Goal: Transaction & Acquisition: Download file/media

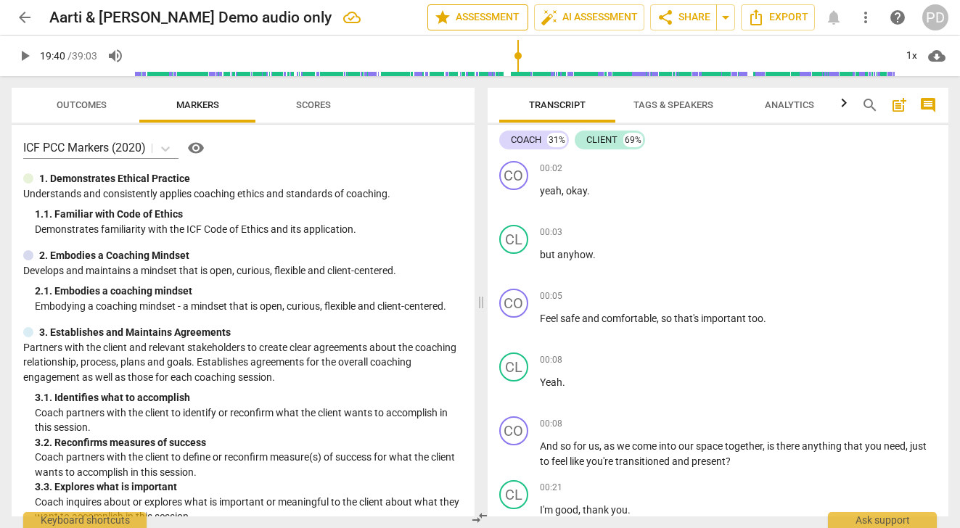
scroll to position [5524, 0]
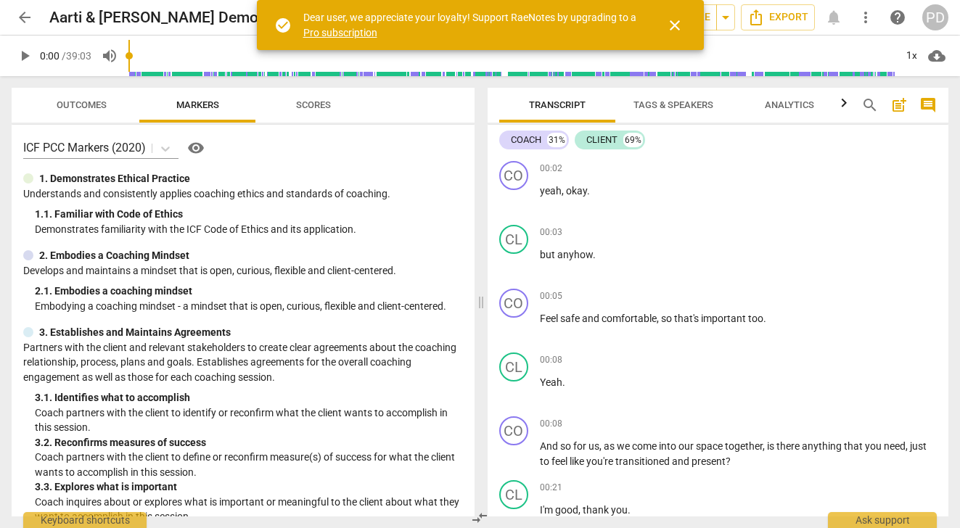
click at [454, 71] on input "range" at bounding box center [511, 56] width 766 height 46
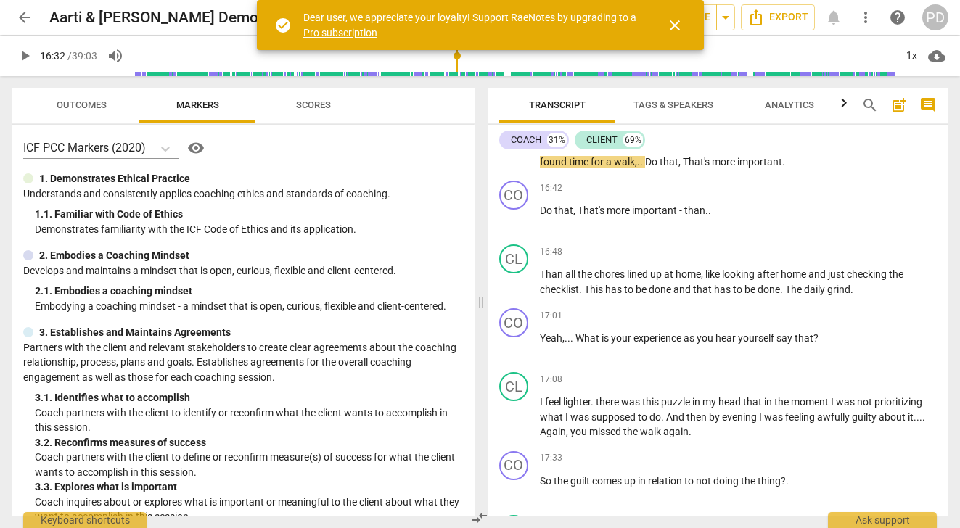
click at [475, 62] on input "range" at bounding box center [514, 56] width 761 height 46
click at [483, 63] on input "range" at bounding box center [514, 56] width 761 height 46
click at [493, 63] on input "range" at bounding box center [514, 56] width 761 height 46
click at [672, 21] on span "close" at bounding box center [674, 25] width 17 height 17
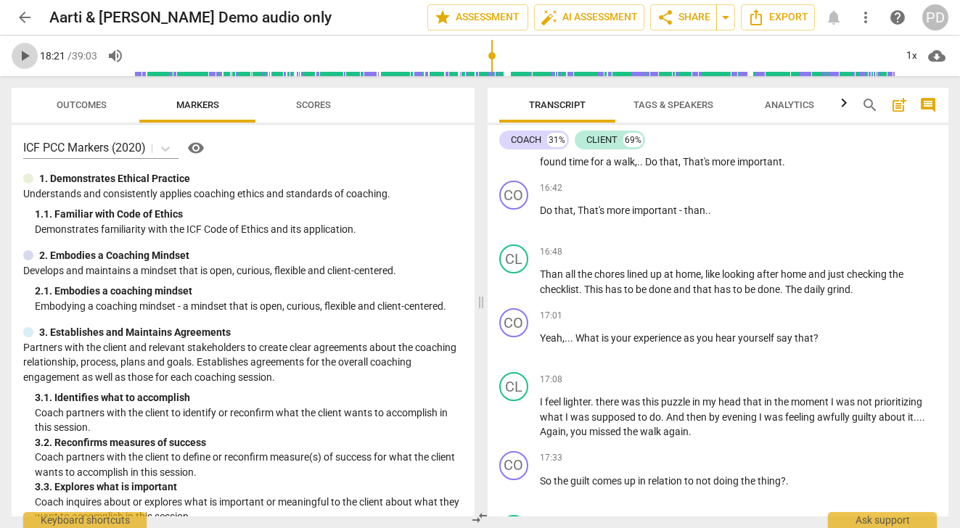
click at [25, 55] on span "play_arrow" at bounding box center [24, 55] width 17 height 17
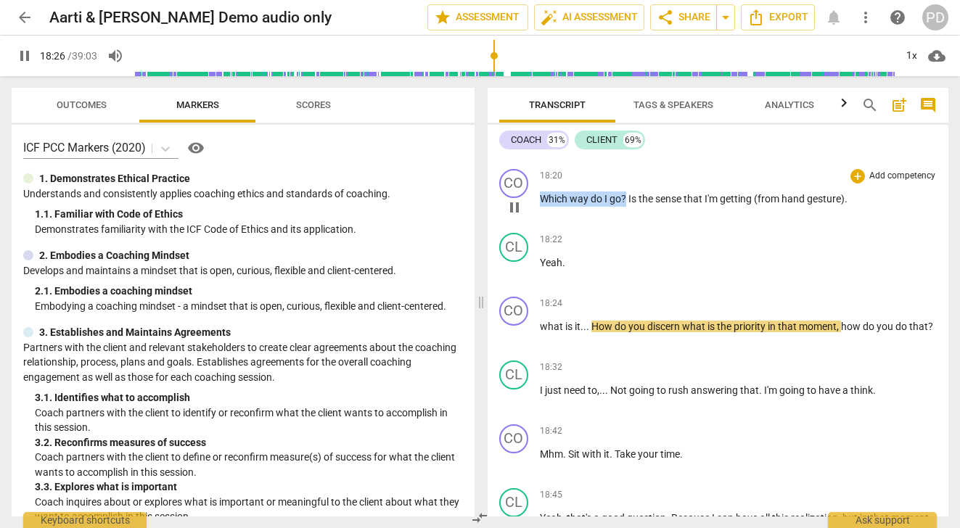
click at [621, 159] on div "CO play_arrow pause 00:02 + Add competency keyboard_arrow_right yeah , okay . C…" at bounding box center [719, 335] width 462 height 361
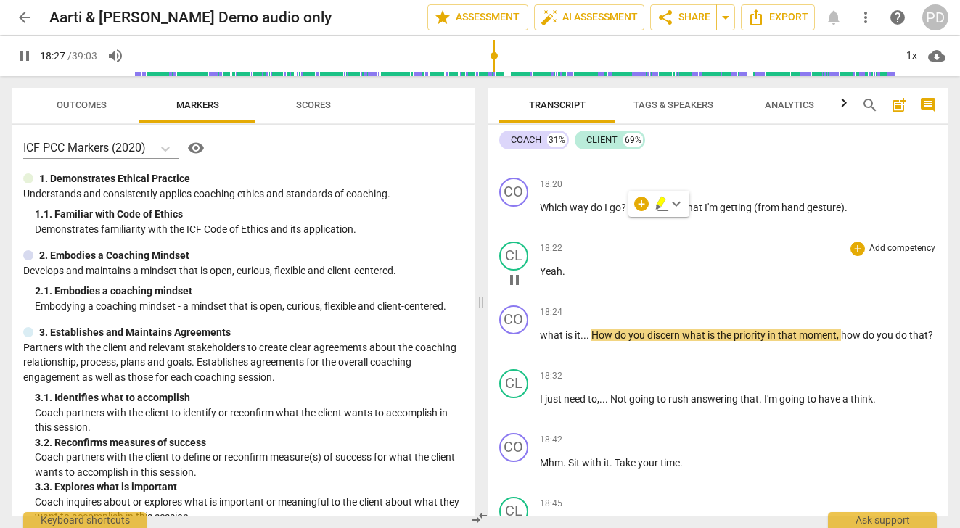
click at [639, 279] on p "Yeah ." at bounding box center [739, 271] width 398 height 15
click at [622, 213] on span "?" at bounding box center [624, 208] width 7 height 12
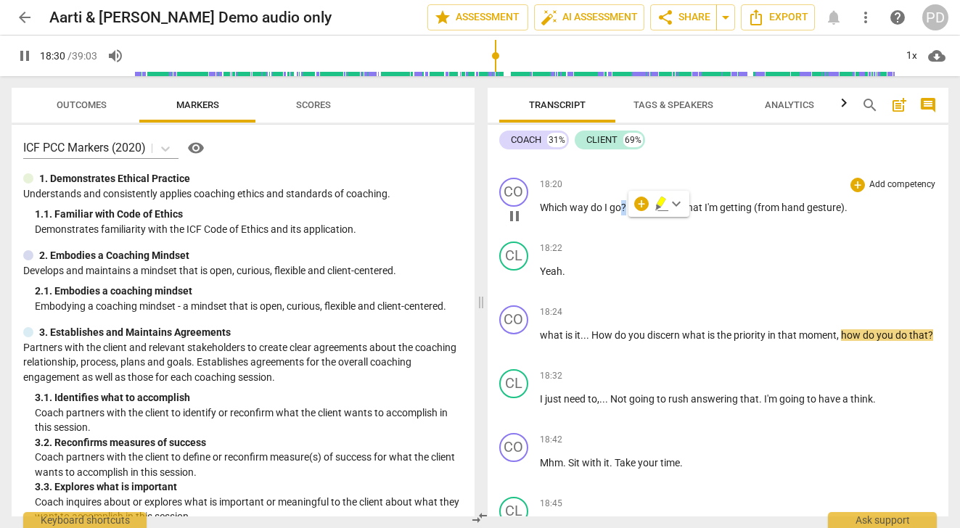
type input "1111"
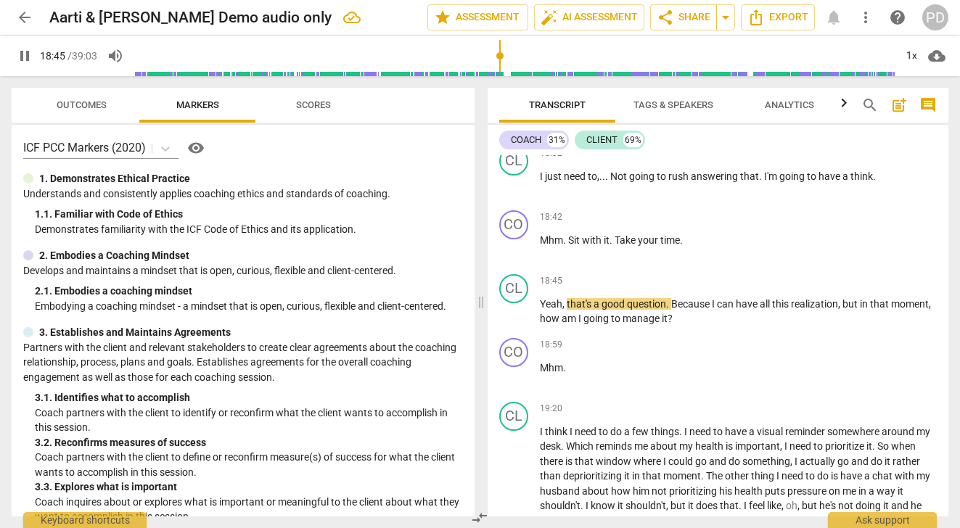
scroll to position [5404, 0]
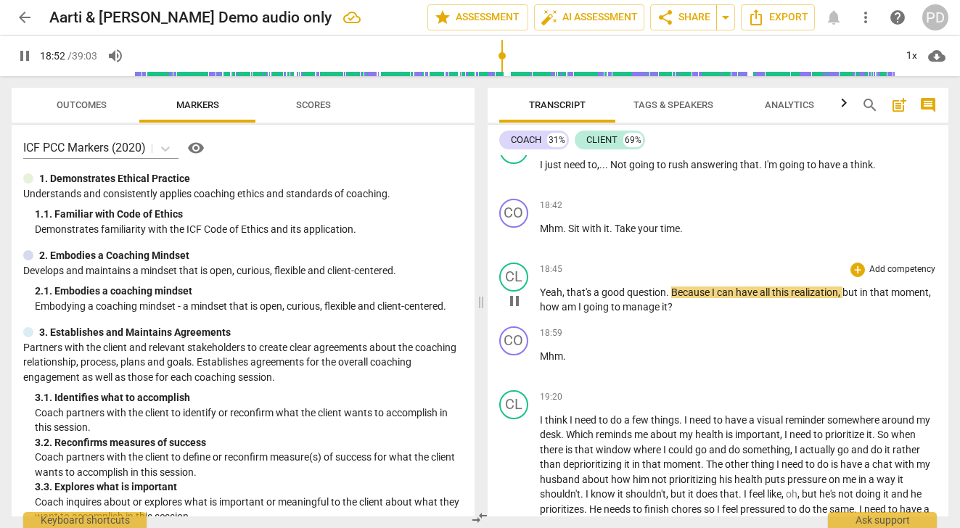
click at [565, 298] on span "," at bounding box center [564, 293] width 4 height 12
type input "1133"
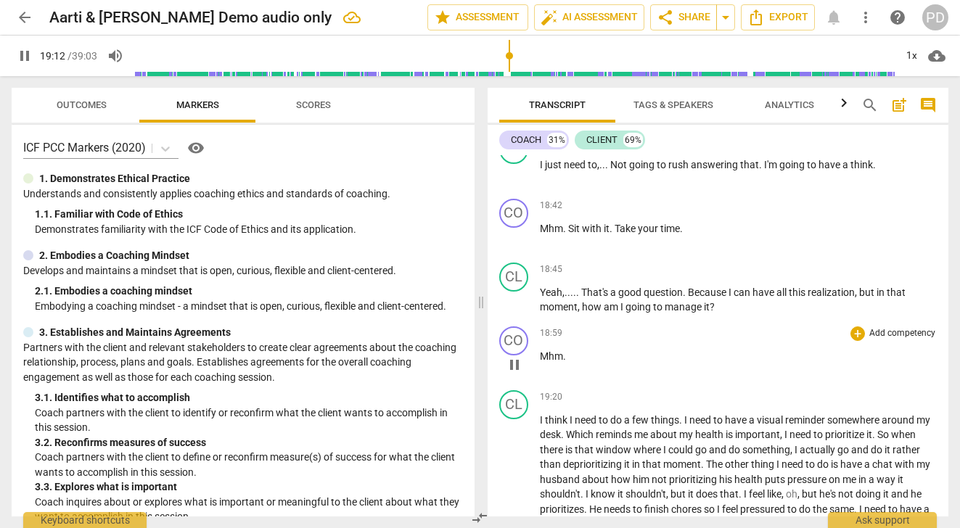
click at [565, 362] on span "." at bounding box center [564, 357] width 3 height 12
type input "1155"
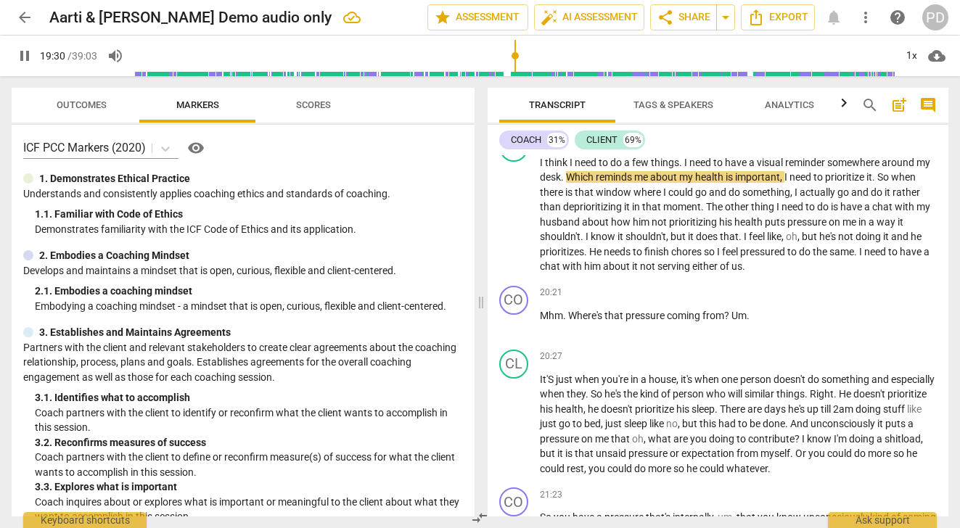
scroll to position [5587, 0]
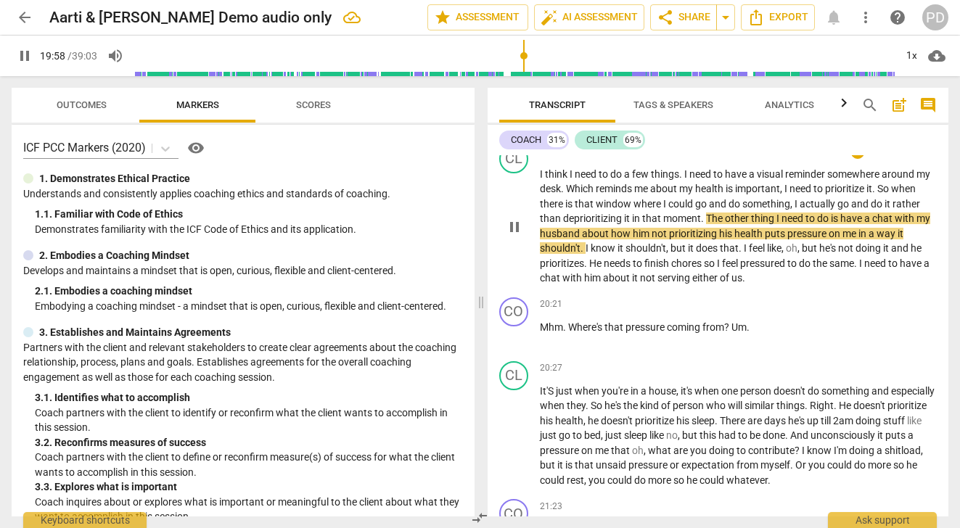
click at [633, 239] on span "how" at bounding box center [622, 234] width 22 height 12
type input "1200"
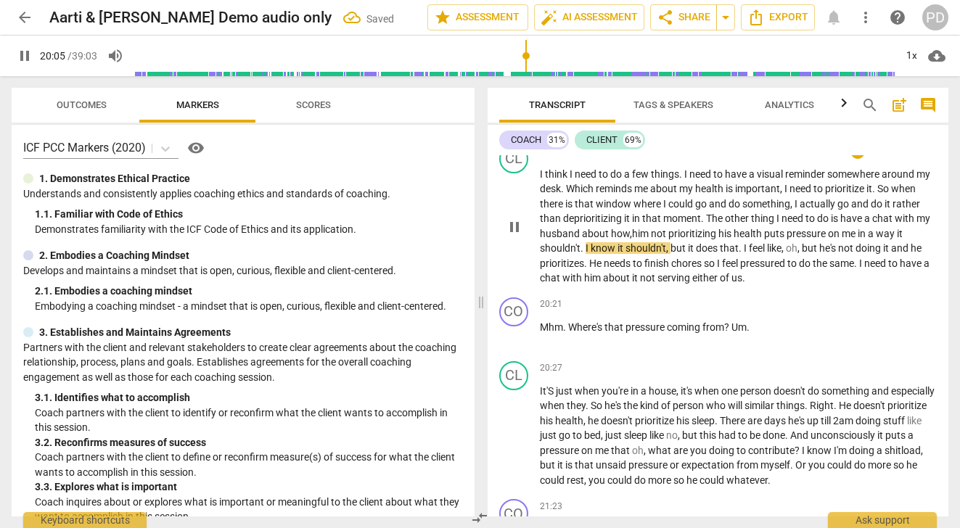
click at [764, 239] on span "health" at bounding box center [749, 234] width 30 height 12
click at [878, 239] on span "way" at bounding box center [888, 234] width 21 height 12
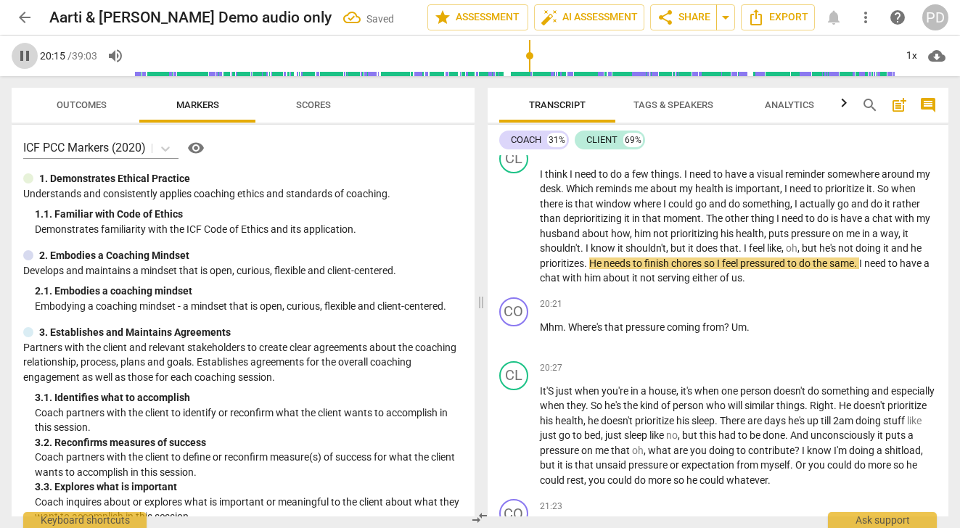
click at [23, 50] on span "pause" at bounding box center [24, 55] width 17 height 17
type input "1216"
click at [586, 254] on span "." at bounding box center [583, 248] width 5 height 12
drag, startPoint x: 782, startPoint y: 263, endPoint x: 759, endPoint y: 262, distance: 22.5
click at [759, 262] on p "I think I need to do a few things . I need to have a visual reminder somewhere …" at bounding box center [739, 226] width 398 height 119
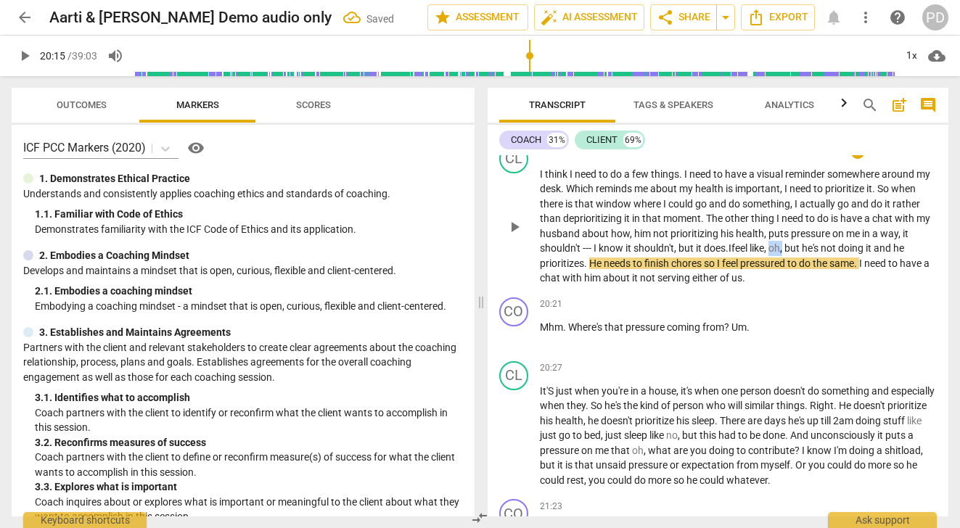
drag, startPoint x: 824, startPoint y: 264, endPoint x: 809, endPoint y: 264, distance: 14.5
click at [809, 264] on p "I think I need to do a few things . I need to have a visual reminder somewhere …" at bounding box center [739, 226] width 398 height 119
click at [589, 269] on span "." at bounding box center [586, 264] width 5 height 12
click at [598, 277] on p "I think I need to do a few things . I need to have a visual reminder somewhere …" at bounding box center [739, 226] width 398 height 119
drag, startPoint x: 610, startPoint y: 279, endPoint x: 600, endPoint y: 279, distance: 10.2
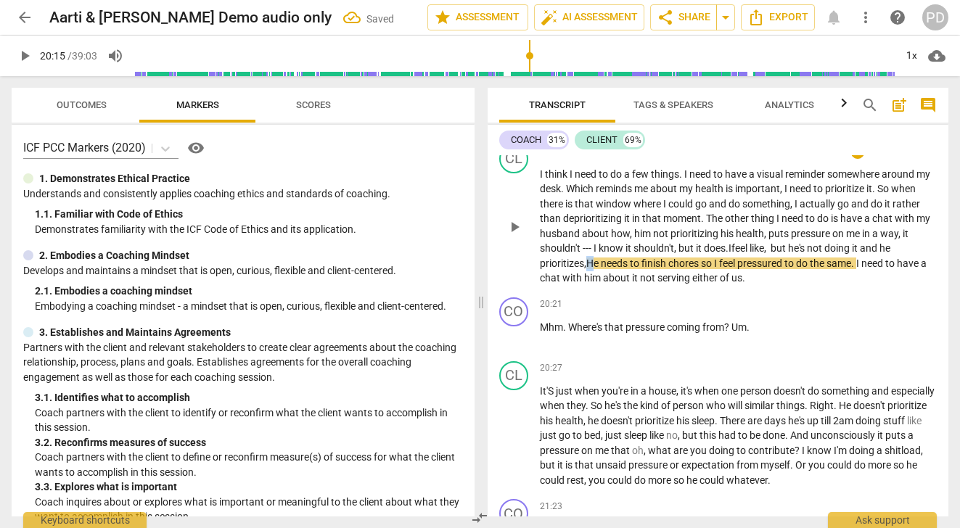
click at [600, 279] on p "I think I need to do a few things . I need to have a visual reminder somewhere …" at bounding box center [739, 226] width 398 height 119
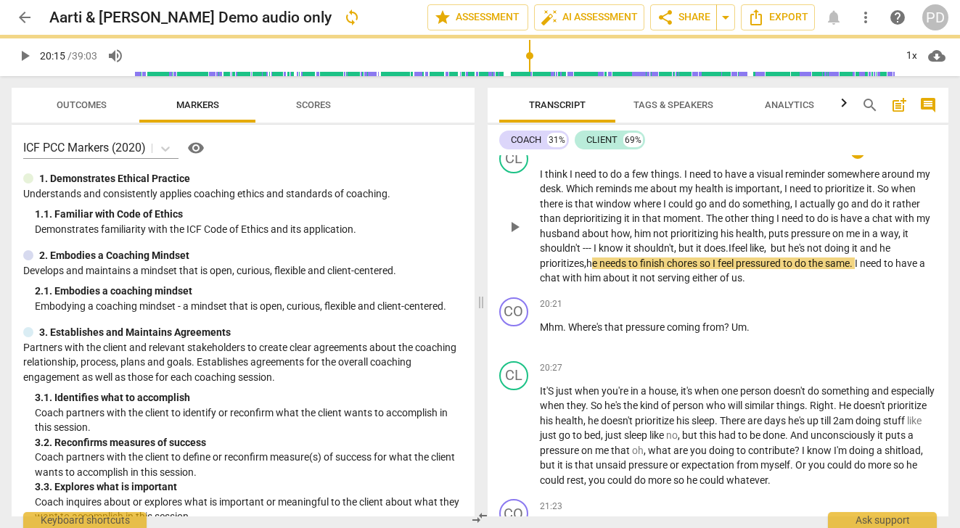
click at [592, 269] on span "prioritizes,h" at bounding box center [566, 264] width 52 height 12
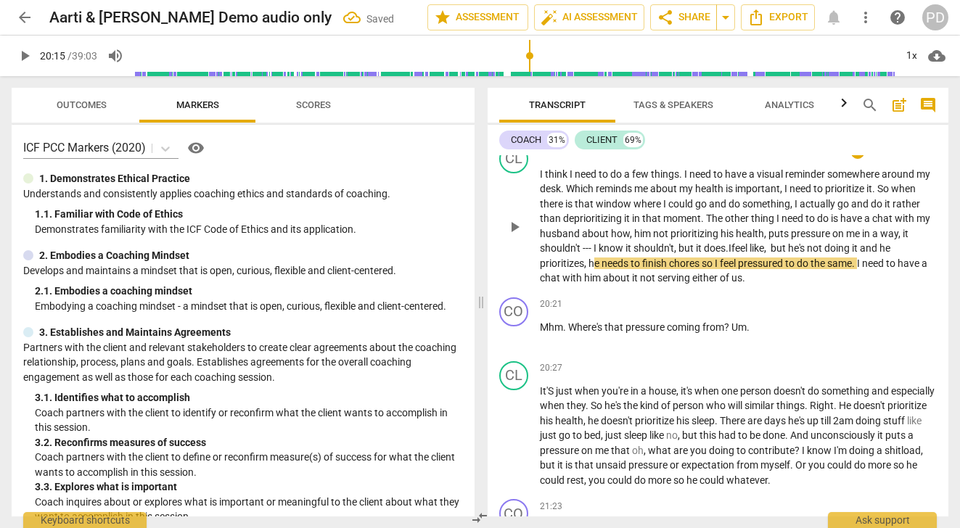
click at [702, 269] on span "chores" at bounding box center [685, 264] width 33 height 12
click at [28, 57] on span "play_arrow" at bounding box center [24, 55] width 17 height 17
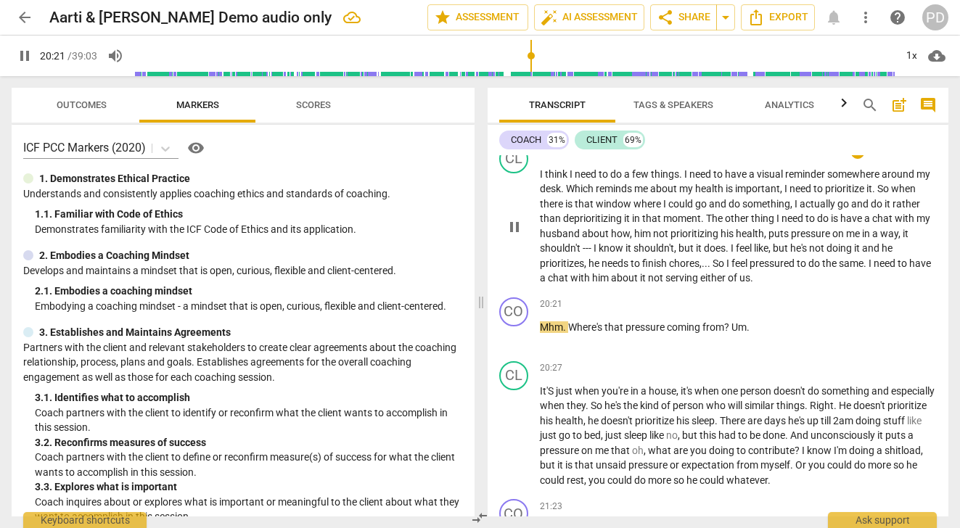
click at [640, 284] on span "about" at bounding box center [625, 278] width 29 height 12
type input "1222"
click at [641, 284] on span "about ." at bounding box center [626, 278] width 30 height 12
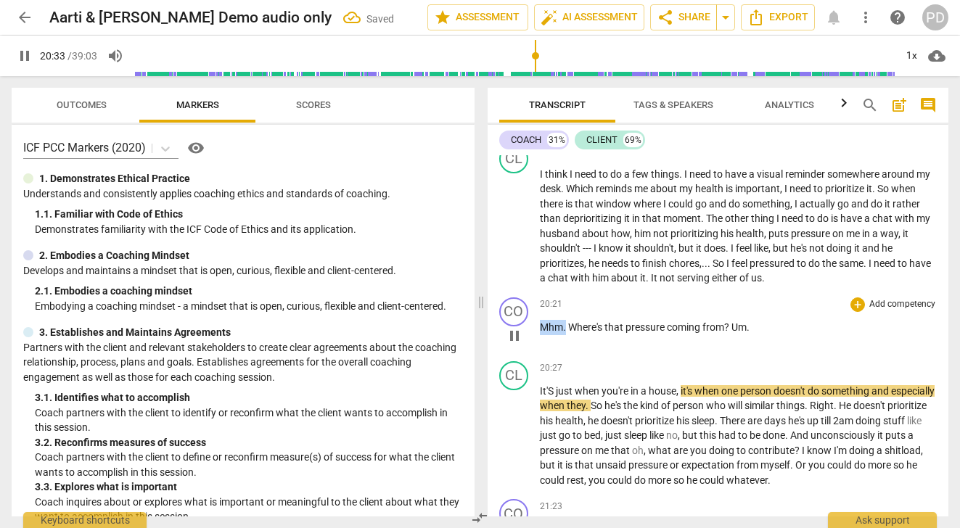
drag, startPoint x: 566, startPoint y: 341, endPoint x: 525, endPoint y: 339, distance: 40.7
click at [525, 339] on div "CO play_arrow pause 20:21 + Add competency keyboard_arrow_right Mhm . Where's t…" at bounding box center [719, 324] width 462 height 64
type input "1234"
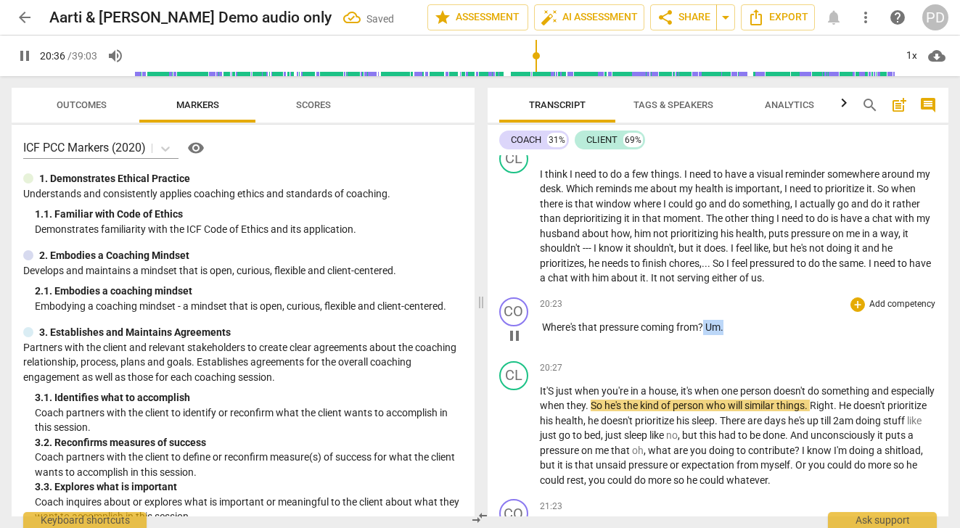
drag, startPoint x: 729, startPoint y: 339, endPoint x: 705, endPoint y: 340, distance: 24.0
click at [705, 335] on p "Where's that pressure coming from ? Um ." at bounding box center [739, 327] width 398 height 15
click at [548, 397] on span "It'S" at bounding box center [548, 391] width 16 height 12
type input "1241"
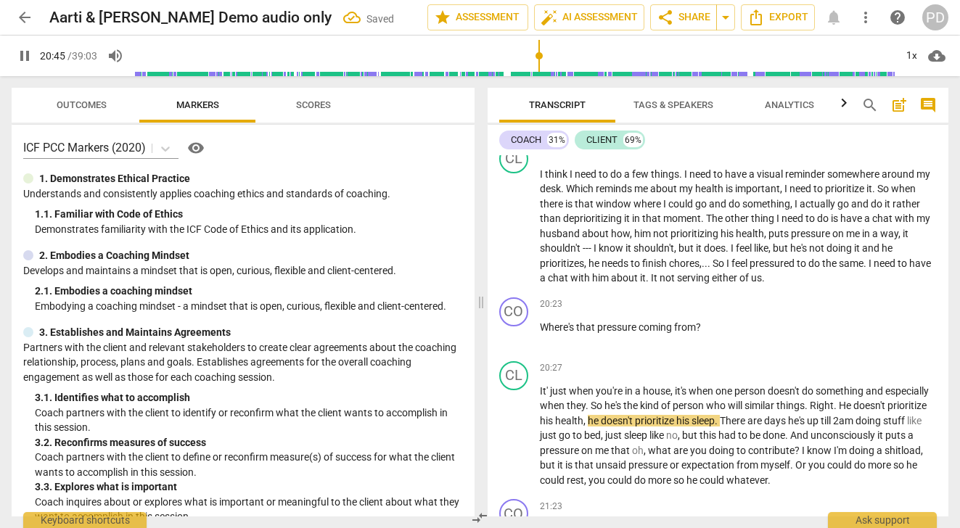
click at [25, 48] on span "pause" at bounding box center [24, 55] width 17 height 17
type input "1246"
drag, startPoint x: 651, startPoint y: 421, endPoint x: 631, endPoint y: 419, distance: 19.6
click at [631, 419] on p "It' just when you're in a house , it's when one person doesn't do something and…" at bounding box center [739, 436] width 398 height 105
click at [586, 411] on span "they" at bounding box center [576, 406] width 19 height 12
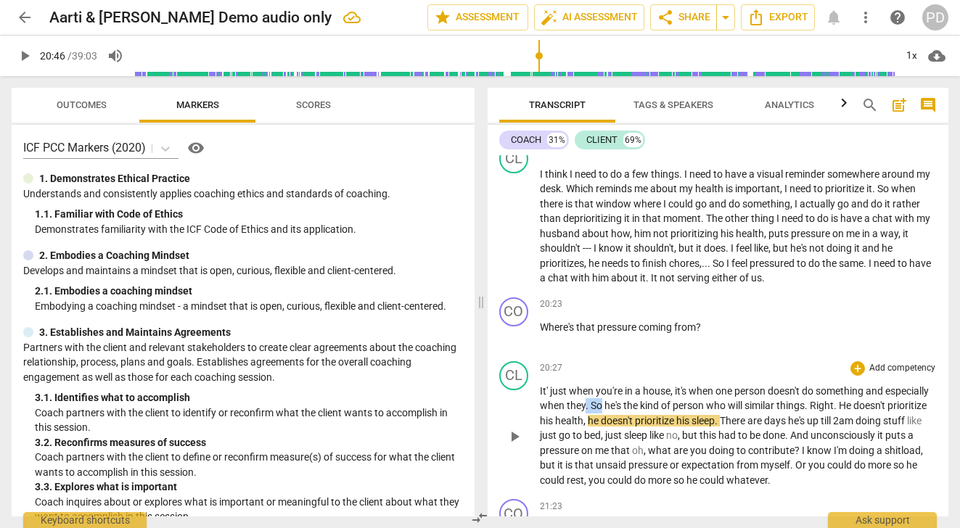
drag, startPoint x: 649, startPoint y: 418, endPoint x: 631, endPoint y: 418, distance: 17.4
click at [631, 418] on p "It' just when you're in a house , it's when one person doesn't do something and…" at bounding box center [739, 436] width 398 height 105
click at [634, 411] on span "He's" at bounding box center [624, 406] width 18 height 12
click at [613, 411] on span "they..... so" at bounding box center [590, 406] width 46 height 12
click at [537, 60] on input "range" at bounding box center [514, 56] width 761 height 46
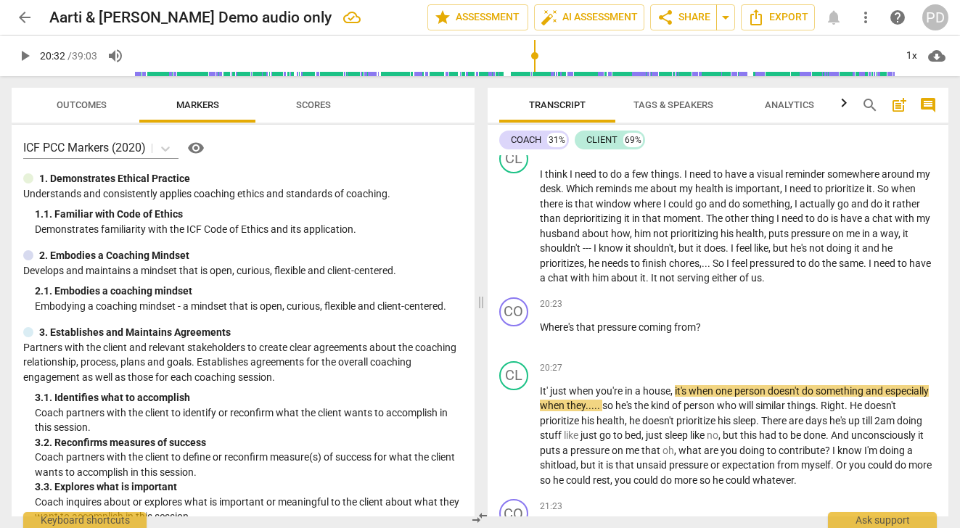
click at [535, 59] on input "range" at bounding box center [514, 56] width 761 height 46
click at [26, 55] on span "play_arrow" at bounding box center [24, 55] width 17 height 17
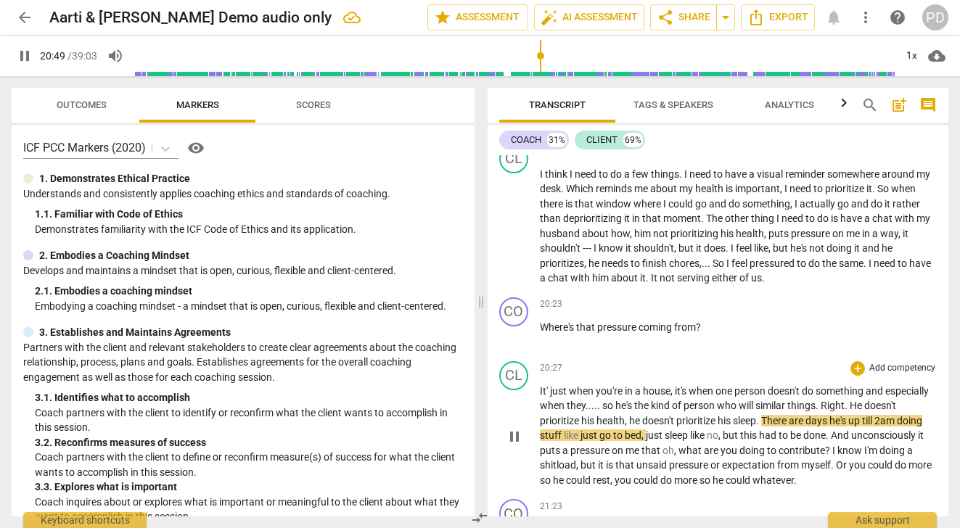
click at [755, 411] on span "will" at bounding box center [747, 406] width 17 height 12
type input "1251"
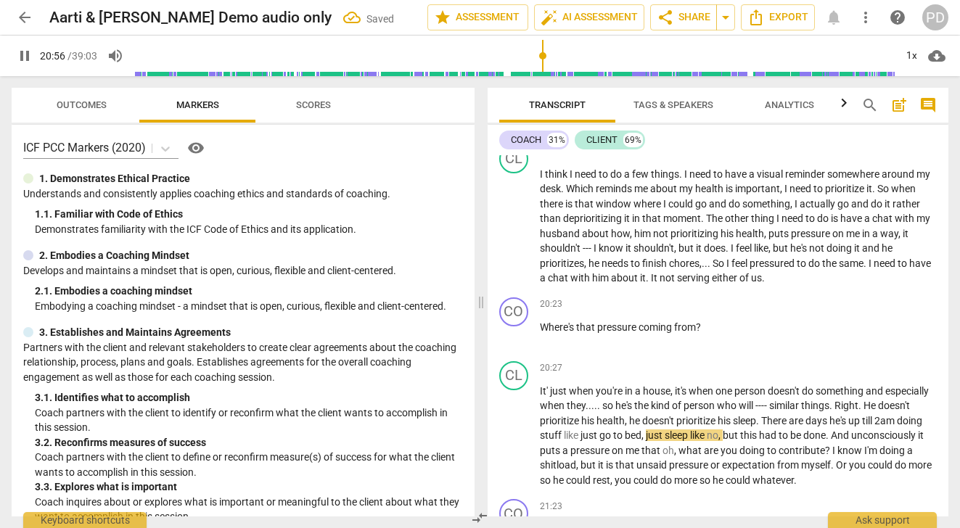
click at [25, 58] on span "pause" at bounding box center [24, 55] width 17 height 17
type input "1256"
click at [835, 411] on span "." at bounding box center [832, 406] width 5 height 12
click at [881, 420] on p "It' just when you're in a house , it's when one person doesn't do something and…" at bounding box center [739, 436] width 398 height 105
drag, startPoint x: 648, startPoint y: 423, endPoint x: 631, endPoint y: 423, distance: 17.4
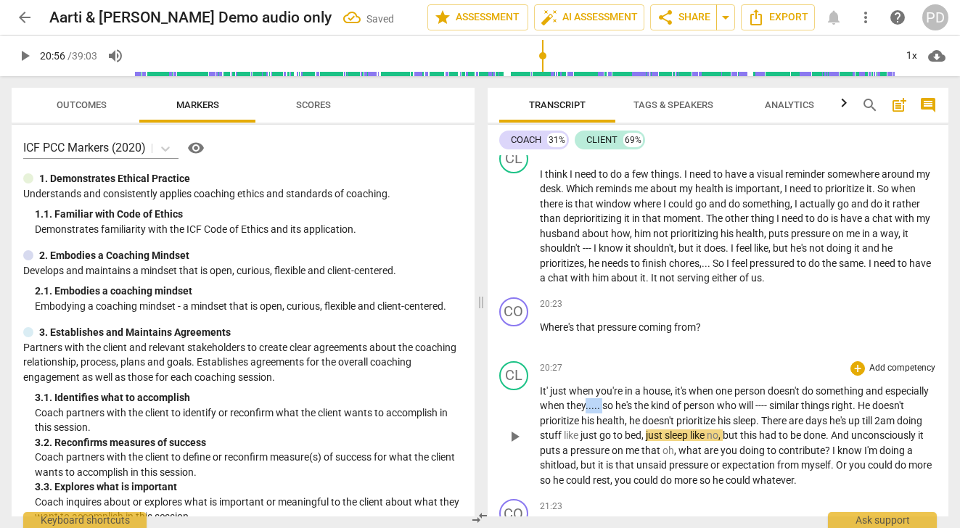
click at [631, 423] on p "It' just when you're in a house , it's when one person doesn't do something and…" at bounding box center [739, 436] width 398 height 105
click at [564, 441] on span "stuff" at bounding box center [552, 436] width 24 height 12
click at [648, 441] on span "," at bounding box center [646, 436] width 4 height 12
click at [695, 441] on span "sleep" at bounding box center [681, 436] width 25 height 12
drag, startPoint x: 790, startPoint y: 451, endPoint x: 773, endPoint y: 448, distance: 16.8
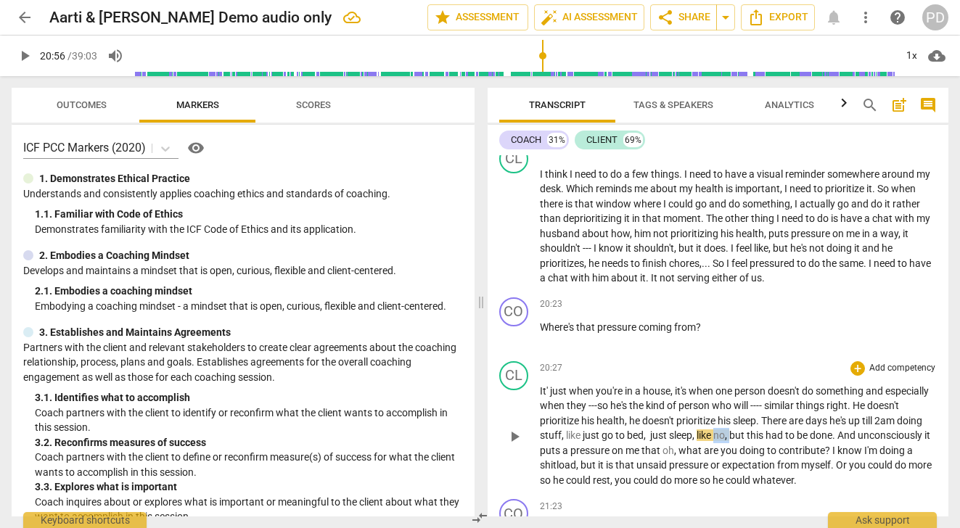
click at [773, 448] on p "It' just when you're in a house , it's when one person doesn't do something and…" at bounding box center [739, 436] width 398 height 105
click at [25, 53] on span "play_arrow" at bounding box center [24, 55] width 17 height 17
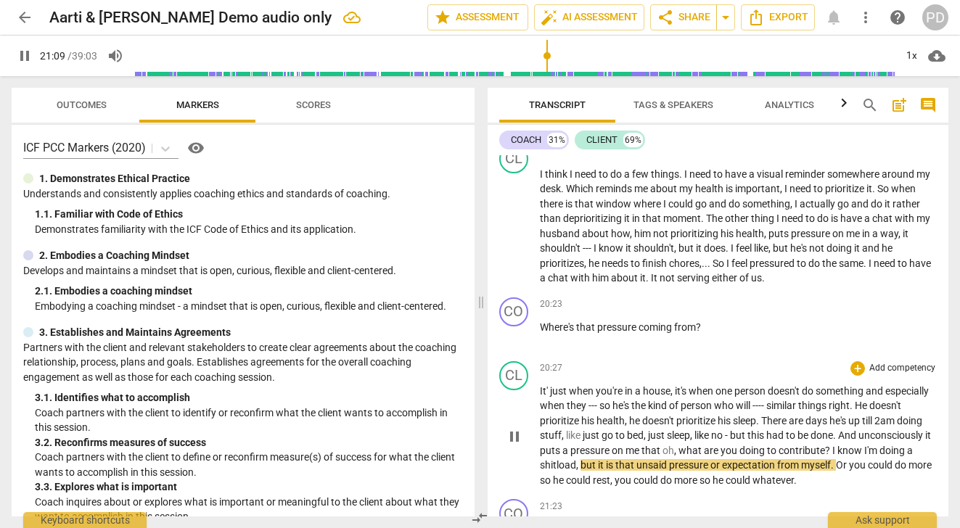
click at [679, 456] on span "," at bounding box center [676, 451] width 4 height 12
type input "1270"
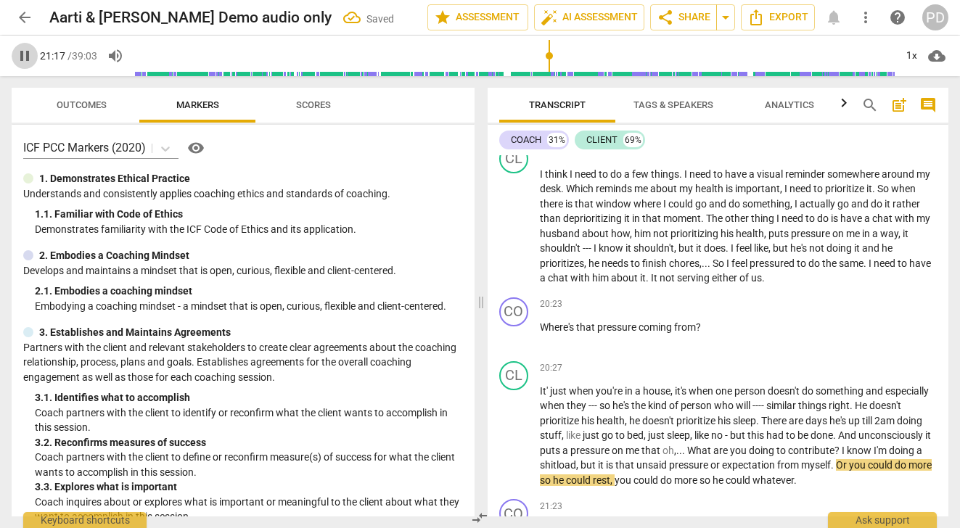
click at [21, 58] on span "pause" at bounding box center [24, 55] width 17 height 17
type input "1277"
click at [842, 456] on span "?" at bounding box center [838, 451] width 7 height 12
click at [25, 59] on span "play_arrow" at bounding box center [24, 55] width 17 height 17
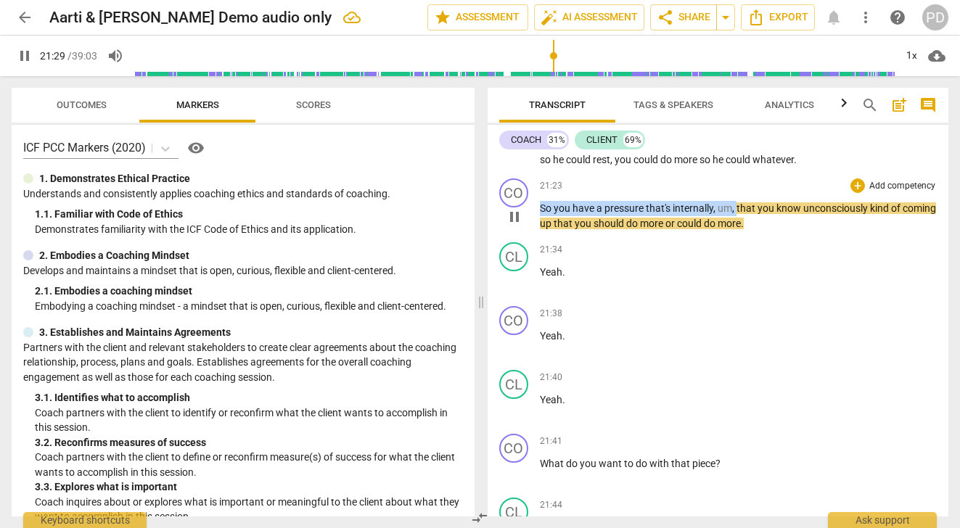
drag, startPoint x: 736, startPoint y: 161, endPoint x: 728, endPoint y: 160, distance: 8.0
click at [728, 160] on div "CO play_arrow pause 00:02 + Add competency keyboard_arrow_right yeah , okay . C…" at bounding box center [719, 335] width 462 height 361
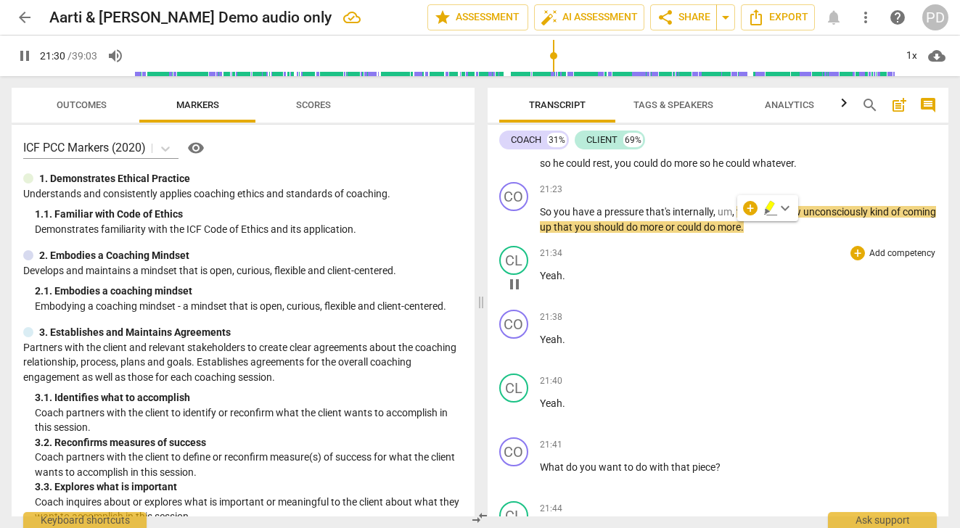
click at [731, 276] on div "21:34 + Add competency keyboard_arrow_right Yeah ." at bounding box center [739, 272] width 398 height 52
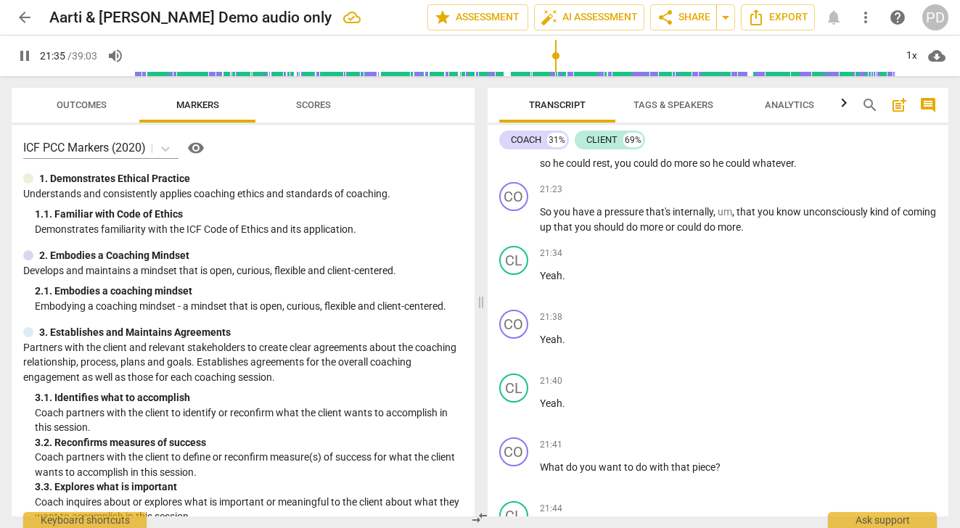
click at [22, 55] on span "pause" at bounding box center [24, 55] width 17 height 17
type input "1296"
click at [744, 233] on span "." at bounding box center [742, 227] width 3 height 12
drag, startPoint x: 736, startPoint y: 228, endPoint x: 718, endPoint y: 226, distance: 17.5
click at [718, 226] on p "So you have a pressure that's internally , um , that you know unconsciously kin…" at bounding box center [739, 220] width 398 height 30
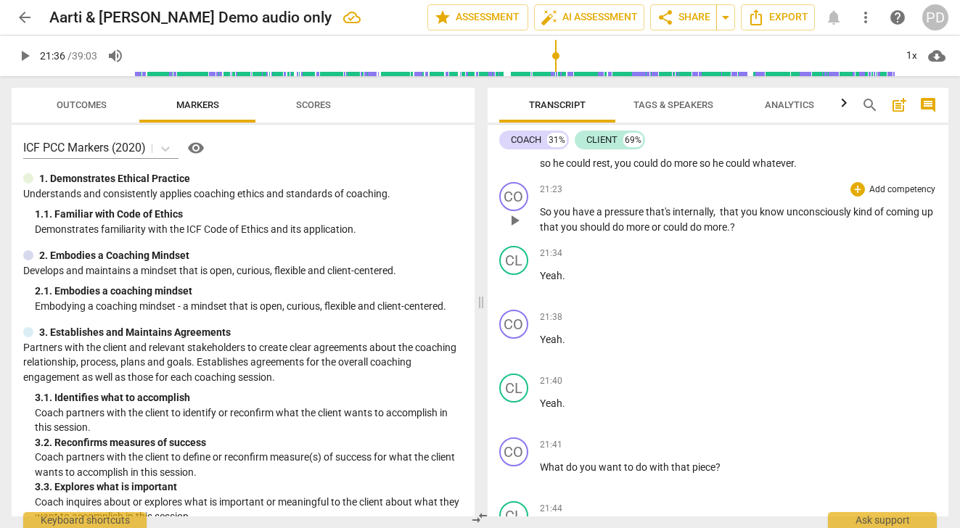
click at [852, 218] on span "unconsciously" at bounding box center [820, 212] width 67 height 12
click at [552, 233] on span "up" at bounding box center [547, 227] width 14 height 12
click at [672, 233] on span "more" at bounding box center [659, 227] width 25 height 12
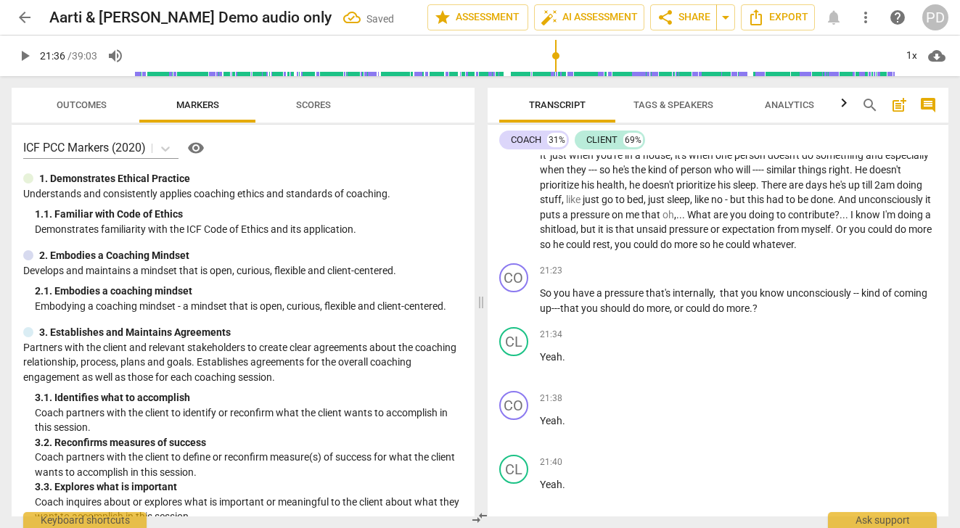
scroll to position [5775, 0]
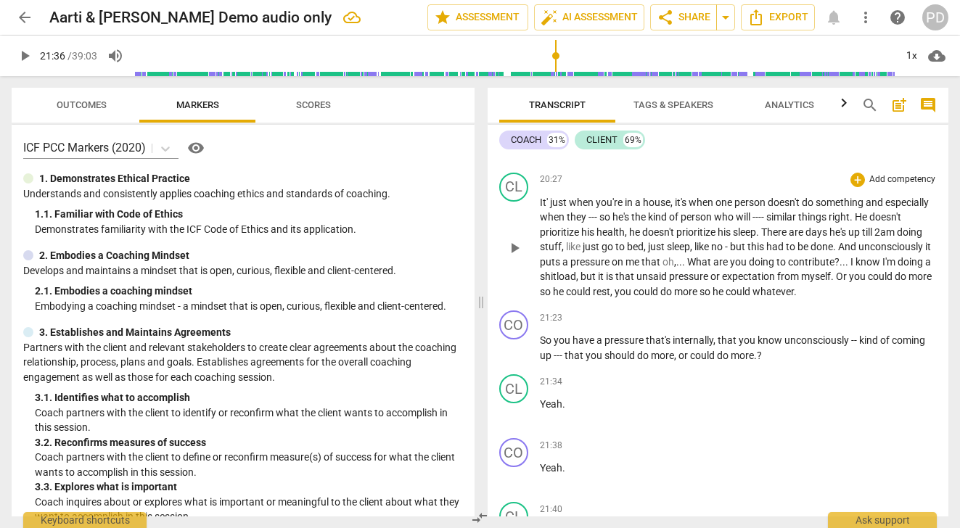
click at [909, 282] on span "more" at bounding box center [920, 277] width 23 height 12
click at [725, 298] on span "more" at bounding box center [712, 292] width 25 height 12
click at [822, 298] on span "whatever" at bounding box center [800, 292] width 41 height 12
click at [22, 52] on span "play_arrow" at bounding box center [24, 55] width 17 height 17
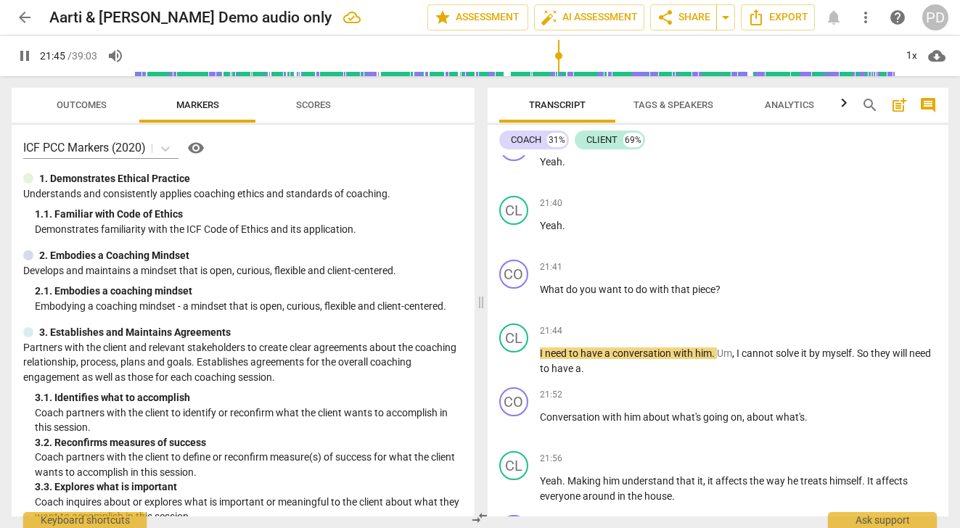
scroll to position [6093, 0]
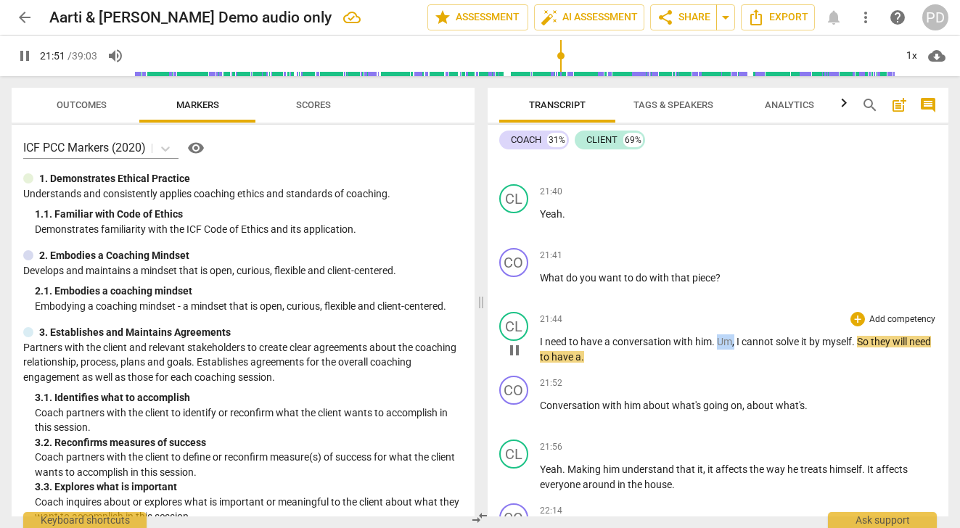
drag, startPoint x: 736, startPoint y: 358, endPoint x: 718, endPoint y: 359, distance: 18.2
click at [718, 359] on p "I need to have a conversation with him . Um , I cannot solve it by myself . So …" at bounding box center [739, 350] width 398 height 30
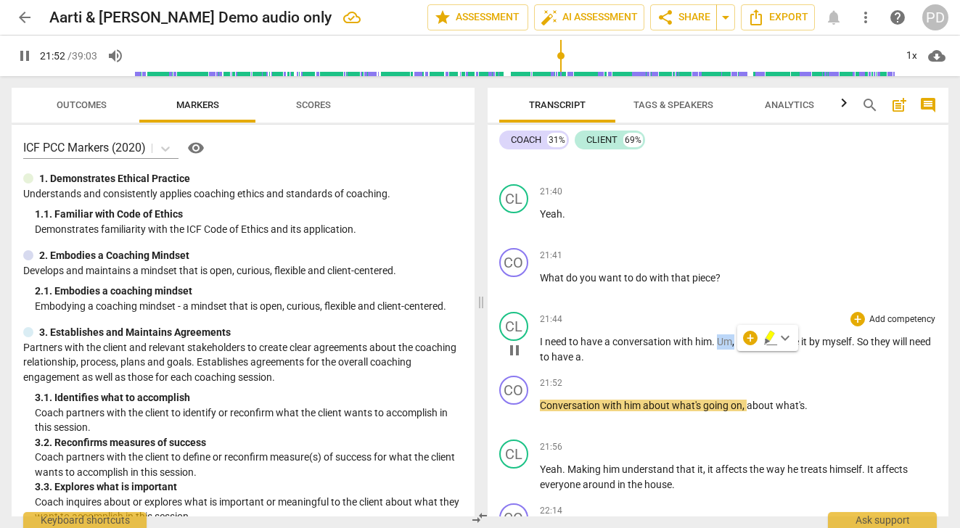
type input "1313"
click at [27, 60] on span "pause" at bounding box center [24, 55] width 17 height 17
type input "1316"
drag, startPoint x: 841, startPoint y: 354, endPoint x: 909, endPoint y: 371, distance: 69.5
click at [909, 364] on p "I need to have a conversation with him . I cannot solve it by myself . So they …" at bounding box center [739, 350] width 398 height 30
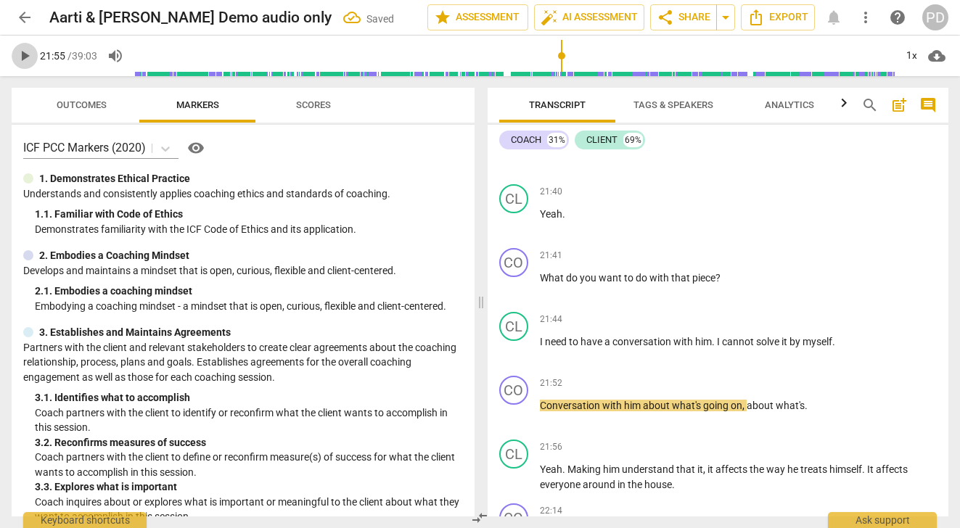
click at [25, 57] on span "play_arrow" at bounding box center [24, 55] width 17 height 17
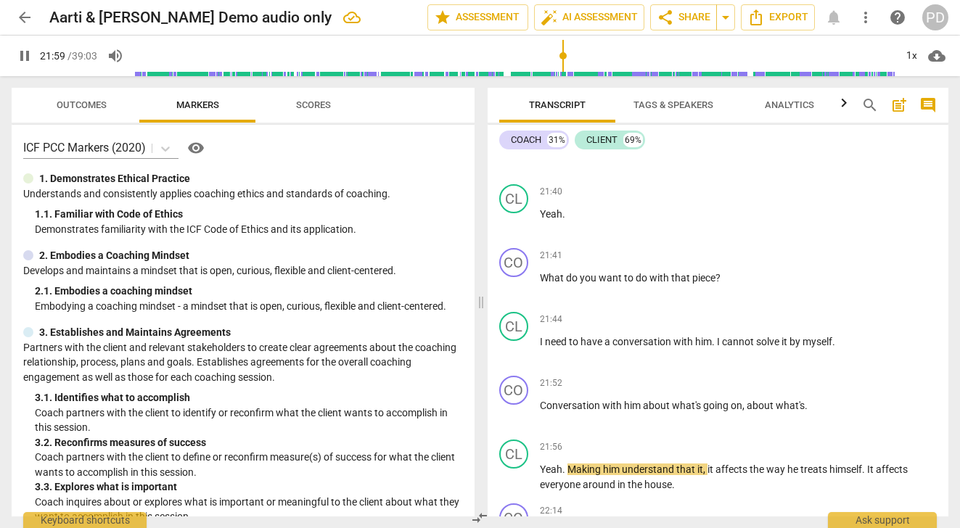
click at [26, 56] on span "pause" at bounding box center [24, 55] width 17 height 17
type input "1320"
click at [540, 411] on span "Conversation" at bounding box center [571, 406] width 62 height 12
click at [553, 411] on span "A Conversation" at bounding box center [575, 406] width 71 height 12
click at [819, 414] on p "A conversation with him about what's going on , about what's ." at bounding box center [739, 405] width 398 height 15
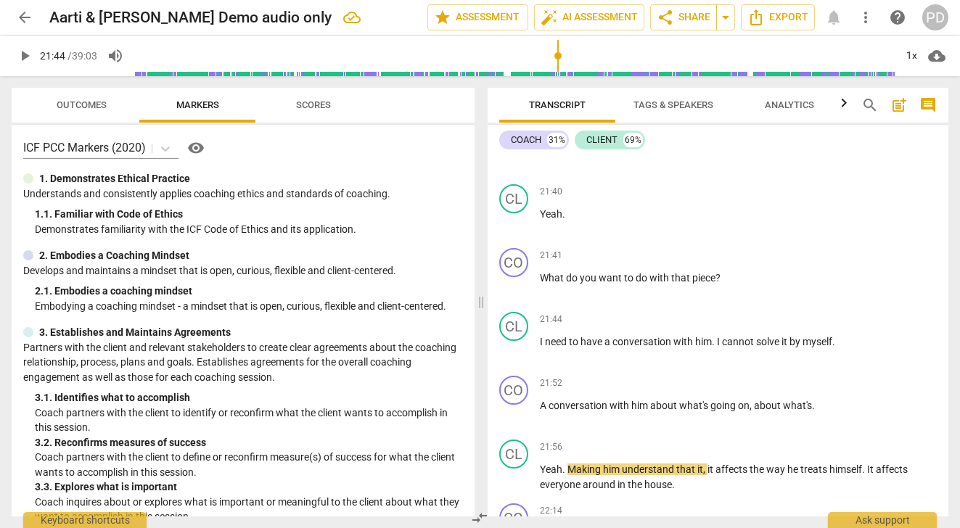
click at [558, 74] on input "range" at bounding box center [514, 56] width 761 height 46
click at [22, 57] on span "play_arrow" at bounding box center [24, 55] width 17 height 17
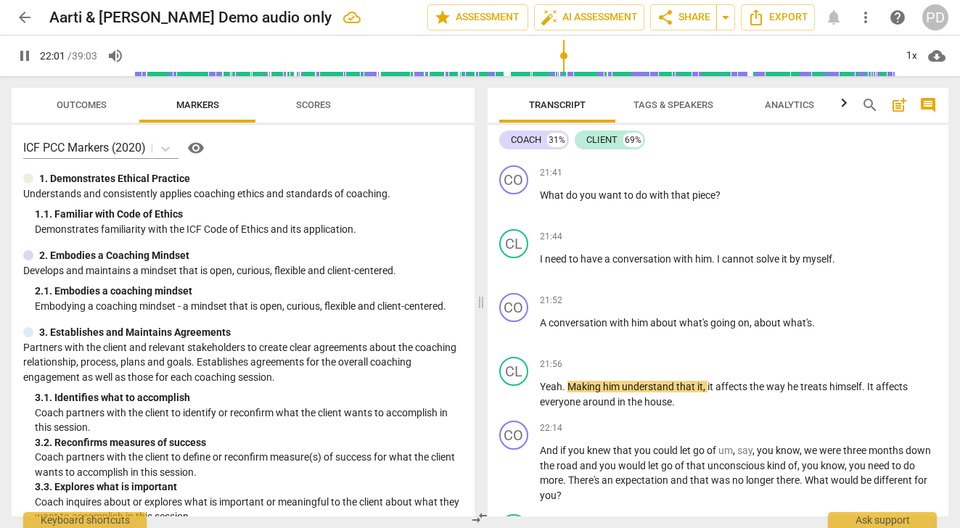
scroll to position [6211, 0]
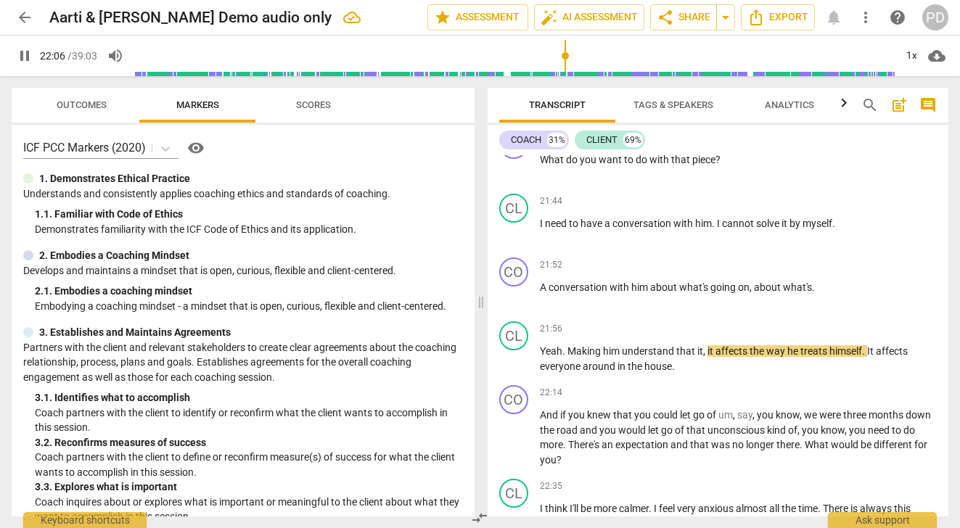
click at [21, 54] on span "pause" at bounding box center [24, 55] width 17 height 17
type input "1327"
drag, startPoint x: 814, startPoint y: 303, endPoint x: 751, endPoint y: 304, distance: 62.4
click at [751, 295] on p "A conversation with him about what's going on , about what's ." at bounding box center [739, 287] width 398 height 15
click at [714, 357] on span "it" at bounding box center [712, 351] width 8 height 12
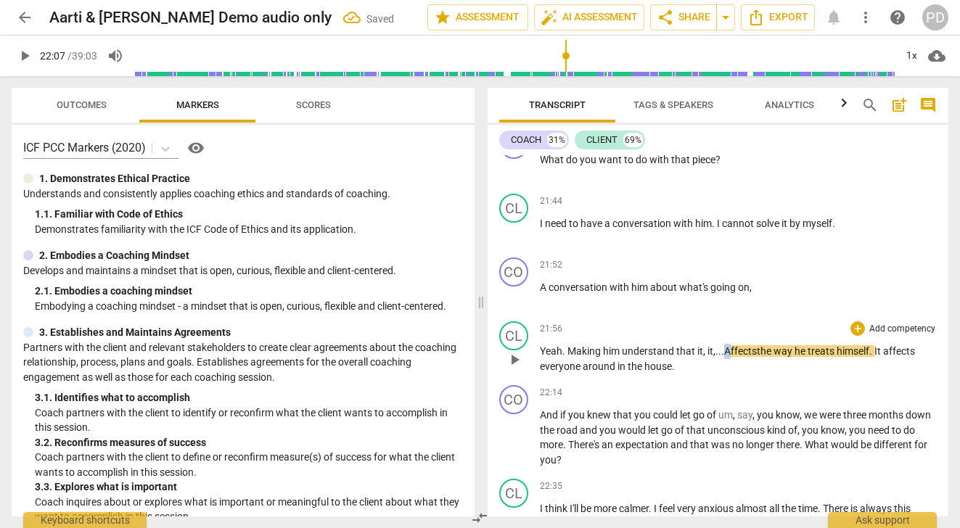
click at [729, 357] on span "Affects" at bounding box center [740, 351] width 33 height 12
click at [24, 49] on span "play_arrow" at bounding box center [24, 55] width 17 height 17
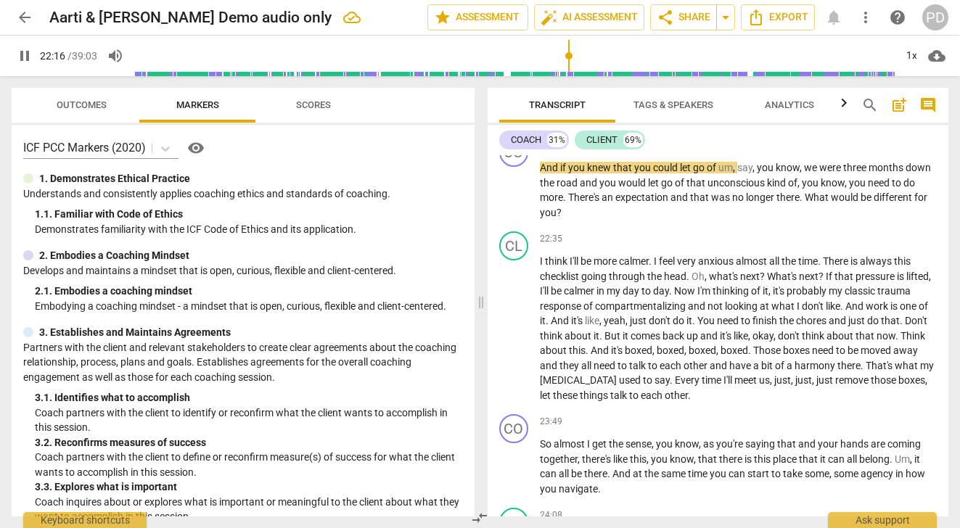
scroll to position [6447, 0]
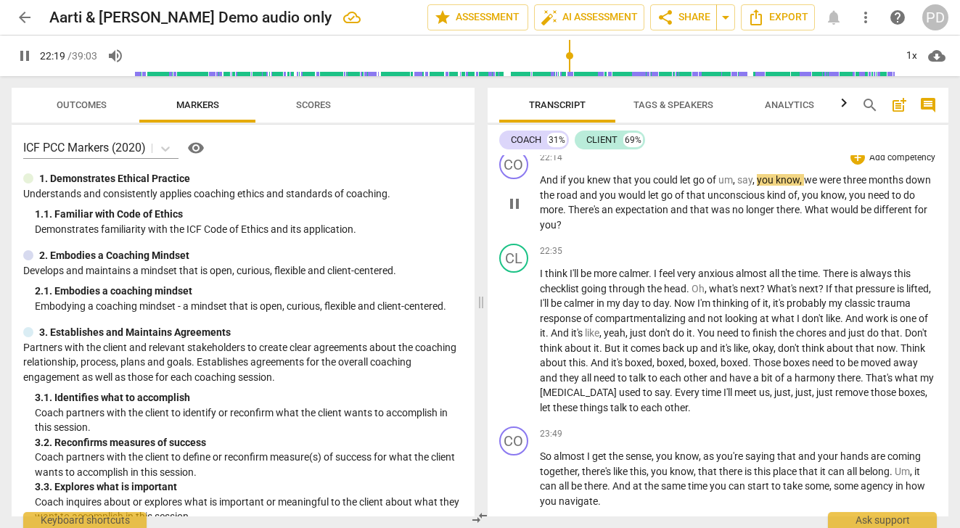
click at [757, 186] on span "," at bounding box center [755, 180] width 4 height 12
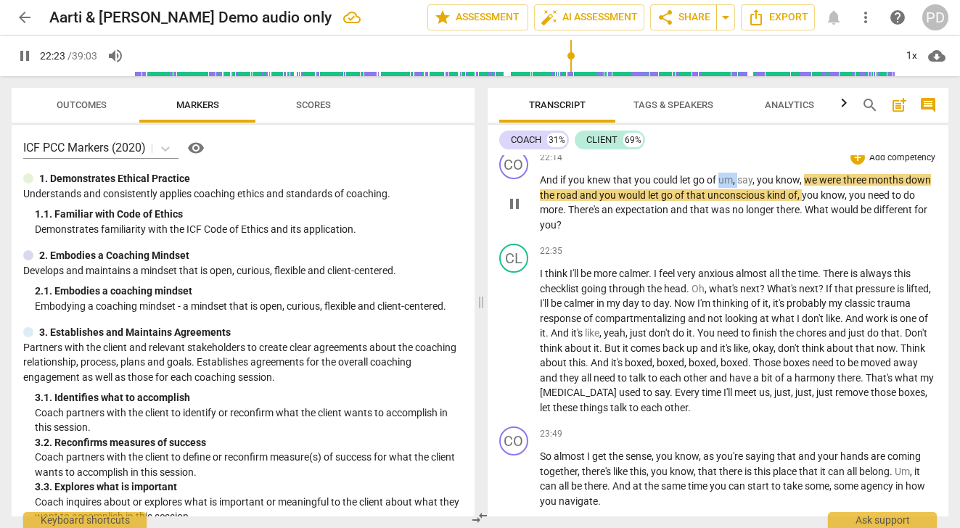
drag, startPoint x: 740, startPoint y: 193, endPoint x: 720, endPoint y: 192, distance: 19.6
click at [720, 192] on p "And if you knew that you could let go of um , say , you know , we were three mo…" at bounding box center [739, 203] width 398 height 60
type input "1345"
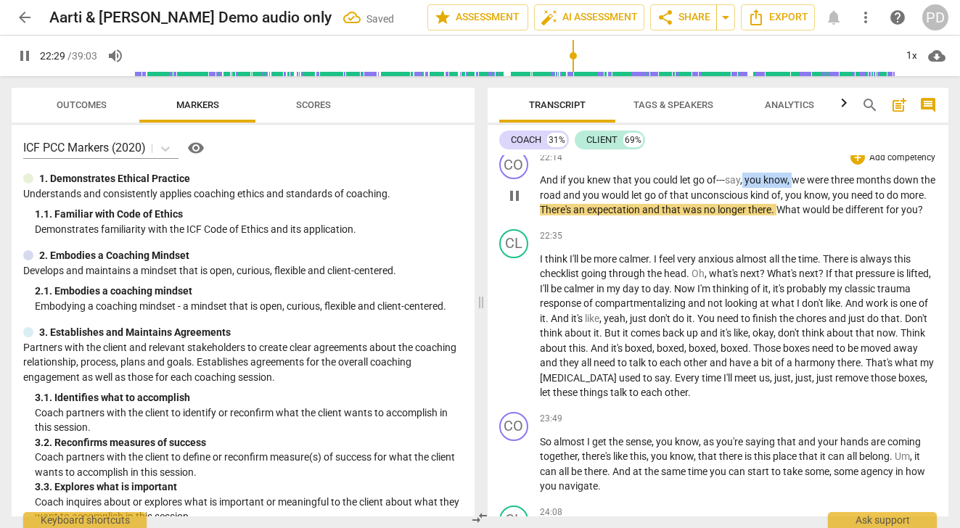
drag, startPoint x: 796, startPoint y: 195, endPoint x: 748, endPoint y: 194, distance: 47.9
click at [748, 194] on p "And if you knew that you could let go of --- say , you know , we were three mon…" at bounding box center [739, 195] width 398 height 45
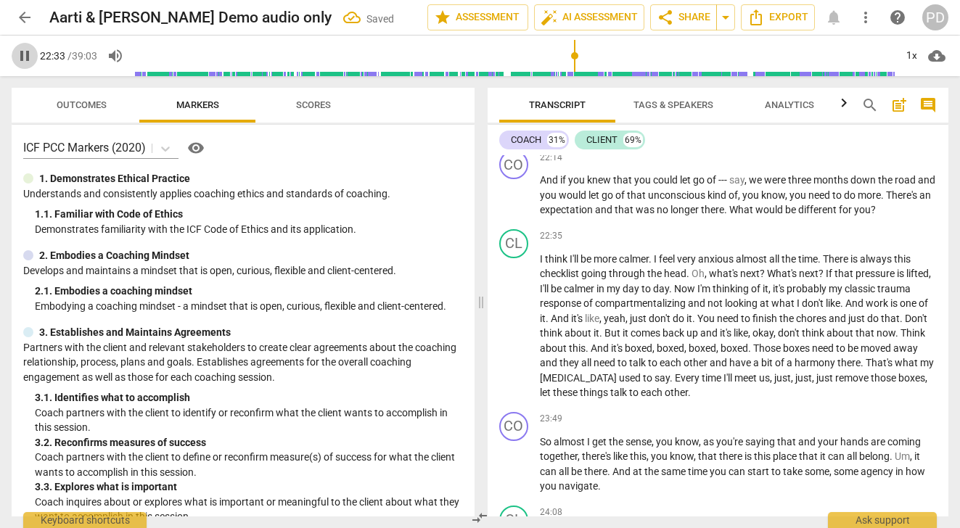
click at [26, 55] on span "pause" at bounding box center [24, 55] width 17 height 17
type input "1354"
drag, startPoint x: 827, startPoint y: 209, endPoint x: 760, endPoint y: 211, distance: 66.8
click at [760, 211] on p "And if you knew that you could let go of --- say , we were three months down th…" at bounding box center [739, 195] width 398 height 45
click at [837, 201] on span "." at bounding box center [834, 195] width 5 height 12
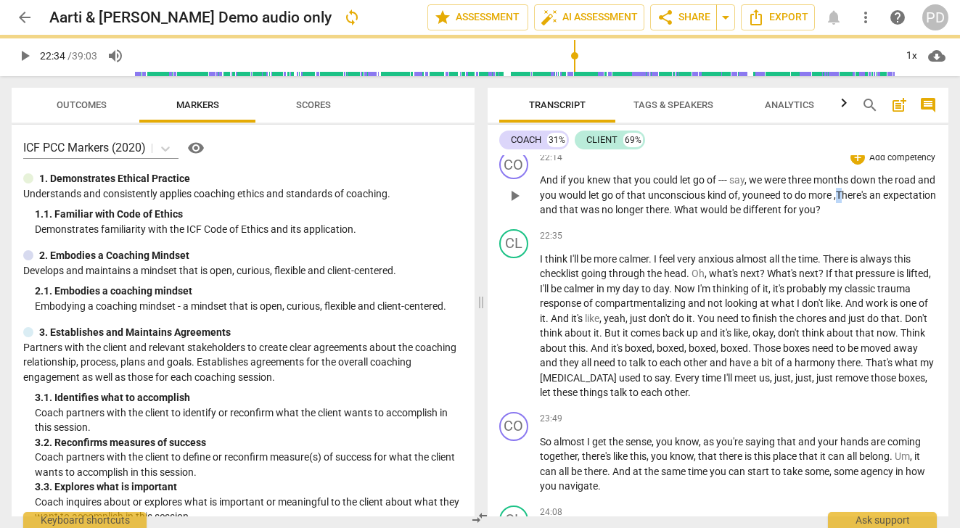
click at [861, 210] on p "And if you knew that you could let go of --- say , we were three months down th…" at bounding box center [739, 195] width 398 height 45
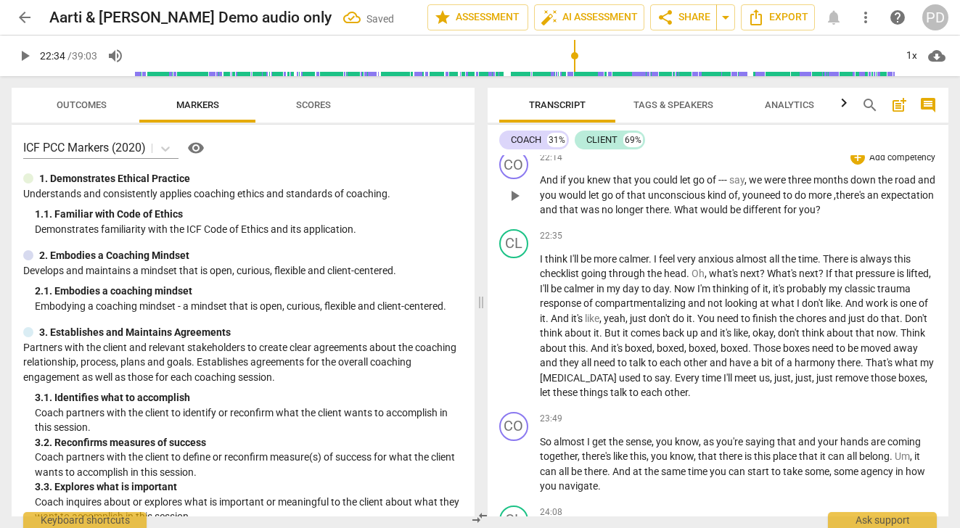
click at [881, 201] on span "expectation" at bounding box center [907, 195] width 53 height 12
click at [674, 216] on span "." at bounding box center [671, 210] width 5 height 12
click at [28, 57] on span "play_arrow" at bounding box center [24, 55] width 17 height 17
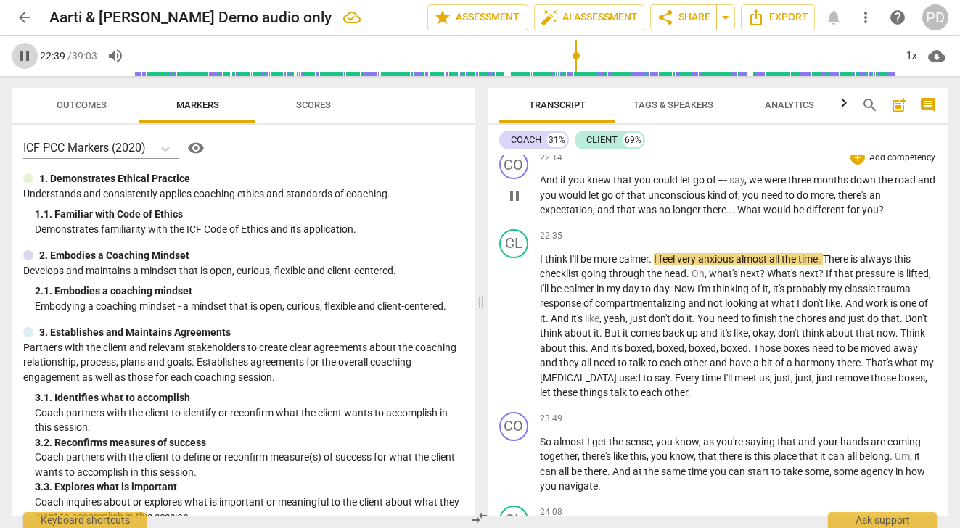
click at [21, 55] on span "pause" at bounding box center [24, 55] width 17 height 17
click at [23, 53] on span "play_arrow" at bounding box center [24, 55] width 17 height 17
click at [28, 57] on span "pause" at bounding box center [24, 55] width 17 height 17
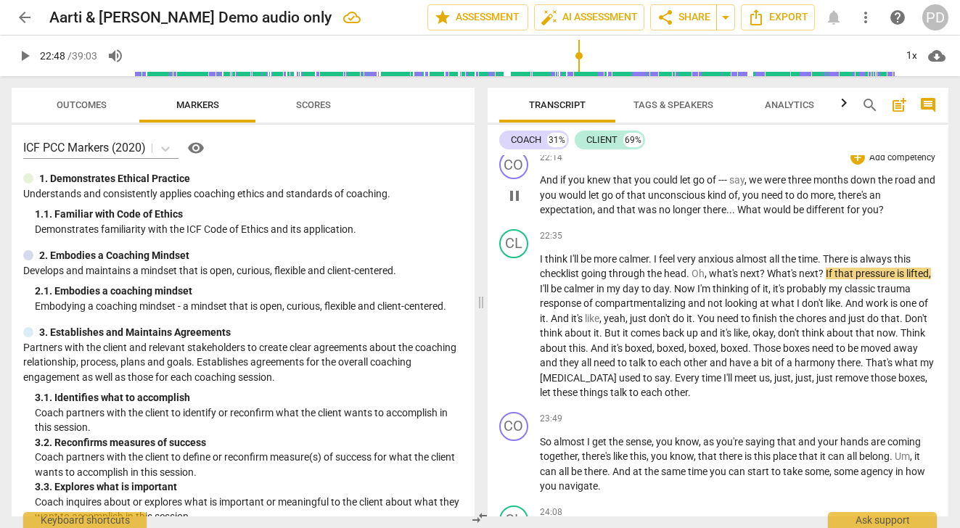
type input "1369"
click at [823, 265] on span "." at bounding box center [820, 259] width 5 height 12
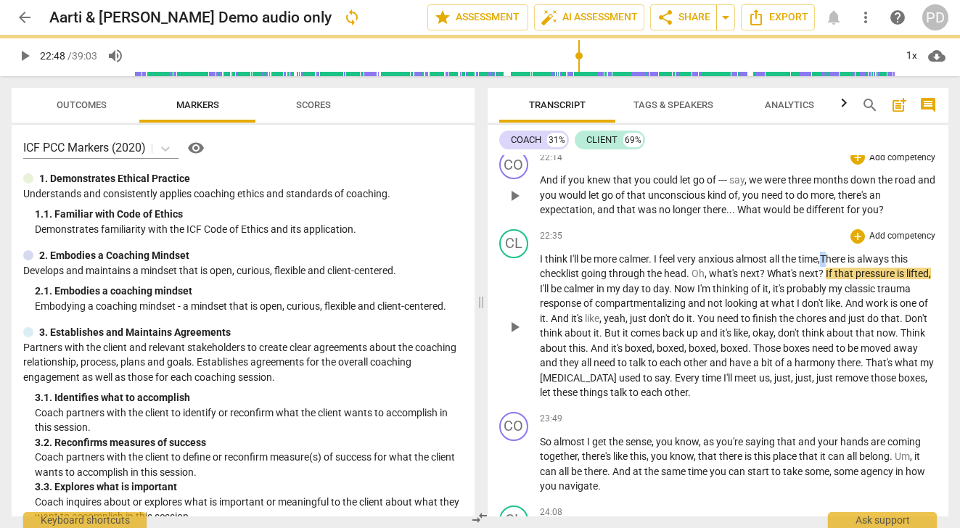
click at [828, 272] on p "I think I'll be more calmer . I feel very anxious almost all the time, There is…" at bounding box center [739, 326] width 398 height 149
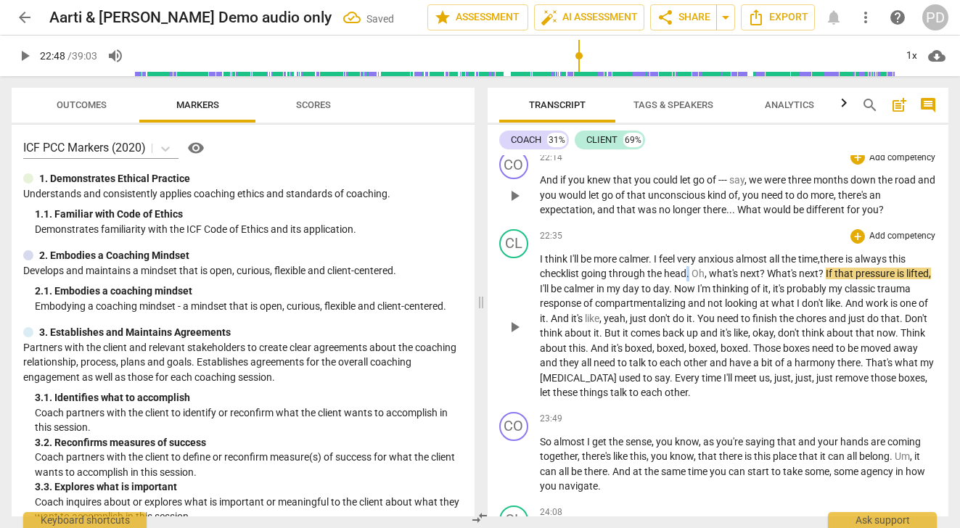
click at [687, 279] on span "." at bounding box center [689, 274] width 5 height 12
click at [22, 58] on span "play_arrow" at bounding box center [24, 55] width 17 height 17
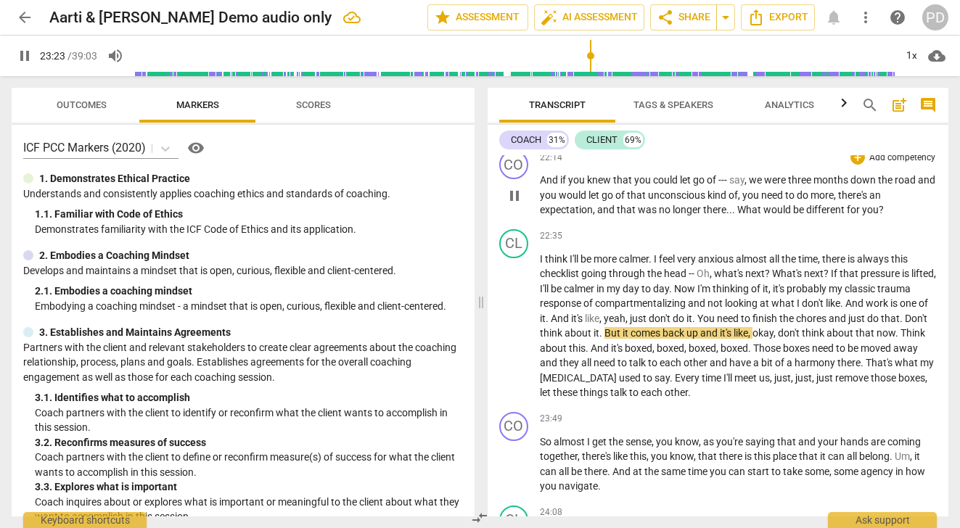
click at [26, 54] on span "pause" at bounding box center [24, 55] width 17 height 17
type input "1404"
click at [737, 332] on p "I think I'll be more calmer . I feel very anxious almost all the time , there i…" at bounding box center [739, 326] width 398 height 149
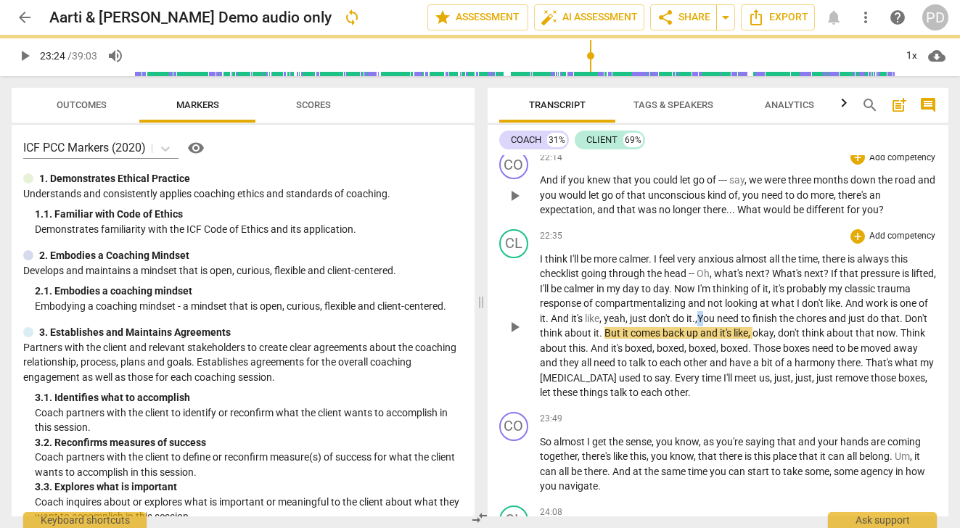
click at [717, 324] on span "You" at bounding box center [707, 319] width 20 height 12
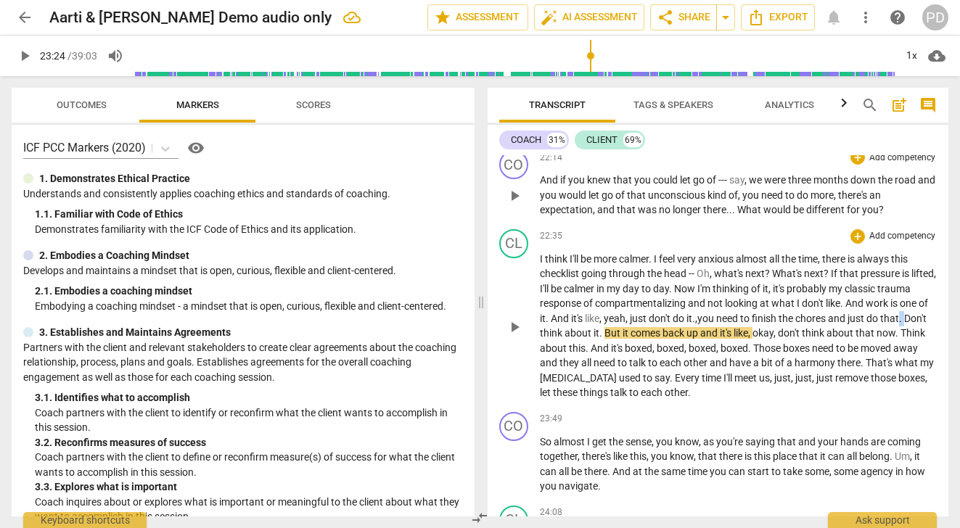
click at [557, 347] on p "I think I'll be more calmer . I feel very anxious almost all the time , there i…" at bounding box center [739, 326] width 398 height 149
click at [901, 324] on span "Don't" at bounding box center [912, 319] width 22 height 12
click at [26, 53] on span "play_arrow" at bounding box center [24, 55] width 17 height 17
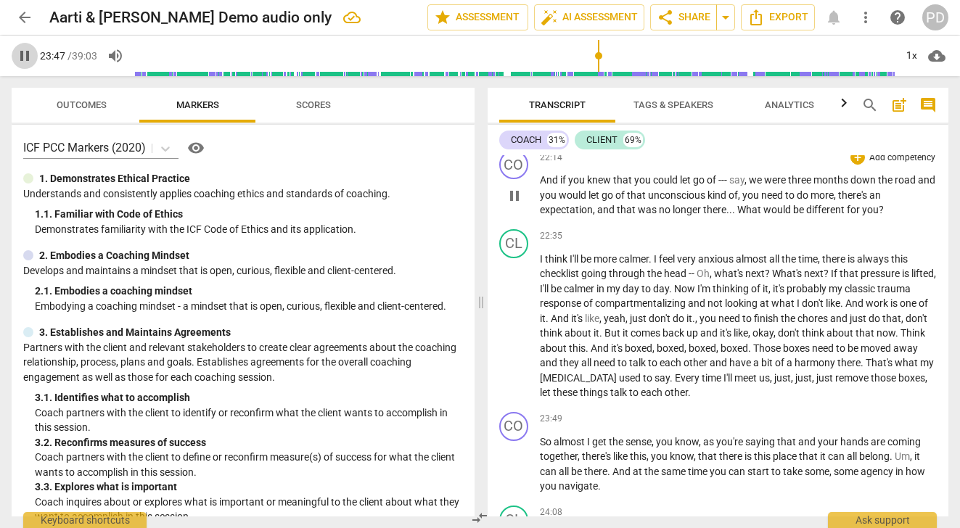
click at [26, 53] on span "pause" at bounding box center [24, 55] width 17 height 17
type input "1428"
click at [896, 339] on span "." at bounding box center [898, 333] width 5 height 12
click at [898, 339] on span "Think" at bounding box center [910, 333] width 25 height 12
click at [710, 369] on span "other" at bounding box center [697, 363] width 26 height 12
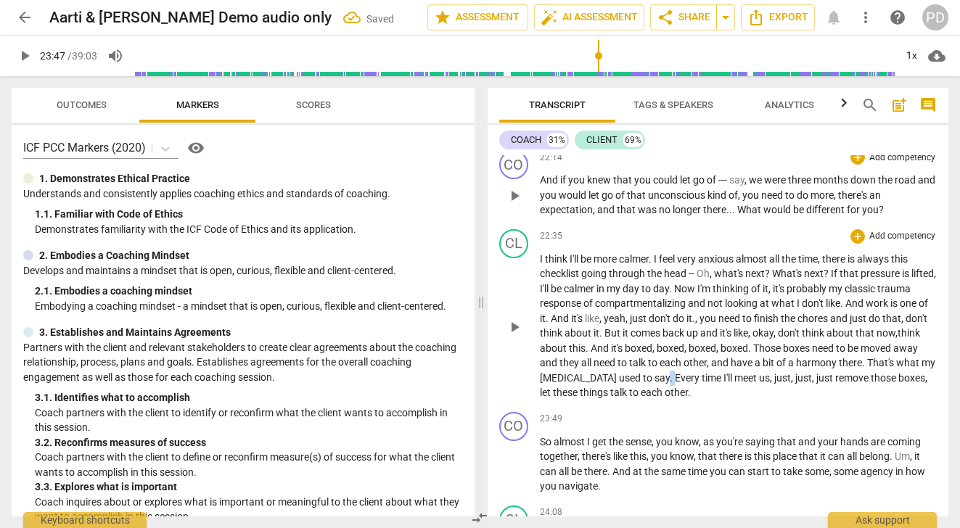
click at [721, 391] on p "I think I'll be more calmer . I feel very anxious almost all the time , there i…" at bounding box center [739, 326] width 398 height 149
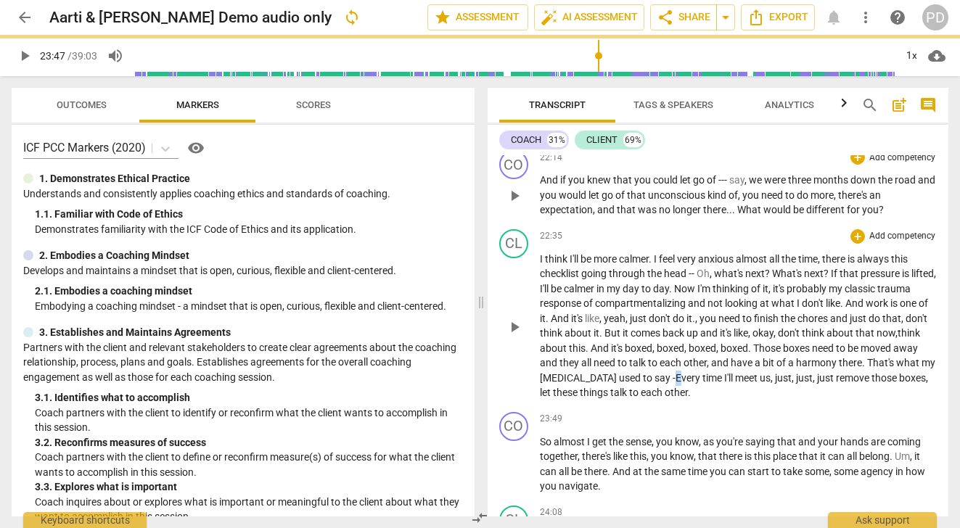
click at [703, 384] on span "Every" at bounding box center [689, 378] width 27 height 12
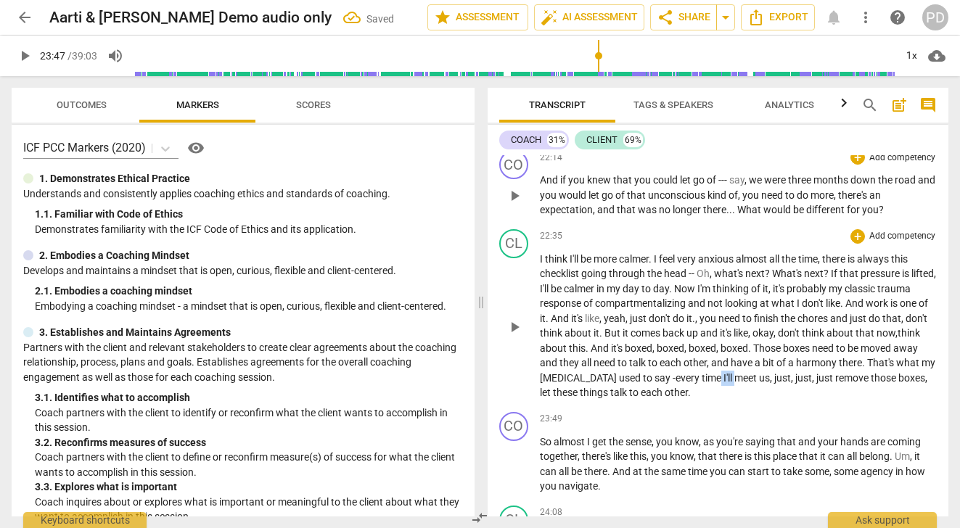
drag, startPoint x: 790, startPoint y: 393, endPoint x: 777, endPoint y: 390, distance: 14.1
click at [777, 390] on p "I think I'll be more calmer . I feel very anxious almost all the time , there i…" at bounding box center [739, 326] width 398 height 149
drag, startPoint x: 897, startPoint y: 394, endPoint x: 853, endPoint y: 394, distance: 44.3
click at [853, 394] on p "I think I'll be more calmer . I feel very anxious almost all the time , there i…" at bounding box center [739, 326] width 398 height 149
click at [737, 384] on span "time we" at bounding box center [719, 378] width 35 height 12
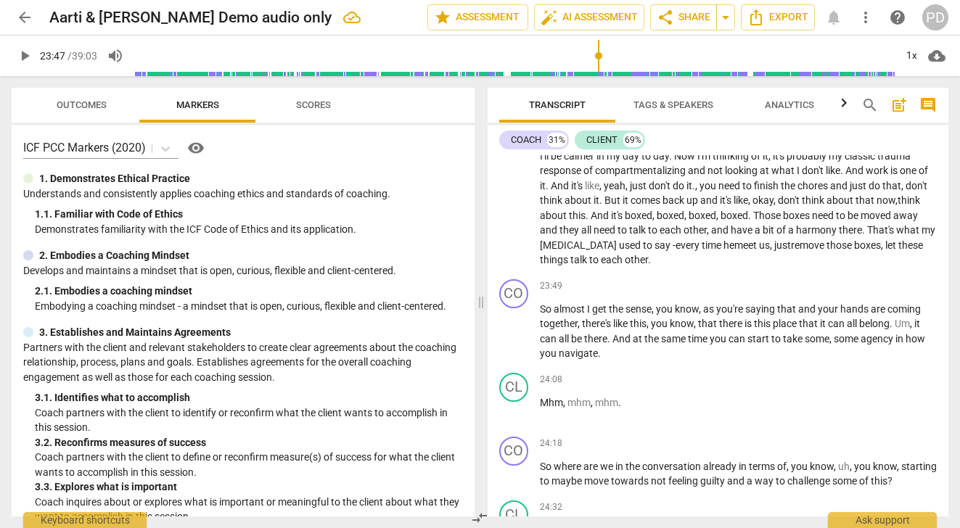
scroll to position [6615, 0]
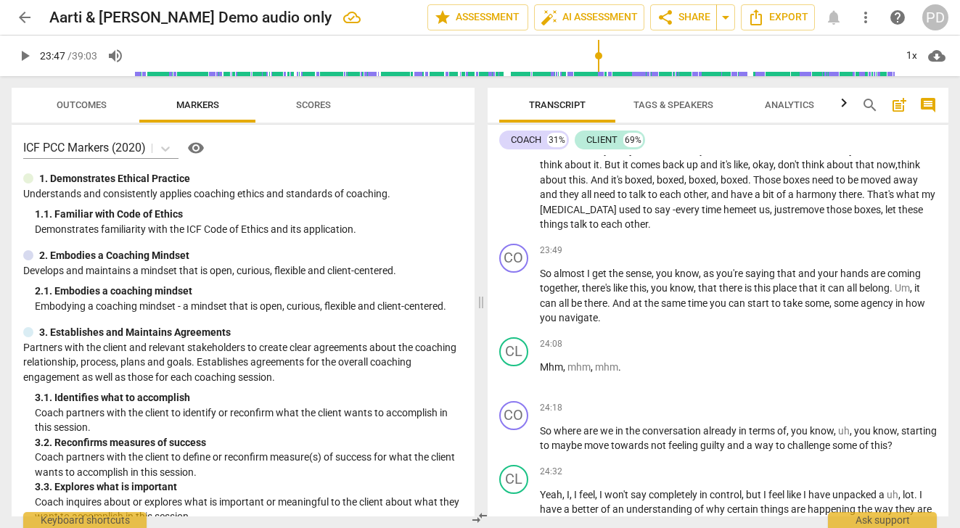
click at [24, 54] on span "play_arrow" at bounding box center [24, 55] width 17 height 17
click at [22, 52] on span "pause" at bounding box center [24, 55] width 17 height 17
type input "1449"
drag, startPoint x: 706, startPoint y: 288, endPoint x: 658, endPoint y: 284, distance: 48.8
click at [658, 284] on p "So almost I get the sense , you know , as you're saying that and your hands are…" at bounding box center [739, 296] width 398 height 60
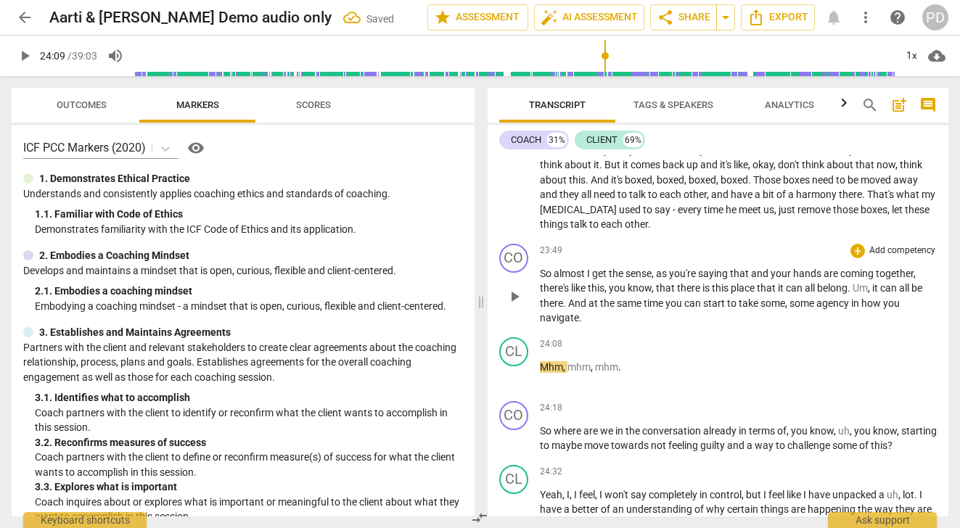
click at [751, 279] on span "that" at bounding box center [740, 274] width 21 height 12
drag, startPoint x: 655, startPoint y: 303, endPoint x: 610, endPoint y: 302, distance: 45.0
click at [610, 302] on p "So almost I get the sense , as you're saying that , and your hands are coming t…" at bounding box center [739, 296] width 398 height 60
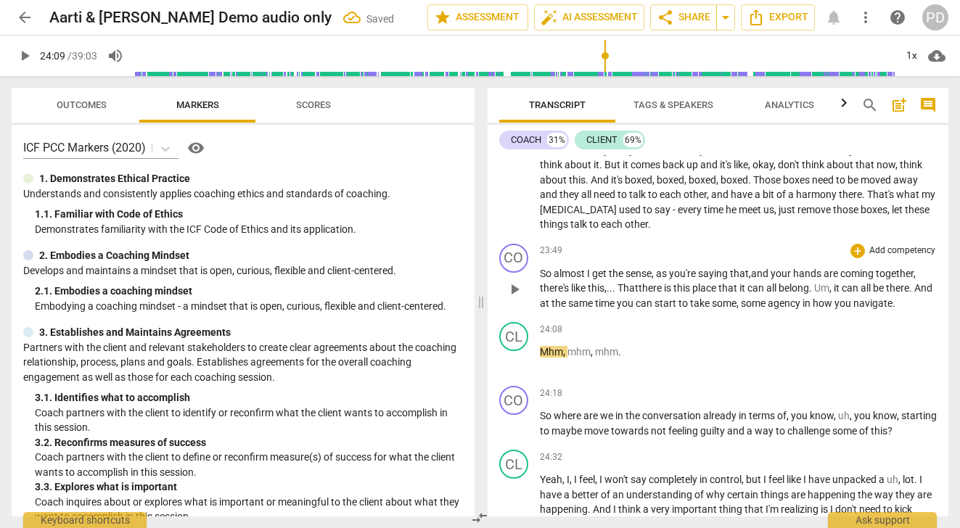
click at [814, 294] on span "." at bounding box center [811, 288] width 5 height 12
drag, startPoint x: 851, startPoint y: 302, endPoint x: 830, endPoint y: 301, distance: 21.8
click at [830, 301] on p "So almost I get the sense , as you're saying that , and your hands are coming t…" at bounding box center [739, 288] width 398 height 45
click at [583, 309] on span "same" at bounding box center [570, 304] width 27 height 12
click at [605, 309] on span "time" at bounding box center [594, 304] width 22 height 12
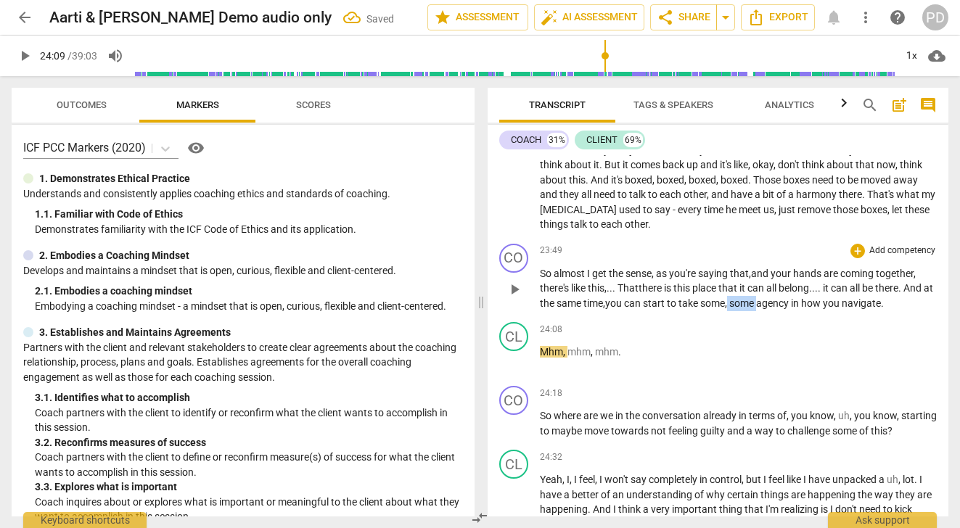
drag, startPoint x: 775, startPoint y: 319, endPoint x: 744, endPoint y: 319, distance: 31.2
click at [744, 311] on p "So almost I get the sense , as you're saying that , and your hands are coming t…" at bounding box center [739, 288] width 398 height 45
click at [25, 57] on span "play_arrow" at bounding box center [24, 55] width 17 height 17
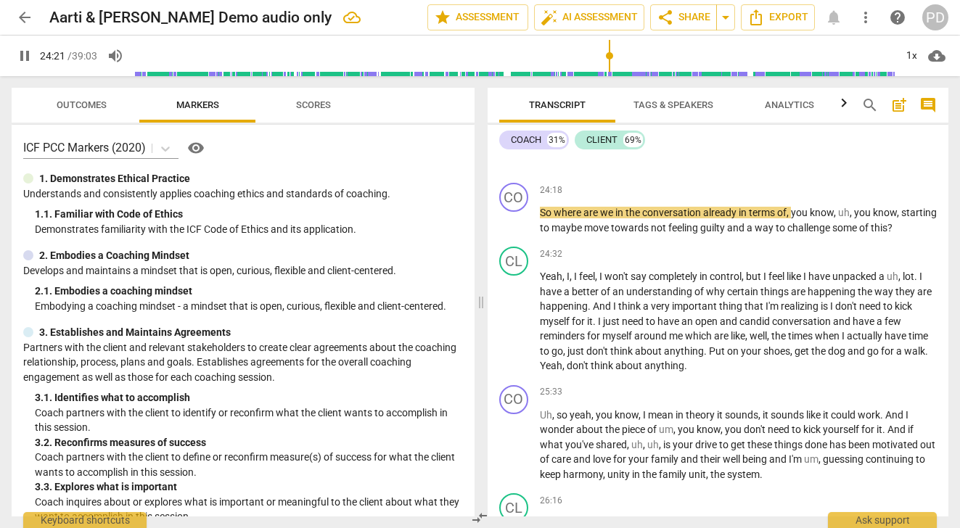
scroll to position [6818, 0]
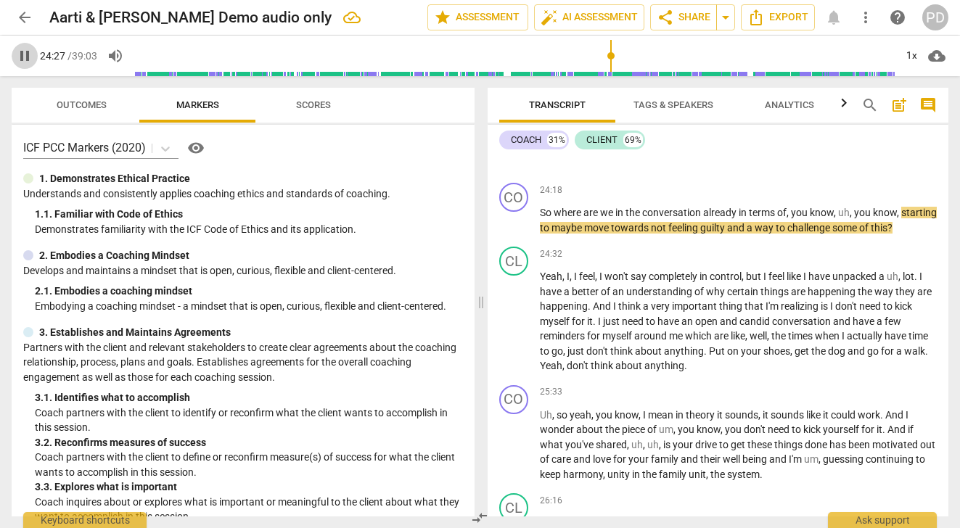
click at [21, 58] on span "pause" at bounding box center [24, 55] width 17 height 17
type input "1468"
drag, startPoint x: 738, startPoint y: 228, endPoint x: 705, endPoint y: 226, distance: 32.7
click at [705, 218] on span "already" at bounding box center [721, 213] width 36 height 12
drag, startPoint x: 901, startPoint y: 227, endPoint x: 790, endPoint y: 227, distance: 111.0
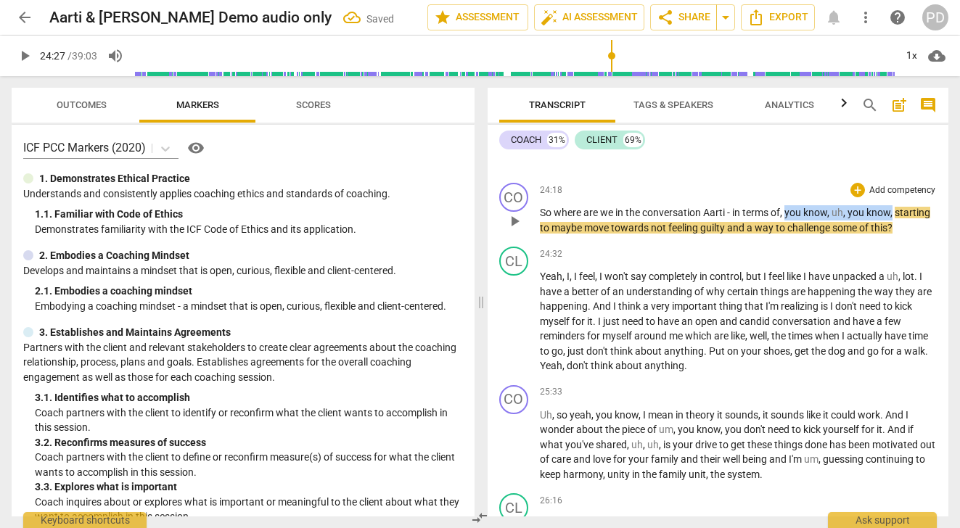
click at [790, 227] on p "So where are we in the conversation Aarti - in terms of , you know , uh , you k…" at bounding box center [739, 220] width 398 height 30
click at [25, 56] on span "play_arrow" at bounding box center [24, 55] width 17 height 17
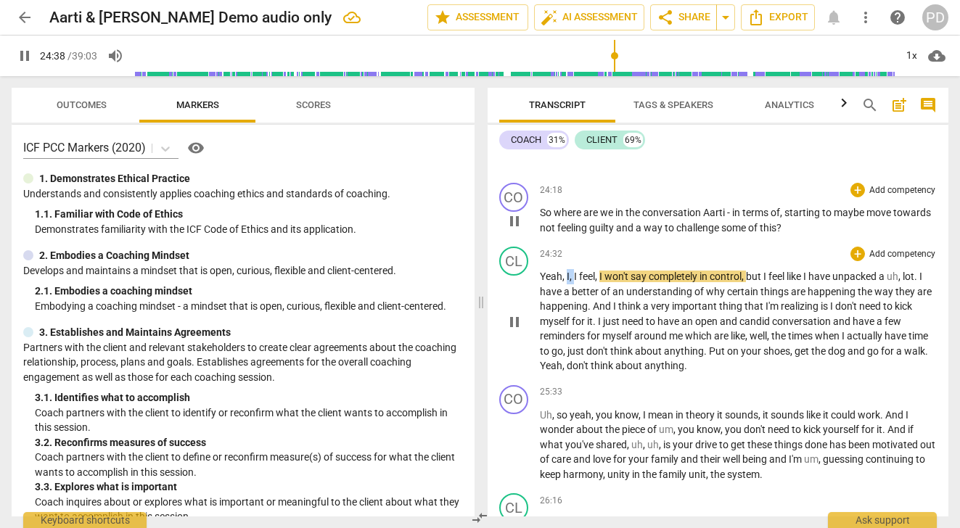
click at [566, 289] on p "Yeah , I , I feel , I won't say completely in control , but I feel like I have …" at bounding box center [739, 321] width 398 height 105
type input "1479"
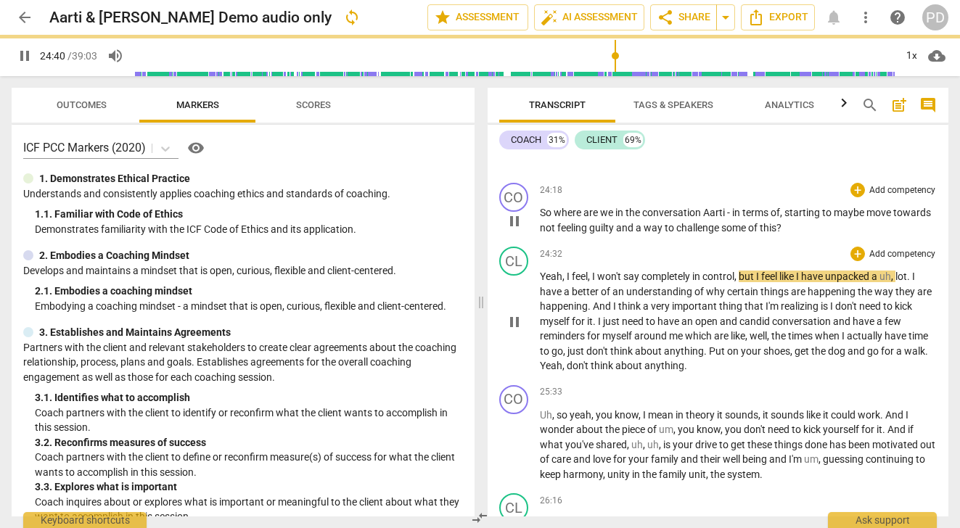
click at [594, 282] on span "I" at bounding box center [594, 277] width 5 height 12
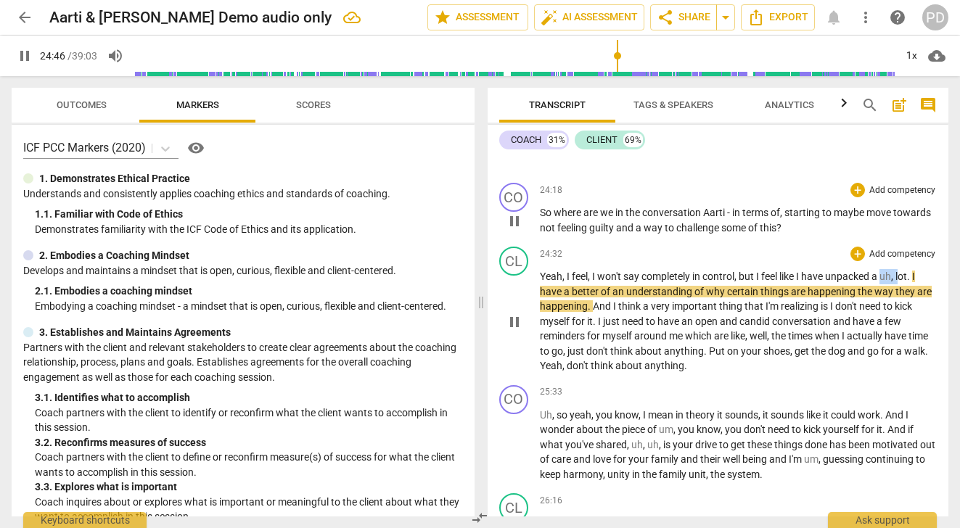
drag, startPoint x: 904, startPoint y: 290, endPoint x: 885, endPoint y: 287, distance: 19.0
click at [885, 287] on p "Yeah , I feel , I won't say completely in control , but I feel like I have unpa…" at bounding box center [739, 321] width 398 height 105
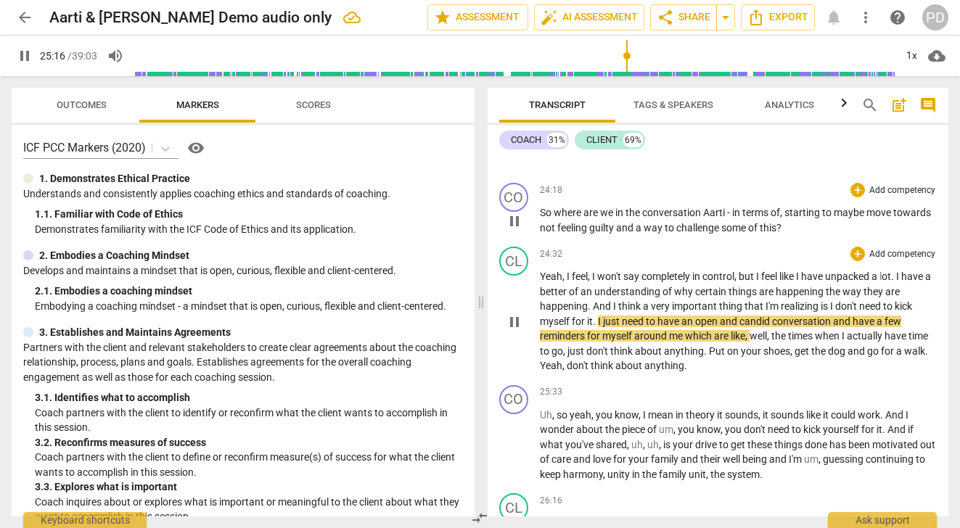
click at [832, 327] on span "conversation" at bounding box center [802, 322] width 61 height 12
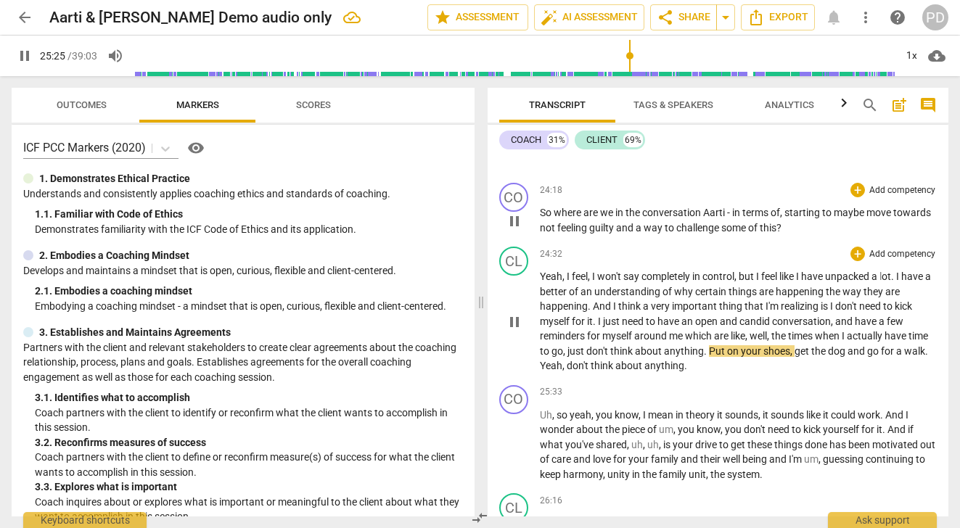
click at [775, 342] on span "the" at bounding box center [779, 336] width 17 height 12
click at [709, 357] on span "." at bounding box center [706, 351] width 5 height 12
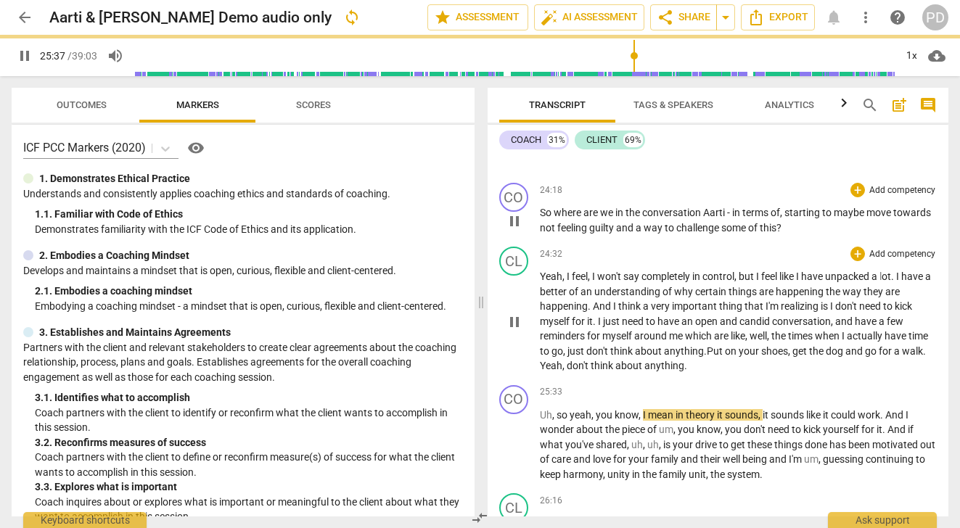
click at [22, 51] on span "pause" at bounding box center [24, 55] width 17 height 17
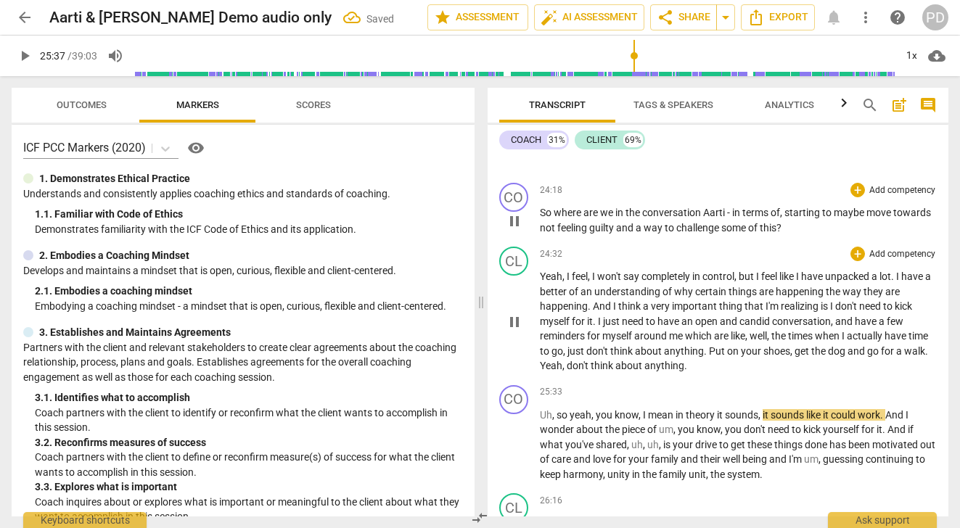
type input "1538"
click at [709, 357] on span "." at bounding box center [706, 351] width 5 height 12
click at [743, 357] on span "Put" at bounding box center [734, 351] width 18 height 12
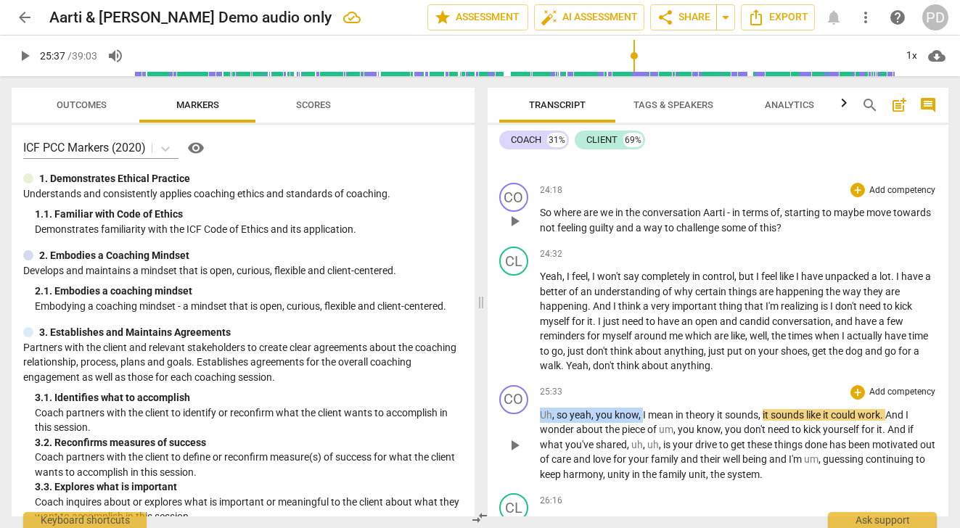
drag, startPoint x: 643, startPoint y: 430, endPoint x: 525, endPoint y: 430, distance: 118.3
click at [525, 430] on div "CO play_arrow pause 25:33 + Add competency keyboard_arrow_right Uh , so yeah , …" at bounding box center [719, 434] width 462 height 109
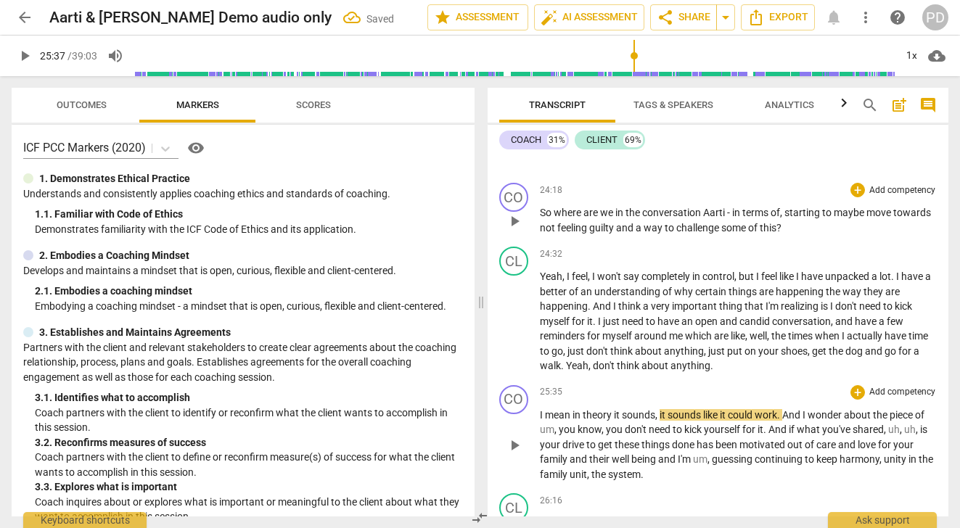
click at [572, 421] on span "mean" at bounding box center [559, 415] width 28 height 12
click at [23, 52] on span "play_arrow" at bounding box center [24, 55] width 17 height 17
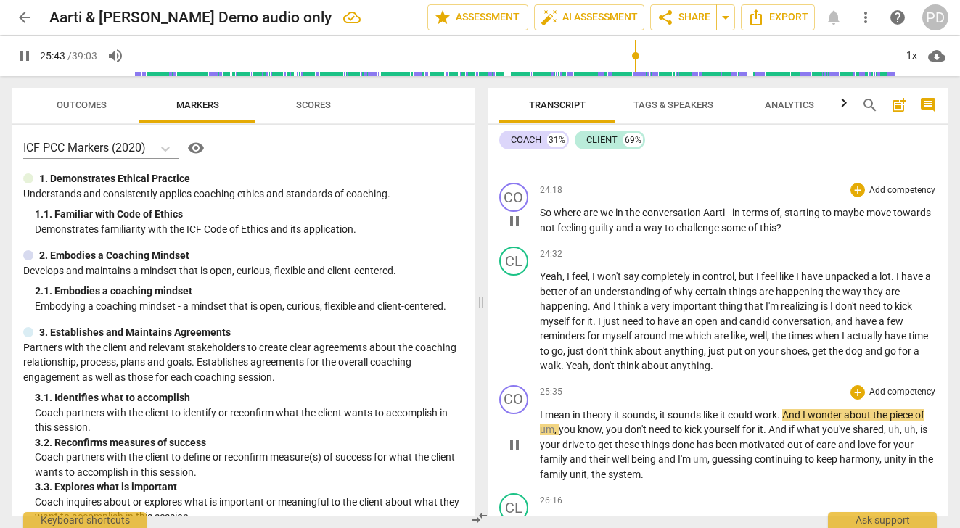
click at [540, 421] on span "I" at bounding box center [542, 415] width 5 height 12
click at [18, 55] on span "pause" at bounding box center [24, 55] width 17 height 17
type input "1545"
click at [540, 421] on span "I" at bounding box center [542, 415] width 5 height 12
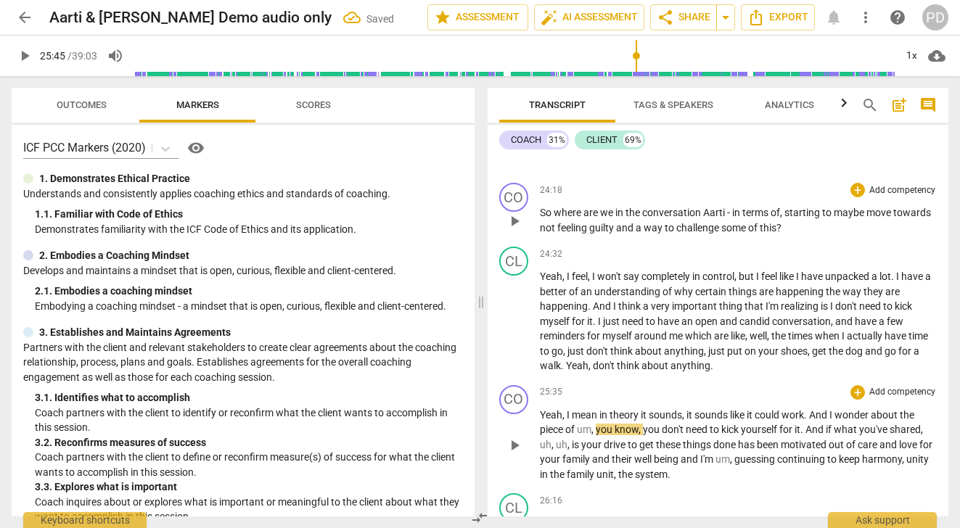
click at [687, 421] on span "it" at bounding box center [691, 415] width 8 height 12
drag, startPoint x: 730, startPoint y: 428, endPoint x: 681, endPoint y: 427, distance: 48.6
click at [681, 427] on p "Yeah, I mean in theory it sounds , it sounds like it could work . And I wonder …" at bounding box center [739, 445] width 398 height 75
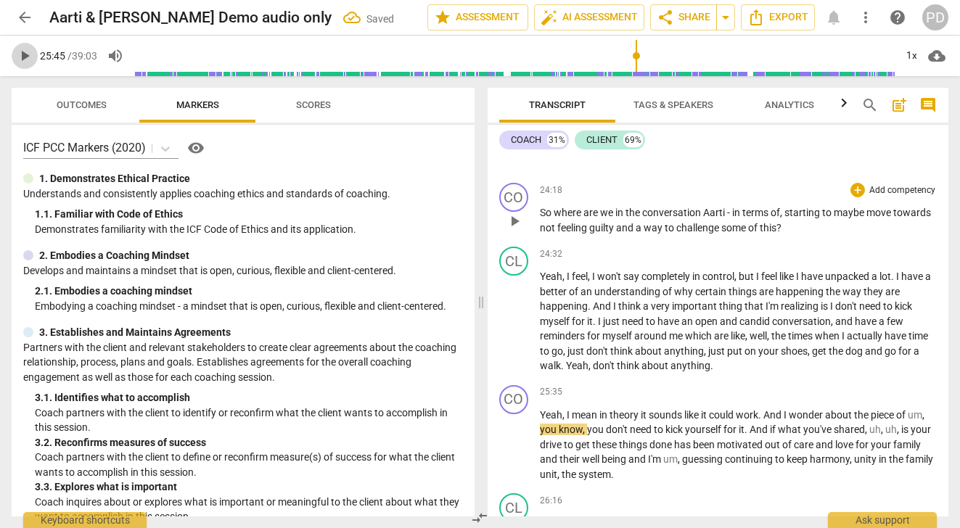
click at [27, 58] on span "play_arrow" at bounding box center [24, 55] width 17 height 17
drag, startPoint x: 587, startPoint y: 446, endPoint x: 522, endPoint y: 443, distance: 65.4
click at [522, 443] on div "CO play_arrow pause 25:35 + Add competency keyboard_arrow_right Yeah , I mean i…" at bounding box center [719, 434] width 462 height 109
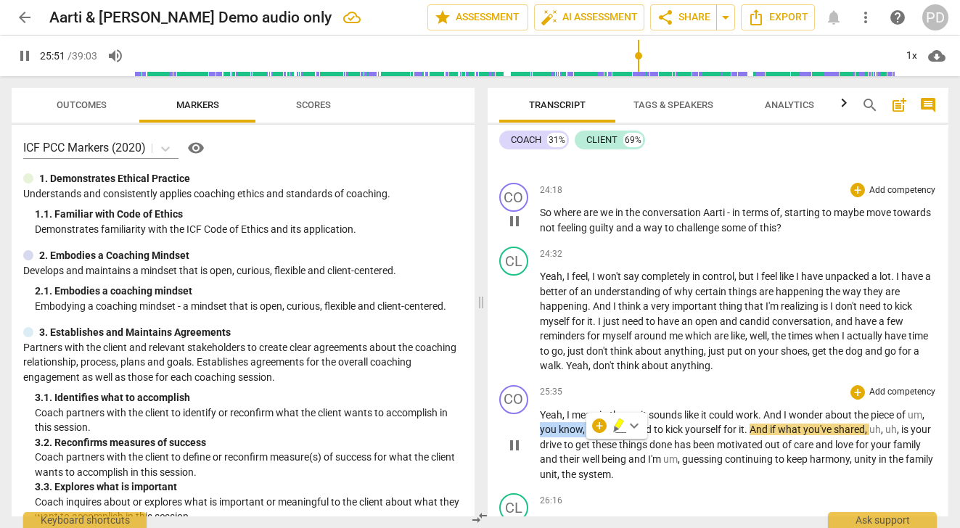
type input "1552"
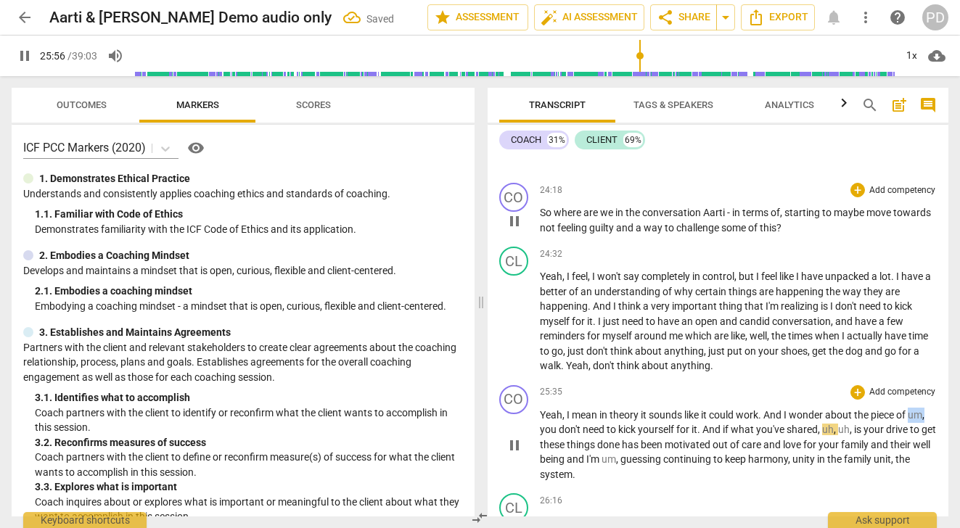
drag, startPoint x: 913, startPoint y: 429, endPoint x: 930, endPoint y: 427, distance: 16.8
click at [930, 427] on p "Yeah , I mean in theory it sounds like it could work . And I wonder about the p…" at bounding box center [739, 445] width 398 height 75
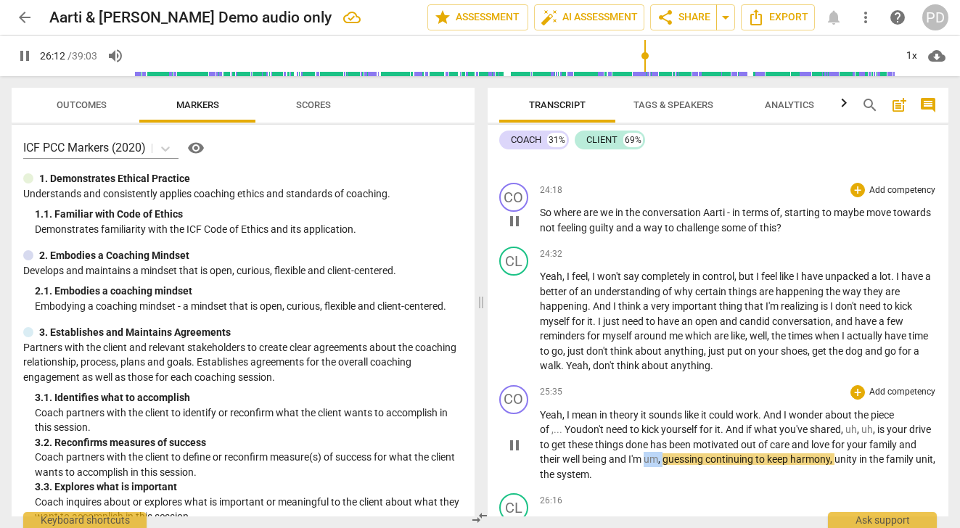
drag, startPoint x: 684, startPoint y: 475, endPoint x: 666, endPoint y: 475, distance: 17.4
click at [666, 475] on p "Yeah , I mean in theory it sounds like it could work . And I wonder about the p…" at bounding box center [739, 445] width 398 height 75
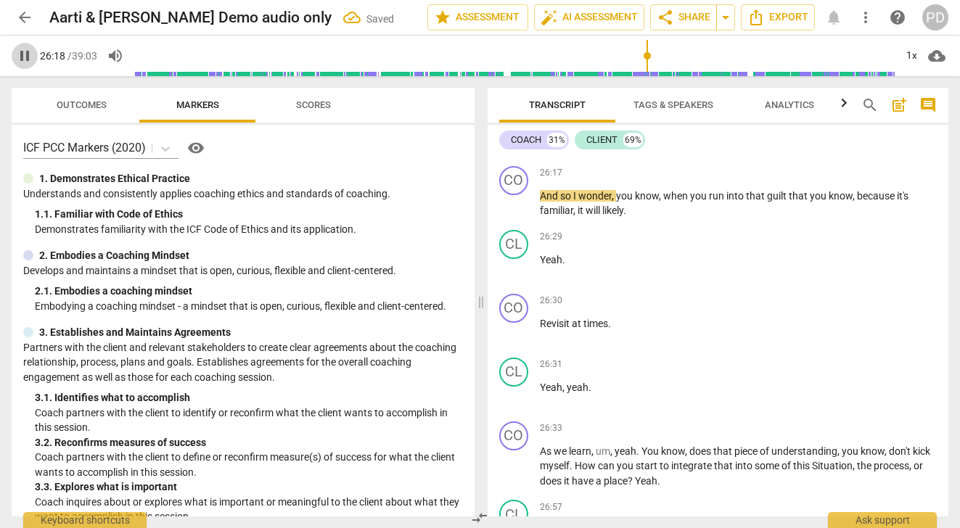
click at [22, 49] on span "pause" at bounding box center [24, 55] width 17 height 17
type input "1578"
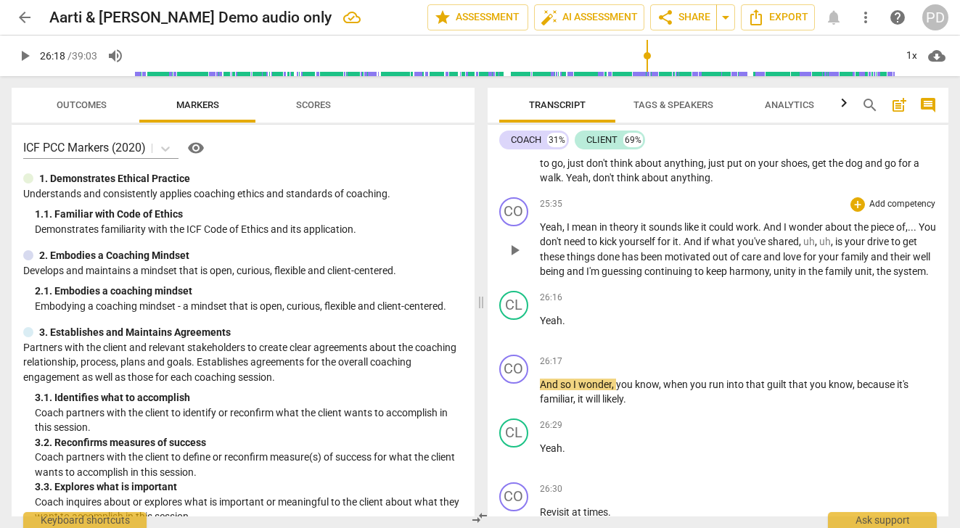
scroll to position [6947, 0]
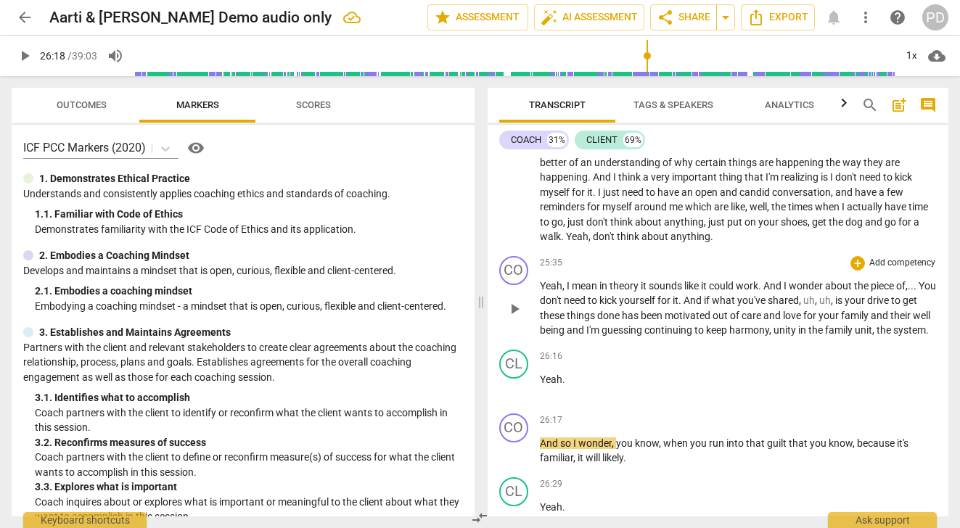
click at [684, 306] on span "." at bounding box center [681, 301] width 5 height 12
drag, startPoint x: 863, startPoint y: 315, endPoint x: 830, endPoint y: 314, distance: 33.4
click at [830, 314] on p "Yeah , I mean in theory it sounds like it could work . And I wonder about the p…" at bounding box center [739, 309] width 398 height 60
click at [816, 306] on span "s" at bounding box center [812, 301] width 7 height 12
click at [906, 321] on span "being" at bounding box center [918, 316] width 25 height 12
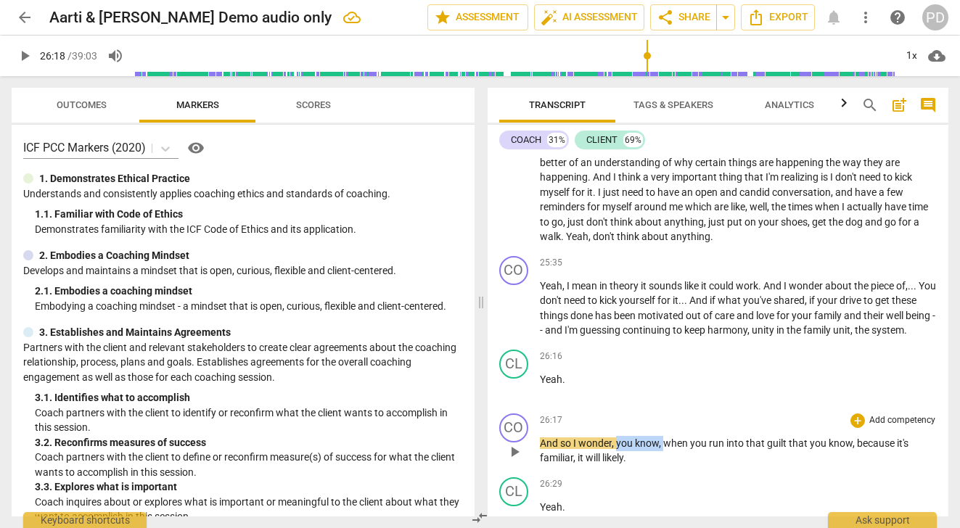
drag, startPoint x: 665, startPoint y: 475, endPoint x: 617, endPoint y: 475, distance: 48.6
click at [617, 466] on p "And so I wonder , you know , when you run into that guilt that you know , becau…" at bounding box center [739, 451] width 398 height 30
click at [742, 449] on span "guilt" at bounding box center [733, 444] width 22 height 12
drag, startPoint x: 815, startPoint y: 473, endPoint x: 747, endPoint y: 467, distance: 67.7
click at [747, 466] on p "And so I wonder , when you run into that guilt, that you know , because it's fa…" at bounding box center [739, 451] width 398 height 30
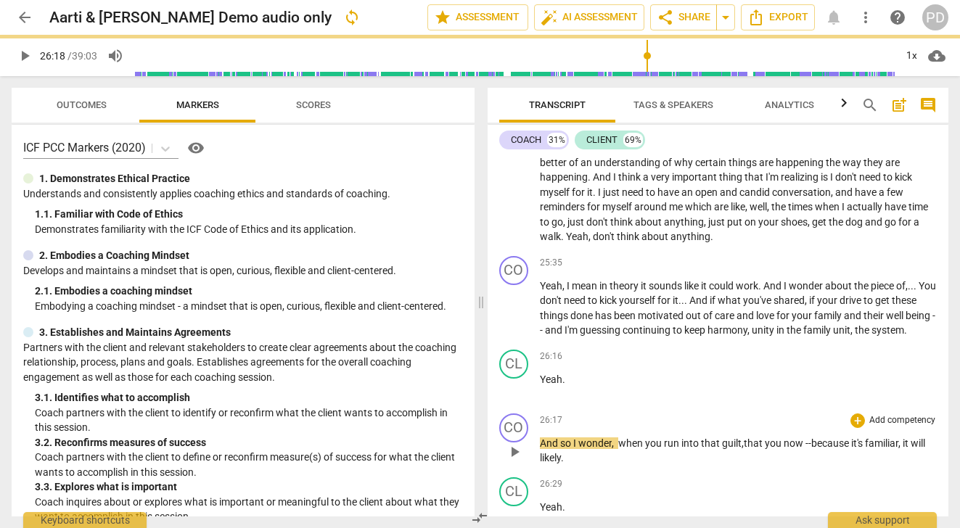
click at [789, 449] on span "guilt, that you now --" at bounding box center [766, 444] width 89 height 12
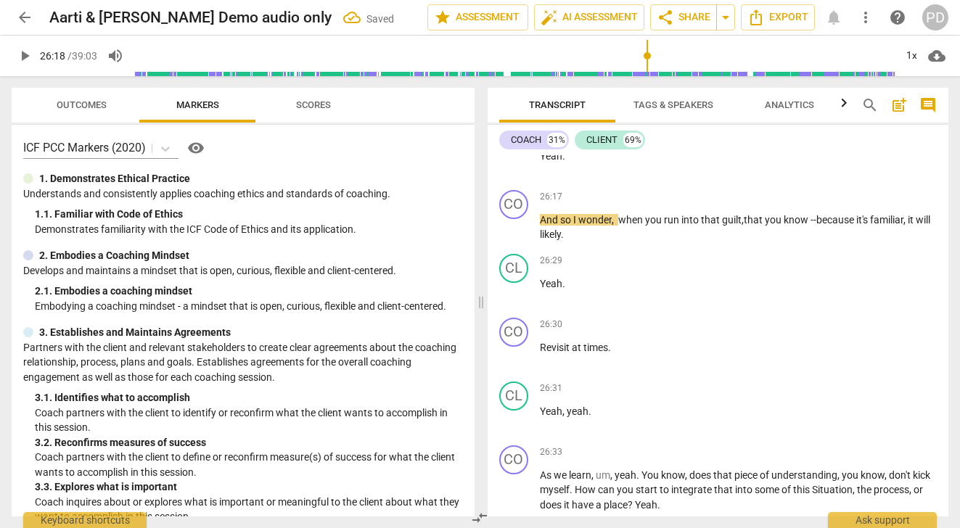
scroll to position [7183, 0]
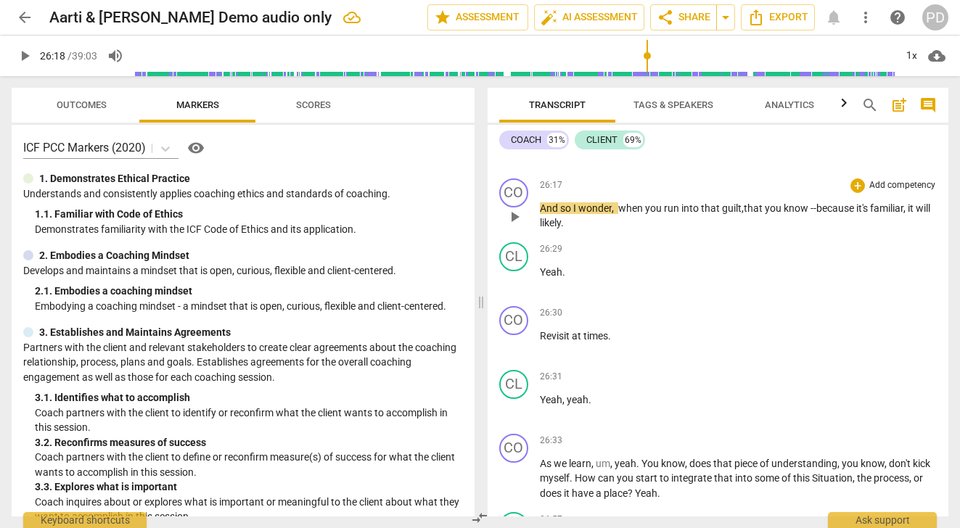
click at [564, 229] on span "." at bounding box center [562, 223] width 3 height 12
click at [610, 342] on span "." at bounding box center [609, 336] width 3 height 12
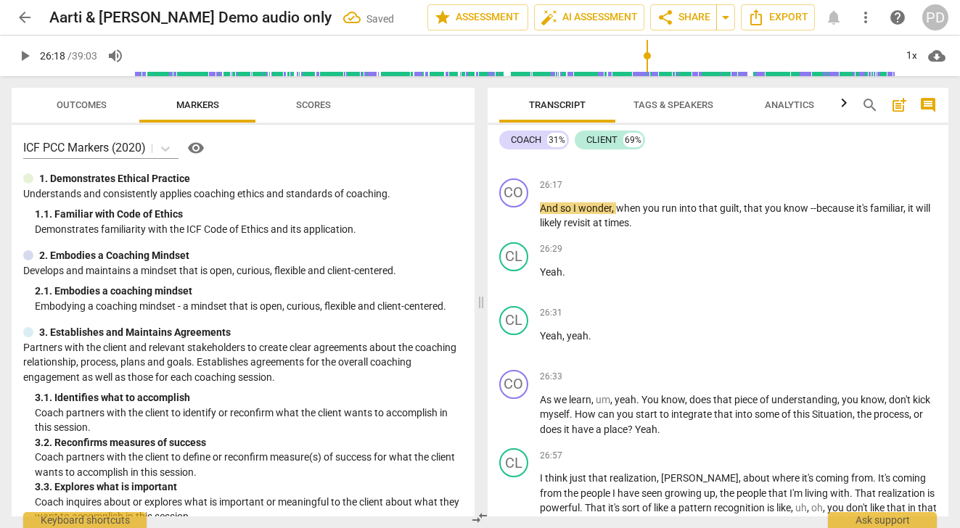
click at [22, 58] on span "play_arrow" at bounding box center [24, 55] width 17 height 17
click at [814, 214] on span "--because" at bounding box center [834, 208] width 46 height 12
type input "1592"
drag, startPoint x: 613, startPoint y: 430, endPoint x: 597, endPoint y: 428, distance: 16.0
click at [597, 428] on p "As we learn , um , yeah . You know , does that piece of understanding , you kno…" at bounding box center [739, 415] width 398 height 45
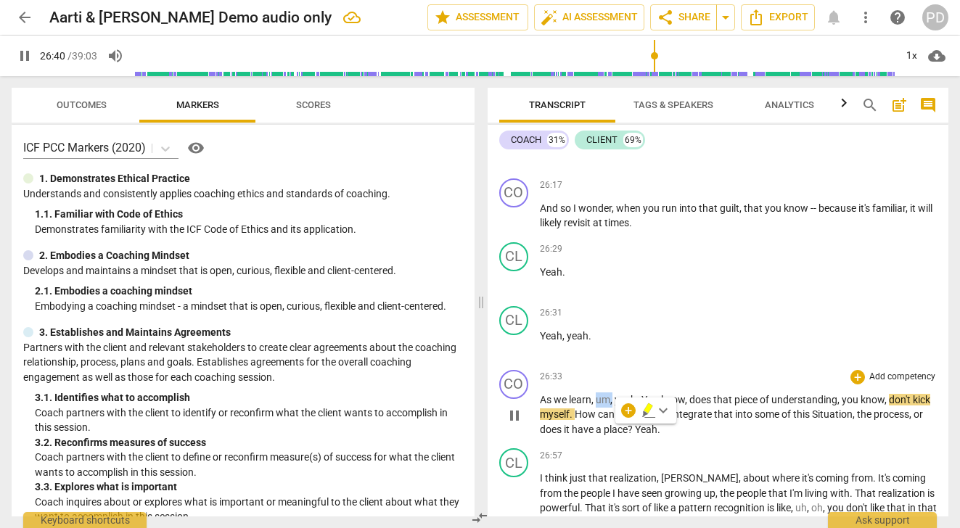
type input "1601"
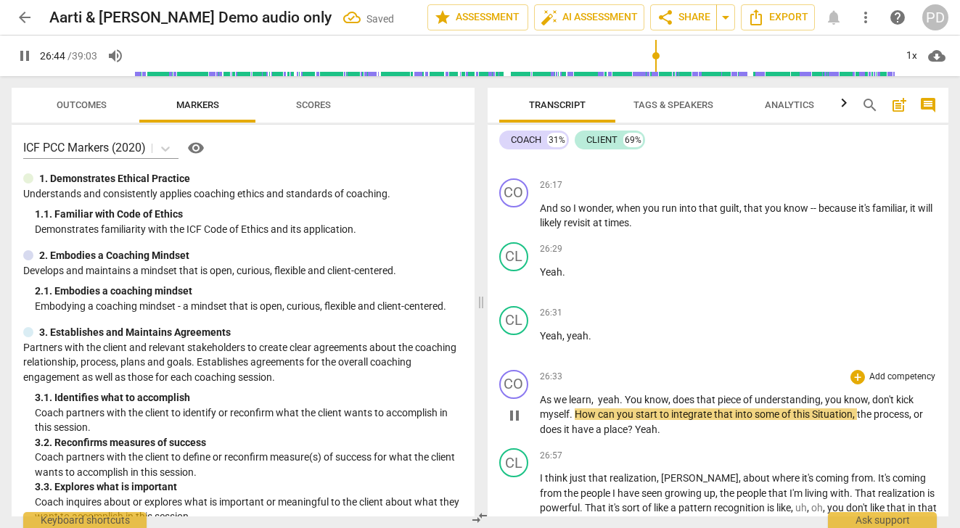
click at [26, 51] on span "pause" at bounding box center [24, 55] width 17 height 17
type input "1605"
drag, startPoint x: 671, startPoint y: 429, endPoint x: 623, endPoint y: 425, distance: 48.8
click at [623, 425] on p "As we learn , yeah . You know , does that piece of understanding , you know , d…" at bounding box center [739, 415] width 398 height 45
drag, startPoint x: 833, startPoint y: 428, endPoint x: 788, endPoint y: 428, distance: 45.0
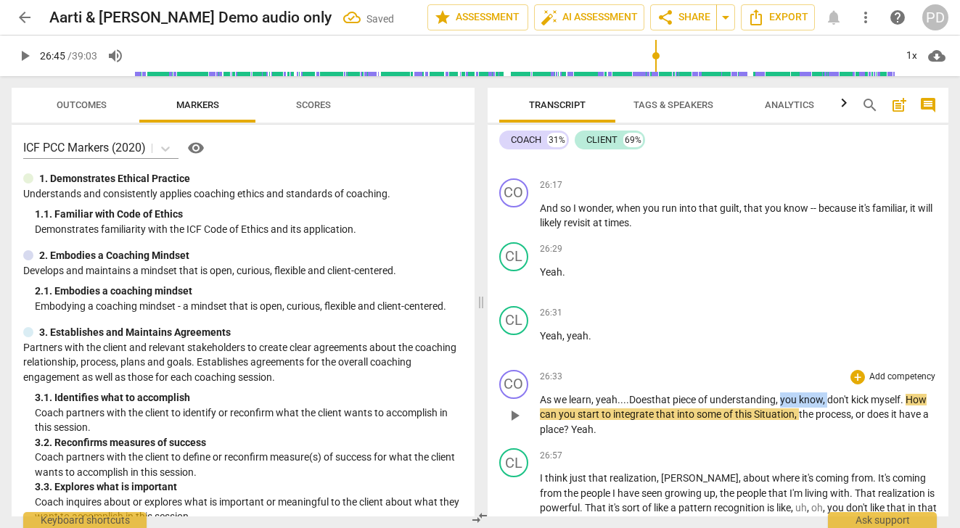
click at [788, 428] on p "As we learn , yeah . ... Does that piece of understanding , you know , don't ki…" at bounding box center [739, 415] width 398 height 45
click at [782, 429] on p "As we learn , yeah . ... Does that piece of understanding , ---- don't kick mys…" at bounding box center [739, 415] width 398 height 45
click at [795, 427] on p "As we learn , yeah . ... Does that piece of understanding ---- don't kick mysel…" at bounding box center [739, 415] width 398 height 45
click at [871, 430] on p "As we learn , yeah . ... Does that piece of understanding --- don't kick myself…" at bounding box center [739, 415] width 398 height 45
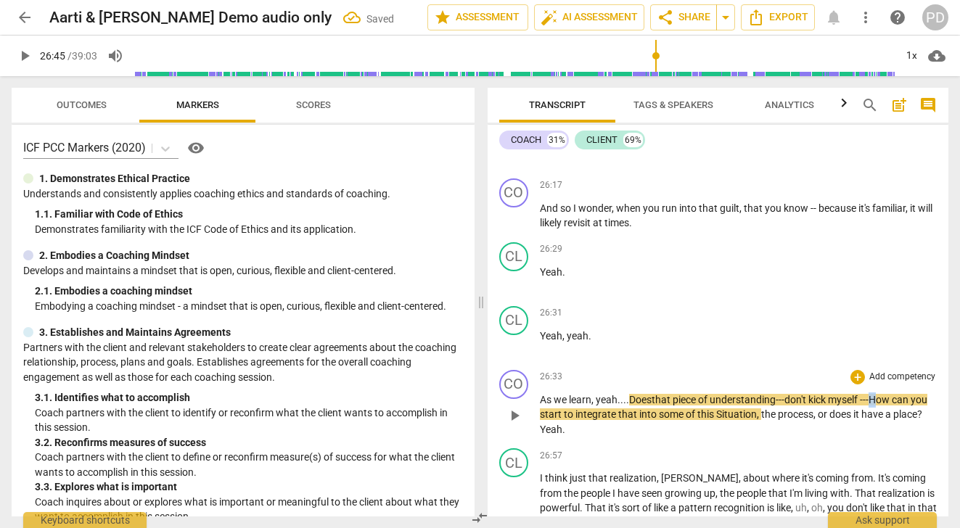
click at [886, 406] on span "How" at bounding box center [880, 400] width 23 height 12
click at [735, 420] on span "Situation" at bounding box center [736, 415] width 41 height 12
drag, startPoint x: 597, startPoint y: 462, endPoint x: 570, endPoint y: 459, distance: 26.2
click at [570, 438] on p "As we learn , yeah . ... Does that piece of understanding --- don't kick myself…" at bounding box center [739, 415] width 398 height 45
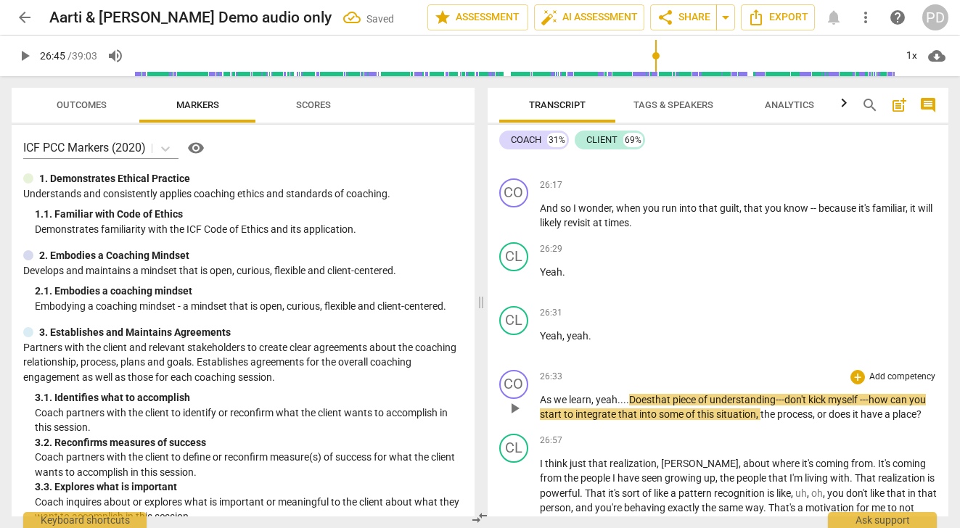
click at [771, 422] on p "As we learn , yeah . ... Does that piece of understanding --- don't kick myself…" at bounding box center [739, 408] width 398 height 30
click at [26, 59] on span "play_arrow" at bounding box center [24, 55] width 17 height 17
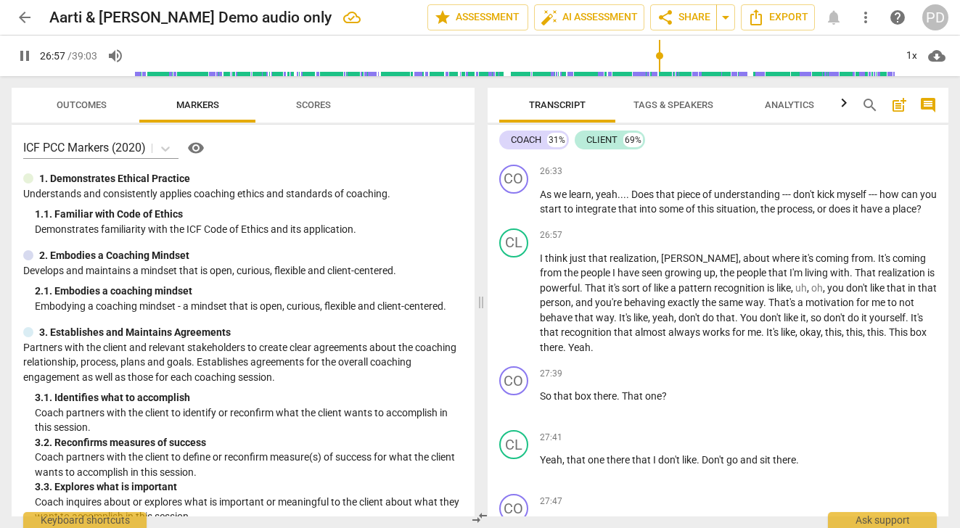
scroll to position [7400, 0]
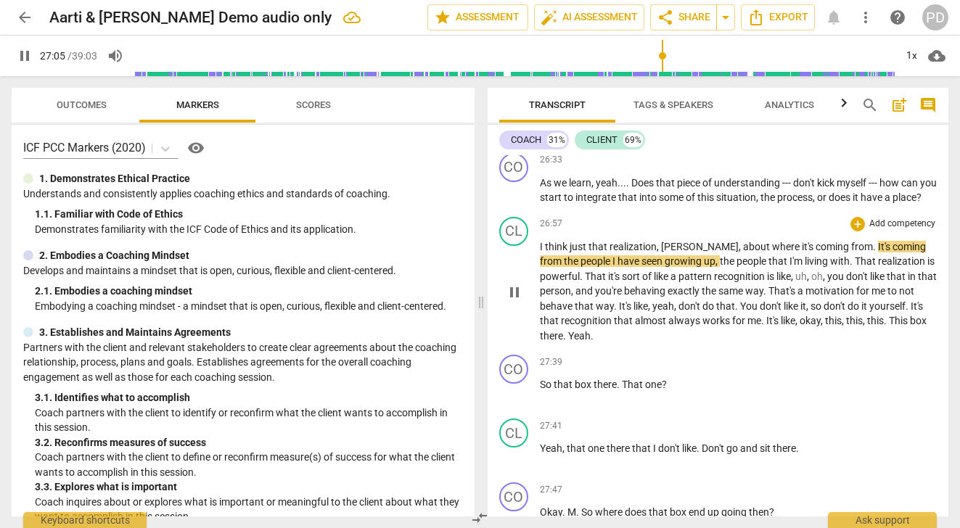
click at [743, 253] on span "about" at bounding box center [757, 247] width 29 height 12
type input "1627"
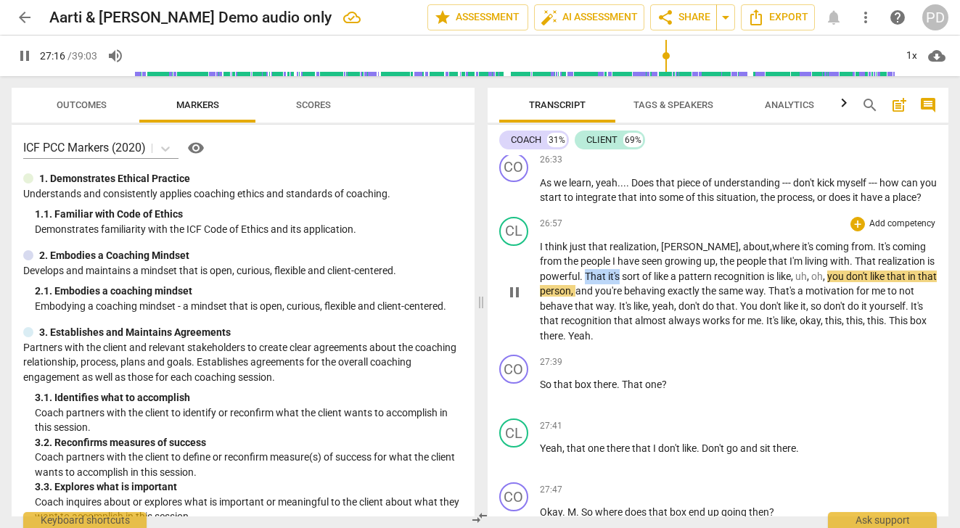
drag, startPoint x: 620, startPoint y: 320, endPoint x: 585, endPoint y: 320, distance: 34.8
click at [585, 320] on p "I think just that realization , [PERSON_NAME] , about , where it's coming from …" at bounding box center [739, 291] width 398 height 105
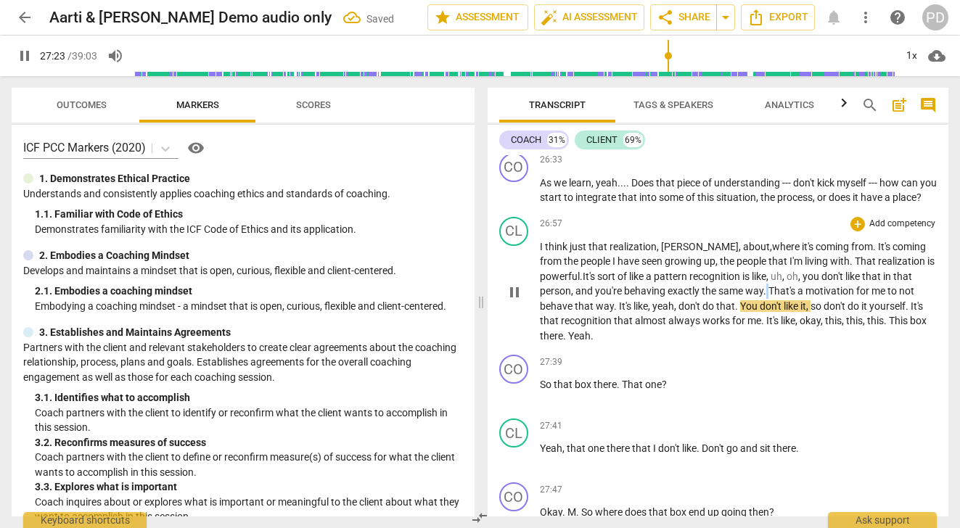
click at [765, 334] on p "I think just that realization , [PERSON_NAME] , about , where it's coming from …" at bounding box center [739, 291] width 398 height 105
click at [20, 54] on span "pause" at bounding box center [24, 55] width 17 height 17
type input "1656"
click at [850, 267] on span "." at bounding box center [852, 261] width 5 height 12
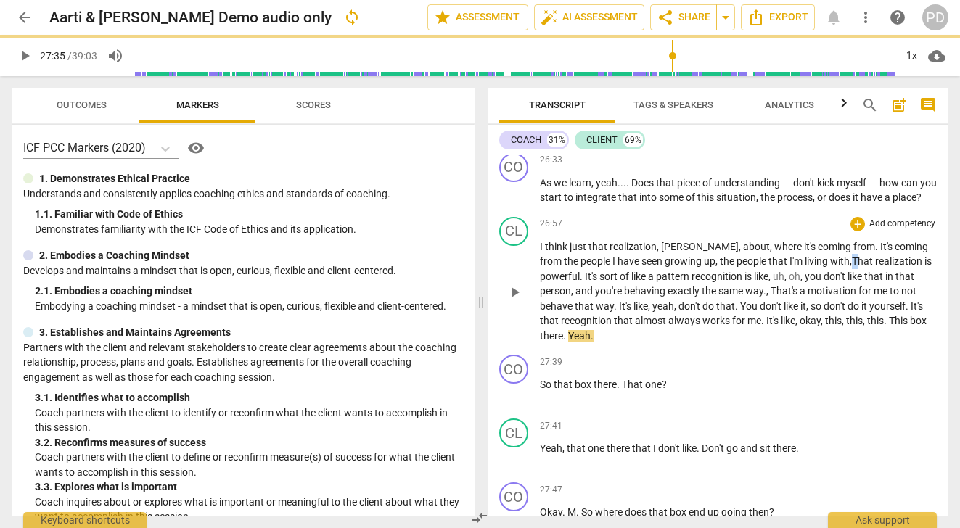
click at [815, 303] on p "I think just that realization , [PERSON_NAME] , about , where it's coming from …" at bounding box center [739, 291] width 398 height 105
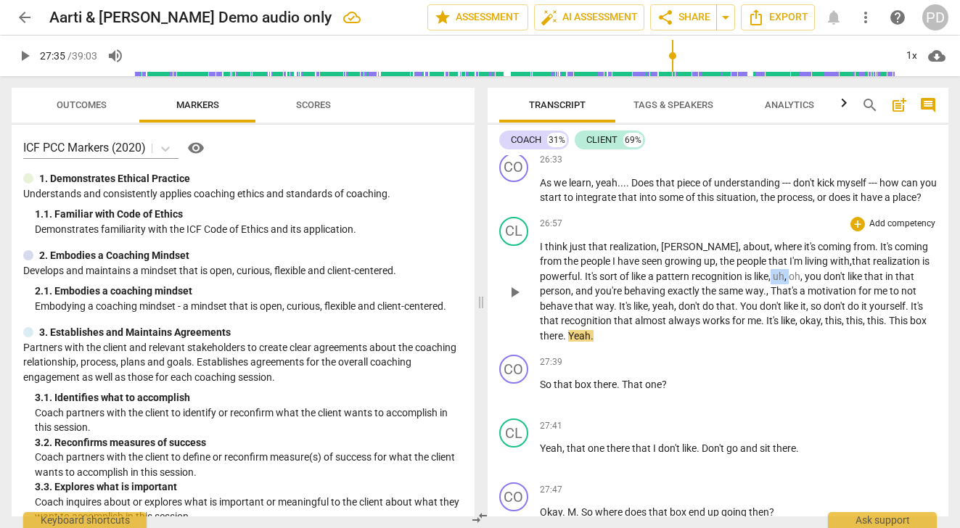
drag, startPoint x: 791, startPoint y: 322, endPoint x: 775, endPoint y: 320, distance: 16.1
click at [775, 320] on p "I think just that realization , [PERSON_NAME] , about , where it's coming from …" at bounding box center [739, 291] width 398 height 105
click at [763, 336] on p "I think just that realization , [PERSON_NAME] , about , where it's coming from …" at bounding box center [739, 291] width 398 height 105
click at [684, 312] on span "." at bounding box center [681, 306] width 5 height 12
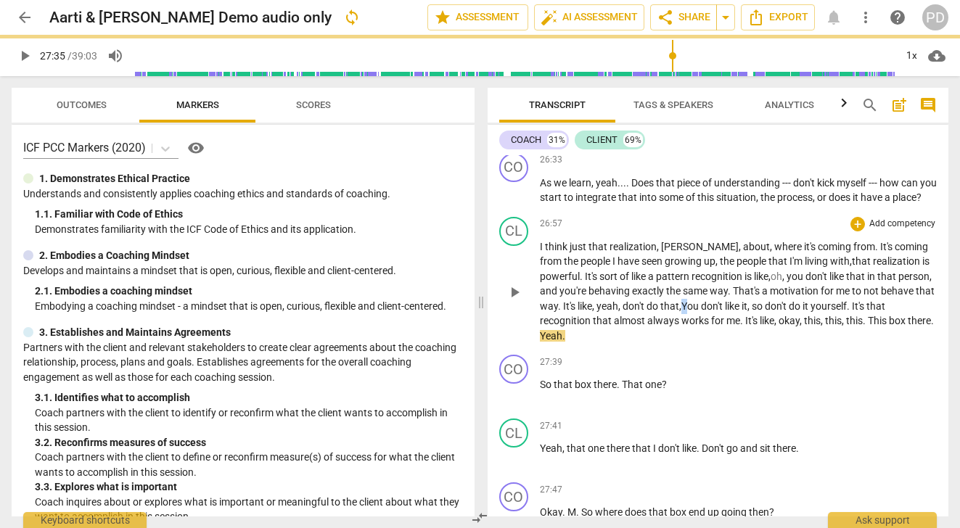
click at [701, 312] on span "You" at bounding box center [691, 306] width 20 height 12
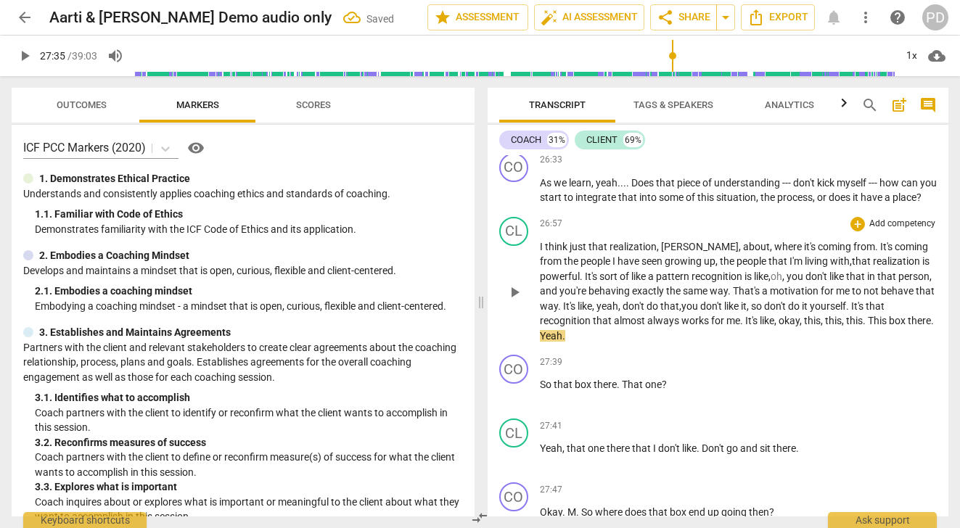
click at [681, 312] on span "that," at bounding box center [670, 306] width 21 height 12
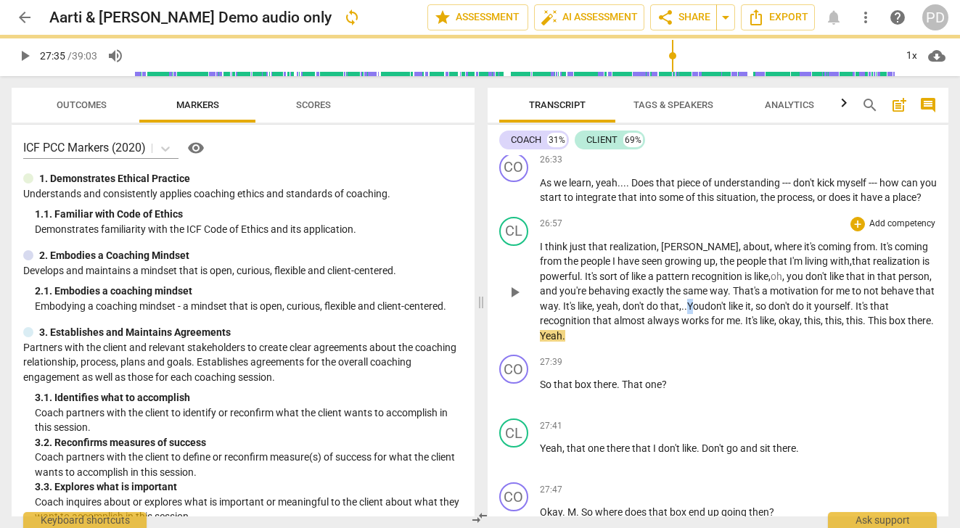
drag, startPoint x: 752, startPoint y: 350, endPoint x: 744, endPoint y: 350, distance: 8.0
click at [705, 312] on span "You" at bounding box center [695, 306] width 17 height 12
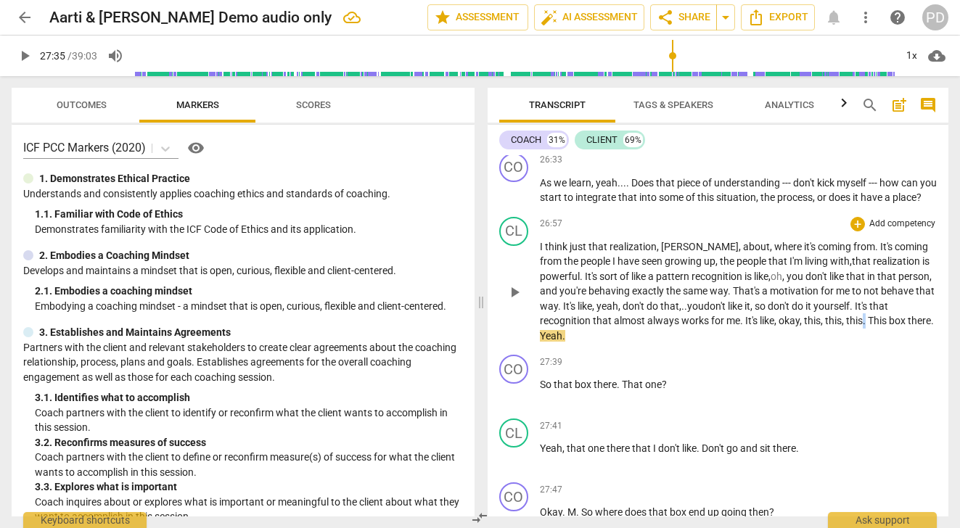
click at [884, 344] on p "I think just that realization , [PERSON_NAME] , about , where it's coming from …" at bounding box center [739, 291] width 398 height 105
click at [26, 57] on span "play_arrow" at bounding box center [24, 55] width 17 height 17
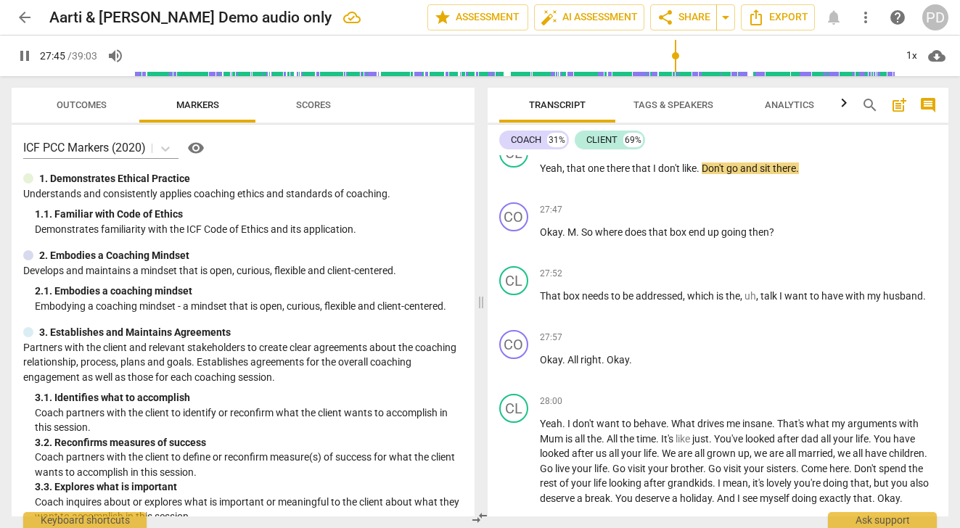
scroll to position [7691, 0]
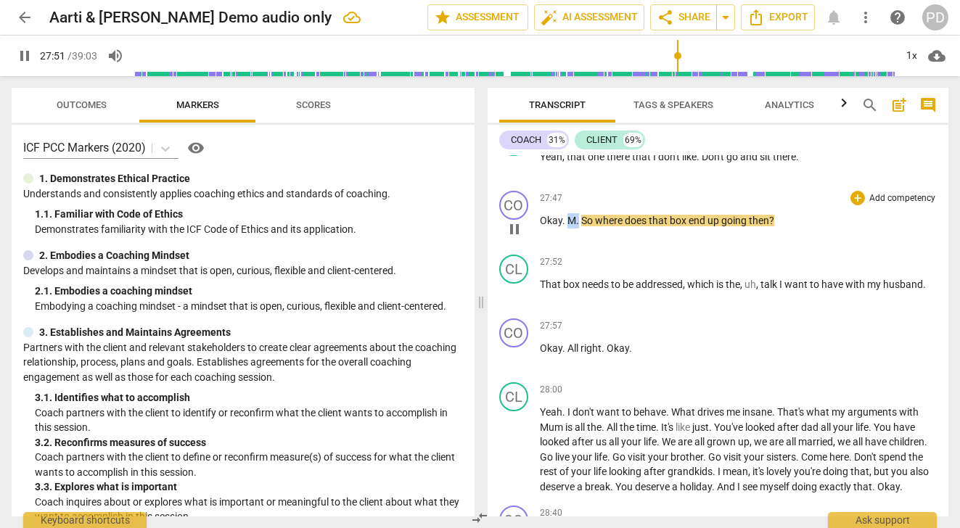
drag, startPoint x: 578, startPoint y: 265, endPoint x: 567, endPoint y: 264, distance: 10.9
click at [567, 229] on p "Okay . M . So where does that box end up going then ?" at bounding box center [739, 220] width 398 height 15
type input "1672"
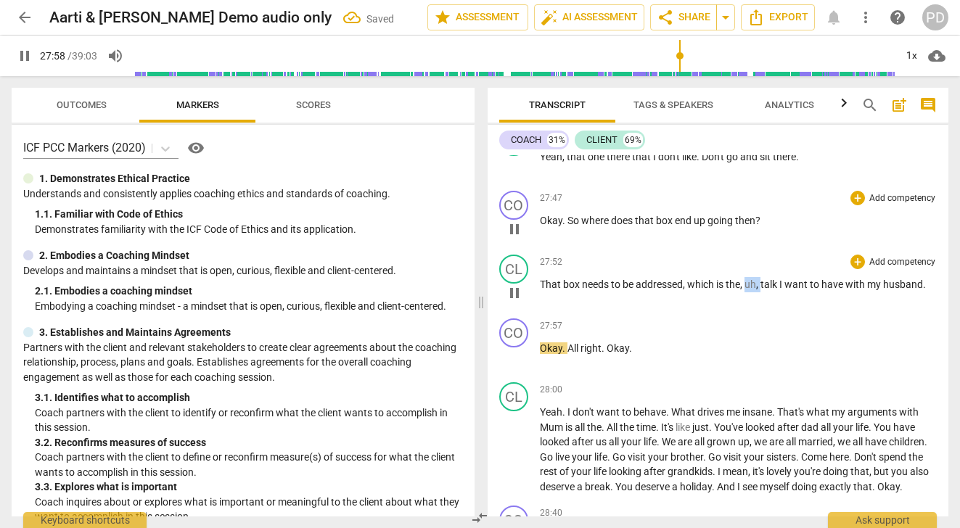
drag, startPoint x: 762, startPoint y: 329, endPoint x: 749, endPoint y: 328, distance: 13.1
click at [749, 292] on p "That box needs to be addressed , which is the , uh , talk I want to have with m…" at bounding box center [739, 284] width 398 height 15
type input "1679"
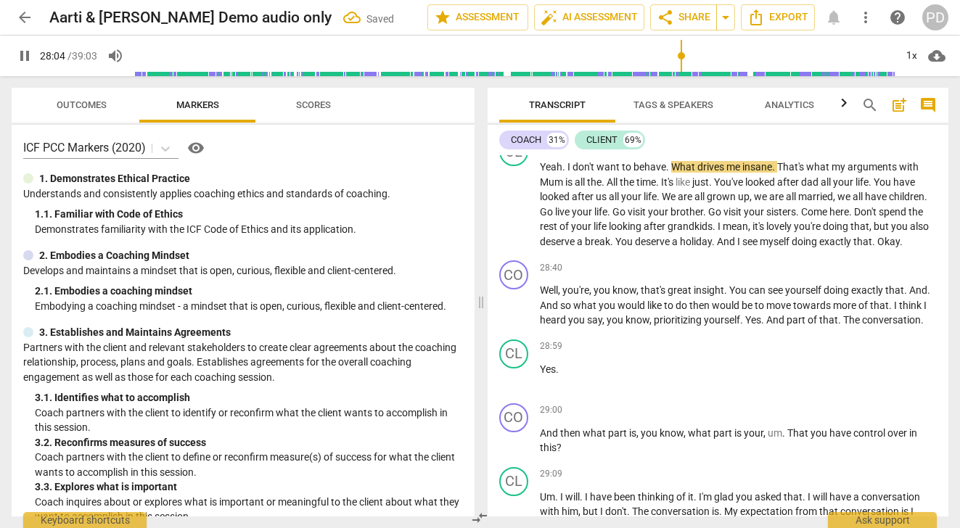
scroll to position [7937, 0]
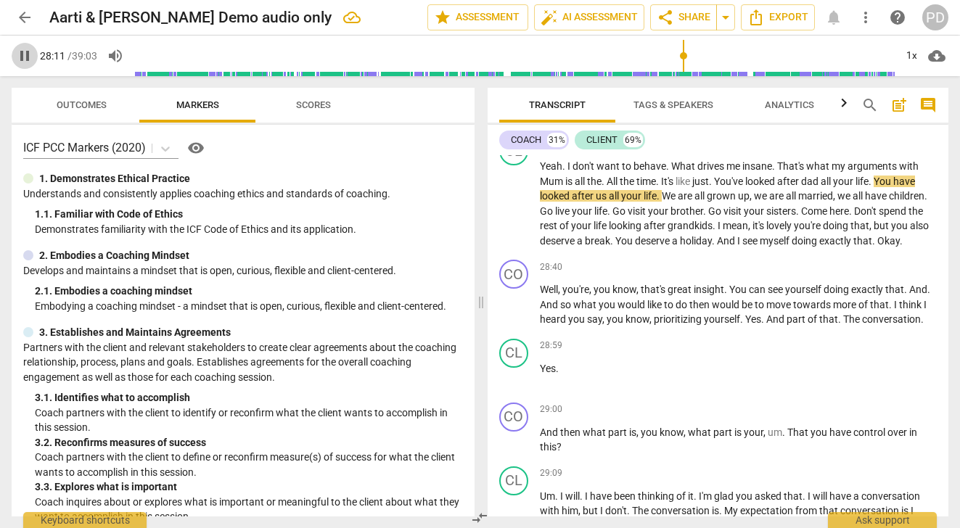
click at [25, 57] on span "pause" at bounding box center [24, 55] width 17 height 17
type input "1691"
drag, startPoint x: 677, startPoint y: 210, endPoint x: 665, endPoint y: 210, distance: 12.3
click at [665, 210] on p "Yeah . I don't want to behave . What drives me insane . That's what my argument…" at bounding box center [739, 203] width 398 height 89
click at [778, 210] on p "Yeah . I don't want to behave -- w hat drives me insane . That's what my argume…" at bounding box center [739, 203] width 398 height 89
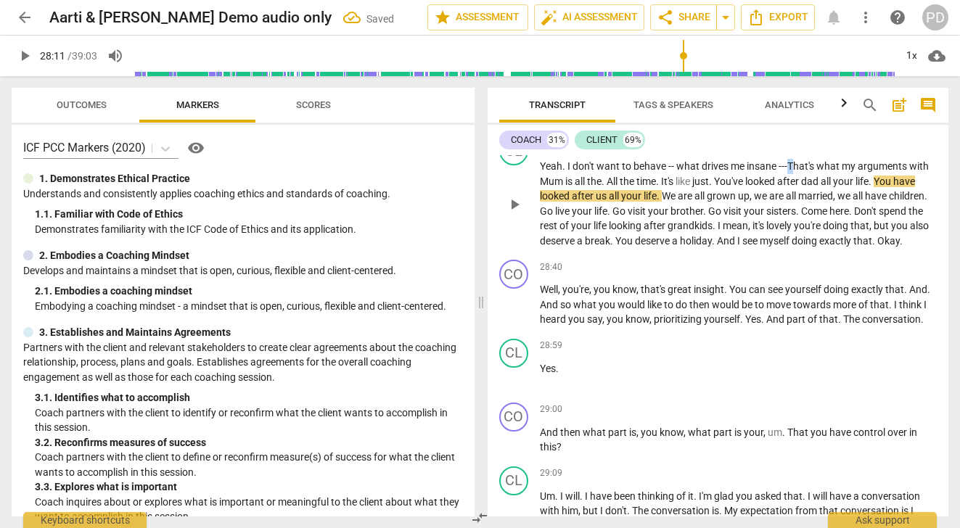
click at [790, 172] on span "That's" at bounding box center [801, 166] width 29 height 12
click at [787, 172] on span "that's" at bounding box center [800, 166] width 27 height 12
drag, startPoint x: 639, startPoint y: 225, endPoint x: 603, endPoint y: 226, distance: 35.6
click at [603, 226] on p "Yeah . I don't want to behave -- w hat drives me insane --- that's what my argu…" at bounding box center [739, 203] width 398 height 89
click at [679, 187] on span "." at bounding box center [676, 182] width 5 height 12
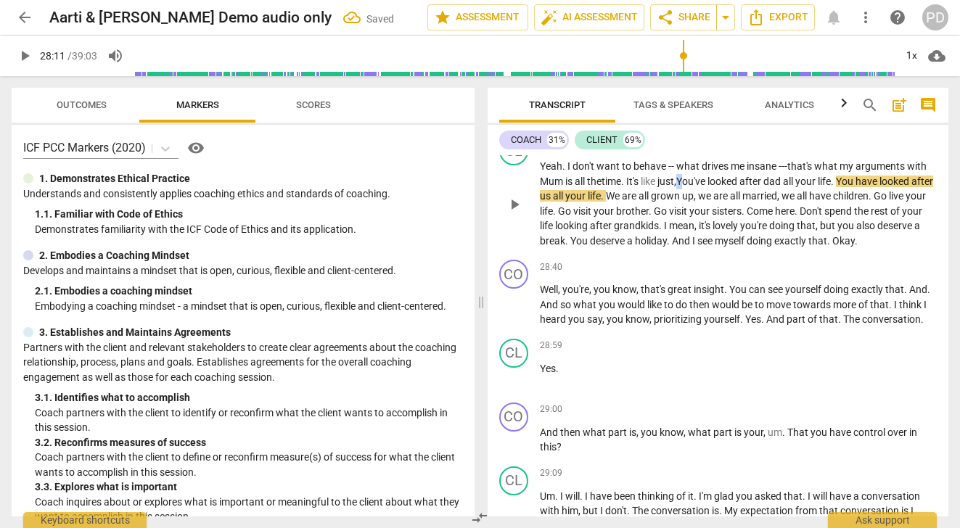
click at [687, 187] on span "You've" at bounding box center [691, 182] width 31 height 12
drag, startPoint x: 853, startPoint y: 226, endPoint x: 842, endPoint y: 224, distance: 11.0
click at [842, 224] on p "Yeah . I don't want to behave -- w hat drives me insane --- that's what my argu…" at bounding box center [739, 203] width 398 height 89
click at [606, 202] on span "." at bounding box center [603, 196] width 5 height 12
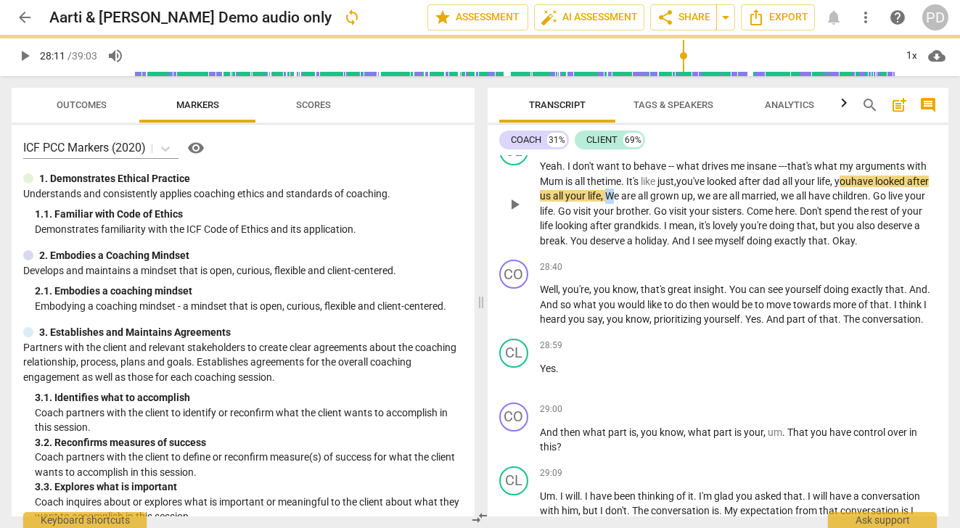
drag, startPoint x: 641, startPoint y: 238, endPoint x: 631, endPoint y: 237, distance: 9.5
click at [631, 237] on p "Yeah . I don't want to behave -- w hat drives me insane --- that's what my argu…" at bounding box center [739, 203] width 398 height 89
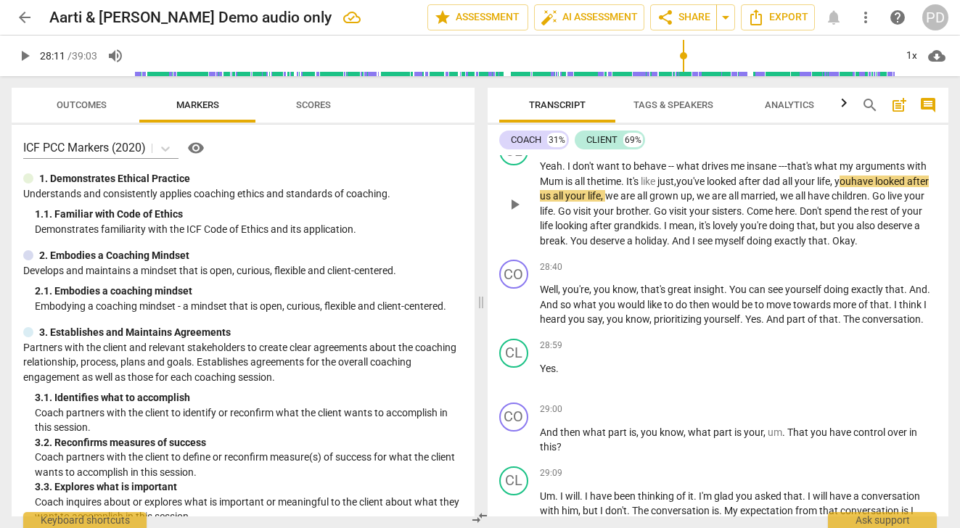
click at [872, 202] on span "." at bounding box center [869, 196] width 5 height 12
click at [573, 217] on span "Go" at bounding box center [565, 211] width 15 height 12
click at [593, 248] on p "Yeah . I don't want to behave -- w hat drives me insane --- that's what my argu…" at bounding box center [739, 203] width 398 height 89
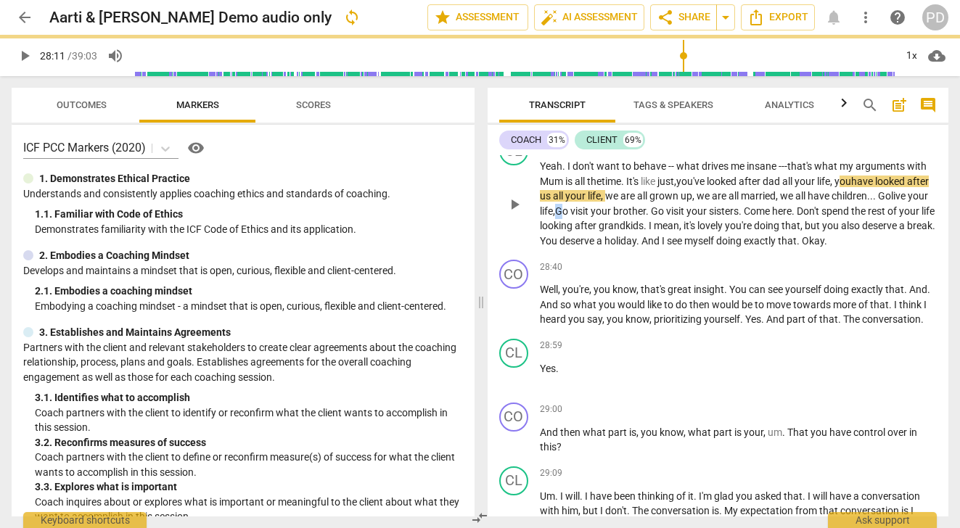
click at [570, 217] on span "Go" at bounding box center [562, 211] width 15 height 12
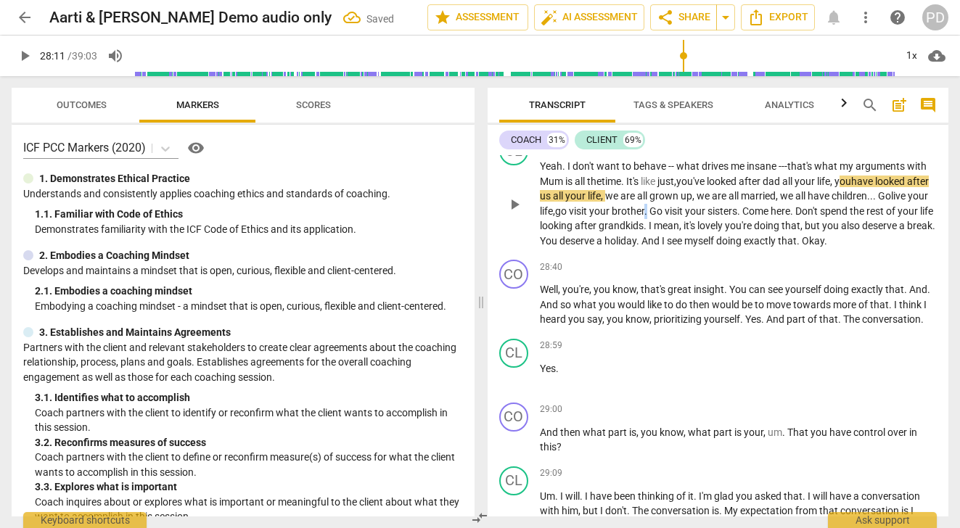
click at [650, 217] on span "." at bounding box center [646, 211] width 5 height 12
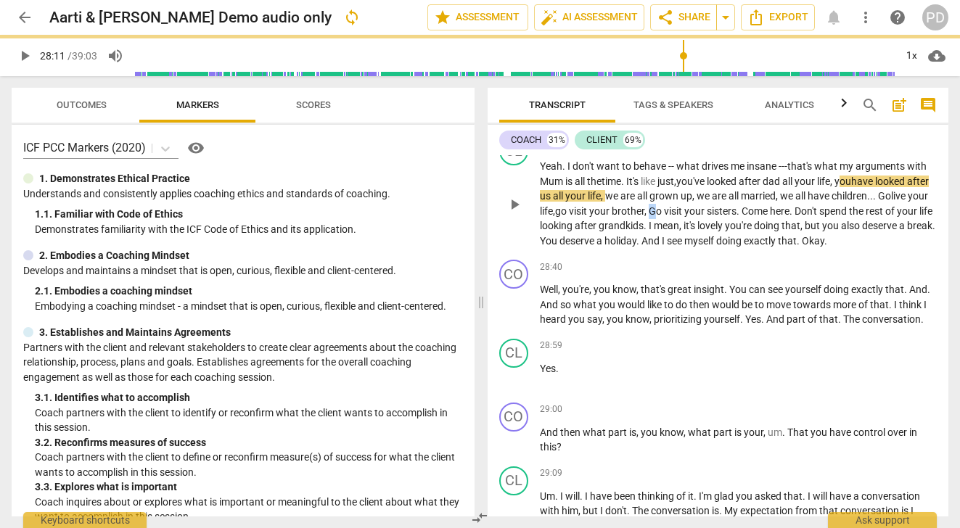
drag, startPoint x: 699, startPoint y: 254, endPoint x: 690, endPoint y: 254, distance: 8.7
click at [690, 248] on p "Yeah . I don't want to behave -- w hat drives me insane --- that's what my argu…" at bounding box center [739, 203] width 398 height 89
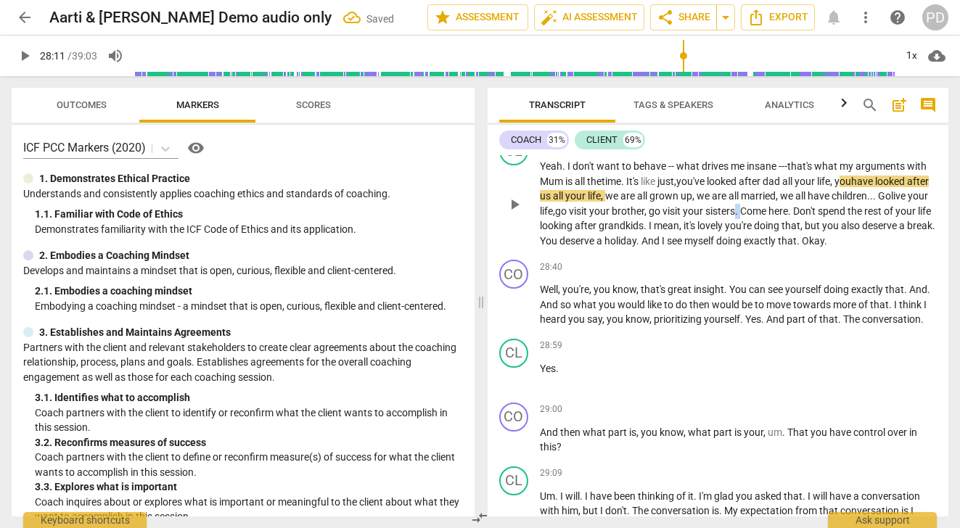
click at [740, 217] on span "." at bounding box center [737, 211] width 5 height 12
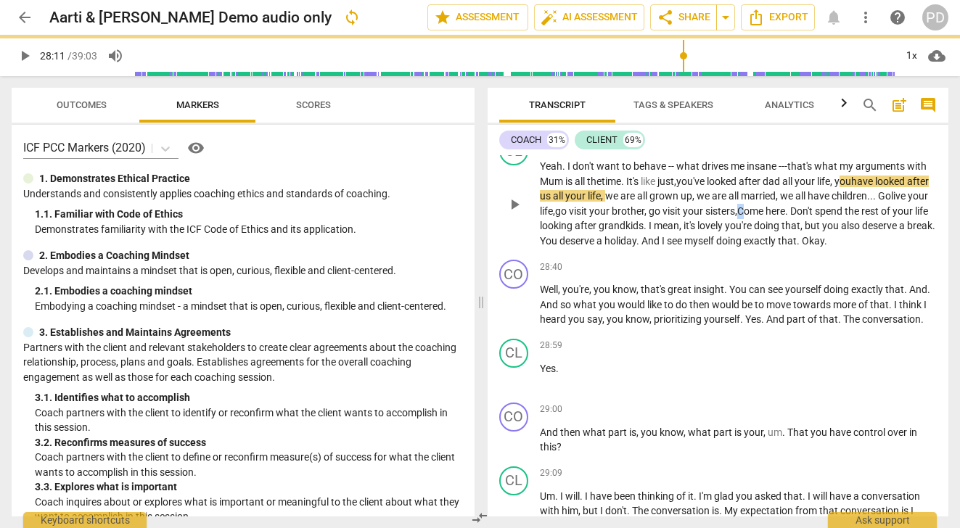
click at [766, 217] on span "Come" at bounding box center [751, 211] width 28 height 12
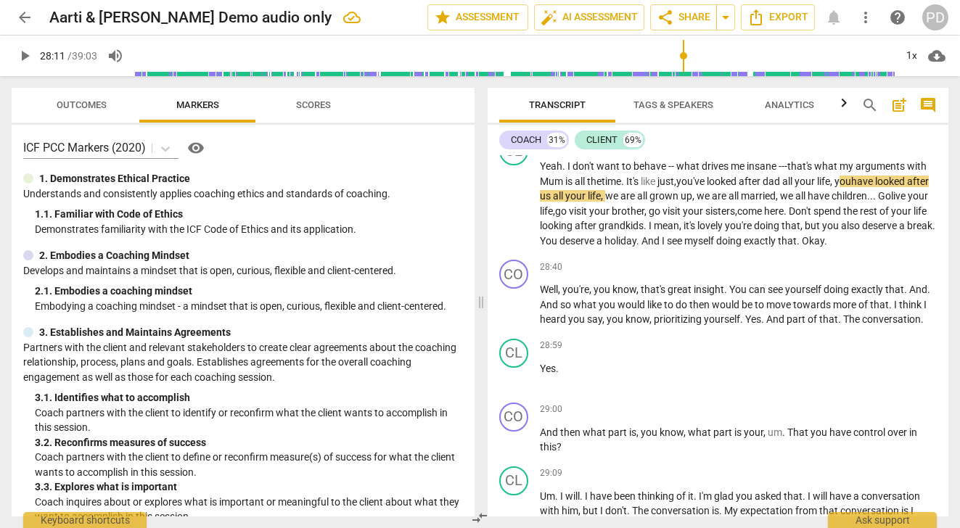
click at [25, 55] on span "play_arrow" at bounding box center [24, 55] width 17 height 17
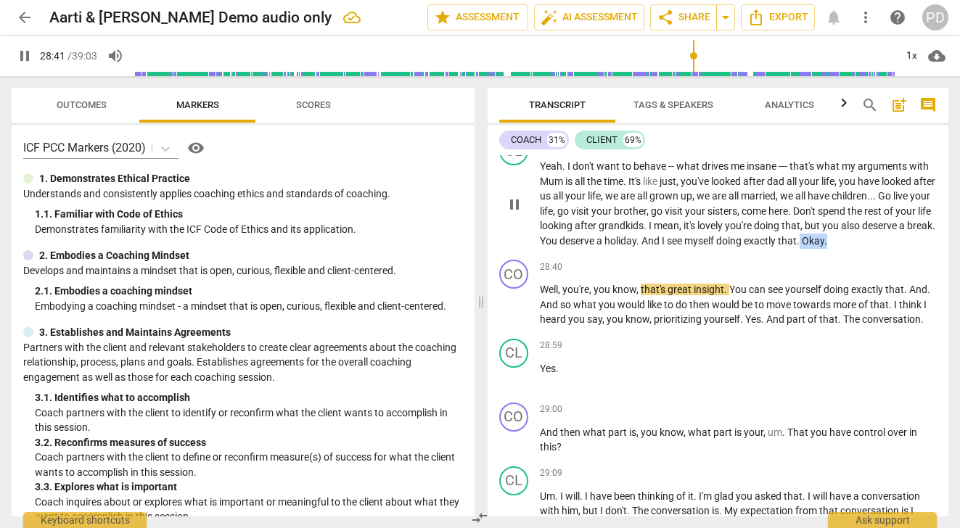
drag, startPoint x: 906, startPoint y: 285, endPoint x: 880, endPoint y: 284, distance: 26.2
click at [880, 248] on p "Yeah . I don't want to behave -- what drives me insane --- that's what my argum…" at bounding box center [739, 203] width 398 height 89
type input "1723"
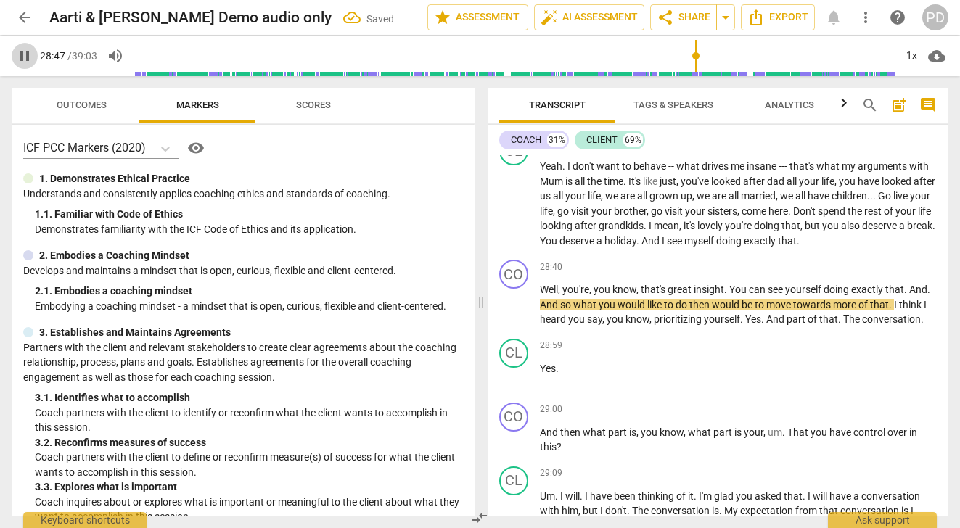
click at [22, 55] on span "pause" at bounding box center [24, 55] width 17 height 17
type input "1728"
drag, startPoint x: 640, startPoint y: 335, endPoint x: 594, endPoint y: 333, distance: 45.8
click at [594, 327] on p "Well , you're , you know , that's great insight . You can see yourself doing ex…" at bounding box center [739, 304] width 398 height 45
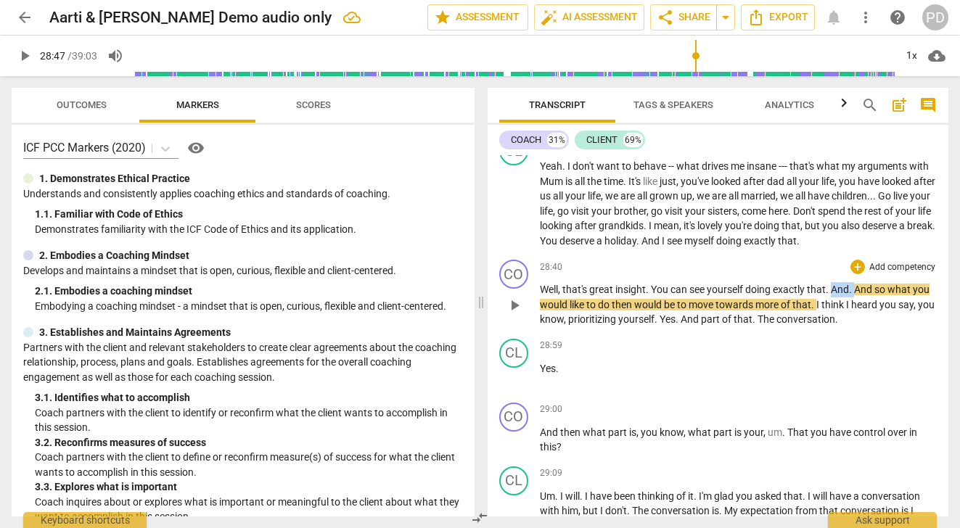
drag, startPoint x: 855, startPoint y: 337, endPoint x: 832, endPoint y: 337, distance: 22.5
click at [832, 327] on p "Well , that's great insight . You can see yourself doing exactly that . And . A…" at bounding box center [739, 304] width 398 height 45
click at [811, 327] on p "Well , that's great insight . You can see yourself doing exactly that . And so …" at bounding box center [739, 304] width 398 height 45
drag, startPoint x: 586, startPoint y: 364, endPoint x: 531, endPoint y: 362, distance: 54.5
click at [531, 333] on div "CO play_arrow pause 28:40 + Add competency keyboard_arrow_right Well , that's g…" at bounding box center [719, 293] width 462 height 79
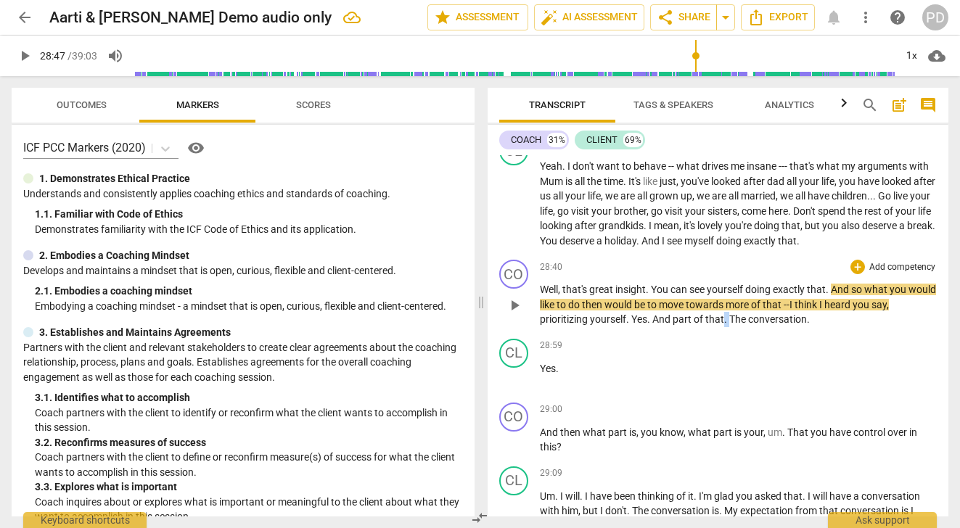
click at [724, 327] on p "Well , that's great insight . You can see yourself doing exactly that . And so …" at bounding box center [739, 304] width 398 height 45
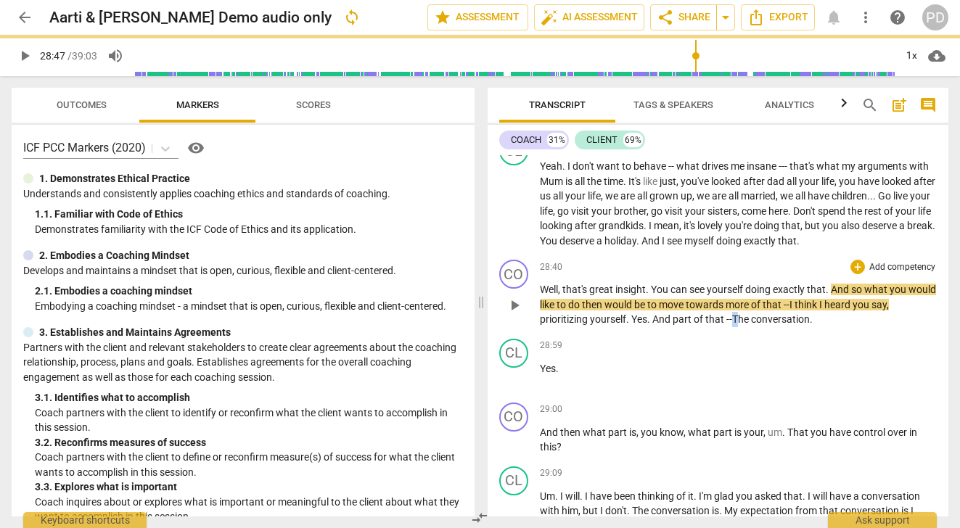
click at [736, 325] on span "The" at bounding box center [741, 320] width 19 height 12
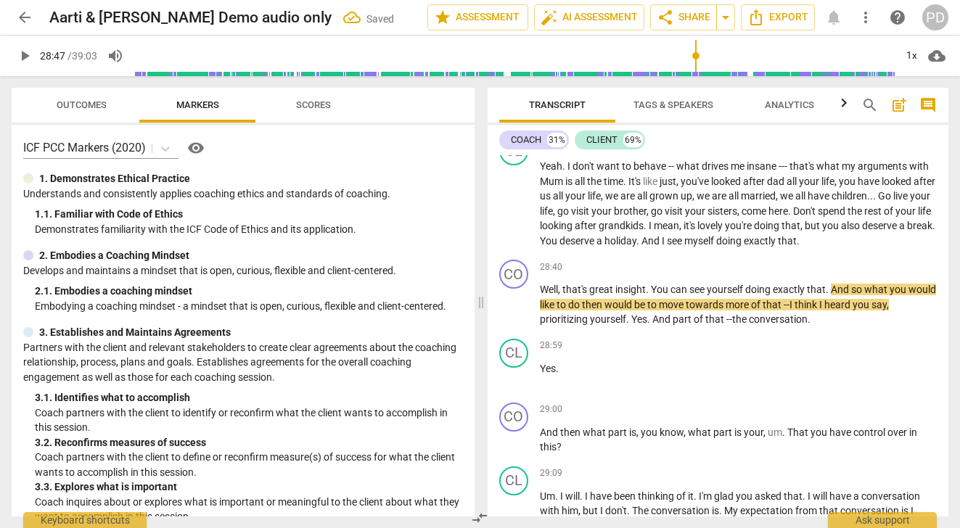
click at [20, 52] on span "play_arrow" at bounding box center [24, 55] width 17 height 17
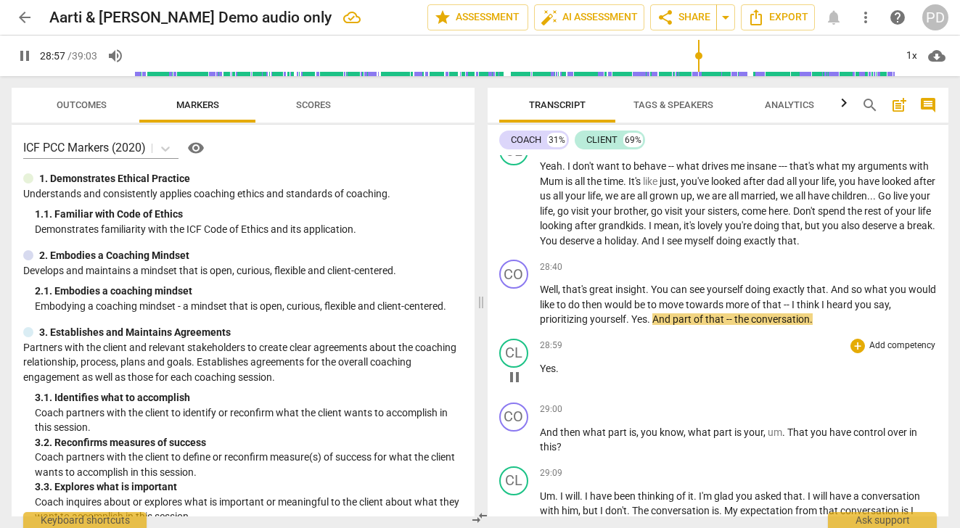
click at [628, 353] on div "28:59 + Add competency keyboard_arrow_right" at bounding box center [739, 346] width 398 height 15
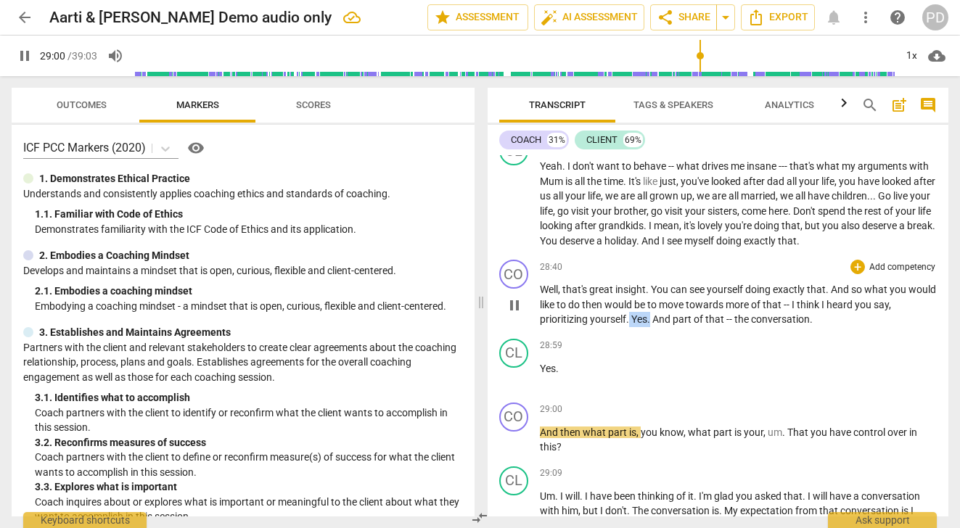
drag, startPoint x: 651, startPoint y: 364, endPoint x: 628, endPoint y: 364, distance: 22.5
click at [628, 327] on p "Well , that's great insight . You can see yourself doing exactly that . And so …" at bounding box center [739, 304] width 398 height 45
type input "1742"
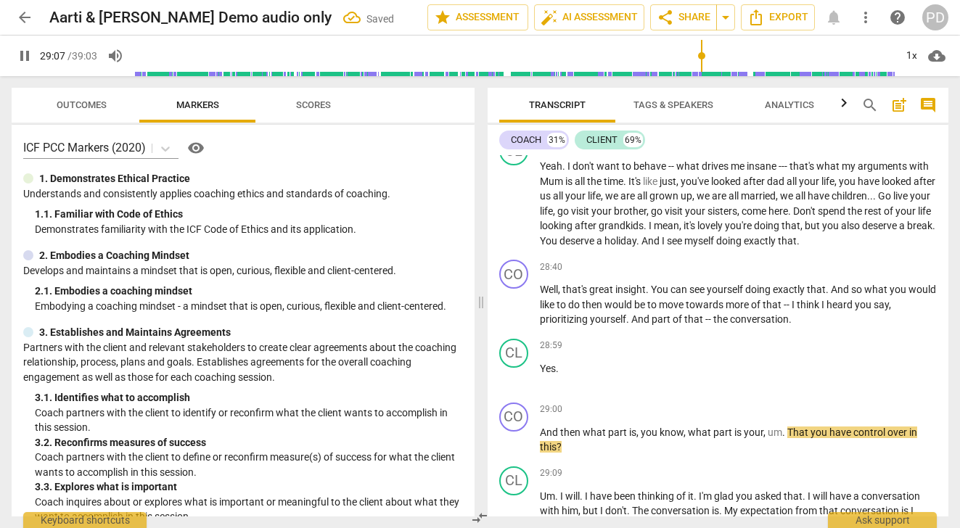
click at [28, 59] on span "pause" at bounding box center [24, 55] width 17 height 17
type input "1748"
click at [629, 325] on span "." at bounding box center [628, 320] width 5 height 12
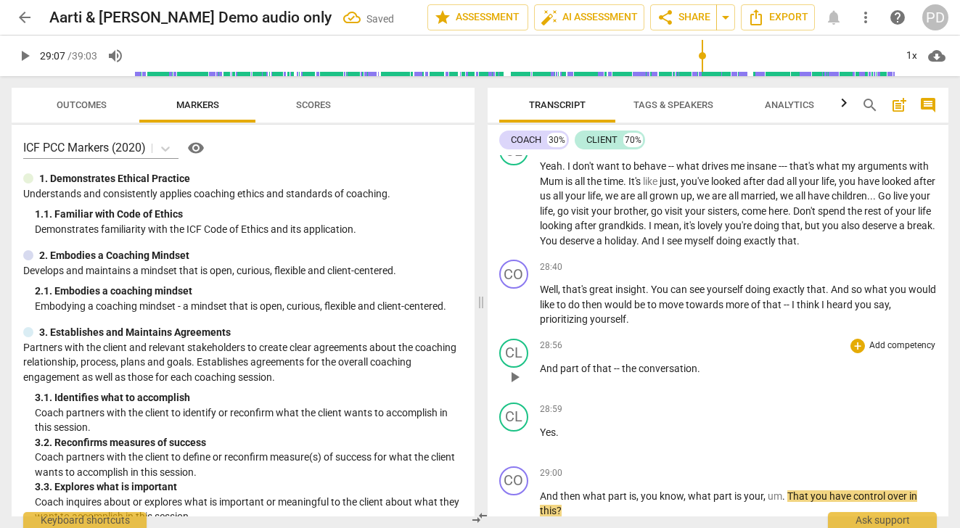
click at [540, 374] on span "And" at bounding box center [550, 369] width 20 height 12
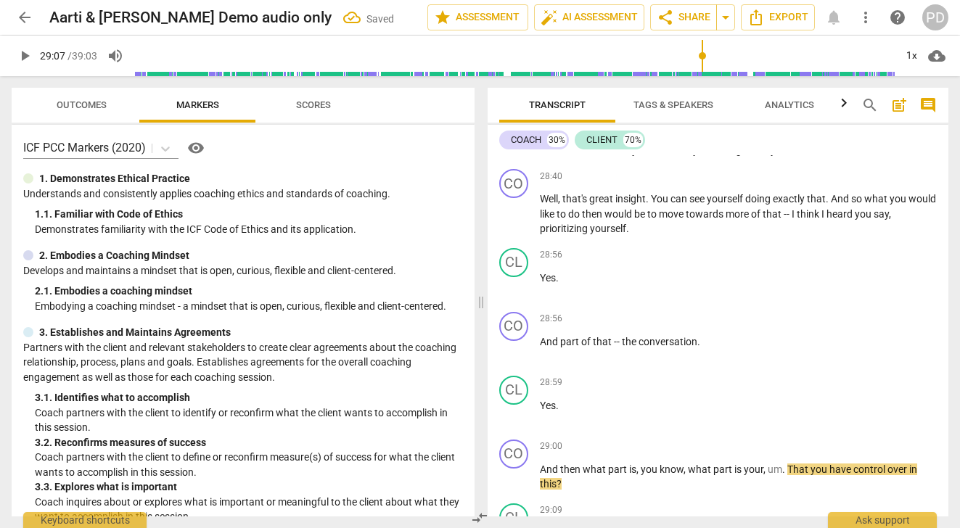
scroll to position [8040, 0]
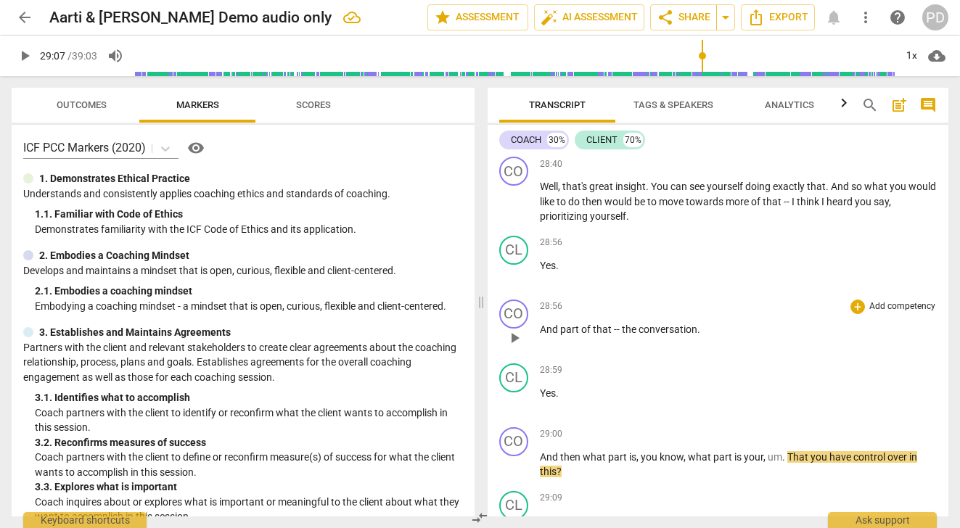
click at [562, 314] on div "28:56 + Add competency keyboard_arrow_right" at bounding box center [739, 307] width 398 height 15
click at [560, 313] on span "28:56" at bounding box center [551, 306] width 22 height 12
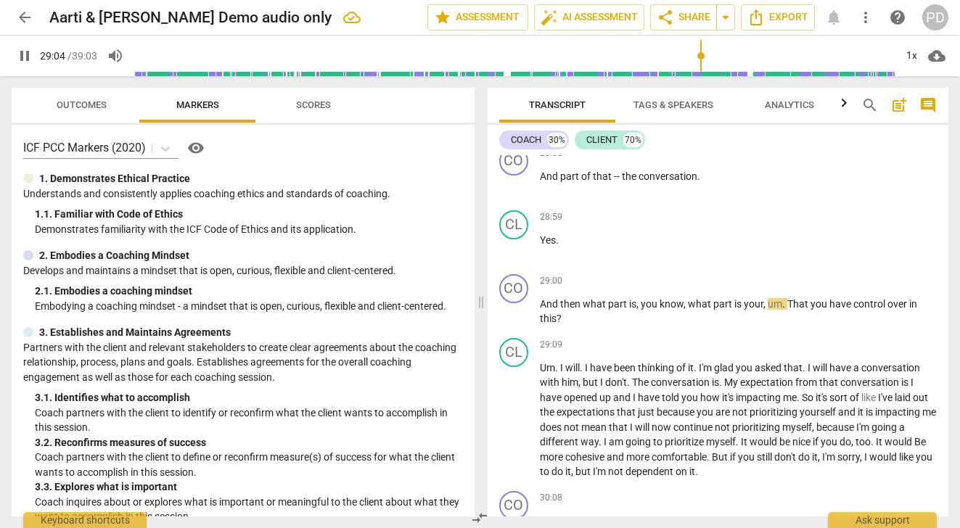
scroll to position [8276, 0]
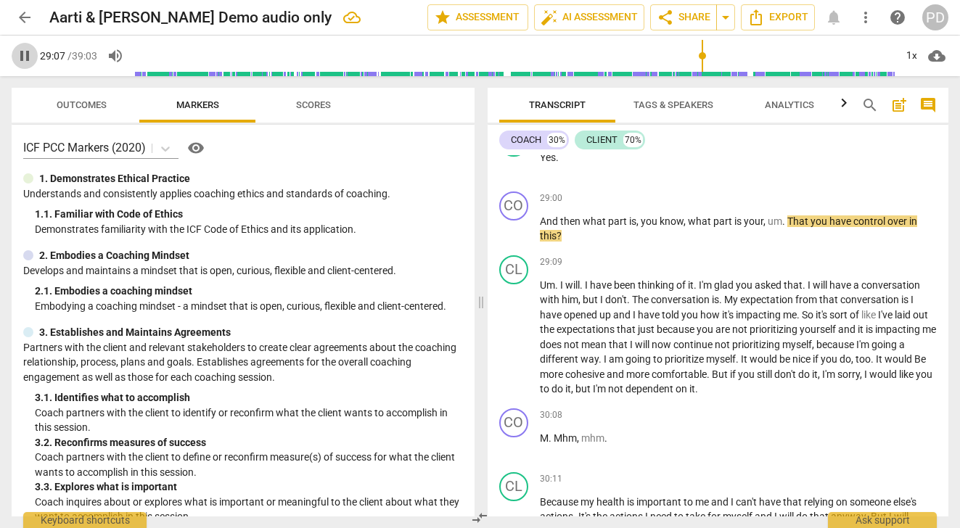
click at [25, 57] on span "pause" at bounding box center [24, 55] width 17 height 17
type input "1748"
click at [685, 244] on p "And then what part is , you know , what part is your , um . That you have contr…" at bounding box center [739, 229] width 398 height 30
drag, startPoint x: 710, startPoint y: 265, endPoint x: 605, endPoint y: 263, distance: 105.2
click at [605, 244] on p "And then what part is , you know , what part is your , um . That you have contr…" at bounding box center [739, 229] width 398 height 30
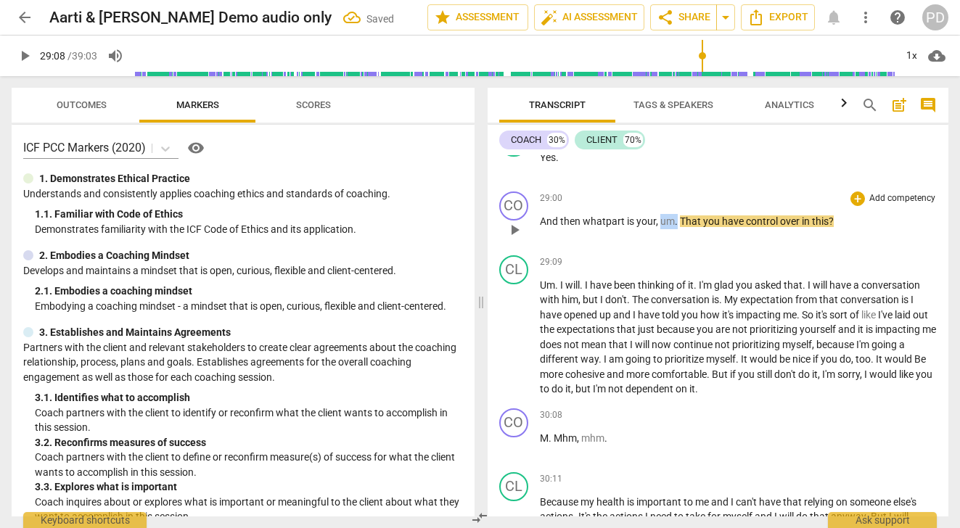
drag, startPoint x: 678, startPoint y: 263, endPoint x: 660, endPoint y: 263, distance: 17.4
click at [660, 229] on p "And then what part is your , um . That you have control over in this ?" at bounding box center [739, 221] width 398 height 15
click at [671, 227] on span "That" at bounding box center [678, 222] width 21 height 12
click at [788, 227] on span "in" at bounding box center [791, 222] width 10 height 12
click at [26, 57] on span "play_arrow" at bounding box center [24, 55] width 17 height 17
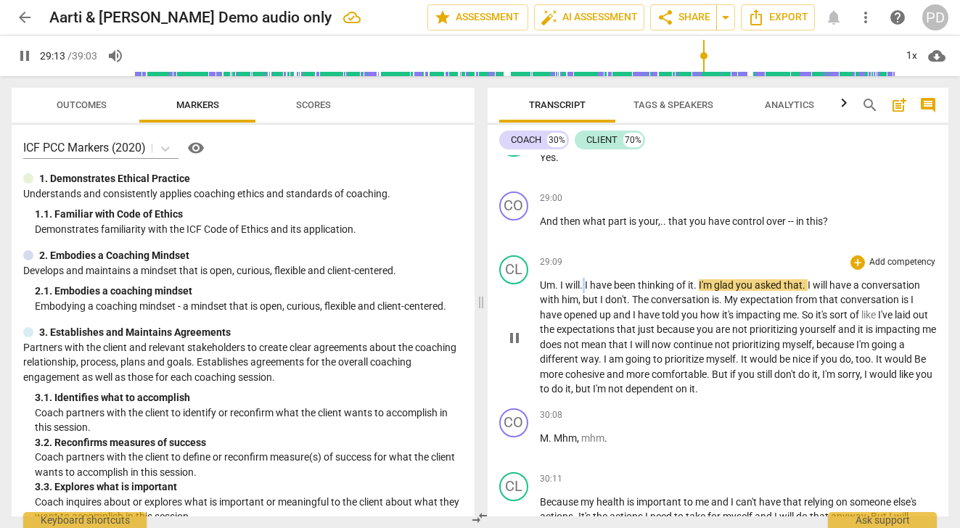
click at [583, 327] on p "Um . I will . I have been thinking of it . I'm glad you asked that . I will hav…" at bounding box center [739, 337] width 398 height 119
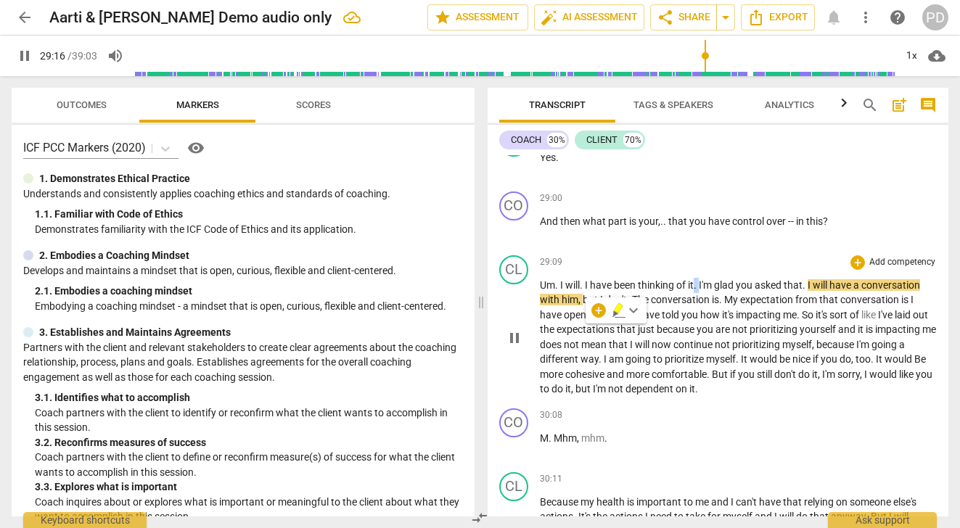
click at [696, 327] on p "Um . I will . I have been thinking of it . I'm glad you asked that . I will hav…" at bounding box center [739, 337] width 398 height 119
type input "1757"
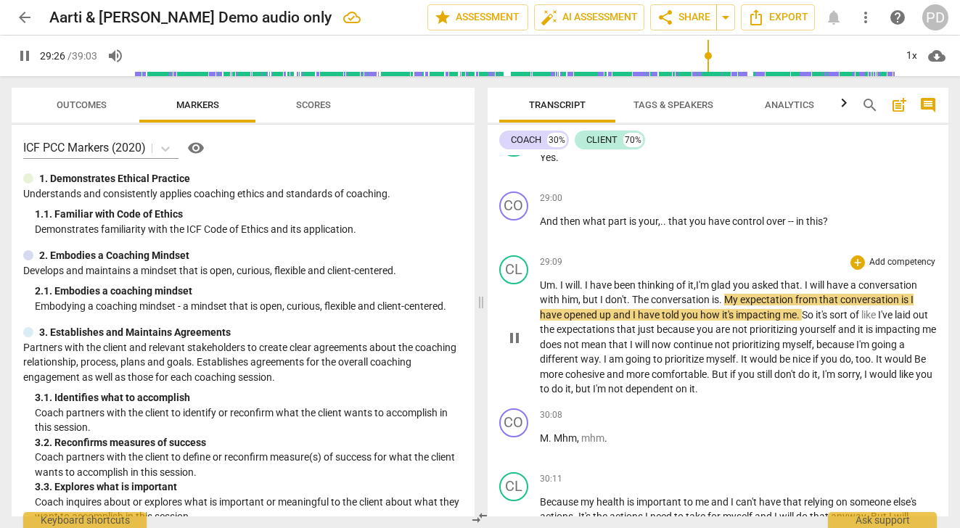
click at [22, 57] on span "pause" at bounding box center [24, 55] width 17 height 17
type input "1767"
click at [626, 343] on p "Um . I will . I have been thinking of it , I'm glad you asked that . I will hav…" at bounding box center [739, 337] width 398 height 119
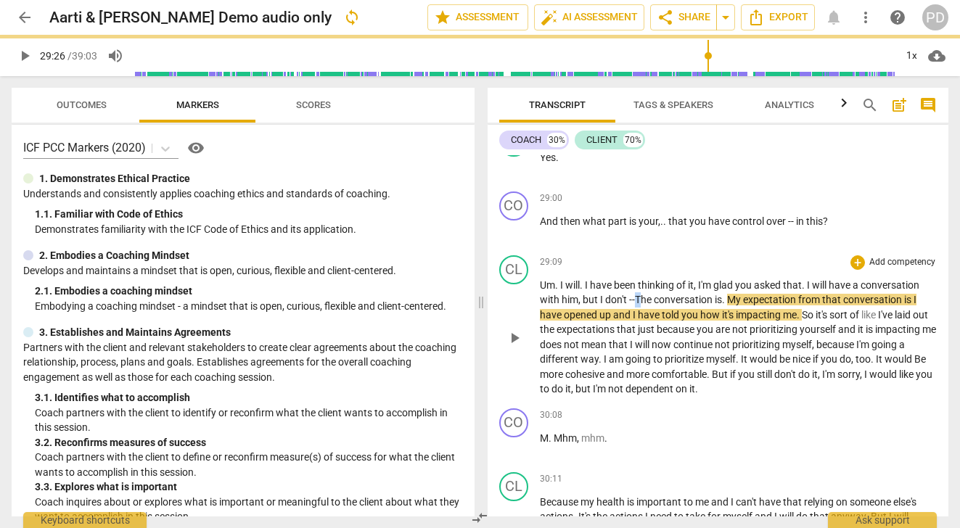
click at [638, 306] on span "The" at bounding box center [644, 300] width 19 height 12
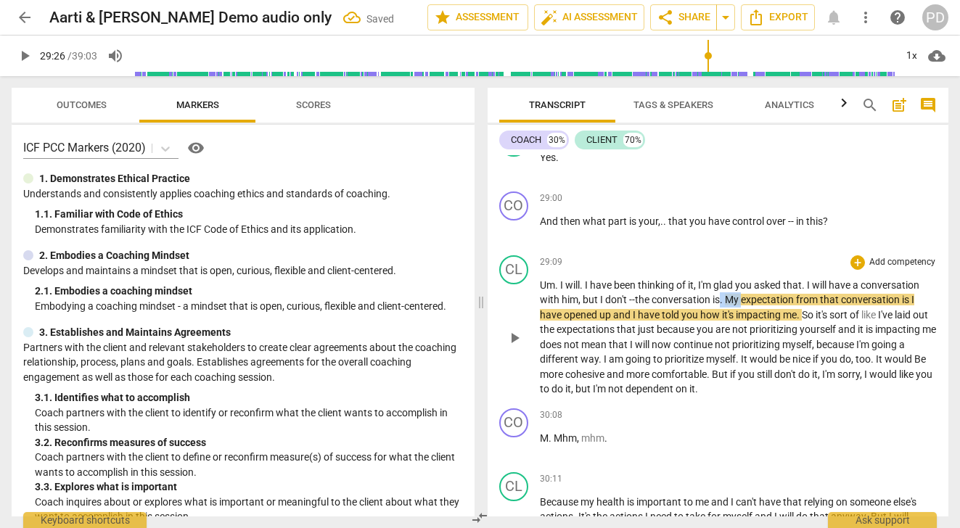
drag, startPoint x: 745, startPoint y: 343, endPoint x: 724, endPoint y: 343, distance: 21.0
click at [724, 343] on p "Um . I will . I have been thinking of it , I'm glad you asked that . I will hav…" at bounding box center [739, 337] width 398 height 119
click at [628, 306] on span "don't --" at bounding box center [620, 300] width 30 height 12
drag, startPoint x: 642, startPoint y: 348, endPoint x: 628, endPoint y: 345, distance: 14.1
click at [628, 345] on p "Um . I will . I have been thinking of it , I'm glad you asked that . I will hav…" at bounding box center [739, 337] width 398 height 119
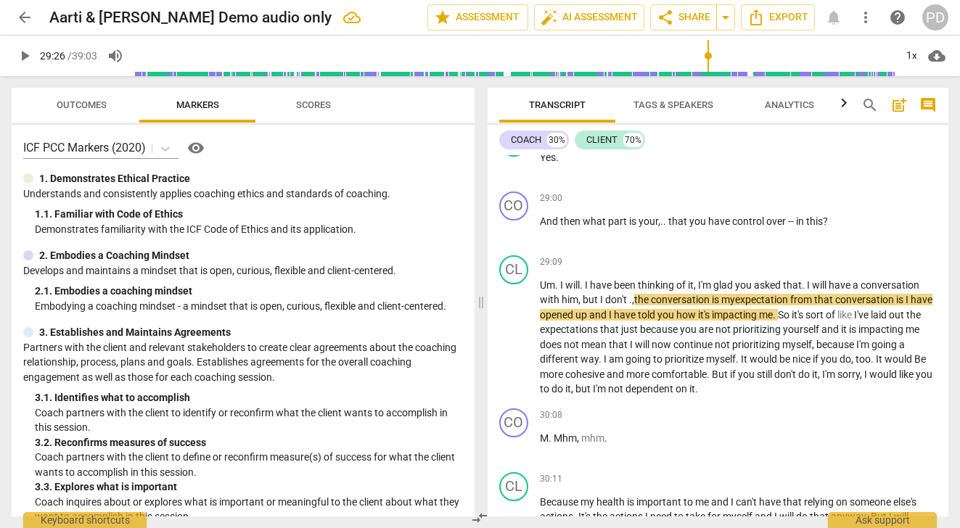
click at [21, 56] on span "play_arrow" at bounding box center [24, 55] width 17 height 17
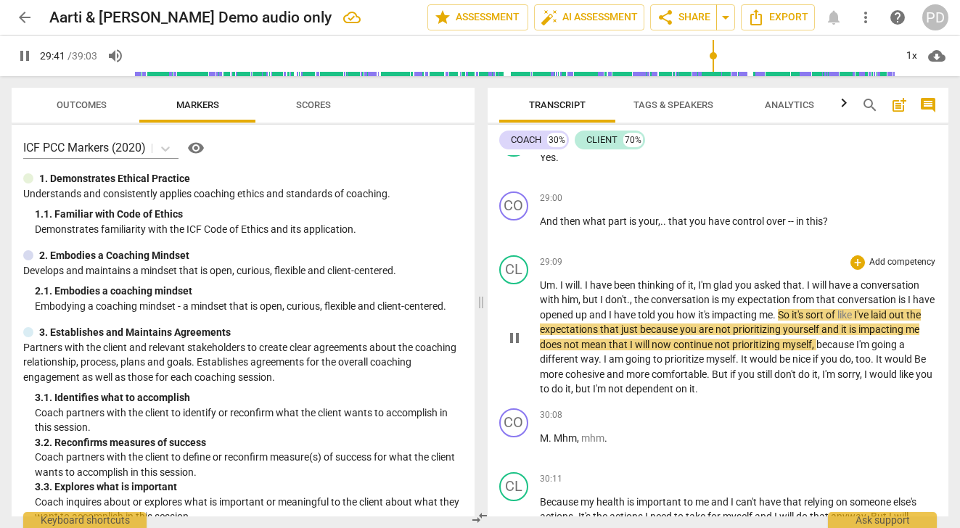
click at [822, 335] on span "yourself" at bounding box center [802, 330] width 38 height 12
type input "1783"
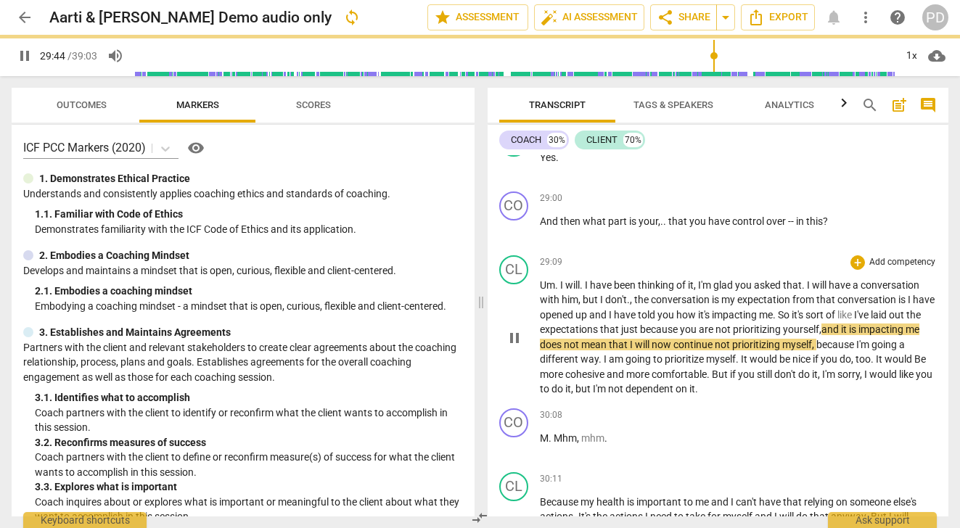
click at [906, 335] on span "me" at bounding box center [913, 330] width 14 height 12
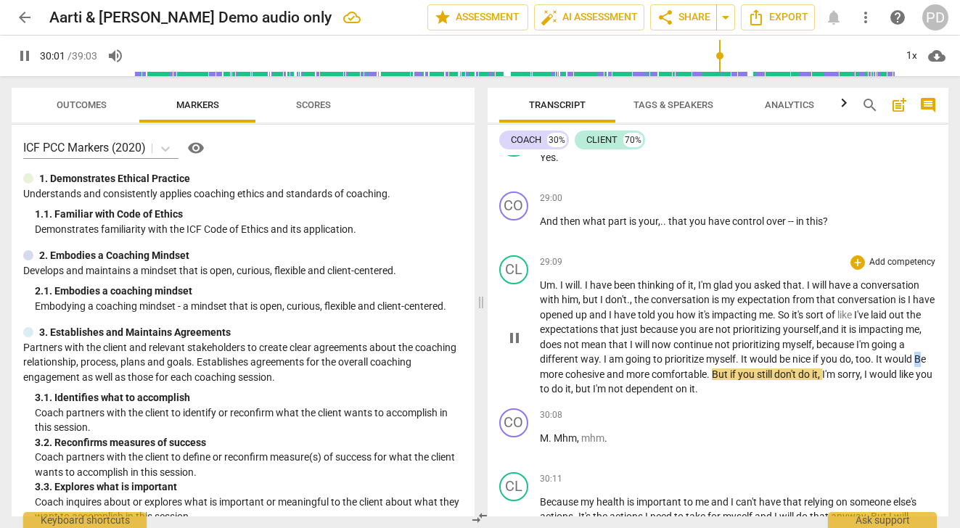
click at [914, 365] on span "Be" at bounding box center [920, 359] width 12 height 12
click at [712, 380] on span "." at bounding box center [709, 375] width 5 height 12
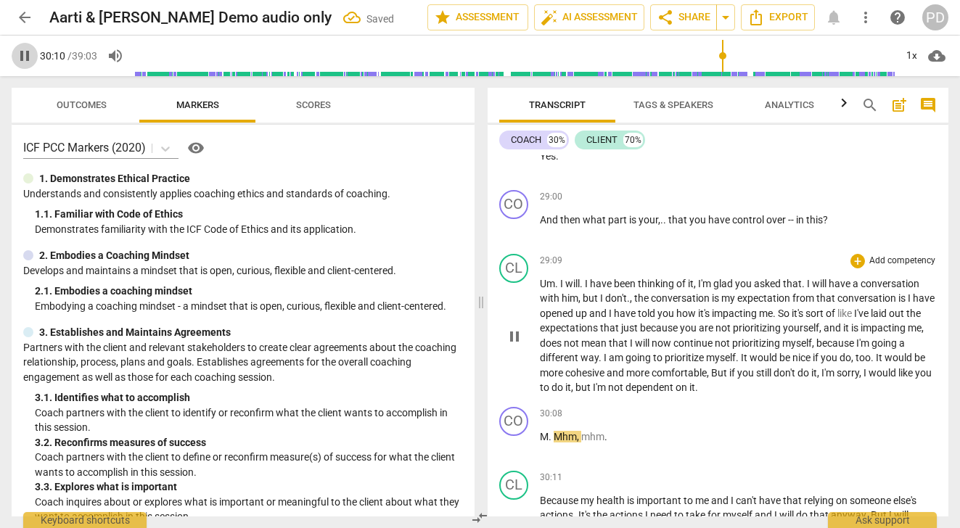
click at [25, 57] on span "pause" at bounding box center [24, 55] width 17 height 17
type input "1811"
click at [729, 379] on span "But" at bounding box center [720, 373] width 18 height 12
drag, startPoint x: 553, startPoint y: 480, endPoint x: 525, endPoint y: 480, distance: 28.3
click at [525, 465] on div "CO play_arrow pause 30:08 + Add competency keyboard_arrow_right M . Mhm , mhm ." at bounding box center [719, 433] width 462 height 64
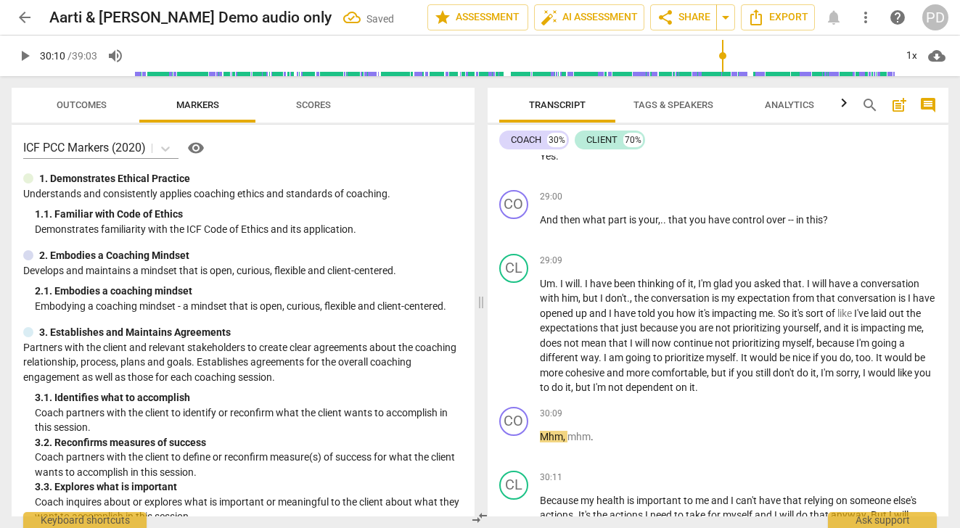
click at [25, 58] on span "play_arrow" at bounding box center [24, 55] width 17 height 17
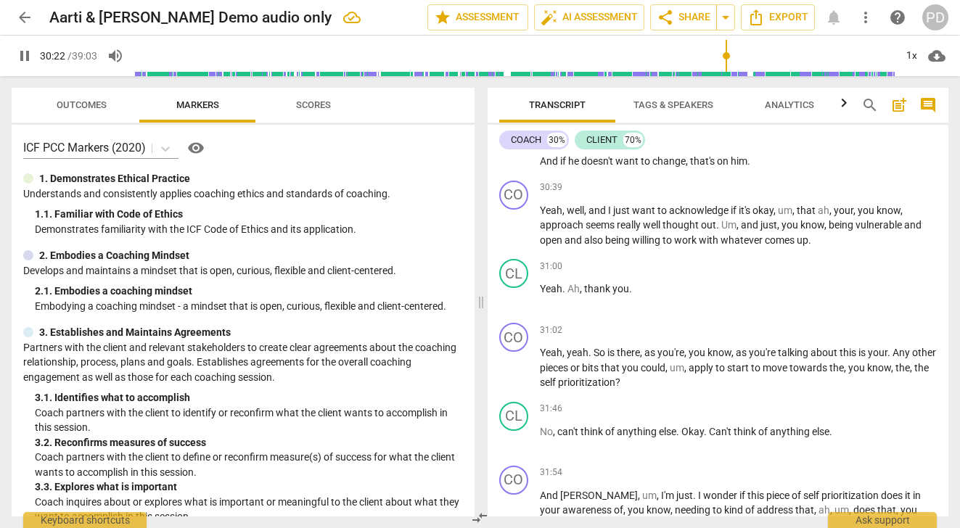
click at [711, 123] on span "me" at bounding box center [703, 117] width 16 height 12
type input "1823"
click at [573, 137] on span "." at bounding box center [575, 132] width 5 height 12
click at [22, 52] on span "pause" at bounding box center [24, 55] width 17 height 17
type input "1838"
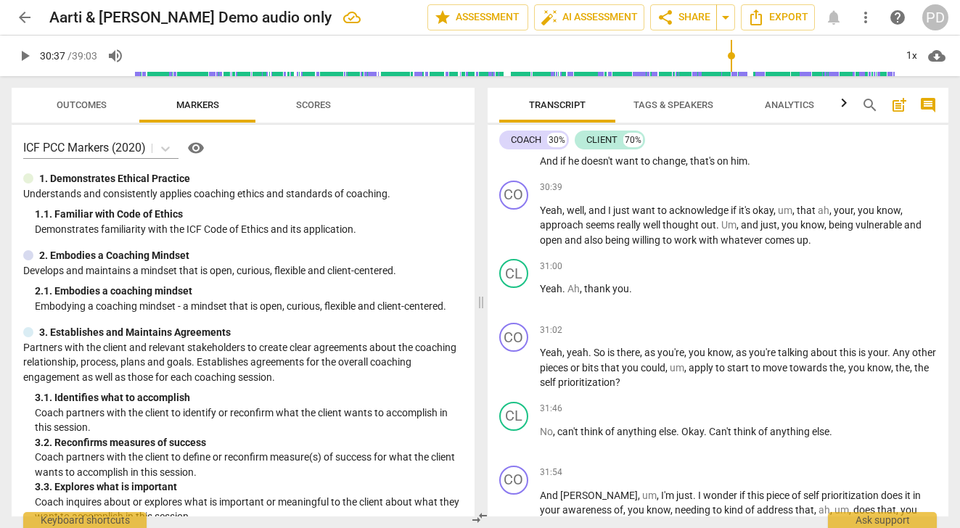
click at [578, 137] on span "It's" at bounding box center [585, 132] width 15 height 12
click at [753, 152] on span "clarity" at bounding box center [741, 147] width 30 height 12
click at [22, 56] on span "play_arrow" at bounding box center [24, 55] width 17 height 17
click at [21, 57] on span "pause" at bounding box center [24, 55] width 17 height 17
type input "1850"
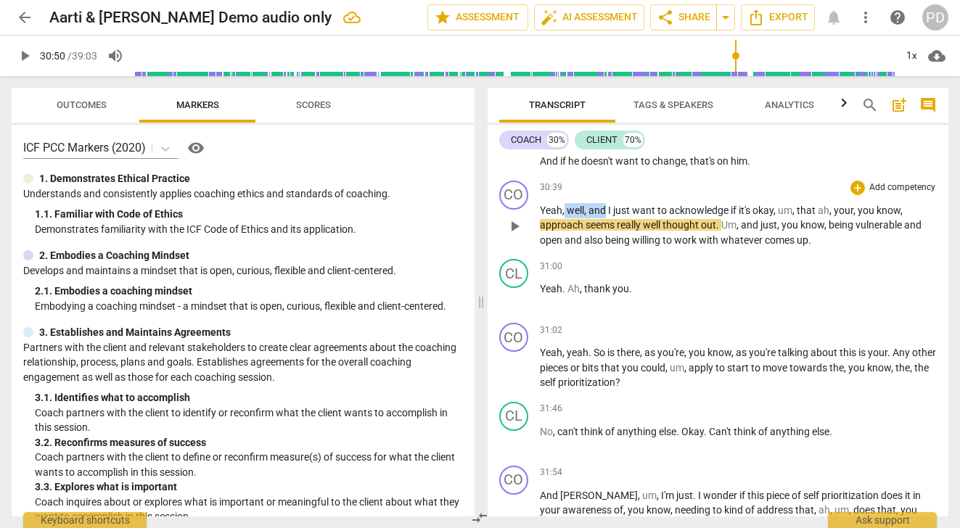
drag, startPoint x: 607, startPoint y: 253, endPoint x: 564, endPoint y: 253, distance: 42.8
click at [564, 248] on p "Yeah , well , and I just want to acknowledge if it's okay , um , that ah , your…" at bounding box center [739, 225] width 398 height 45
drag, startPoint x: 815, startPoint y: 255, endPoint x: 798, endPoint y: 252, distance: 17.7
click at [798, 248] on p "Yeah , and I just want to acknowledge if it's okay , um , that ah , your , you …" at bounding box center [739, 225] width 398 height 45
drag, startPoint x: 778, startPoint y: 256, endPoint x: 758, endPoint y: 255, distance: 19.6
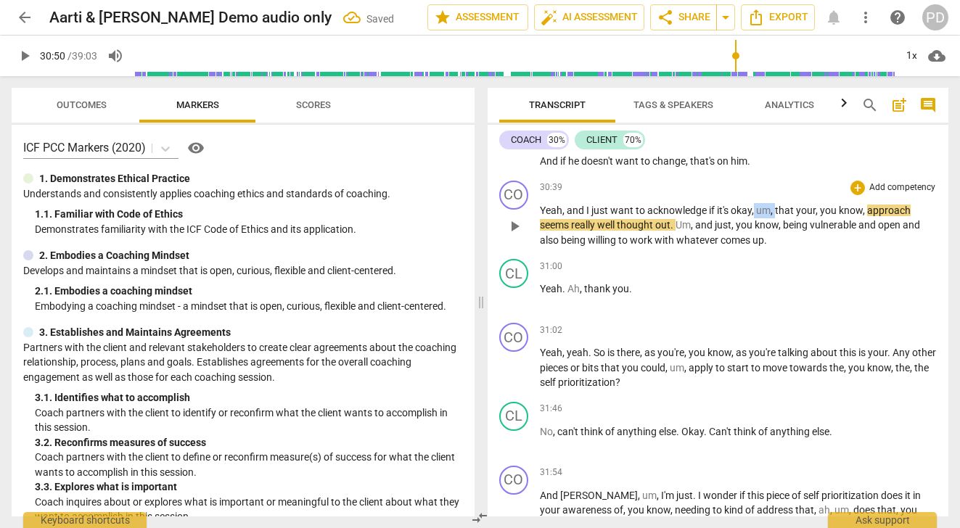
click at [758, 248] on p "Yeah , and I just want to acknowledge if it's okay , um , that your , you know …" at bounding box center [739, 225] width 398 height 45
drag, startPoint x: 851, startPoint y: 254, endPoint x: 800, endPoint y: 253, distance: 51.5
click at [800, 248] on p "Yeah , and I just want to acknowledge if it's okay , that your , you know , app…" at bounding box center [739, 225] width 398 height 45
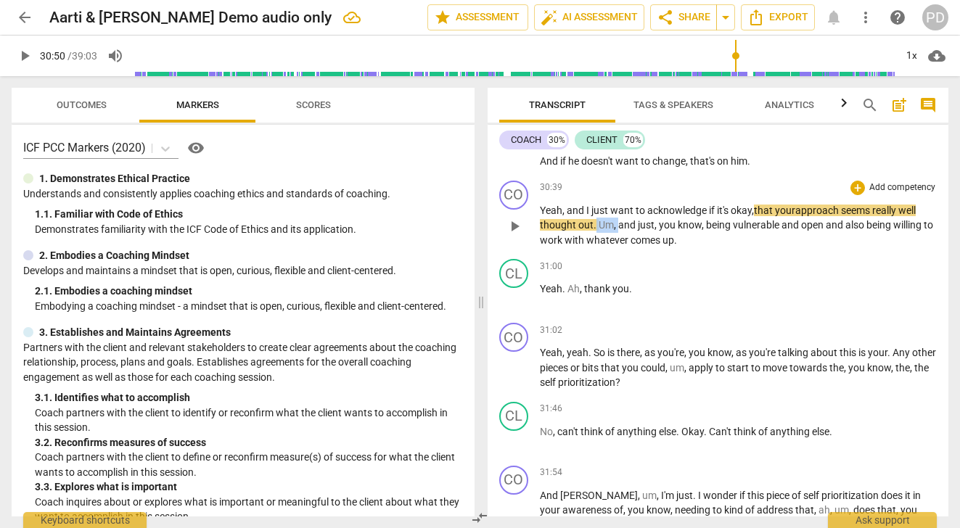
drag, startPoint x: 616, startPoint y: 271, endPoint x: 594, endPoint y: 267, distance: 22.8
click at [594, 248] on p "Yeah , and I just want to acknowledge if it's okay , that your approach seems r…" at bounding box center [739, 225] width 398 height 45
drag, startPoint x: 692, startPoint y: 272, endPoint x: 646, endPoint y: 271, distance: 45.7
click at [646, 248] on p "Yeah , and I just want to acknowledge if it's okay , that your approach seems r…" at bounding box center [739, 225] width 398 height 45
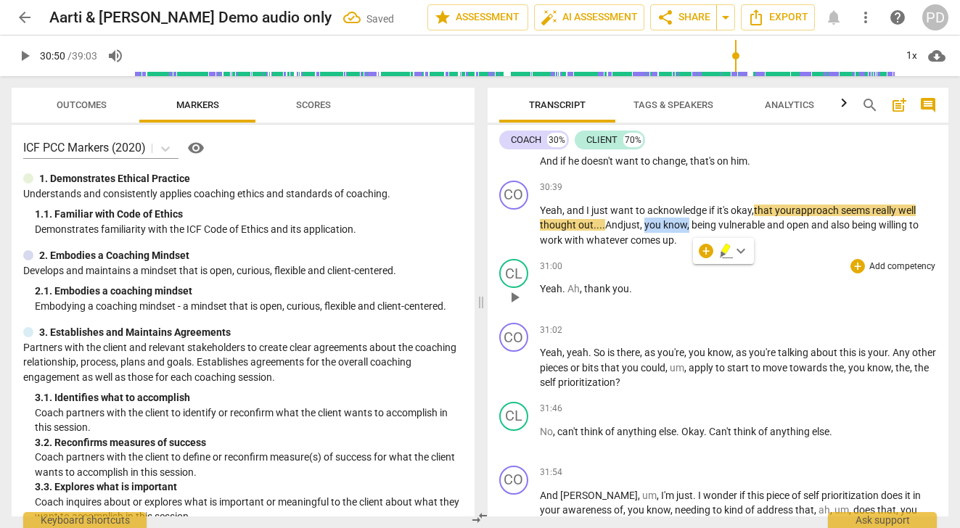
click at [729, 274] on div "31:00 + Add competency keyboard_arrow_right" at bounding box center [739, 266] width 398 height 15
click at [713, 195] on div "30:39 + Add competency keyboard_arrow_right" at bounding box center [739, 188] width 398 height 15
click at [23, 57] on span "play_arrow" at bounding box center [24, 55] width 17 height 17
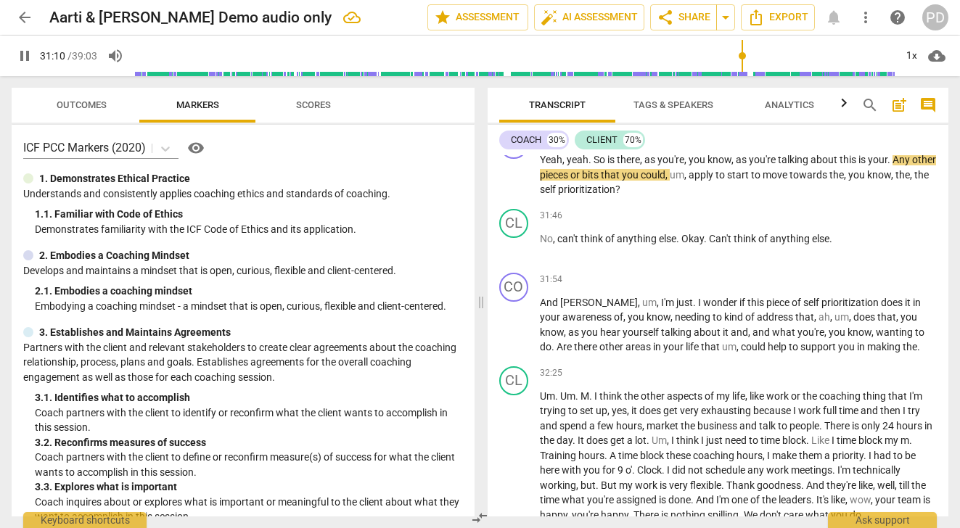
scroll to position [8866, 0]
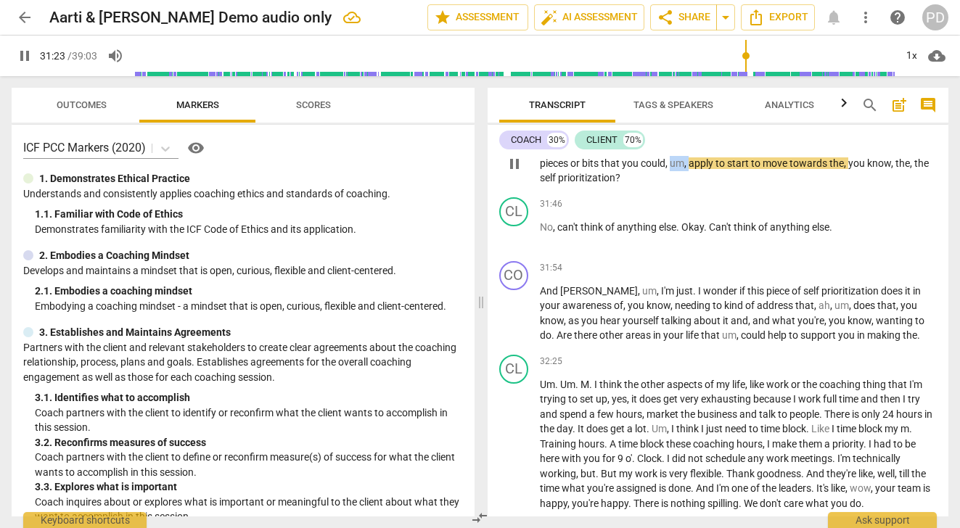
drag, startPoint x: 717, startPoint y: 208, endPoint x: 698, endPoint y: 207, distance: 18.9
click at [698, 186] on p "Yeah , yeah . So is there , as you're , you know , as you're talking about this…" at bounding box center [739, 163] width 398 height 45
type input "1884"
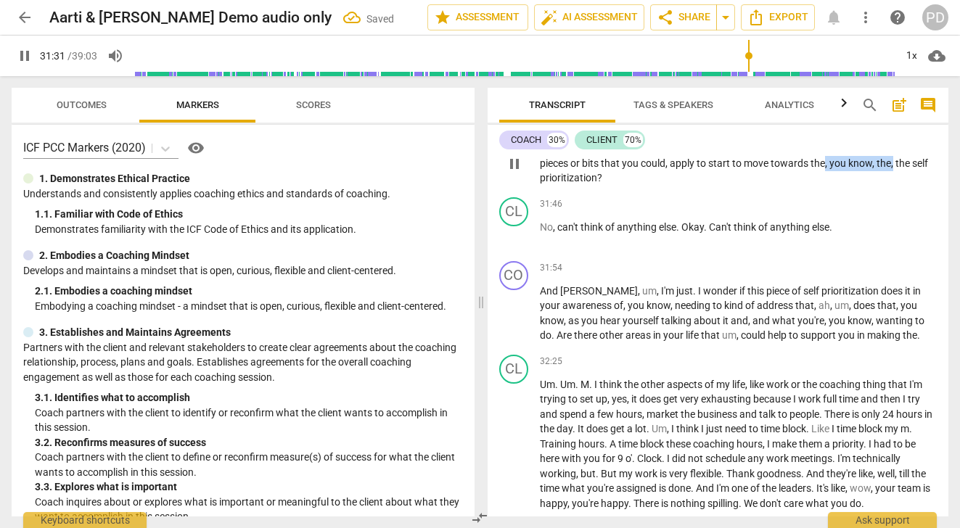
drag, startPoint x: 852, startPoint y: 209, endPoint x: 920, endPoint y: 209, distance: 68.2
click at [920, 186] on p "Yeah , yeah . So is there , as you're , you know , as you're talking about this…" at bounding box center [739, 163] width 398 height 45
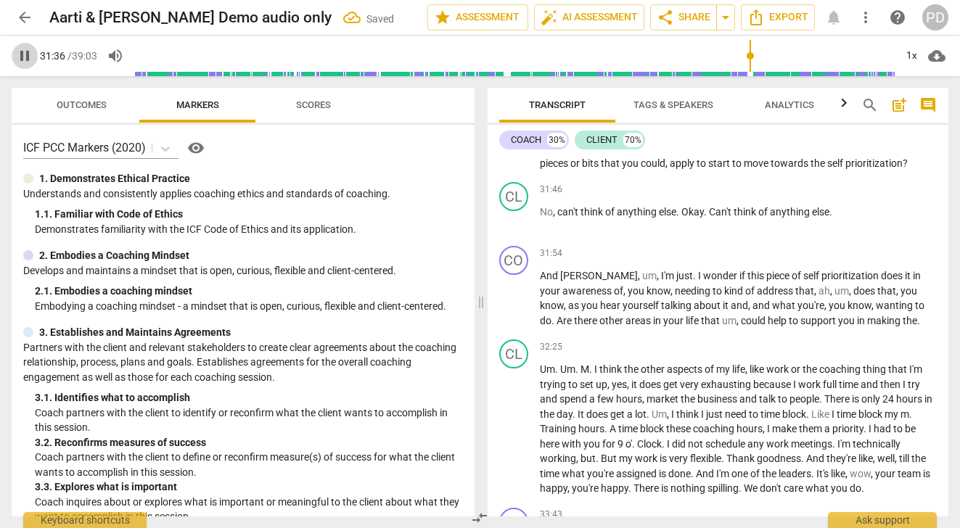
click at [26, 53] on span "pause" at bounding box center [24, 55] width 17 height 17
type input "1897"
click at [591, 154] on span "." at bounding box center [591, 148] width 5 height 12
drag, startPoint x: 737, startPoint y: 192, endPoint x: 644, endPoint y: 189, distance: 93.0
click at [644, 171] on p "Yeah , yeah . So is there , as you're , you know , as you're talking about this…" at bounding box center [739, 156] width 398 height 30
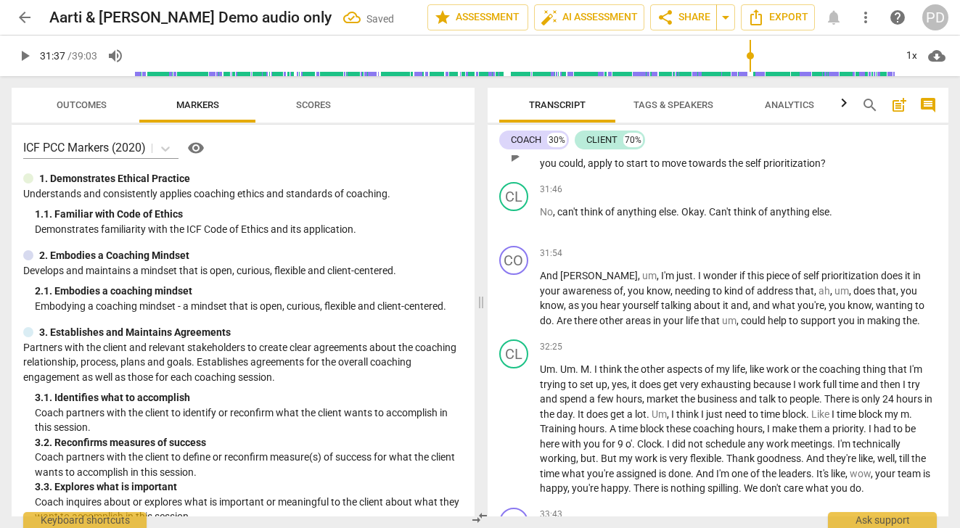
click at [607, 154] on span "is" at bounding box center [611, 148] width 9 height 12
click at [654, 154] on span "As" at bounding box center [654, 148] width 12 height 12
click at [769, 154] on span "this" at bounding box center [759, 148] width 19 height 12
drag, startPoint x: 810, startPoint y: 191, endPoint x: 788, endPoint y: 189, distance: 21.8
click at [788, 171] on p "Yeah , yeah . So is there , .. As you're talking about this is your . Any other…" at bounding box center [739, 156] width 398 height 30
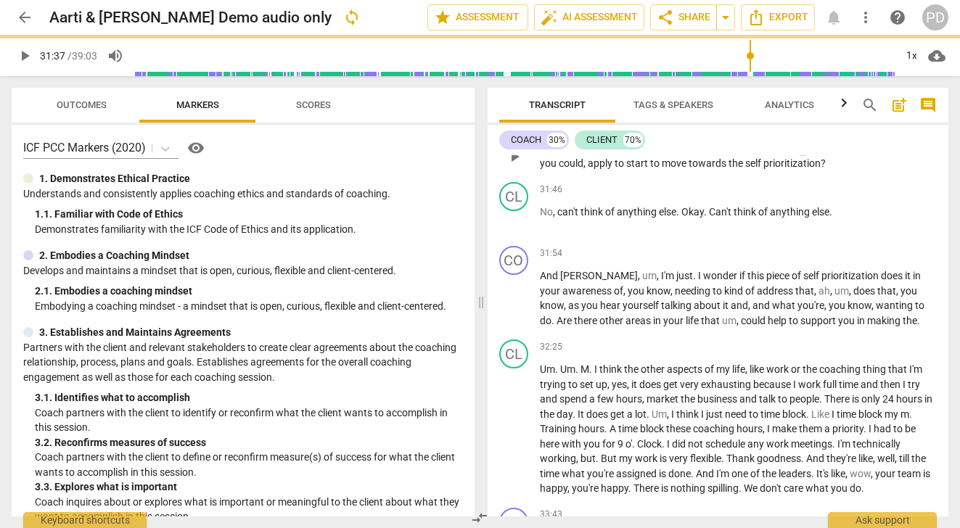
click at [813, 154] on span "Any" at bounding box center [810, 148] width 20 height 12
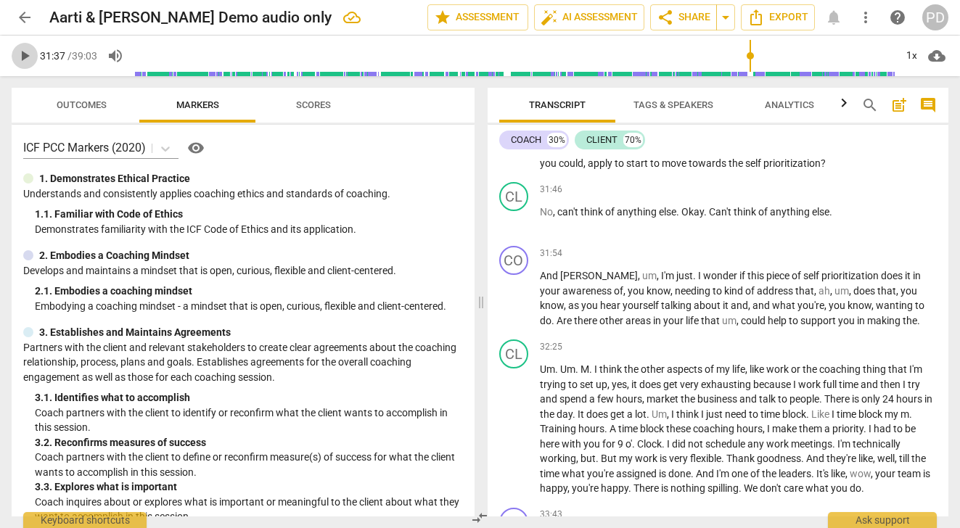
click at [27, 57] on span "play_arrow" at bounding box center [24, 55] width 17 height 17
click at [681, 218] on span "." at bounding box center [678, 212] width 5 height 12
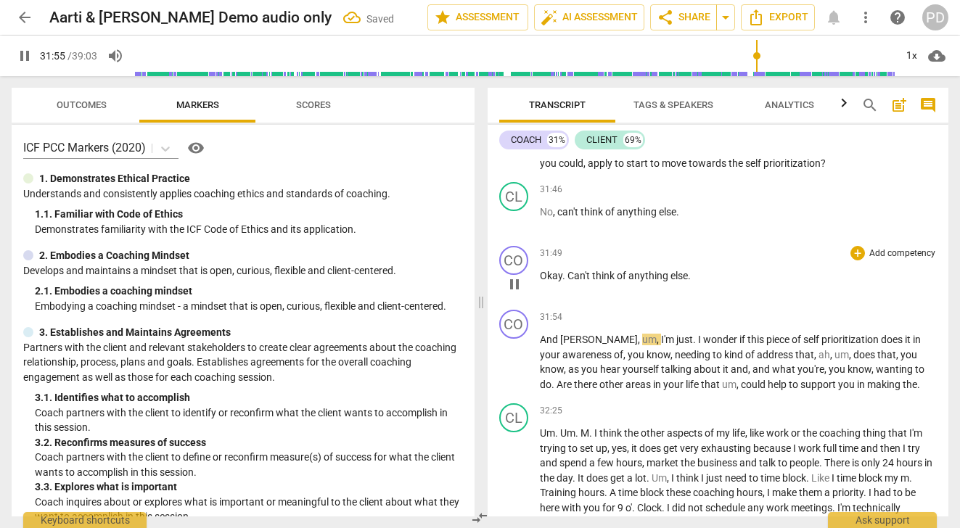
click at [565, 282] on span "." at bounding box center [564, 276] width 5 height 12
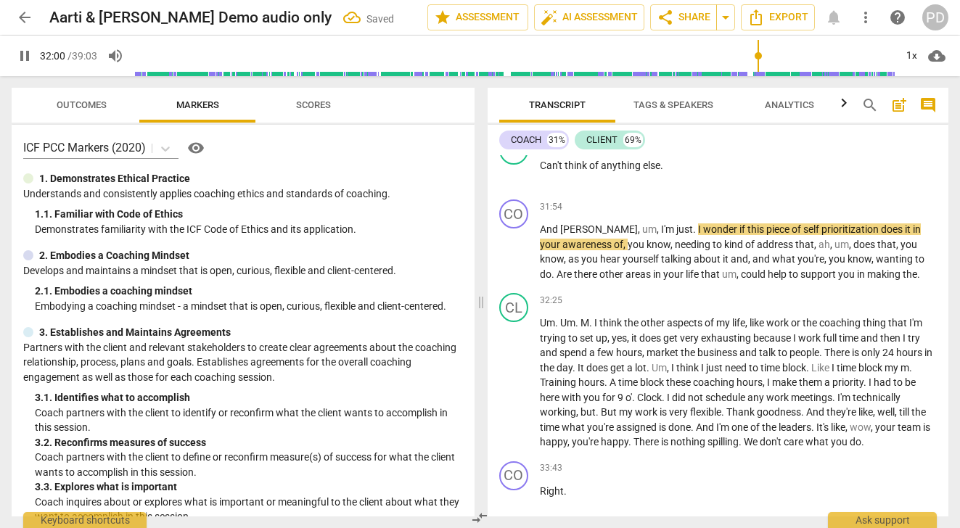
scroll to position [9052, 0]
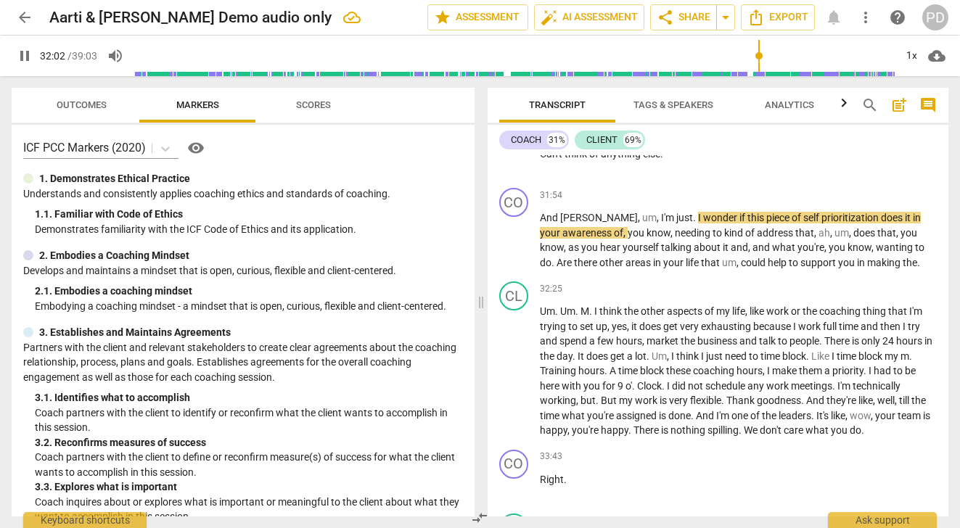
click at [18, 53] on span "pause" at bounding box center [24, 55] width 17 height 17
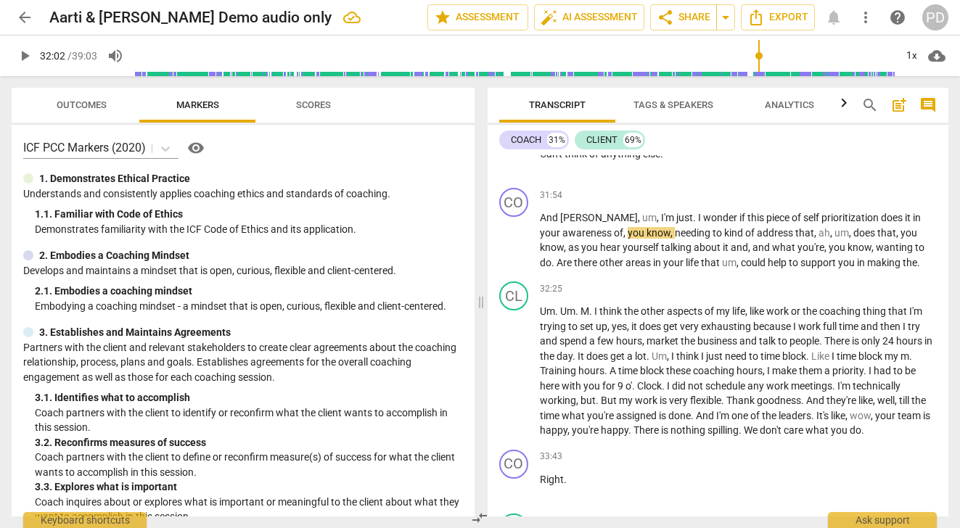
type input "1923"
drag, startPoint x: 583, startPoint y: 262, endPoint x: 567, endPoint y: 261, distance: 16.0
click at [567, 261] on p "And [PERSON_NAME] , um , I'm just . I wonder if this piece of self prioritizati…" at bounding box center [739, 240] width 398 height 60
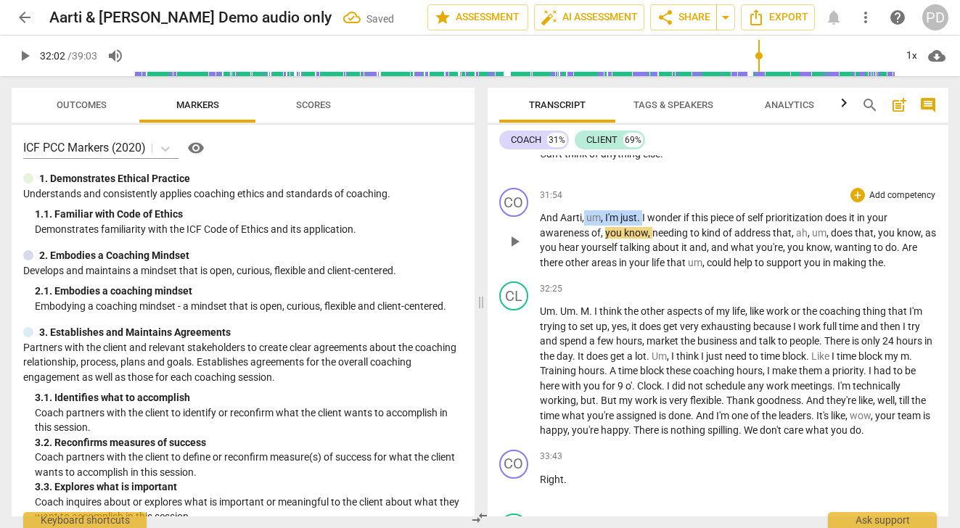
drag, startPoint x: 644, startPoint y: 261, endPoint x: 587, endPoint y: 255, distance: 57.6
click at [587, 255] on p "And Aarti, um , I'm just . I wonder if this piece of self prioritization does i…" at bounding box center [739, 240] width 398 height 60
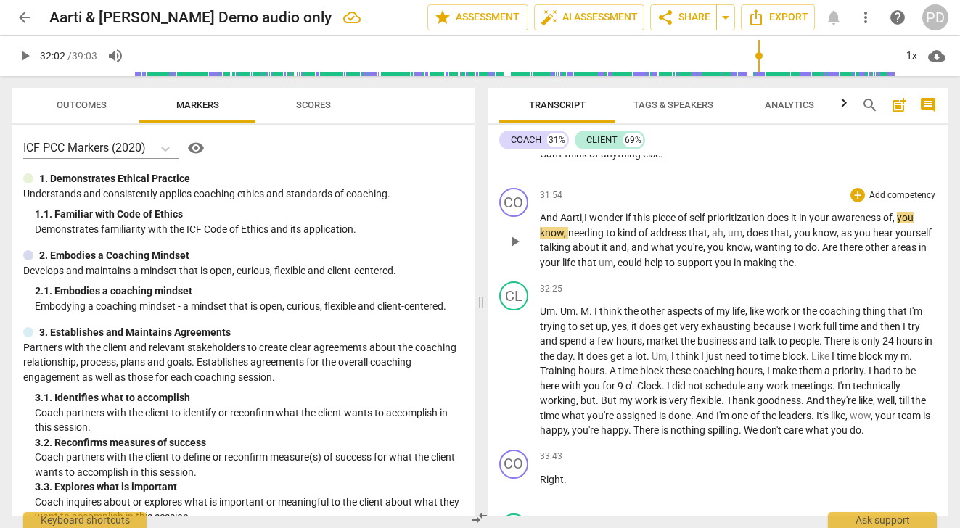
click at [799, 224] on span "it" at bounding box center [795, 218] width 8 height 12
drag, startPoint x: 904, startPoint y: 263, endPoint x: 566, endPoint y: 279, distance: 337.8
click at [566, 270] on p "And Aarti, I wonder if this piece of self prioritization does it , in your awar…" at bounding box center [739, 240] width 398 height 60
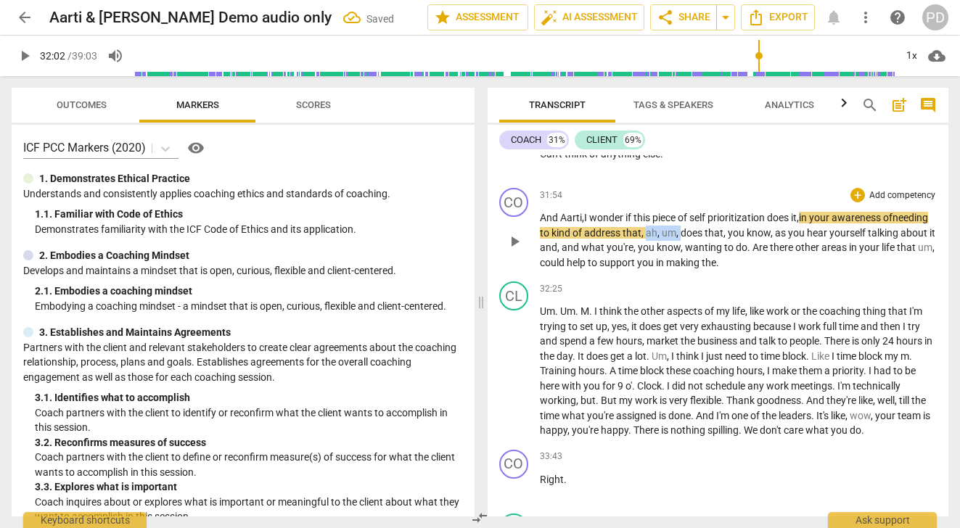
drag, startPoint x: 731, startPoint y: 278, endPoint x: 697, endPoint y: 277, distance: 33.4
click at [697, 270] on p "And Aarti, I wonder if this piece of self prioritization does it , in your awar…" at bounding box center [739, 240] width 398 height 60
drag, startPoint x: 792, startPoint y: 277, endPoint x: 741, endPoint y: 276, distance: 50.8
click at [741, 270] on p "And Aarti, I wonder if this piece of self prioritization does it , in your awar…" at bounding box center [739, 240] width 398 height 60
click at [590, 253] on span "you" at bounding box center [580, 248] width 19 height 12
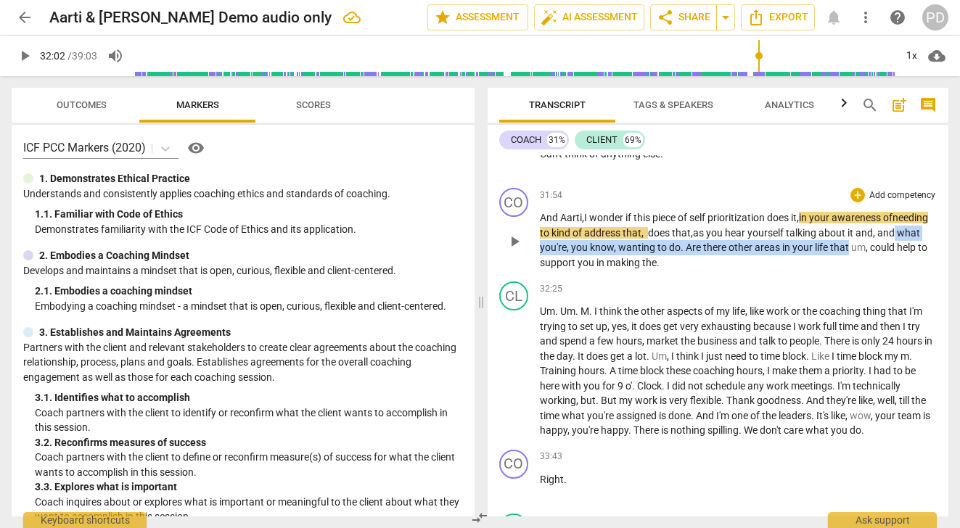
drag, startPoint x: 557, startPoint y: 291, endPoint x: 893, endPoint y: 284, distance: 336.8
click at [893, 270] on p "And [PERSON_NAME], I wonder if this piece of self prioritization does it , in y…" at bounding box center [739, 240] width 398 height 60
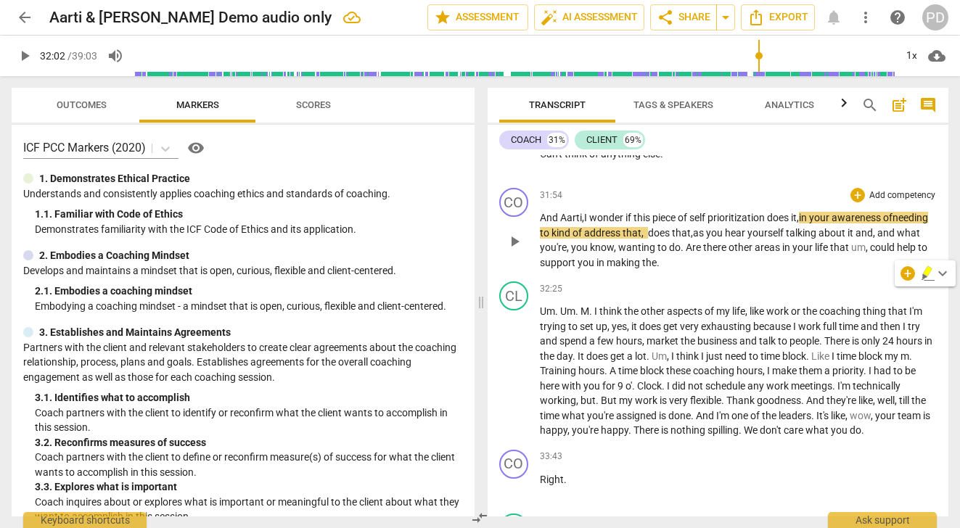
click at [941, 276] on div "CO play_arrow pause 31:54 + Add competency keyboard_arrow_right And Aarti, I wo…" at bounding box center [719, 229] width 462 height 94
click at [914, 270] on p "And [PERSON_NAME] , I wonder if this piece of self prioritization does it , in …" at bounding box center [739, 240] width 398 height 60
drag, startPoint x: 642, startPoint y: 293, endPoint x: 591, endPoint y: 295, distance: 51.5
click at [591, 270] on p "And [PERSON_NAME] , I wonder if this piece of self prioritization does it , in …" at bounding box center [739, 240] width 398 height 60
click at [634, 253] on span "." at bounding box center [631, 248] width 5 height 12
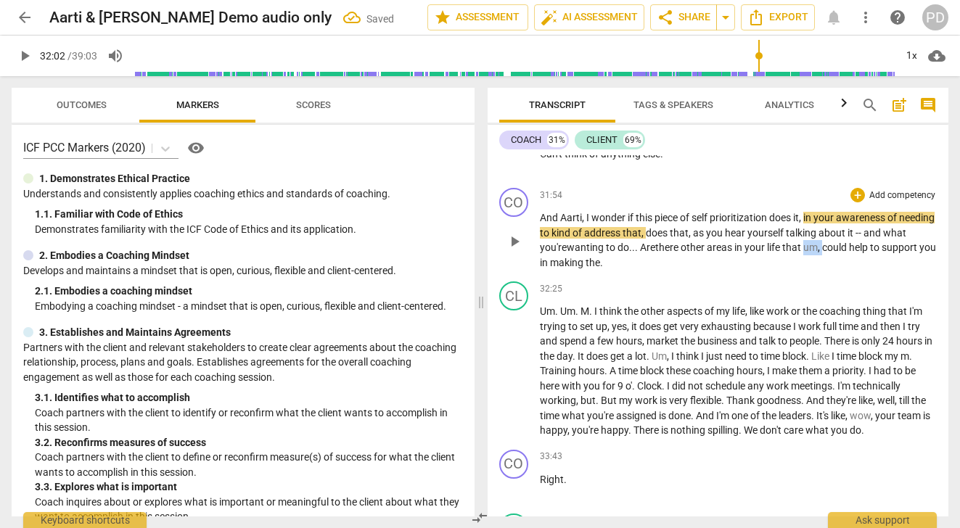
drag, startPoint x: 850, startPoint y: 292, endPoint x: 832, endPoint y: 292, distance: 18.1
click at [832, 270] on p "And Aarti , I wonder if this piece of self prioritization does it , in your awa…" at bounding box center [739, 240] width 398 height 60
click at [620, 270] on p "And Aarti , I wonder if this piece of self prioritization does it , in your awa…" at bounding box center [739, 240] width 398 height 60
click at [25, 57] on span "play_arrow" at bounding box center [24, 55] width 17 height 17
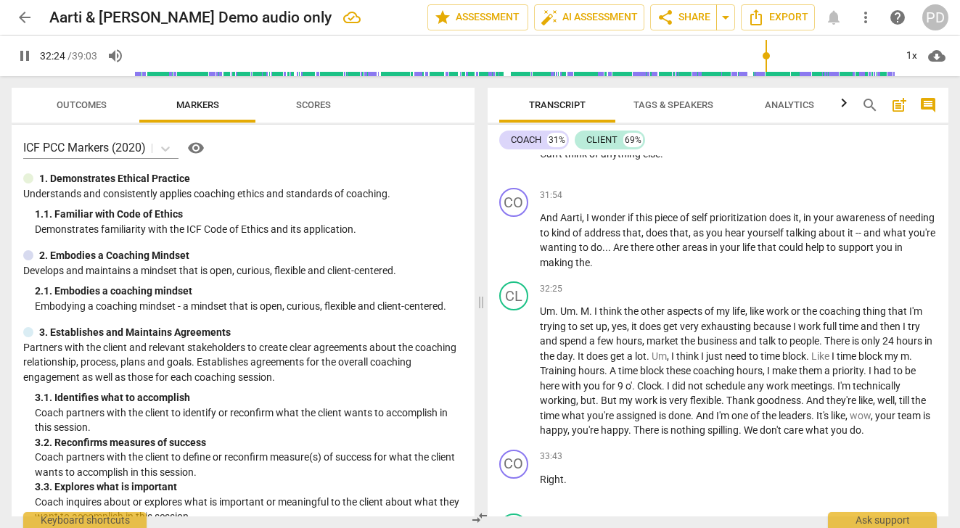
click at [25, 54] on span "pause" at bounding box center [24, 55] width 17 height 17
type input "1945"
drag, startPoint x: 666, startPoint y: 291, endPoint x: 656, endPoint y: 291, distance: 10.2
click at [656, 270] on p "And Aarti , I wonder if this piece of self prioritization does it , in your awa…" at bounding box center [739, 240] width 398 height 60
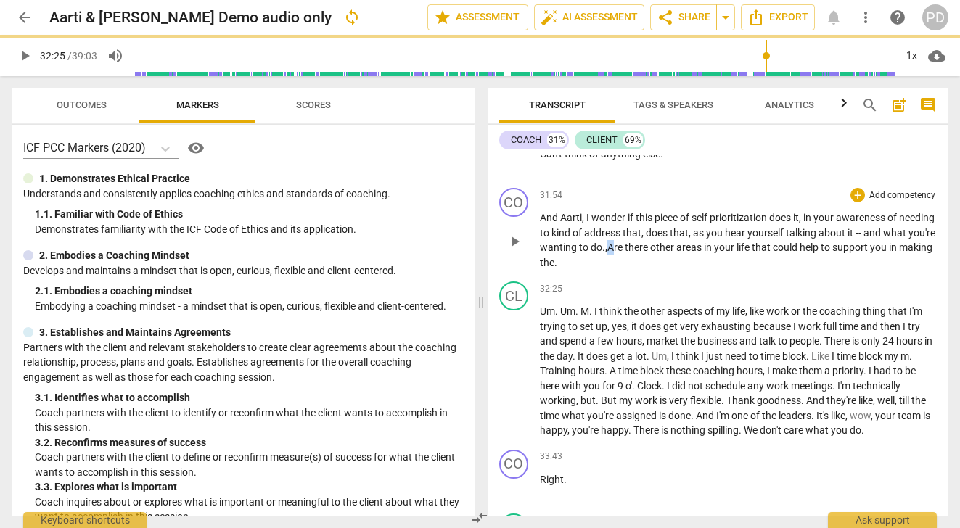
click at [660, 270] on p "And Aarti , I wonder if this piece of self prioritization does it , in your awa…" at bounding box center [739, 240] width 398 height 60
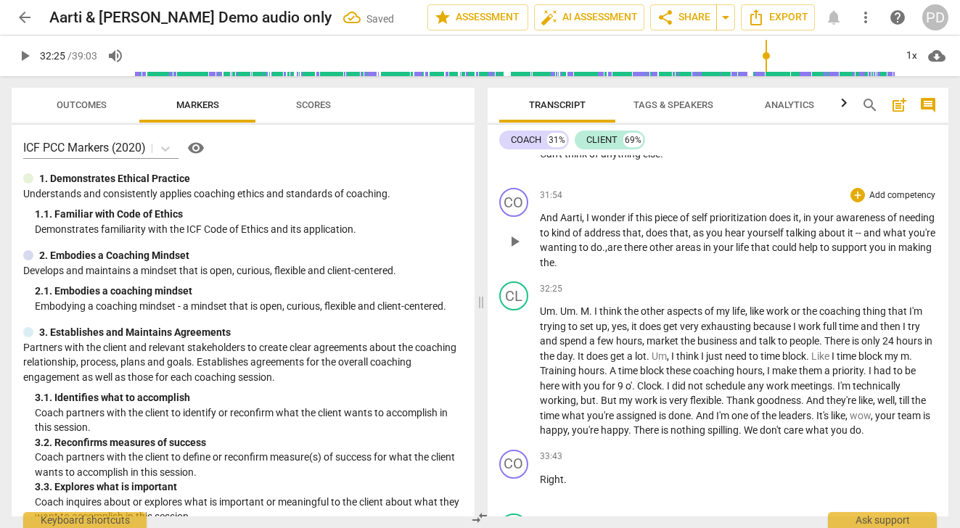
click at [655, 270] on p "And Aarti , I wonder if this piece of self prioritization does it , in your awa…" at bounding box center [739, 240] width 398 height 60
click at [557, 269] on span "." at bounding box center [555, 263] width 3 height 12
click at [19, 55] on span "play_arrow" at bounding box center [24, 55] width 17 height 17
click at [25, 53] on span "pause" at bounding box center [24, 55] width 17 height 17
type input "1983"
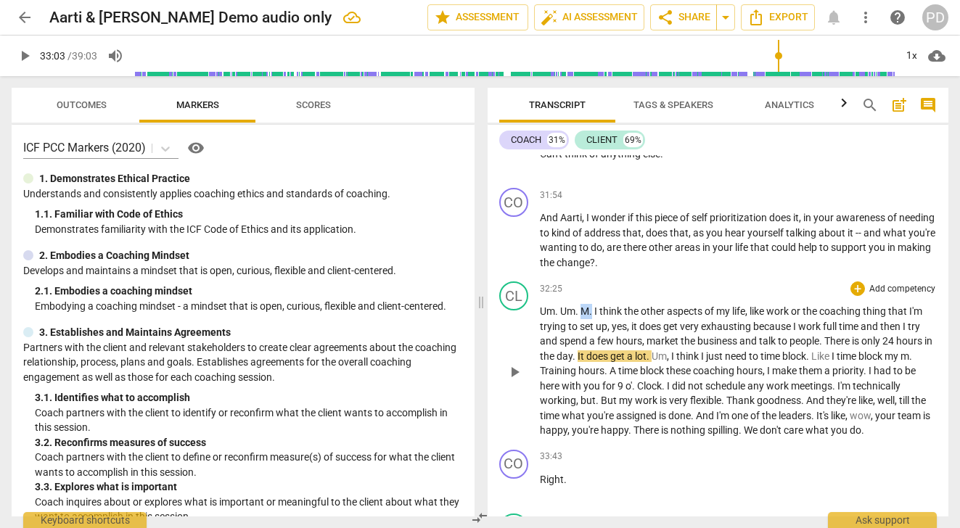
drag, startPoint x: 594, startPoint y: 355, endPoint x: 581, endPoint y: 354, distance: 12.4
click at [581, 354] on p "Um . Um . M . I think the other aspects of my life , like work or the coaching …" at bounding box center [739, 371] width 398 height 134
drag, startPoint x: 681, startPoint y: 402, endPoint x: 663, endPoint y: 402, distance: 18.1
click at [663, 402] on p "Um . Um . I think the other aspects of my life , like work or the coaching thin…" at bounding box center [739, 371] width 398 height 134
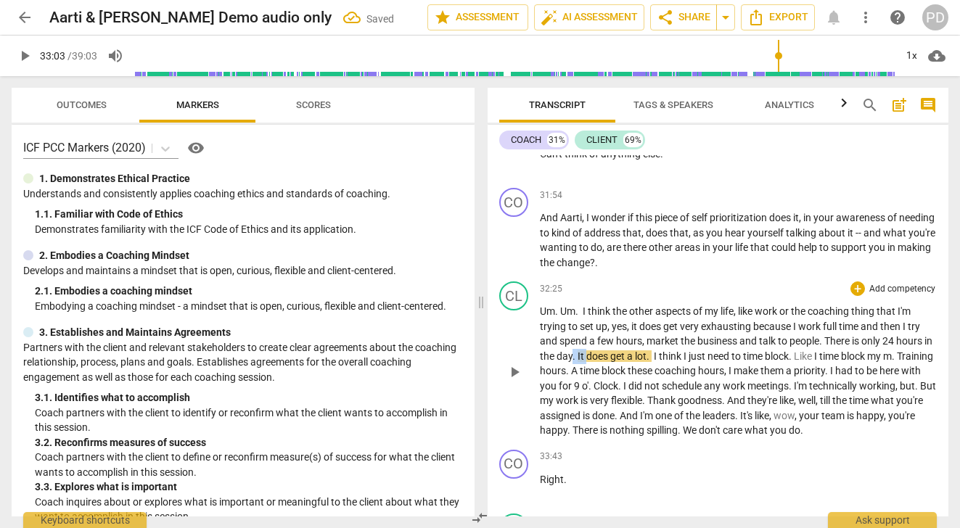
drag, startPoint x: 596, startPoint y: 399, endPoint x: 583, endPoint y: 399, distance: 12.3
click at [583, 399] on p "Um . Um . I think the other aspects of my life , like work or the coaching thin…" at bounding box center [739, 371] width 398 height 134
click at [25, 57] on span "play_arrow" at bounding box center [24, 55] width 17 height 17
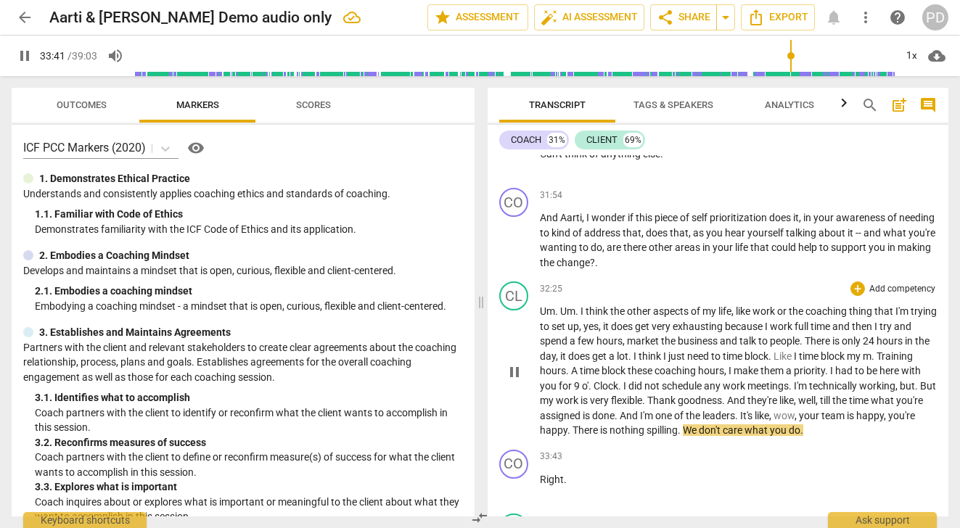
click at [29, 55] on span "pause" at bounding box center [24, 55] width 17 height 17
type input "2022"
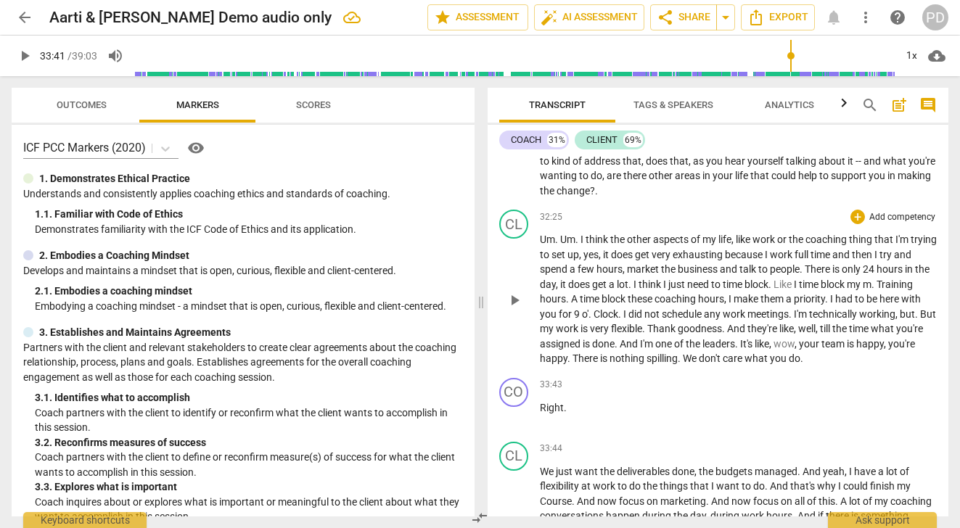
scroll to position [9171, 0]
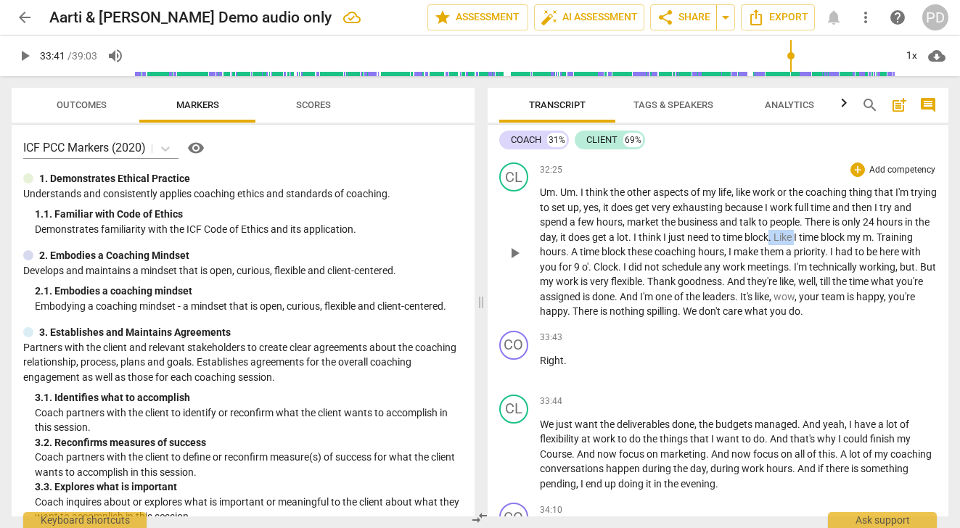
drag, startPoint x: 826, startPoint y: 280, endPoint x: 799, endPoint y: 280, distance: 26.9
click at [799, 280] on p "Um . Um . I think the other aspects of my life , like work or the coaching thin…" at bounding box center [739, 252] width 398 height 134
drag, startPoint x: 903, startPoint y: 279, endPoint x: 895, endPoint y: 279, distance: 8.0
click at [895, 279] on p "Um . Um . I think the other aspects of my life , like work or the coaching thin…" at bounding box center [739, 252] width 398 height 134
click at [891, 281] on p "Um . Um . I think the other aspects of my life , like work or the coaching thin…" at bounding box center [739, 252] width 398 height 134
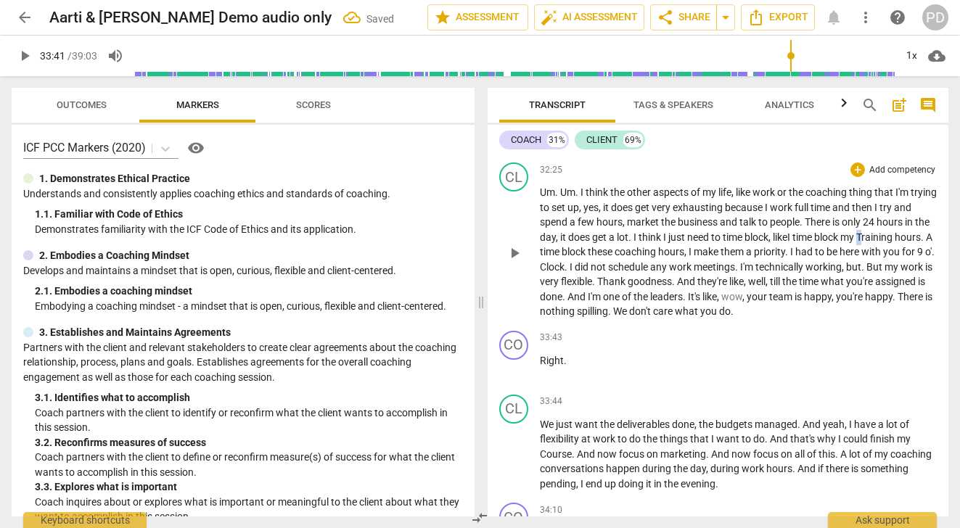
click at [893, 243] on span "Training" at bounding box center [875, 238] width 38 height 12
click at [919, 243] on span "." at bounding box center [921, 238] width 5 height 12
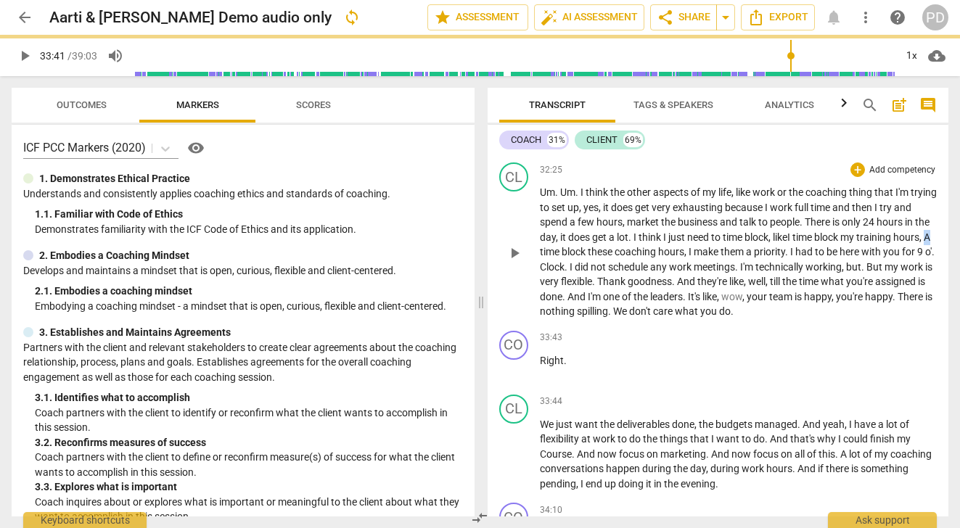
click at [924, 243] on span "A" at bounding box center [927, 238] width 7 height 12
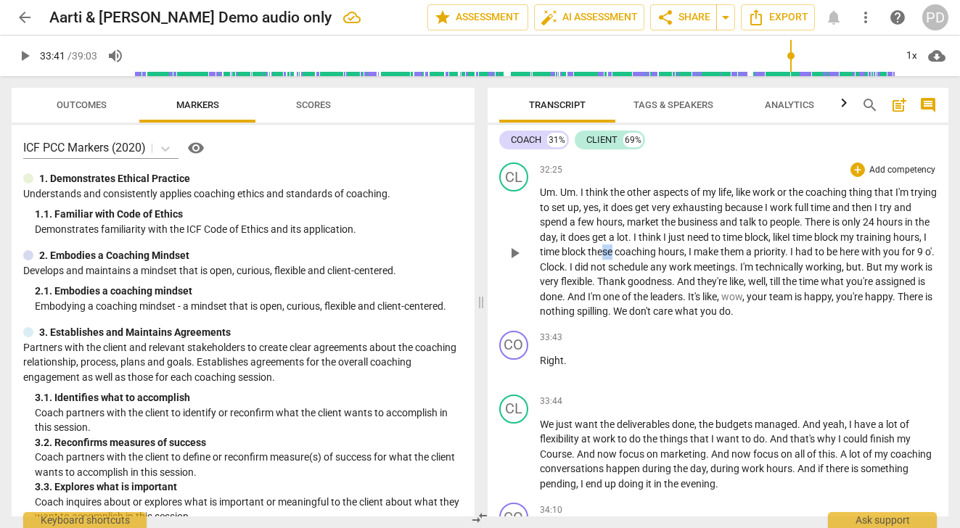
drag, startPoint x: 652, startPoint y: 297, endPoint x: 642, endPoint y: 296, distance: 10.2
click at [615, 258] on span "these" at bounding box center [601, 252] width 27 height 12
drag, startPoint x: 599, startPoint y: 311, endPoint x: 588, endPoint y: 311, distance: 11.6
click at [588, 311] on p "Um . Um . I think the other aspects of my life , like work or the coaching thin…" at bounding box center [739, 252] width 398 height 134
click at [615, 311] on p "Um . Um . I think the other aspects of my life , like work or the coaching thin…" at bounding box center [739, 252] width 398 height 134
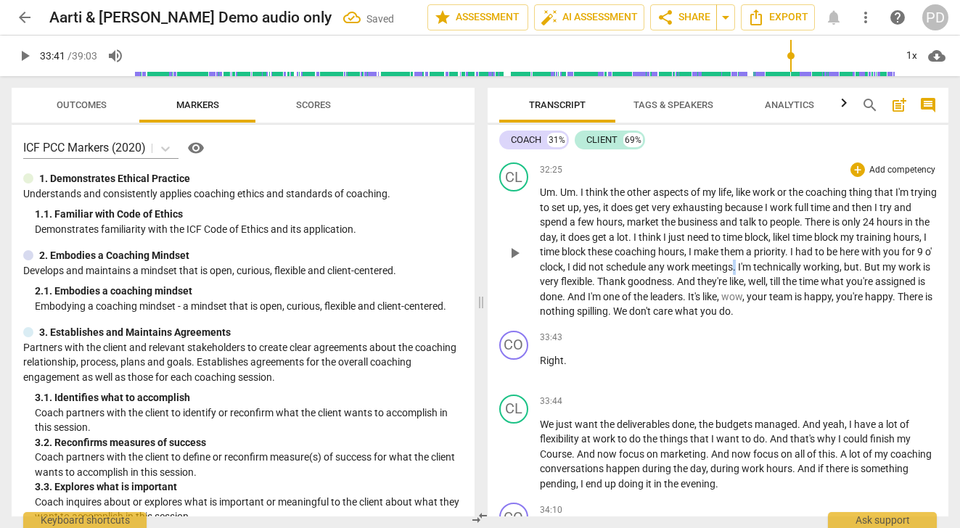
click at [738, 273] on span "." at bounding box center [735, 267] width 5 height 12
click at [927, 310] on p "Um . Um . I think the other aspects of my life , like work or the coaching thin…" at bounding box center [739, 252] width 398 height 134
drag, startPoint x: 557, startPoint y: 327, endPoint x: 536, endPoint y: 327, distance: 20.3
click at [536, 325] on div "CL play_arrow pause 32:25 + Add competency keyboard_arrow_right Um . Um . I thi…" at bounding box center [719, 241] width 462 height 168
click at [702, 319] on p "Um . Um . I think the other aspects of my life , like work or the coaching thin…" at bounding box center [739, 252] width 398 height 134
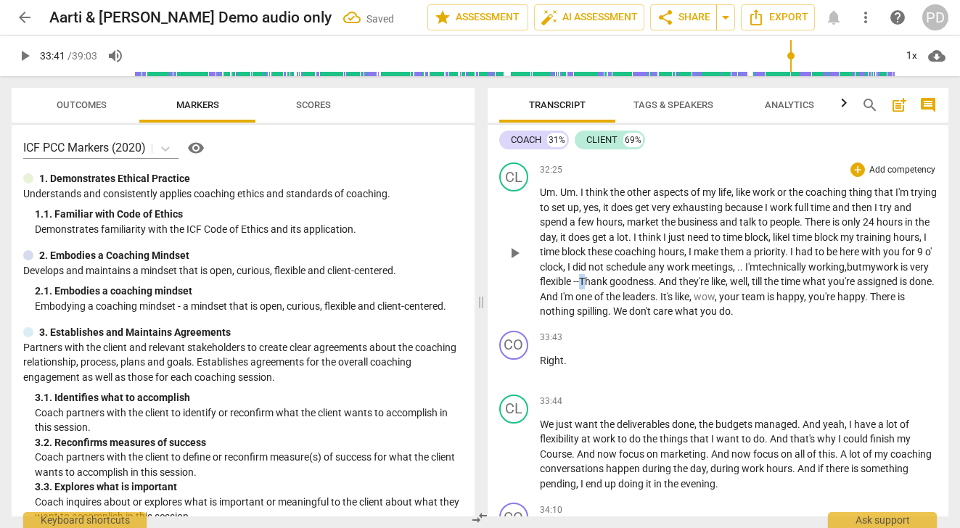
click at [610, 287] on span "Thank" at bounding box center [594, 282] width 30 height 12
drag, startPoint x: 863, startPoint y: 324, endPoint x: 882, endPoint y: 323, distance: 19.6
click at [882, 319] on p "Um . Um . I think the other aspects of my life , like work or the coaching thin…" at bounding box center [739, 252] width 398 height 134
click at [910, 287] on span "." at bounding box center [912, 282] width 5 height 12
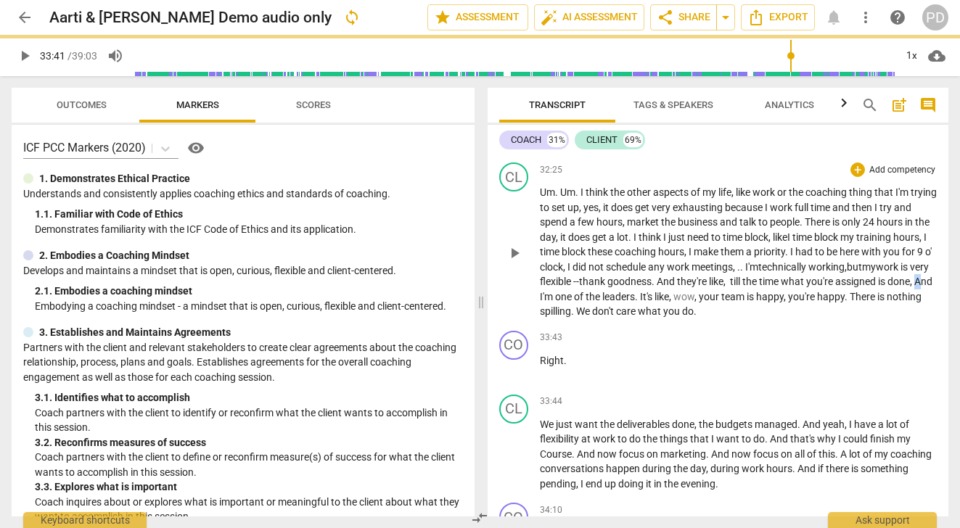
click at [914, 287] on span "And" at bounding box center [923, 282] width 18 height 12
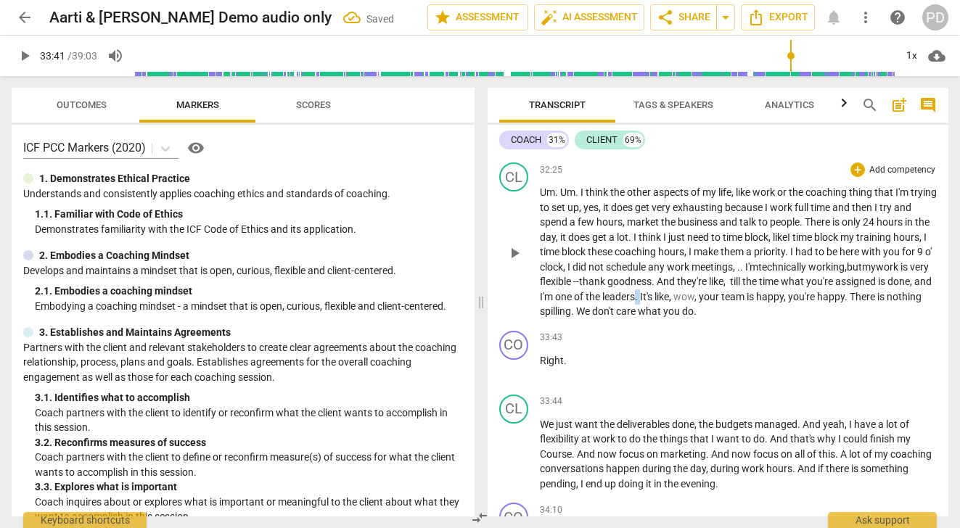
click at [794, 319] on p "Um . Um . I think the other aspects of my life , like work or the coaching thin…" at bounding box center [739, 252] width 398 height 134
click at [797, 319] on p "Um . Um . I think the other aspects of my life , like work or the coaching thin…" at bounding box center [739, 252] width 398 height 134
click at [829, 319] on p "Um . Um . I think the other aspects of my life , like work or the coaching thin…" at bounding box center [739, 252] width 398 height 134
click at [628, 319] on p "Um . Um . I think the other aspects of my life , like work or the coaching thin…" at bounding box center [739, 252] width 398 height 134
click at [844, 303] on span "There" at bounding box center [858, 297] width 28 height 12
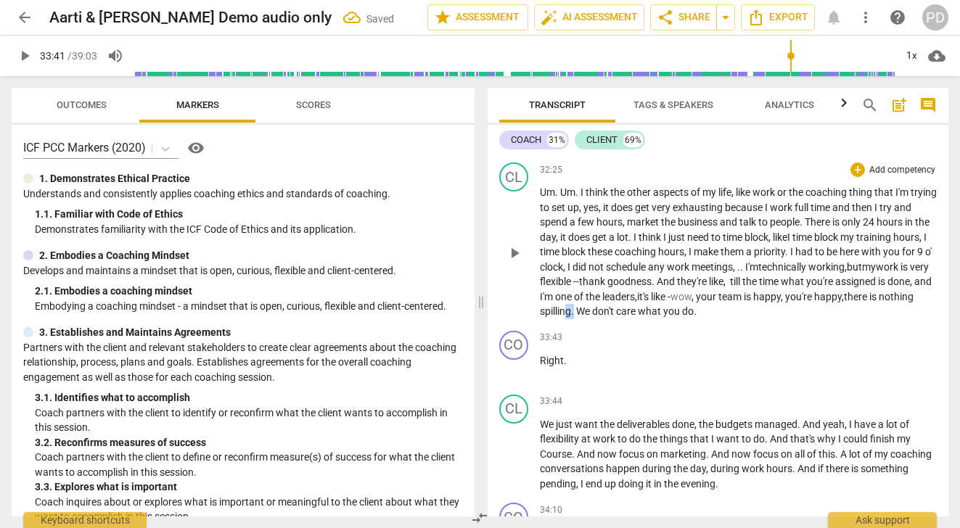
click at [733, 319] on p "Um . Um . I think the other aspects of my life , like work or the coaching thin…" at bounding box center [739, 252] width 398 height 134
click at [571, 317] on span "spilling" at bounding box center [555, 312] width 31 height 12
click at [576, 317] on span "." at bounding box center [573, 312] width 5 height 12
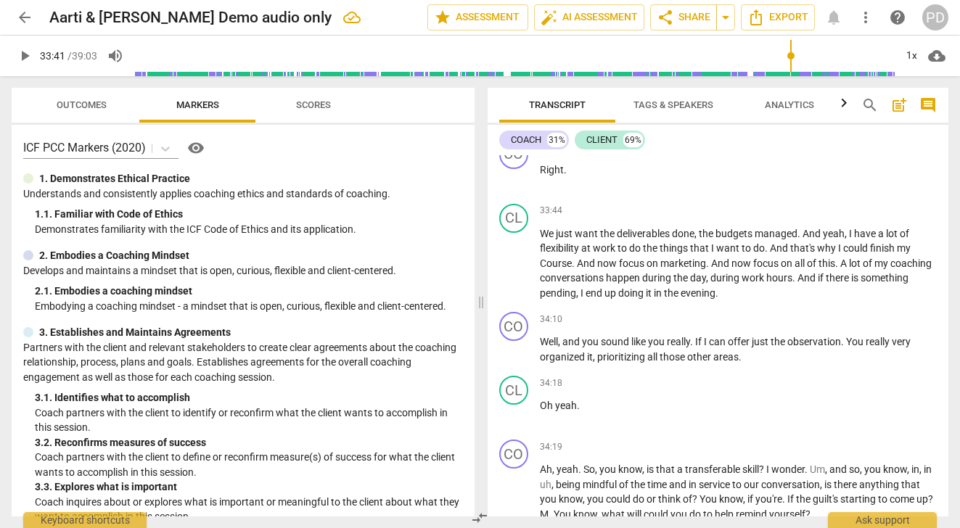
scroll to position [9373, 0]
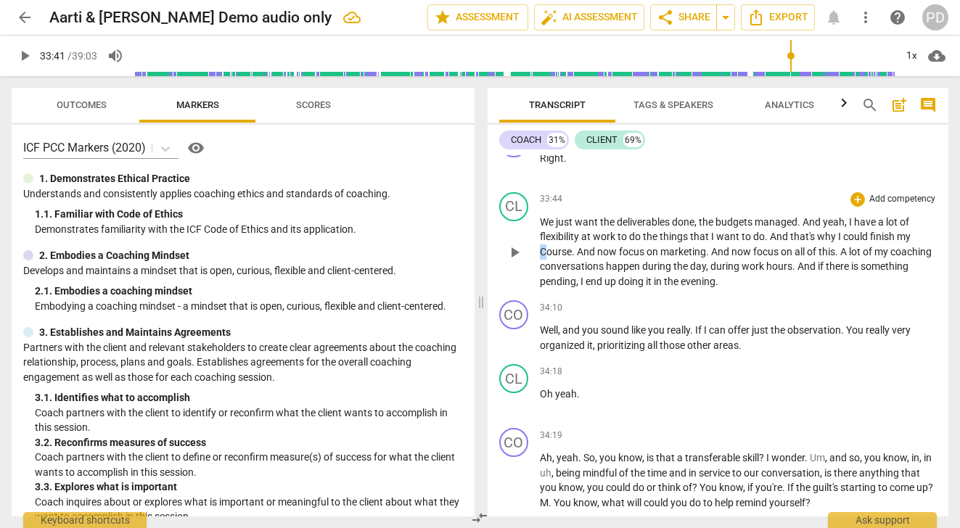
click at [538, 295] on div "CL play_arrow pause 33:44 + Add competency keyboard_arrow_right We just want th…" at bounding box center [719, 241] width 462 height 109
click at [570, 290] on p "We just want the deliverables done , the budgets managed . And yeah , I have a …" at bounding box center [739, 252] width 398 height 75
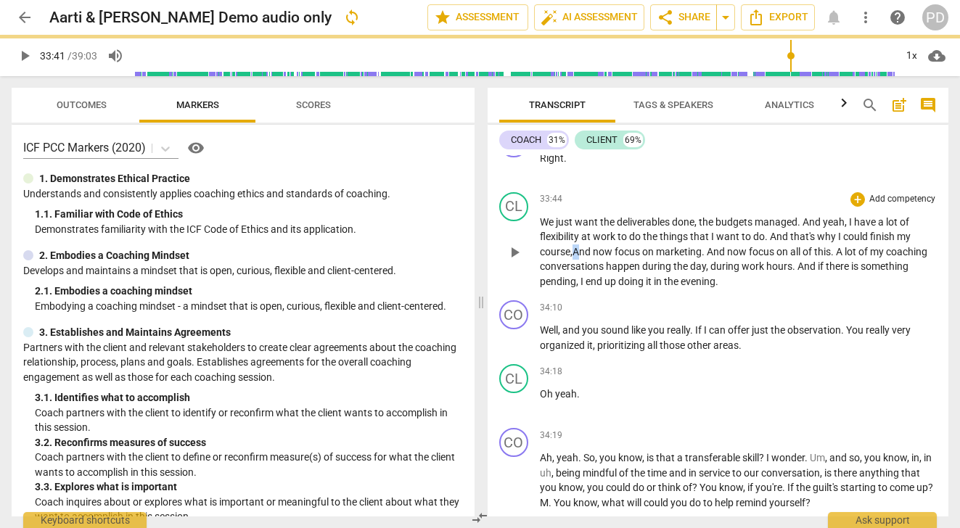
click at [577, 258] on span "And" at bounding box center [583, 252] width 20 height 12
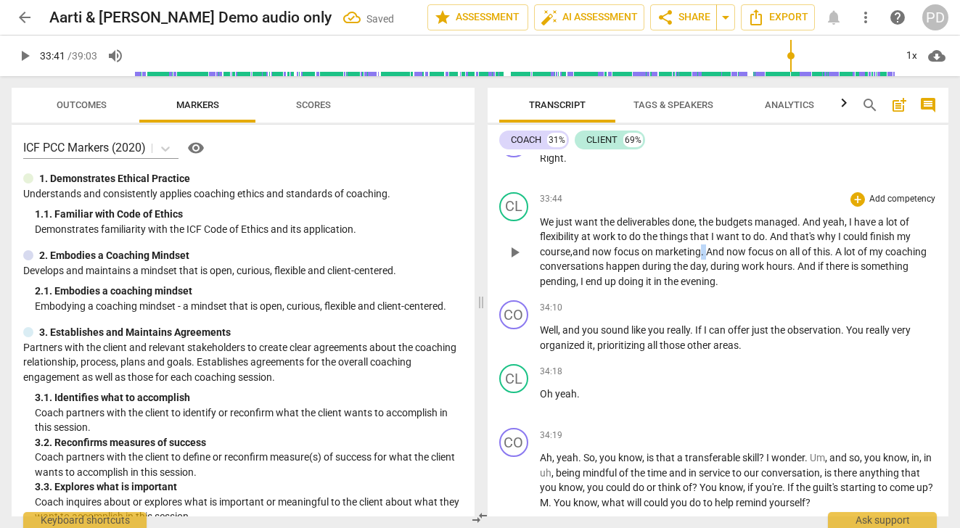
click at [703, 290] on p "We just want the deliverables done , the budgets managed . And yeah , I have a …" at bounding box center [739, 252] width 398 height 75
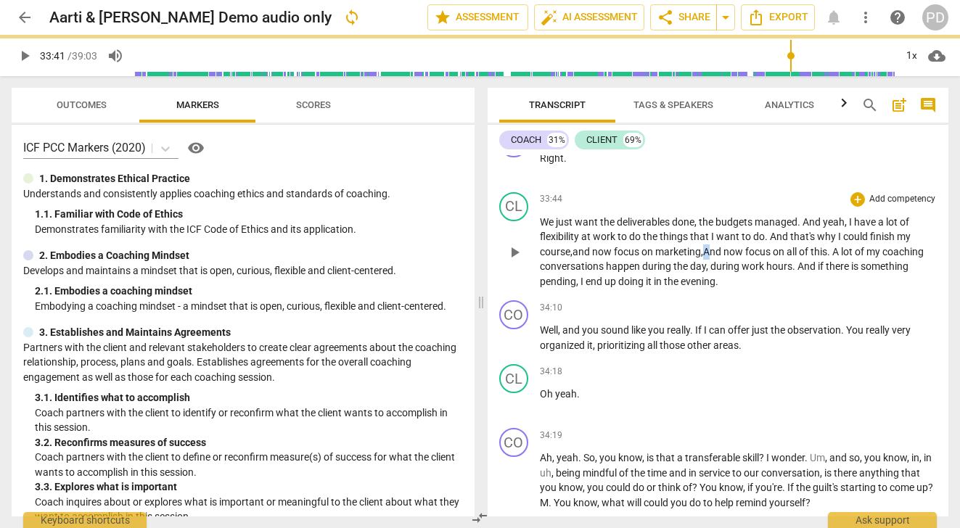
click at [708, 258] on span "And" at bounding box center [713, 252] width 20 height 12
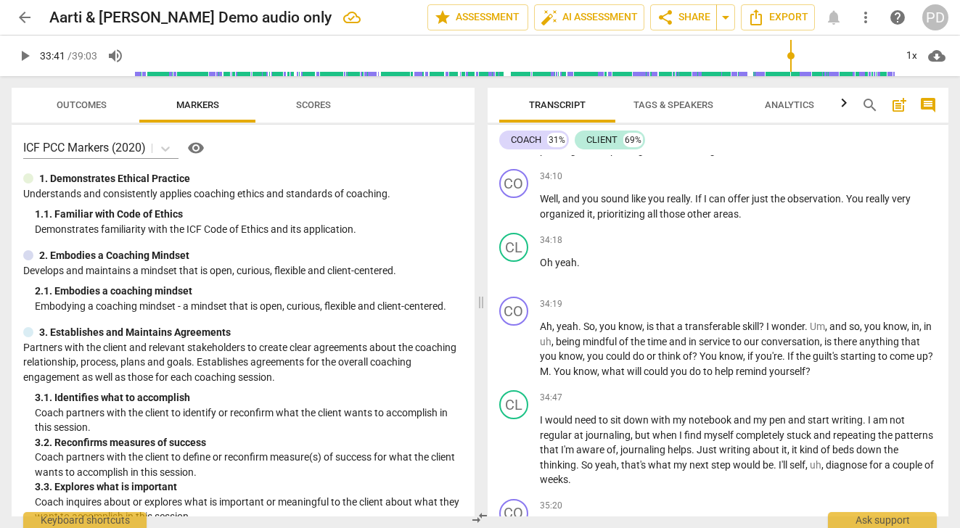
scroll to position [9516, 0]
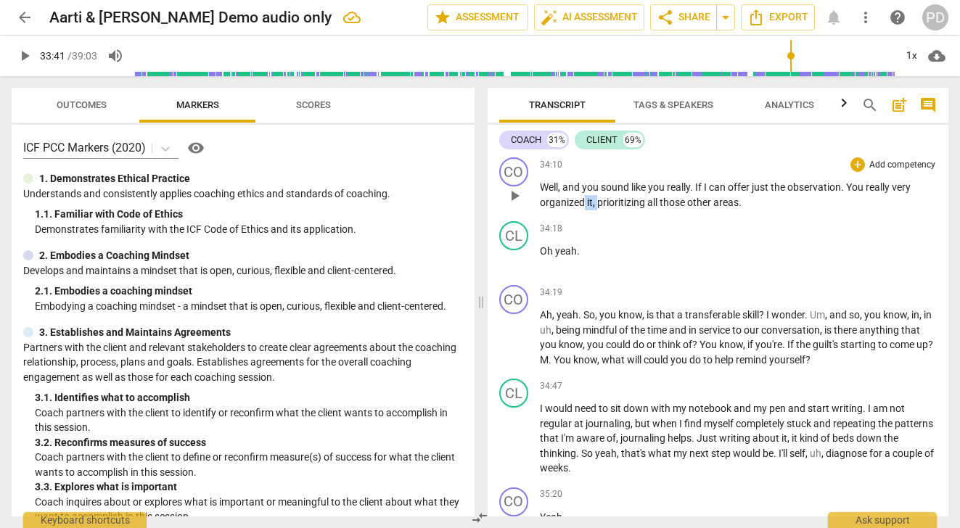
drag, startPoint x: 597, startPoint y: 247, endPoint x: 585, endPoint y: 246, distance: 11.6
click at [585, 210] on p "Well , and you sound like you really . If I can offer just the observation . Yo…" at bounding box center [739, 195] width 398 height 30
click at [23, 59] on span "play_arrow" at bounding box center [24, 55] width 17 height 17
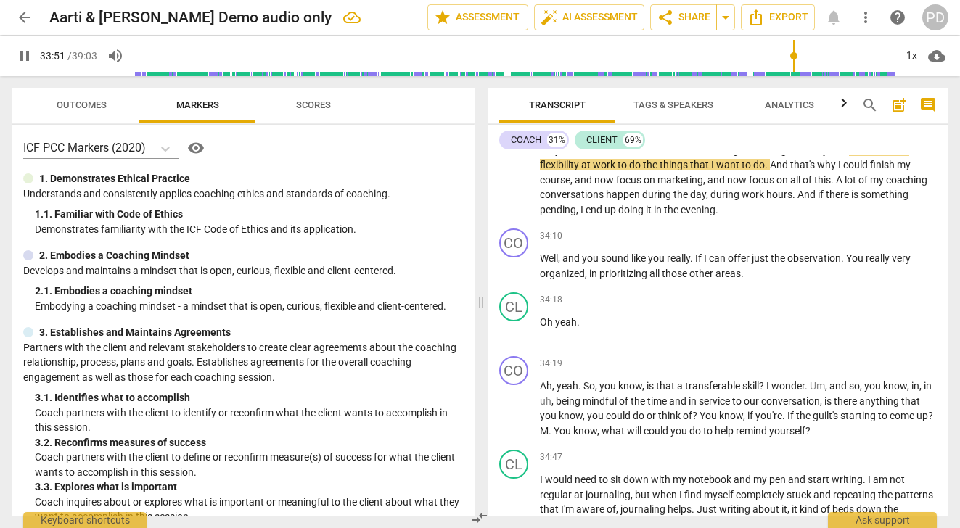
scroll to position [9433, 0]
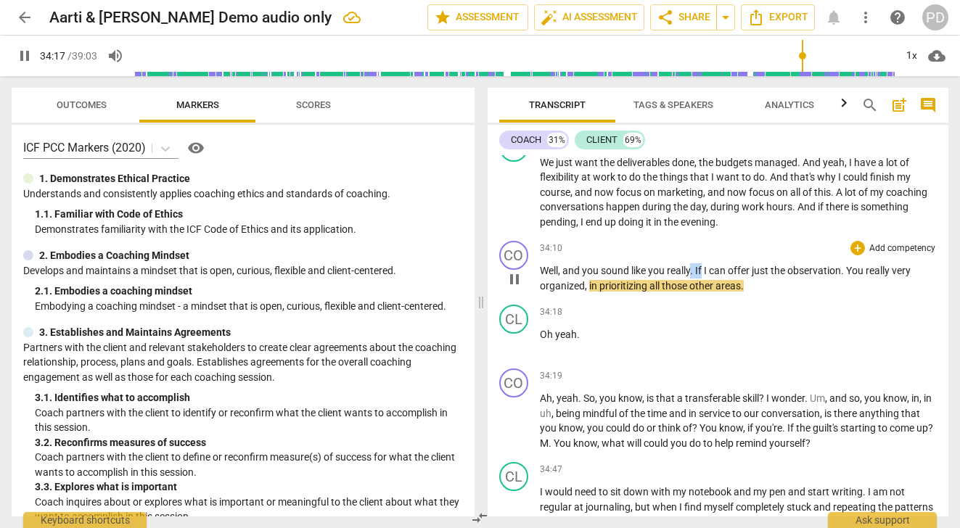
drag, startPoint x: 704, startPoint y: 315, endPoint x: 690, endPoint y: 313, distance: 14.0
click at [690, 293] on p "Well , and you sound like you really . If I can offer just the observation . Yo…" at bounding box center [739, 278] width 398 height 30
type input "2058"
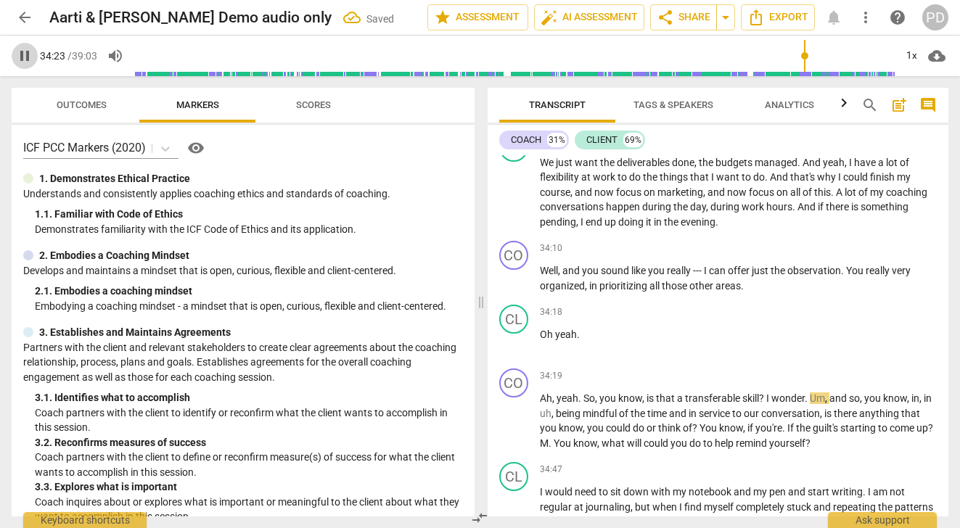
click at [28, 59] on span "pause" at bounding box center [24, 55] width 17 height 17
type input "2064"
click at [704, 277] on span "---" at bounding box center [698, 271] width 11 height 12
click at [854, 293] on p "Well , and you sound like you really --- if I can offer just the observation . …" at bounding box center [739, 278] width 398 height 30
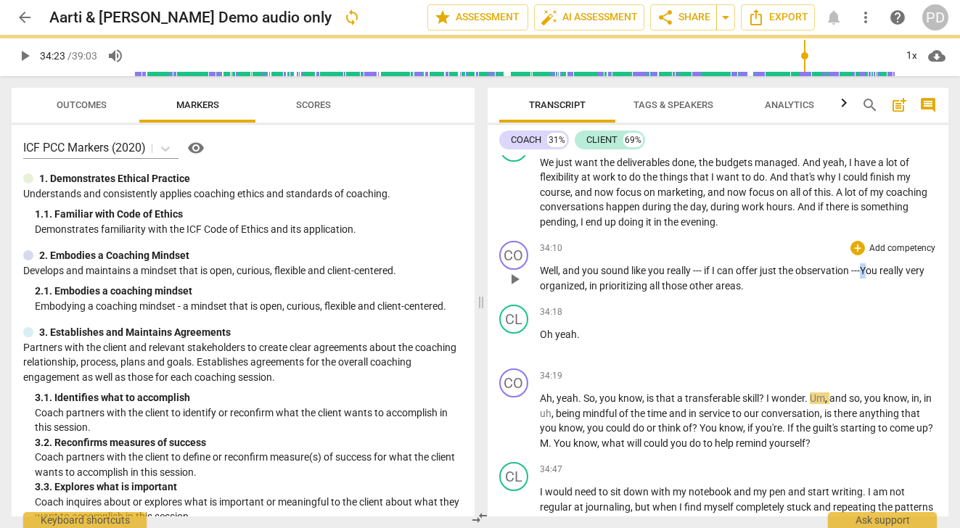
click at [868, 277] on span "You" at bounding box center [870, 271] width 20 height 12
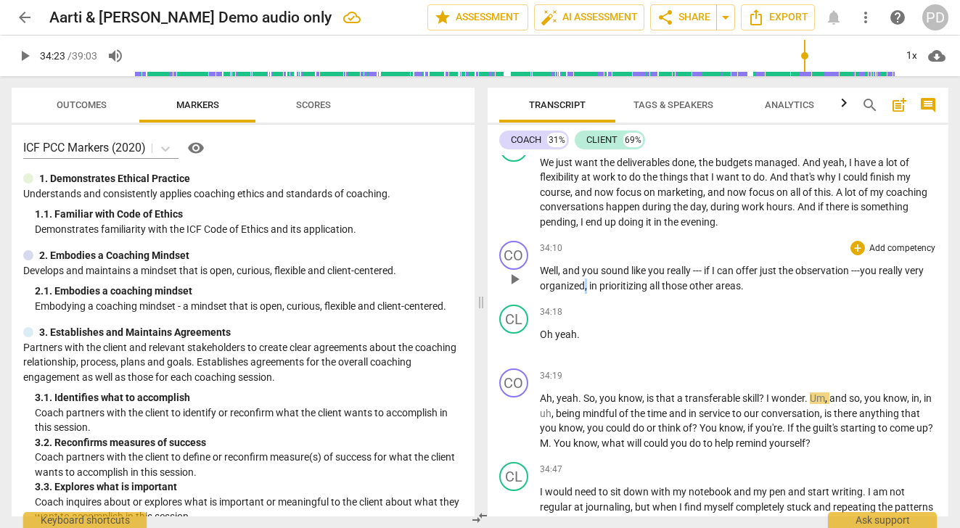
click at [585, 292] on span "," at bounding box center [587, 286] width 4 height 12
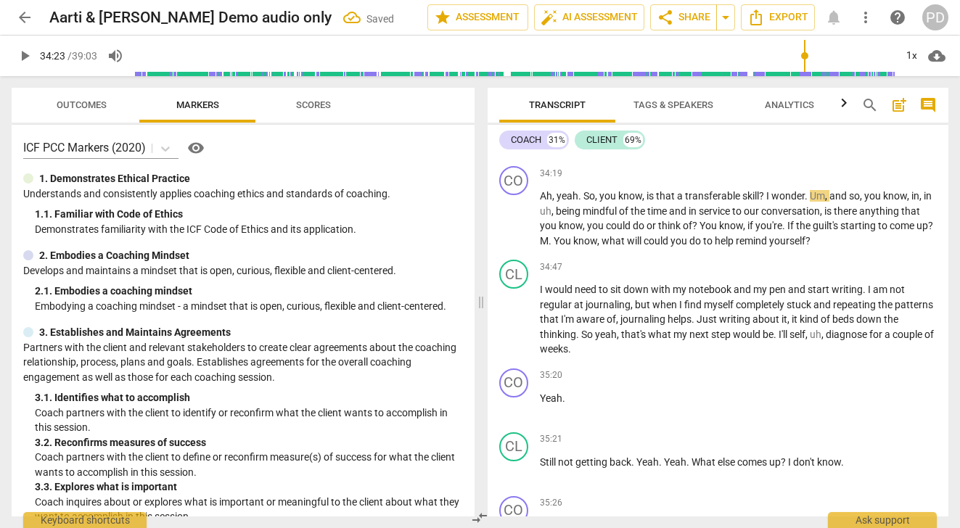
scroll to position [9636, 0]
drag, startPoint x: 645, startPoint y: 239, endPoint x: 598, endPoint y: 238, distance: 47.2
click at [598, 238] on p "Ah , yeah . So , you know , is that a transferable skill ? I wonder . Um , and …" at bounding box center [739, 218] width 398 height 60
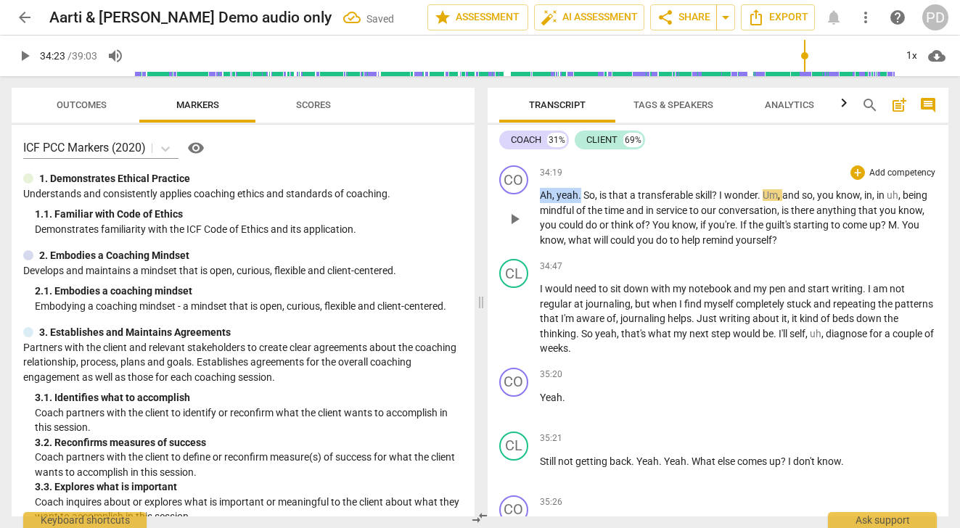
drag, startPoint x: 580, startPoint y: 241, endPoint x: 527, endPoint y: 238, distance: 53.1
click at [527, 238] on div "CO play_arrow pause 34:19 + Add competency keyboard_arrow_right Ah , yeah . So …" at bounding box center [719, 207] width 462 height 94
click at [673, 238] on p "So , is that a transferable skill ? I wonder . Um , and so , you know , in , in…" at bounding box center [739, 218] width 398 height 60
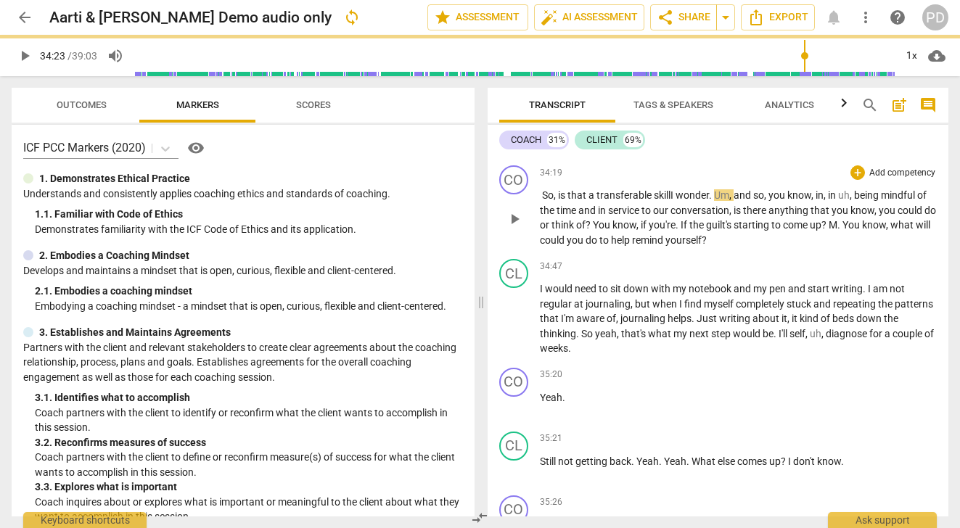
click at [713, 201] on span "." at bounding box center [711, 195] width 5 height 12
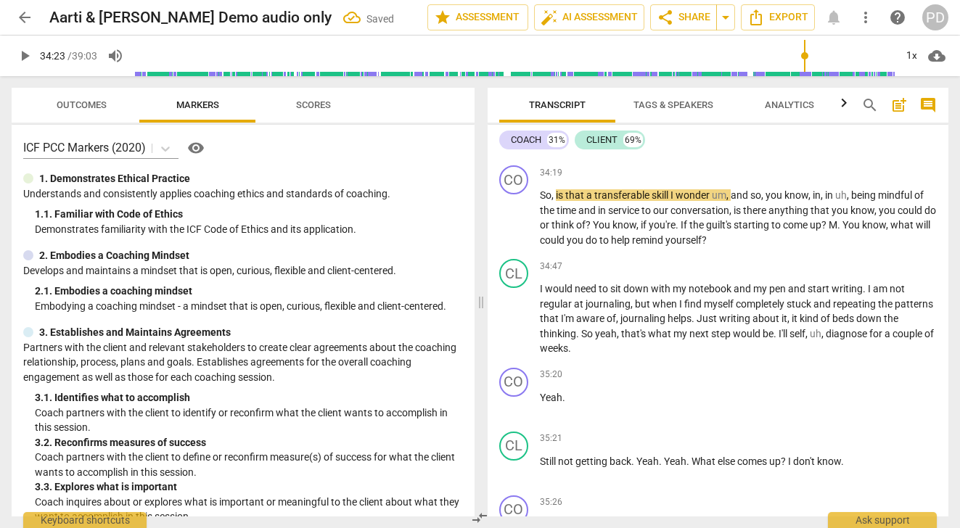
click at [803, 62] on input "range" at bounding box center [514, 56] width 761 height 46
click at [801, 62] on input "range" at bounding box center [514, 56] width 761 height 46
click at [24, 54] on span "play_arrow" at bounding box center [24, 55] width 17 height 17
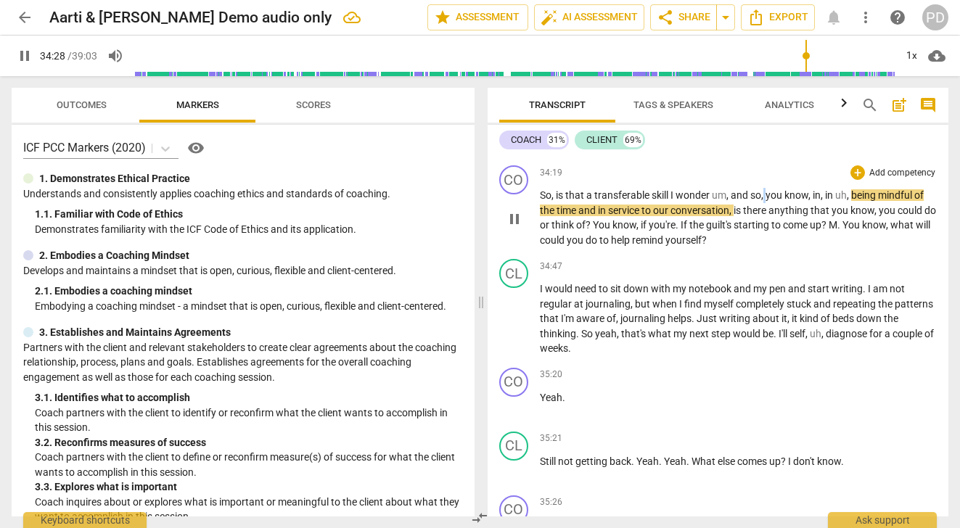
click at [765, 201] on span "," at bounding box center [763, 195] width 4 height 12
drag, startPoint x: 732, startPoint y: 241, endPoint x: 711, endPoint y: 240, distance: 20.3
click at [711, 240] on p "So , is that a transferable skill I wonder um , and so , you know , in , in uh …" at bounding box center [739, 218] width 398 height 60
type input "2072"
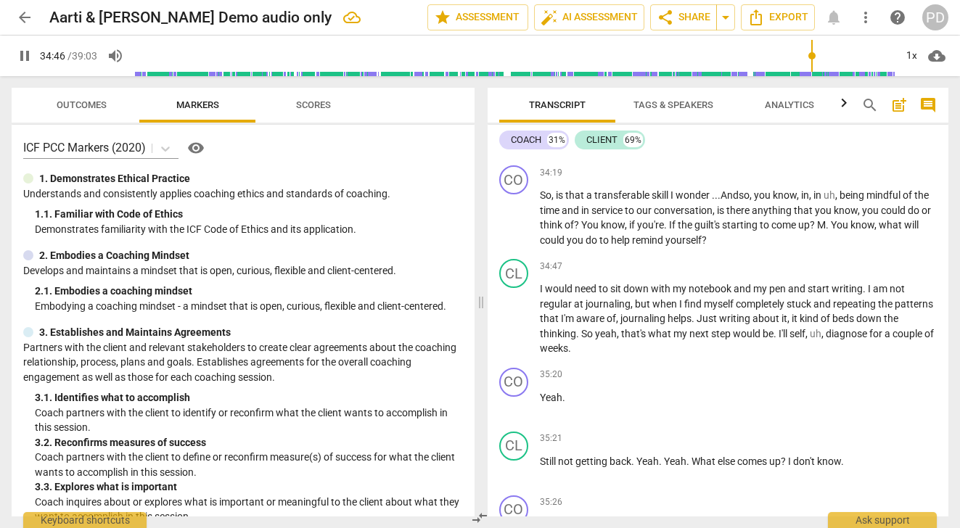
click at [26, 52] on span "pause" at bounding box center [24, 55] width 17 height 17
type input "2087"
drag, startPoint x: 554, startPoint y: 240, endPoint x: 539, endPoint y: 239, distance: 15.3
click at [540, 239] on p "So , is that a transferable skill I wonder . . . And so , you know , in , in uh…" at bounding box center [739, 218] width 398 height 60
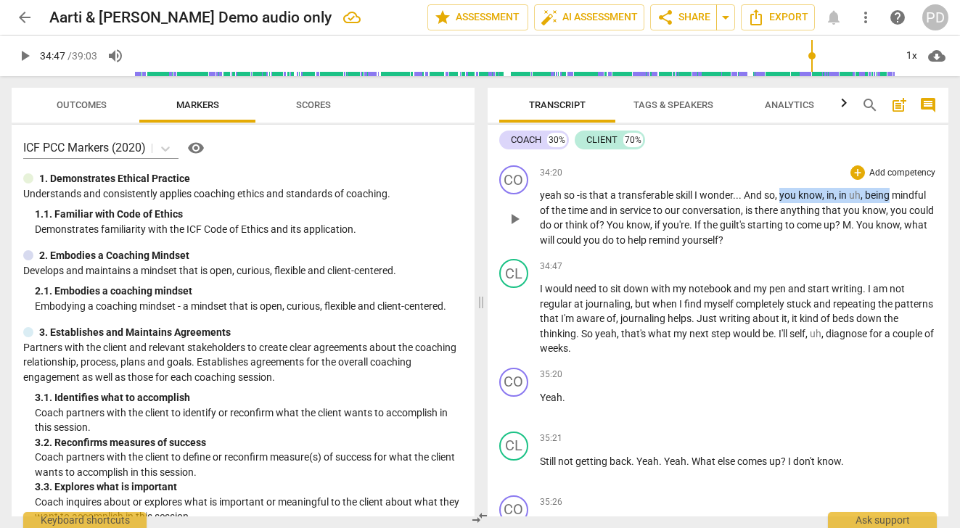
drag, startPoint x: 899, startPoint y: 241, endPoint x: 784, endPoint y: 239, distance: 115.4
click at [784, 239] on p "yeah so - is that a transferable skill I wonder . . . And so , you know , in , …" at bounding box center [739, 218] width 398 height 60
drag, startPoint x: 841, startPoint y: 254, endPoint x: 790, endPoint y: 251, distance: 51.6
click at [790, 247] on p "yeah so - is that a transferable skill I wonder . . . And so , in being mindful…" at bounding box center [739, 218] width 398 height 60
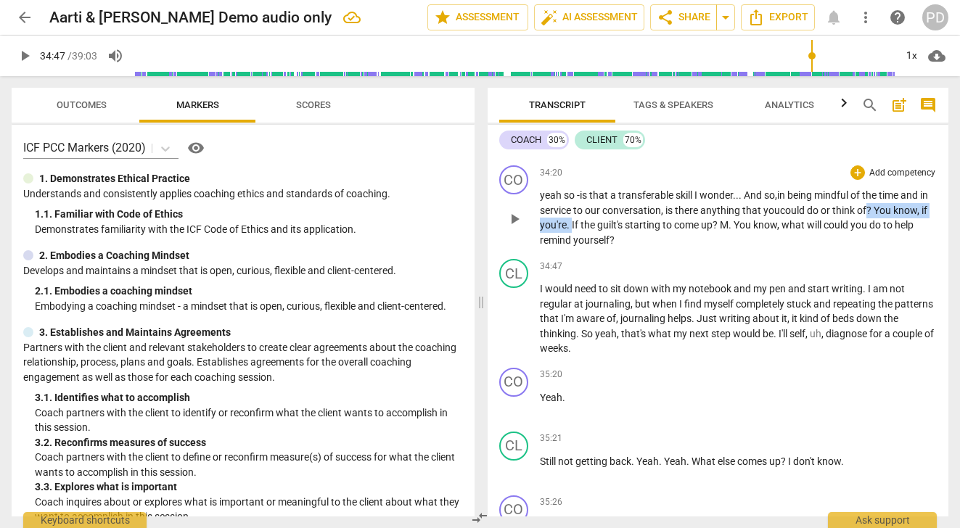
drag, startPoint x: 882, startPoint y: 253, endPoint x: 607, endPoint y: 271, distance: 274.9
drag, startPoint x: 888, startPoint y: 254, endPoint x: 878, endPoint y: 254, distance: 10.2
click at [878, 247] on p "yeah so - is that a transferable skill I wonder . . . And so , in being mindful…" at bounding box center [739, 218] width 398 height 60
click at [627, 231] on span "[PERSON_NAME]" at bounding box center [629, 225] width 80 height 12
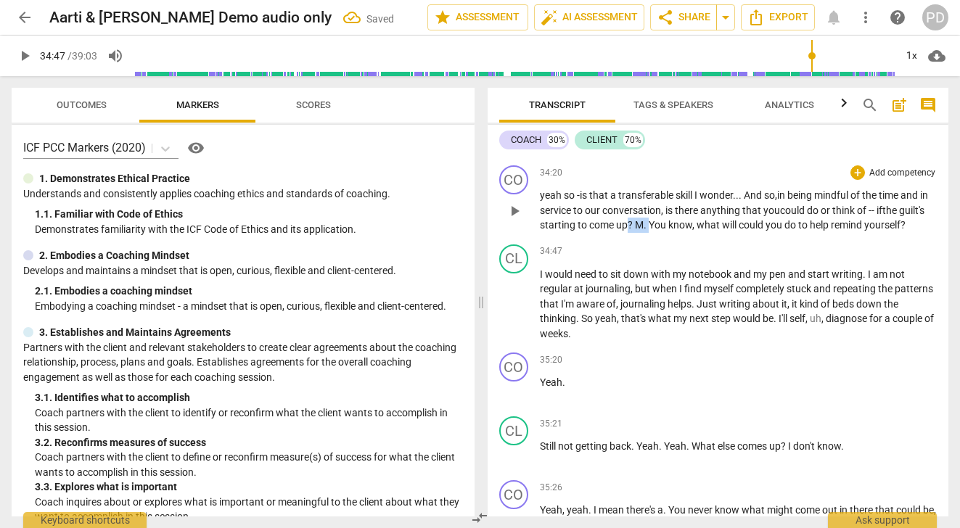
drag, startPoint x: 679, startPoint y: 269, endPoint x: 658, endPoint y: 269, distance: 21.8
click at [658, 233] on p "yeah so - is that a transferable skill I wonder . . . And so , in being mindful…" at bounding box center [739, 210] width 398 height 45
drag, startPoint x: 708, startPoint y: 269, endPoint x: 660, endPoint y: 266, distance: 48.7
click at [660, 233] on p "yeah so - is that a transferable skill I wonder . . . And so , in being mindful…" at bounding box center [739, 210] width 398 height 45
click at [24, 54] on span "play_arrow" at bounding box center [24, 55] width 17 height 17
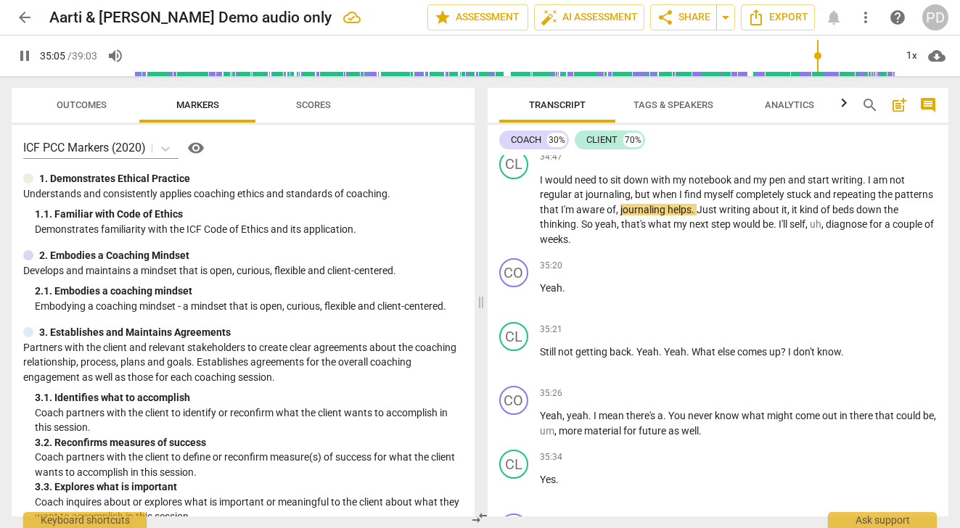
scroll to position [9802, 0]
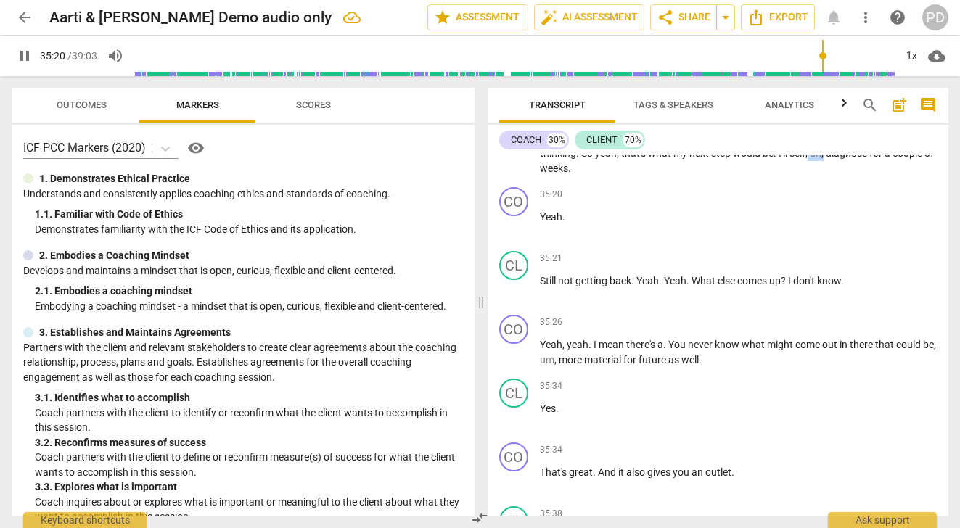
drag, startPoint x: 841, startPoint y: 197, endPoint x: 826, endPoint y: 196, distance: 15.3
click at [826, 176] on p "I would need to sit down with my notebook and my pen and start writing . I am n…" at bounding box center [739, 139] width 398 height 75
type input "2121"
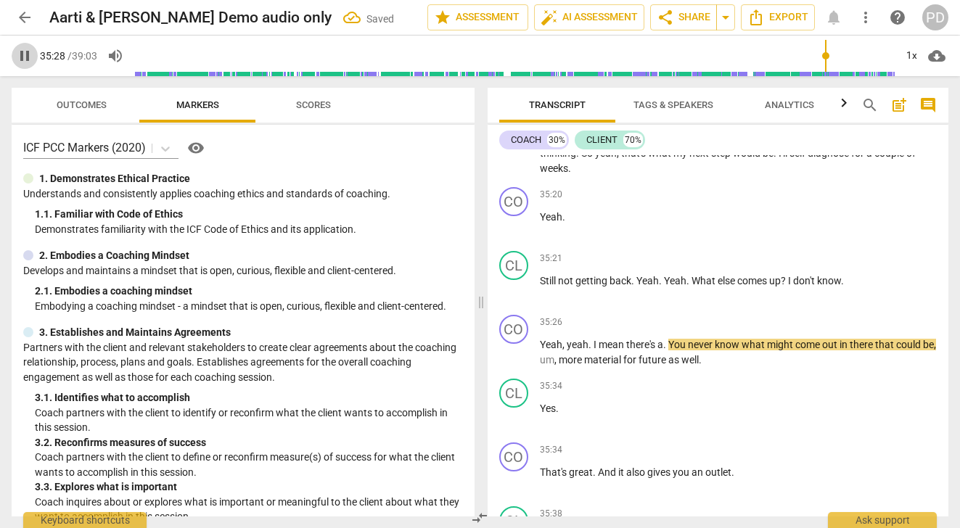
click at [21, 58] on span "pause" at bounding box center [24, 55] width 17 height 17
type input "2129"
click at [564, 223] on span "." at bounding box center [563, 217] width 3 height 12
drag, startPoint x: 695, startPoint y: 324, endPoint x: 636, endPoint y: 321, distance: 59.6
click at [636, 289] on p "Still not getting back . Yeah . Yeah . What else comes up ? I don't know ." at bounding box center [739, 281] width 398 height 15
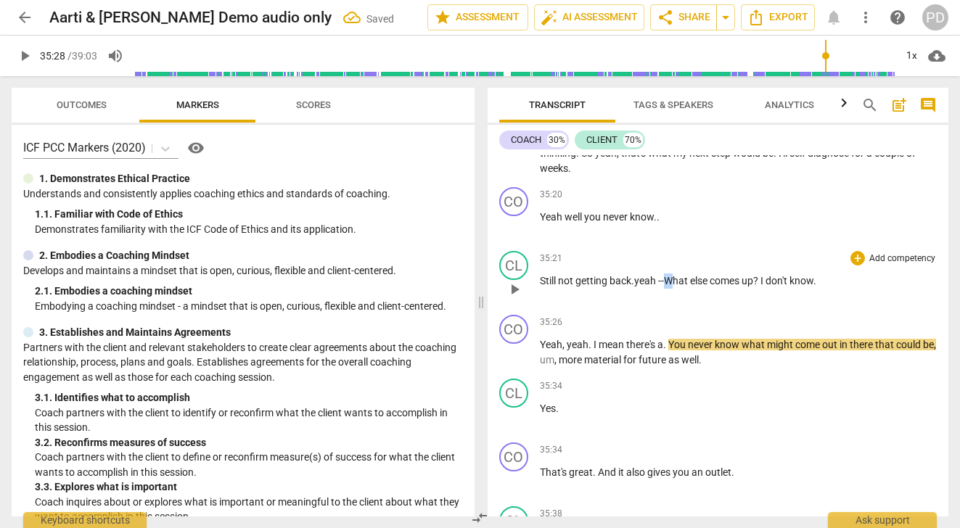
drag, startPoint x: 676, startPoint y: 326, endPoint x: 668, endPoint y: 325, distance: 8.7
click at [668, 287] on span "What" at bounding box center [677, 281] width 26 height 12
click at [760, 287] on span "?" at bounding box center [756, 281] width 7 height 12
drag, startPoint x: 668, startPoint y: 388, endPoint x: 627, endPoint y: 384, distance: 41.5
click at [627, 367] on p "Yeah , yeah . I mean there's a . You never know what might come out in there th…" at bounding box center [739, 352] width 398 height 30
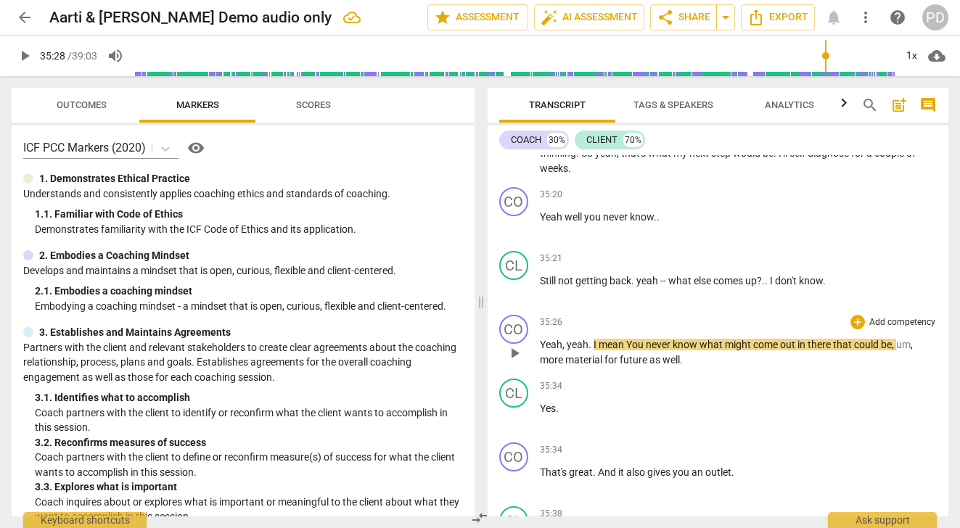
click at [818, 57] on input "range" at bounding box center [514, 56] width 761 height 46
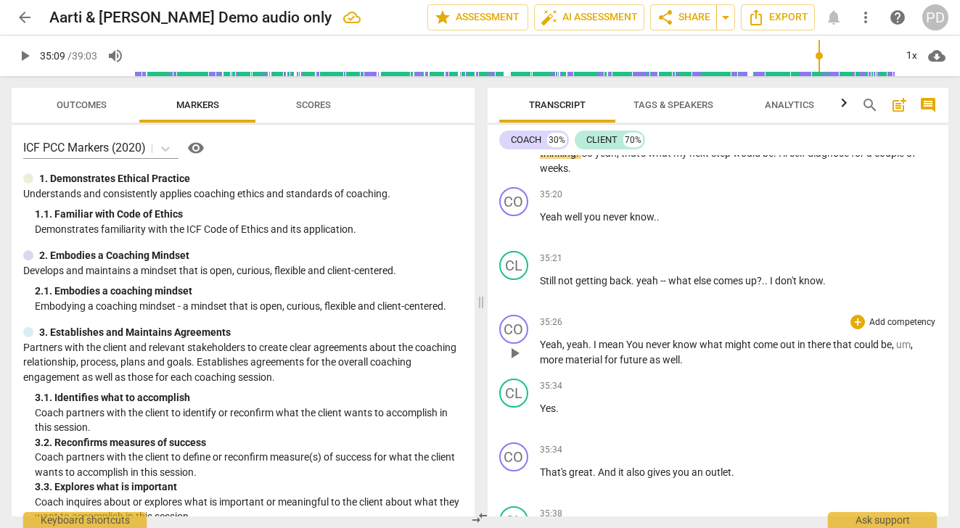
click at [26, 52] on span "play_arrow" at bounding box center [24, 55] width 17 height 17
click at [25, 56] on span "pause" at bounding box center [24, 55] width 17 height 17
type input "2134"
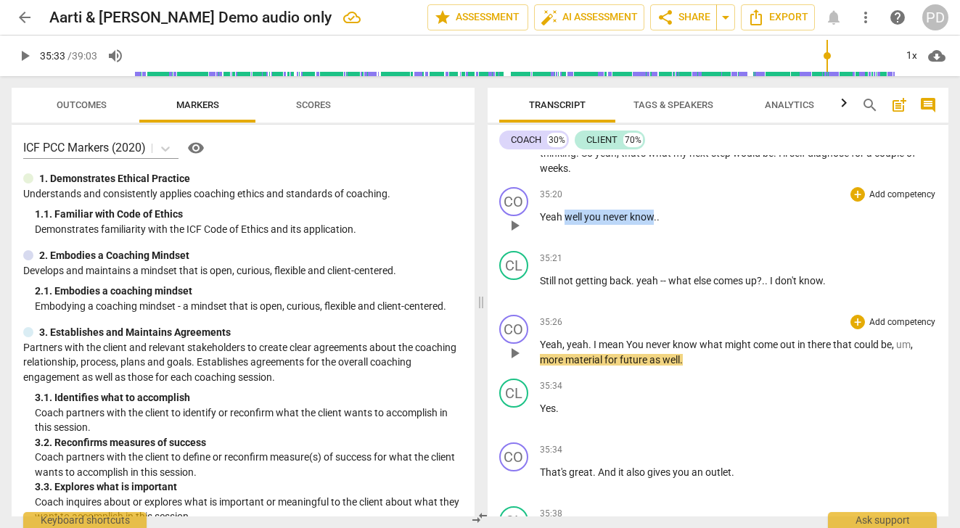
drag, startPoint x: 654, startPoint y: 260, endPoint x: 565, endPoint y: 258, distance: 89.3
click at [565, 225] on p "Yeah well you never know . ." at bounding box center [739, 217] width 398 height 15
click at [635, 289] on p "Still not getting back . yeah -- what else comes up ? . . I don't know ." at bounding box center [739, 281] width 398 height 15
drag, startPoint x: 627, startPoint y: 388, endPoint x: 562, endPoint y: 388, distance: 65.3
click at [562, 367] on p "Yeah , yeah . I mean You never know what might come out in there that could be …" at bounding box center [739, 352] width 398 height 30
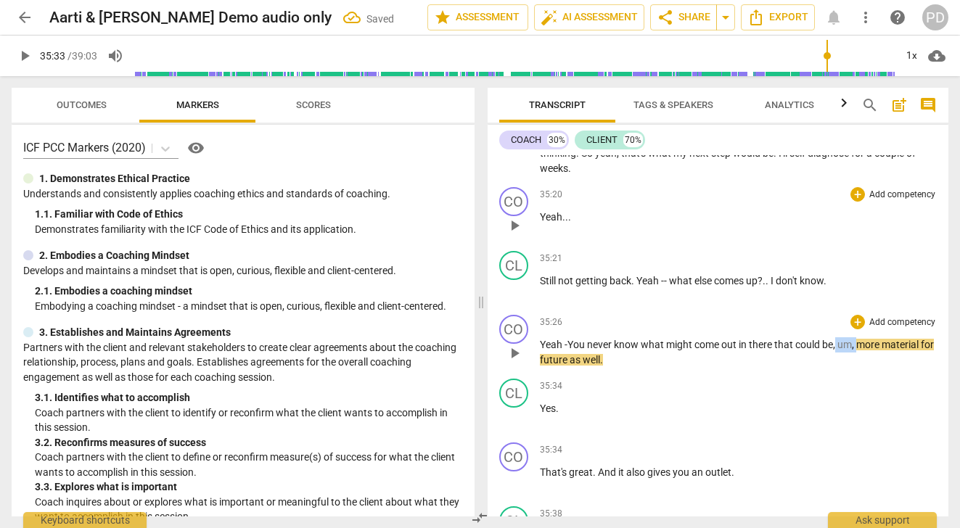
drag, startPoint x: 860, startPoint y: 391, endPoint x: 839, endPoint y: 389, distance: 21.2
click at [839, 367] on p "Yeah - You never know what might come out in there that could be , um , more ma…" at bounding box center [739, 352] width 398 height 30
drag, startPoint x: 848, startPoint y: 390, endPoint x: 838, endPoint y: 390, distance: 10.2
click at [838, 367] on p "Yeah - You never know what might come out in there that could be ,... More mate…" at bounding box center [739, 352] width 398 height 30
drag, startPoint x: 855, startPoint y: 390, endPoint x: 847, endPoint y: 388, distance: 8.1
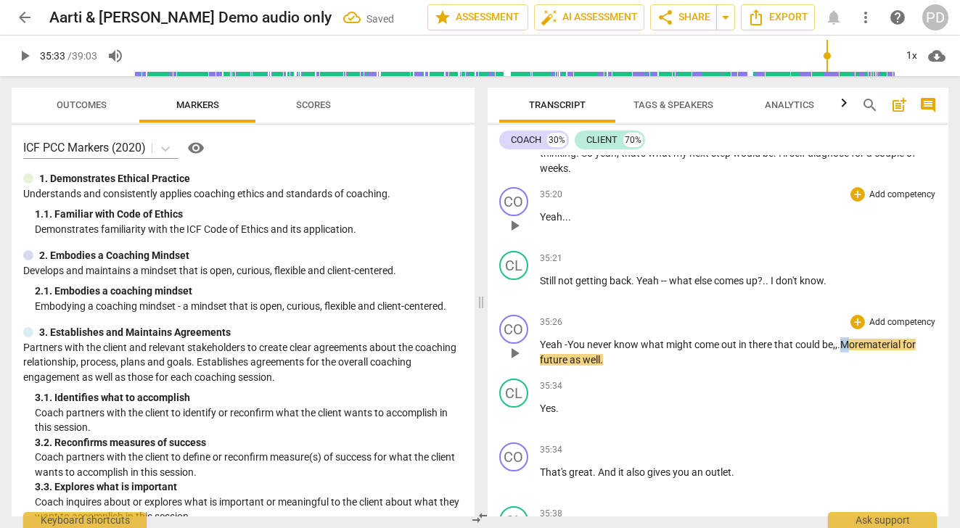
click at [847, 351] on span "More" at bounding box center [851, 345] width 23 height 12
click at [607, 417] on p "Yes ." at bounding box center [739, 408] width 398 height 15
click at [25, 54] on span "play_arrow" at bounding box center [24, 55] width 17 height 17
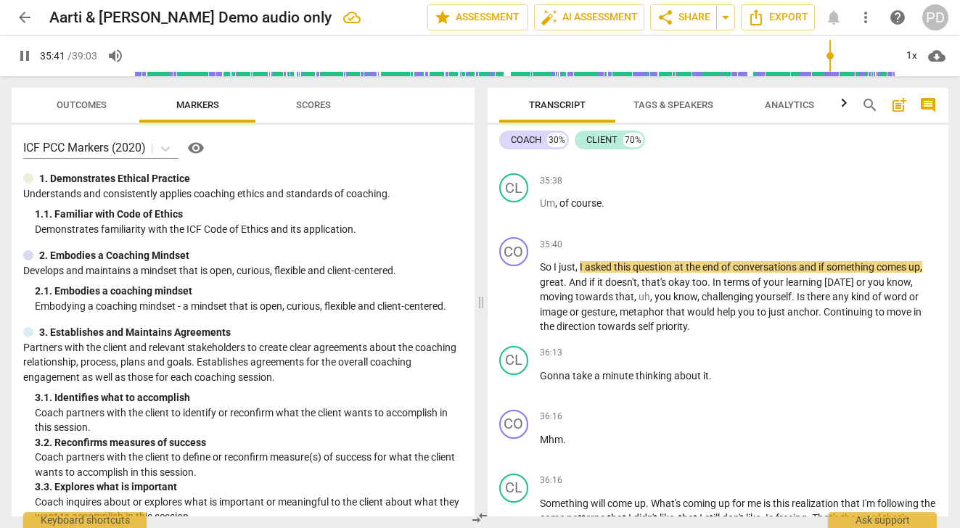
scroll to position [10123, 0]
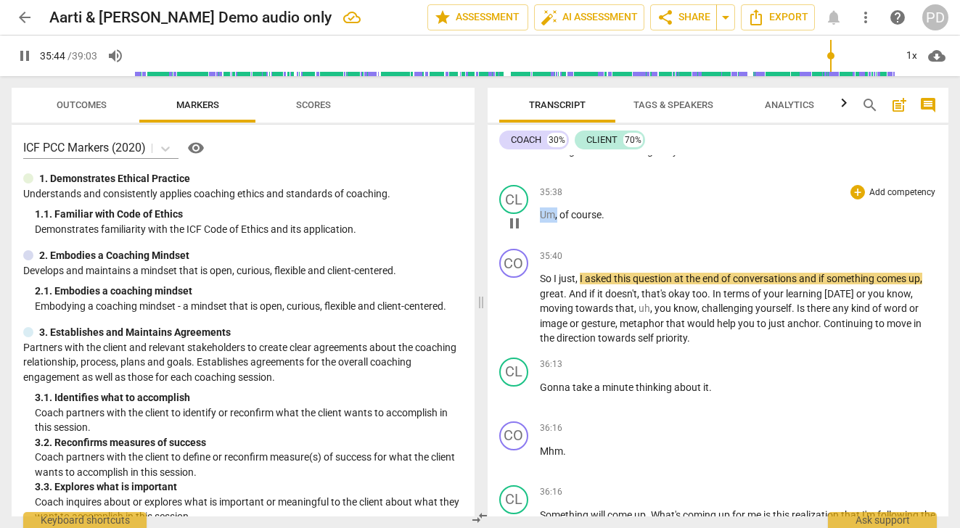
drag, startPoint x: 557, startPoint y: 261, endPoint x: 536, endPoint y: 259, distance: 21.8
click at [536, 243] on div "CL play_arrow pause 35:38 + Add competency keyboard_arrow_right Um , of course ." at bounding box center [719, 211] width 462 height 64
type input "2145"
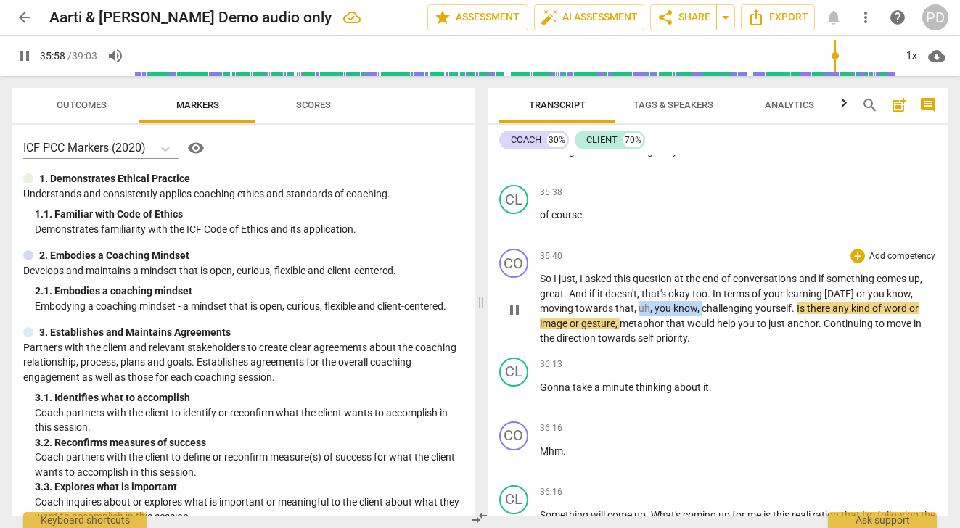
drag, startPoint x: 700, startPoint y: 353, endPoint x: 637, endPoint y: 353, distance: 62.4
click at [637, 346] on p "So I just , I asked this question at the end of conversations and if something …" at bounding box center [739, 308] width 398 height 75
type input "2160"
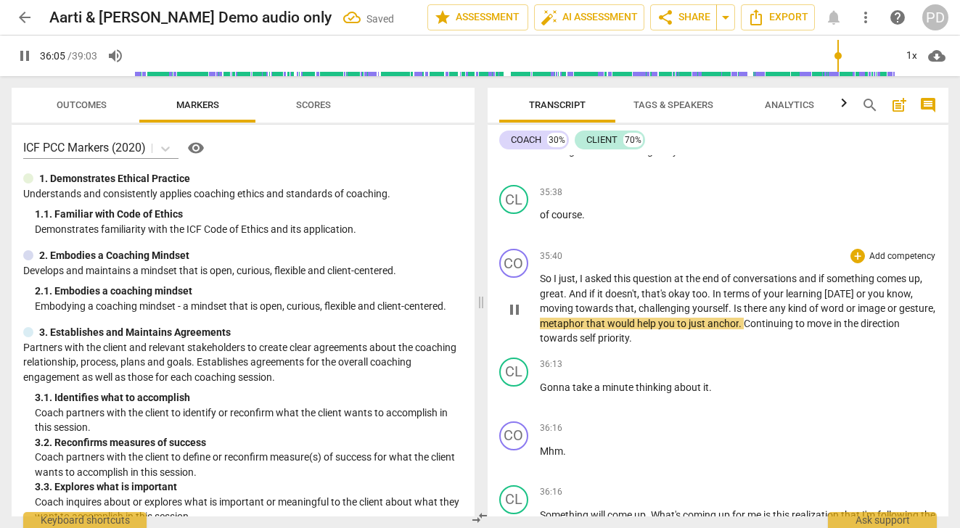
click at [586, 329] on span "metaphor" at bounding box center [563, 324] width 46 height 12
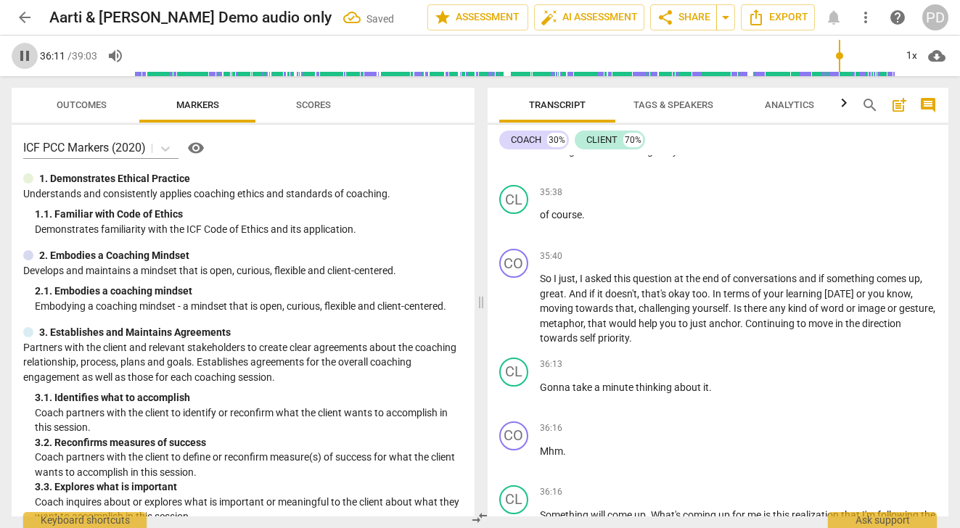
click at [21, 54] on span "pause" at bounding box center [24, 55] width 17 height 17
type input "2172"
click at [668, 346] on p "So I just , I asked this question at the end of conversations and if something …" at bounding box center [739, 308] width 398 height 75
drag, startPoint x: 580, startPoint y: 324, endPoint x: 553, endPoint y: 323, distance: 26.9
click at [553, 323] on p "So I just , I asked this question at the end of conversations and if something …" at bounding box center [739, 308] width 398 height 75
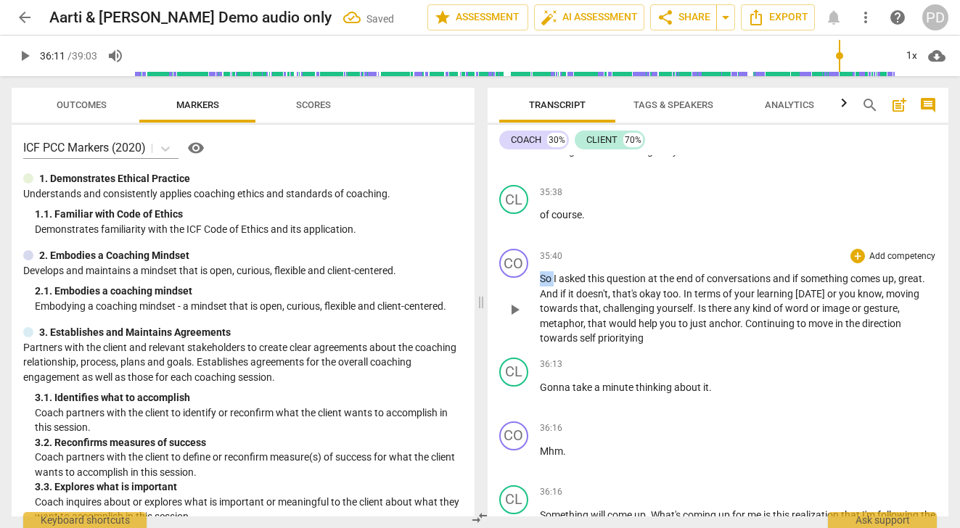
drag, startPoint x: 553, startPoint y: 323, endPoint x: 537, endPoint y: 322, distance: 16.0
click at [537, 322] on div "CO play_arrow pause 35:40 + Add competency keyboard_arrow_right So I asked this…" at bounding box center [719, 297] width 462 height 109
drag, startPoint x: 546, startPoint y: 338, endPoint x: 537, endPoint y: 337, distance: 9.5
click at [537, 337] on div "CO play_arrow pause 35:41 + Add competency keyboard_arrow_right I asked this qu…" at bounding box center [719, 297] width 462 height 109
click at [912, 324] on p "I asked this question at the end of conversations and if something comes up , g…" at bounding box center [739, 308] width 398 height 75
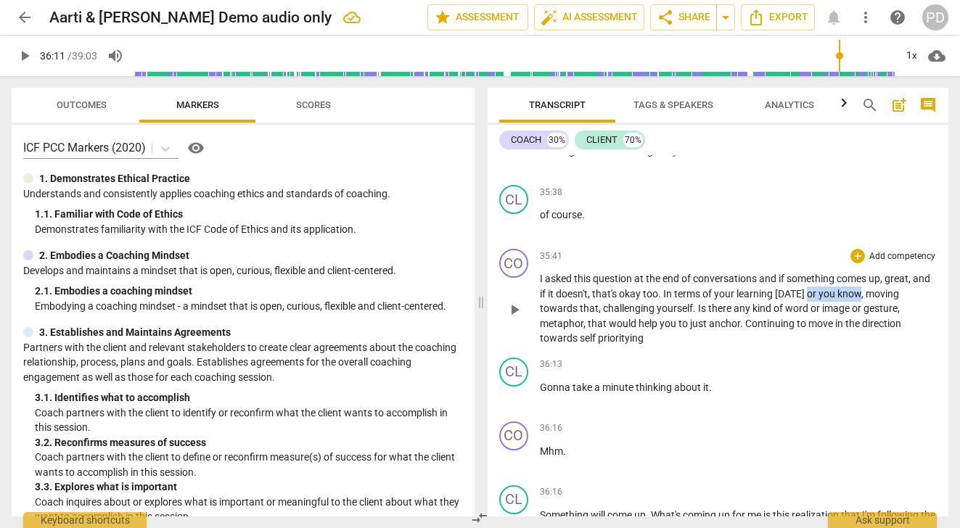
drag, startPoint x: 825, startPoint y: 339, endPoint x: 876, endPoint y: 334, distance: 51.1
click at [876, 334] on p "I asked this question at the end of conversations and if something comes up , g…" at bounding box center [739, 308] width 398 height 75
click at [861, 300] on span "know" at bounding box center [849, 294] width 24 height 12
drag, startPoint x: 880, startPoint y: 337, endPoint x: 834, endPoint y: 340, distance: 45.8
click at [834, 340] on p "I asked this question at the end of conversations and if something comes up , g…" at bounding box center [739, 308] width 398 height 75
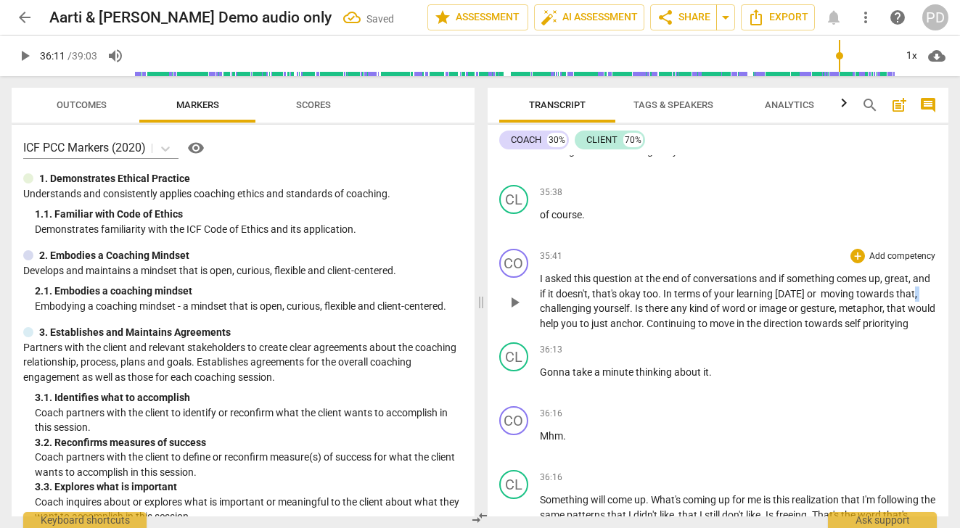
click at [915, 300] on span "," at bounding box center [916, 294] width 2 height 12
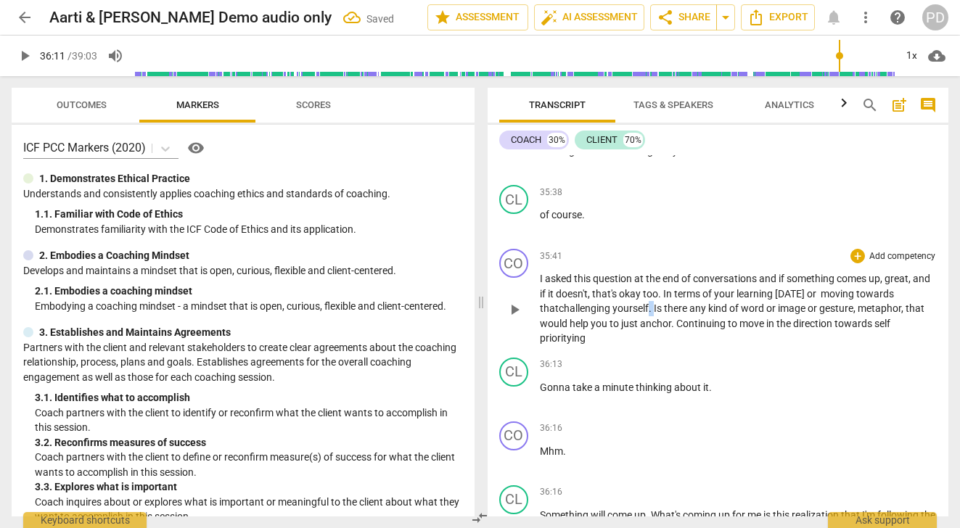
click at [650, 314] on span "." at bounding box center [651, 309] width 5 height 12
click at [667, 314] on span "Is" at bounding box center [668, 309] width 10 height 12
click at [676, 329] on span "." at bounding box center [673, 324] width 5 height 12
click at [705, 329] on span "Continuing" at bounding box center [708, 324] width 52 height 12
click at [586, 344] on span "prioritying" at bounding box center [563, 338] width 46 height 12
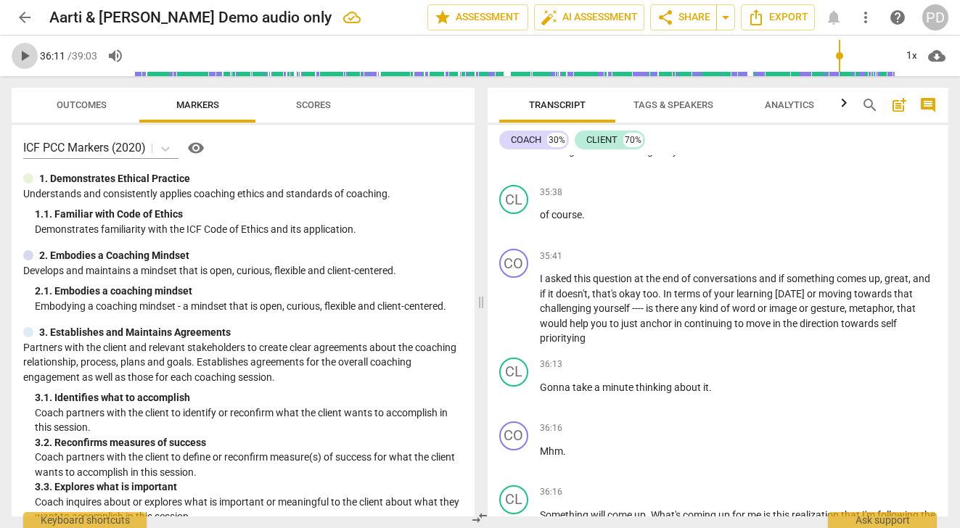
click at [25, 57] on span "play_arrow" at bounding box center [24, 55] width 17 height 17
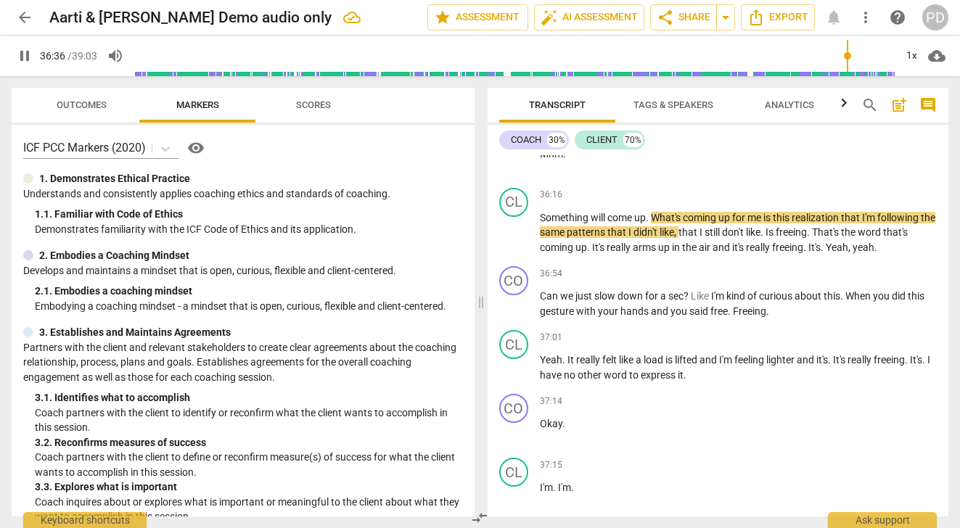
scroll to position [10432, 0]
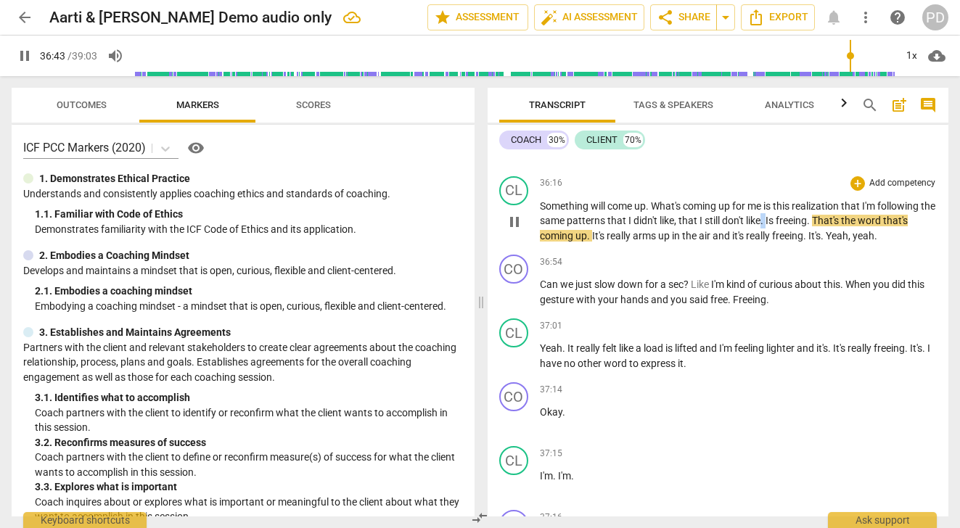
click at [779, 244] on p "Something will come up . What's coming up for me is this realization that I'm f…" at bounding box center [739, 221] width 398 height 45
type input "2205"
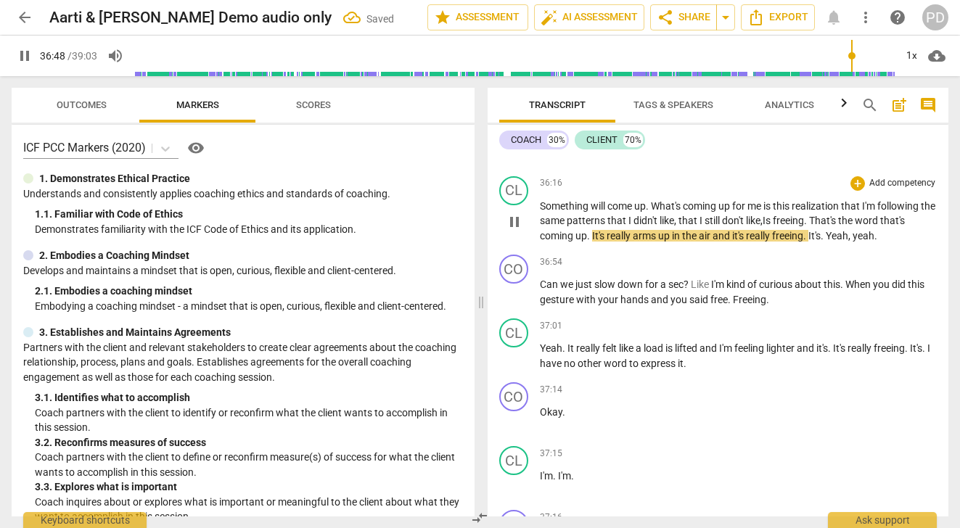
click at [773, 226] on span "Is" at bounding box center [768, 221] width 10 height 12
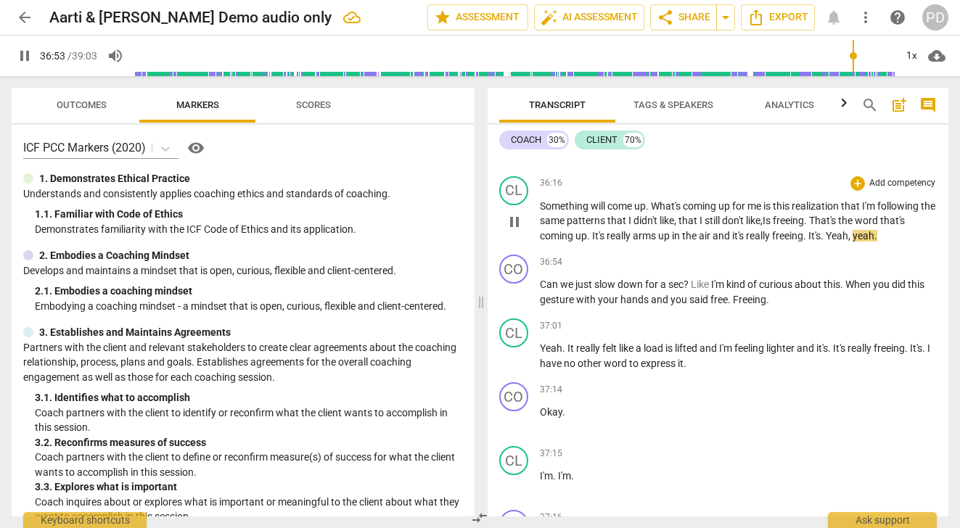
click at [773, 226] on span "Is" at bounding box center [768, 221] width 10 height 12
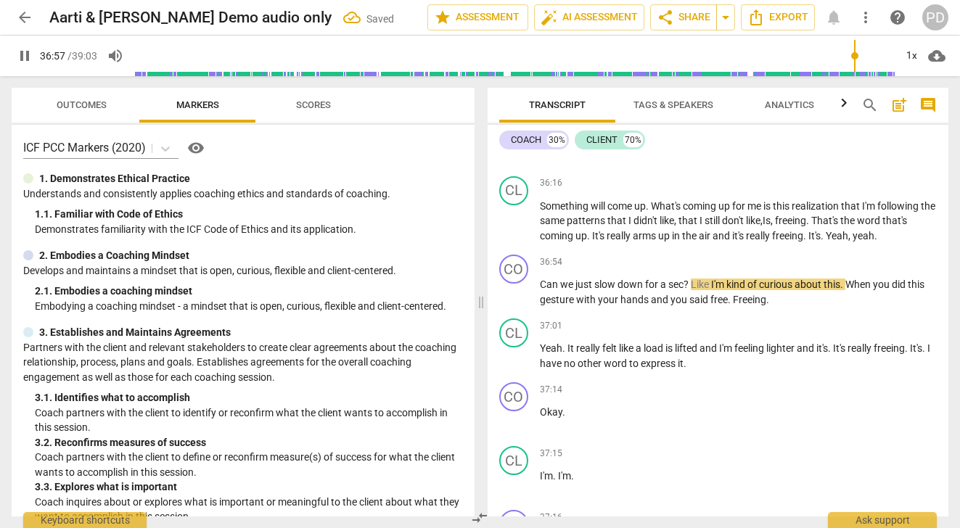
click at [25, 52] on span "pause" at bounding box center [24, 55] width 17 height 17
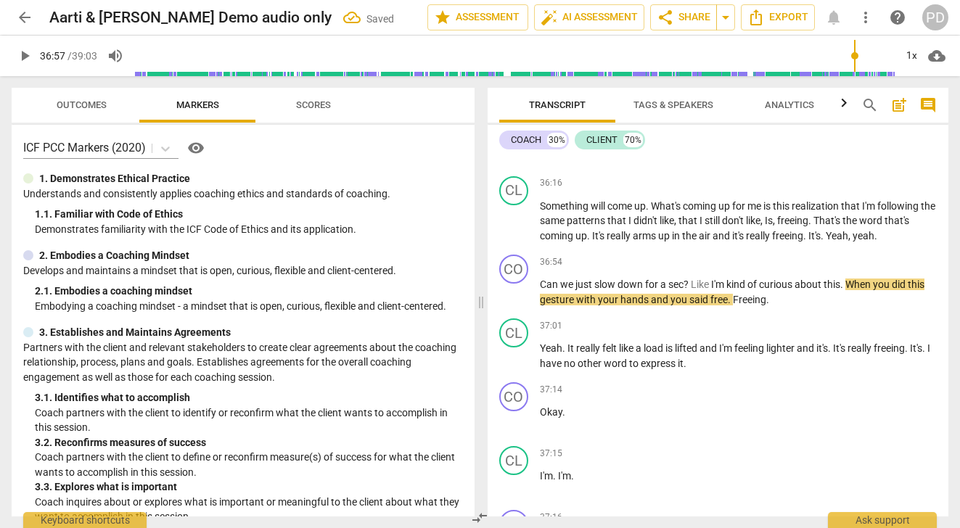
type input "2218"
click at [826, 242] on span "." at bounding box center [823, 236] width 5 height 12
drag, startPoint x: 894, startPoint y: 279, endPoint x: 841, endPoint y: 279, distance: 53.0
click at [841, 244] on p "Something will come up . What's coming up for me is this realization that I'm f…" at bounding box center [739, 221] width 398 height 45
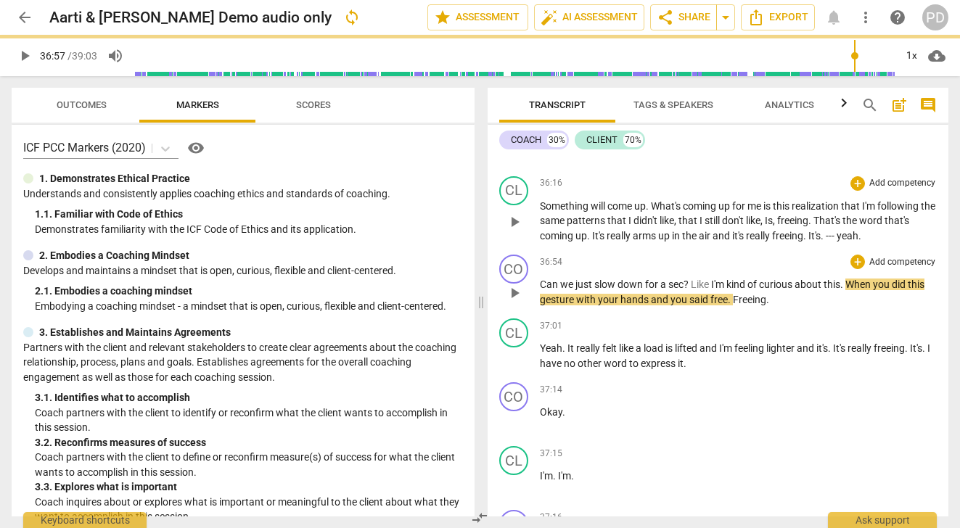
click at [540, 290] on span "Can" at bounding box center [550, 285] width 20 height 12
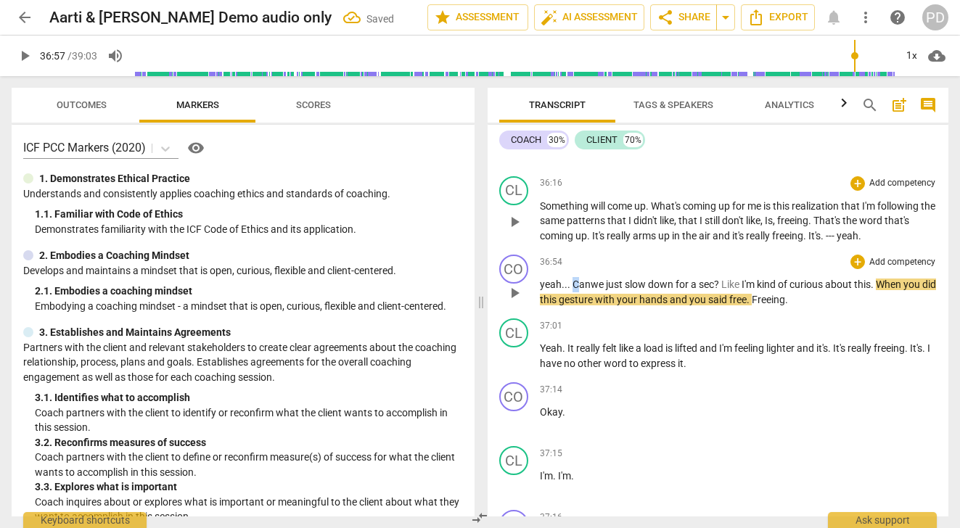
click at [573, 290] on span "yeah... Can" at bounding box center [565, 285] width 51 height 12
click at [874, 290] on span "." at bounding box center [871, 285] width 5 height 12
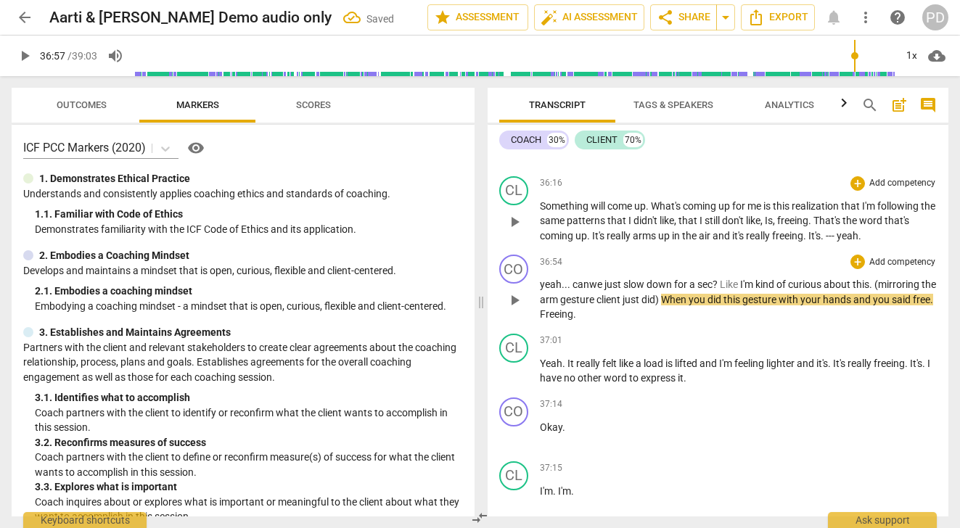
click at [679, 306] on span ". (mirroring the arm gesture client just did)" at bounding box center [738, 292] width 396 height 27
drag, startPoint x: 583, startPoint y: 359, endPoint x: 559, endPoint y: 356, distance: 24.8
click at [559, 322] on p "yeah... can we just slow down for a sec ? Like I'm kind of curious about this .…" at bounding box center [739, 299] width 398 height 45
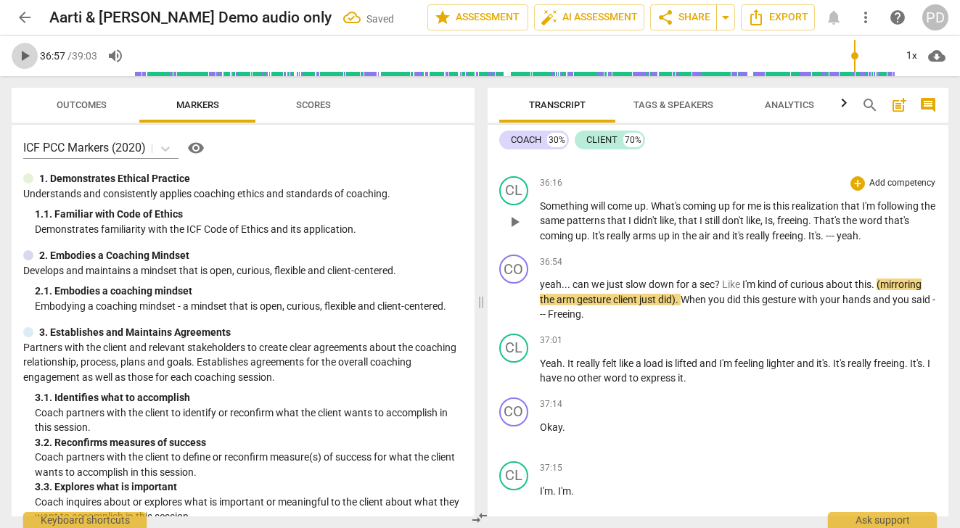
click at [25, 55] on span "play_arrow" at bounding box center [24, 55] width 17 height 17
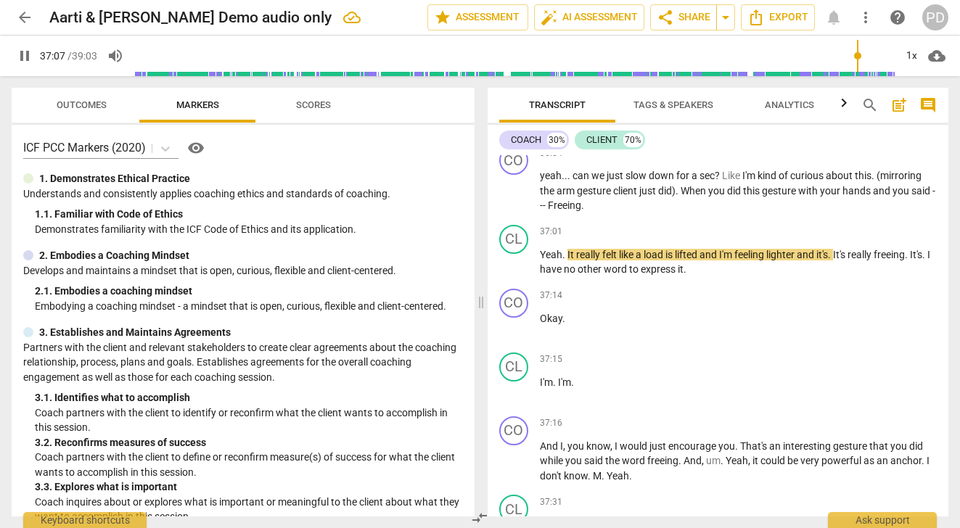
scroll to position [10565, 0]
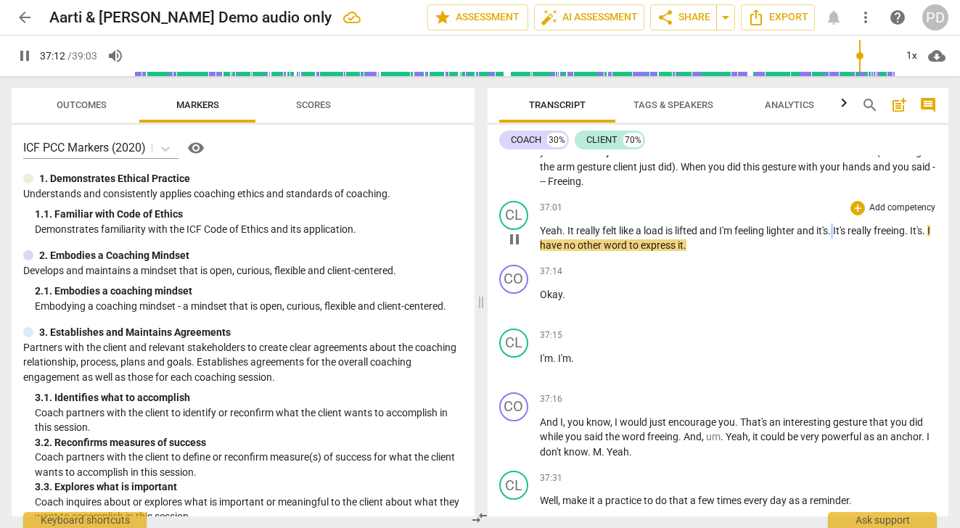
click at [833, 237] on span "." at bounding box center [830, 231] width 5 height 12
type input "2234"
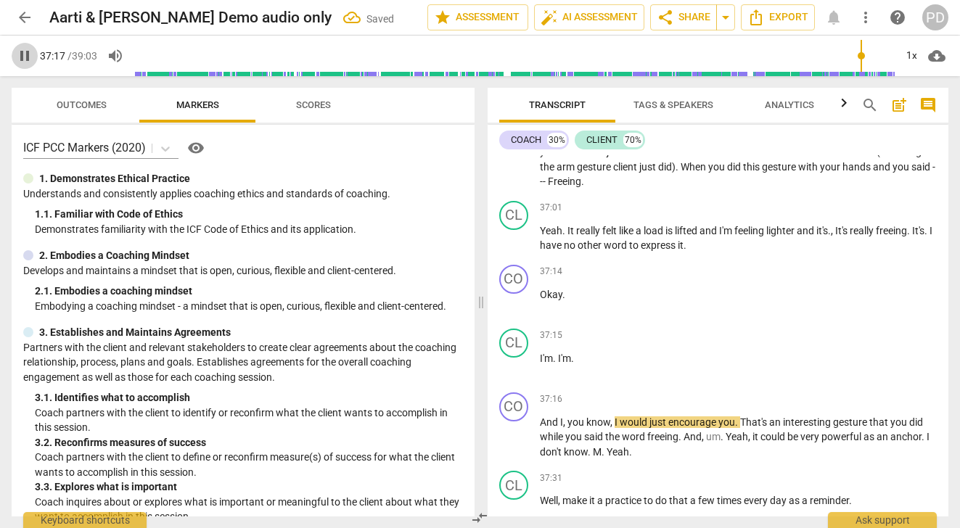
click at [23, 57] on span "pause" at bounding box center [24, 55] width 17 height 17
type input "2238"
click at [842, 237] on span "It's" at bounding box center [842, 231] width 15 height 12
click at [930, 237] on span "." at bounding box center [931, 231] width 3 height 12
click at [578, 366] on p "I'm . I'm ." at bounding box center [739, 358] width 398 height 15
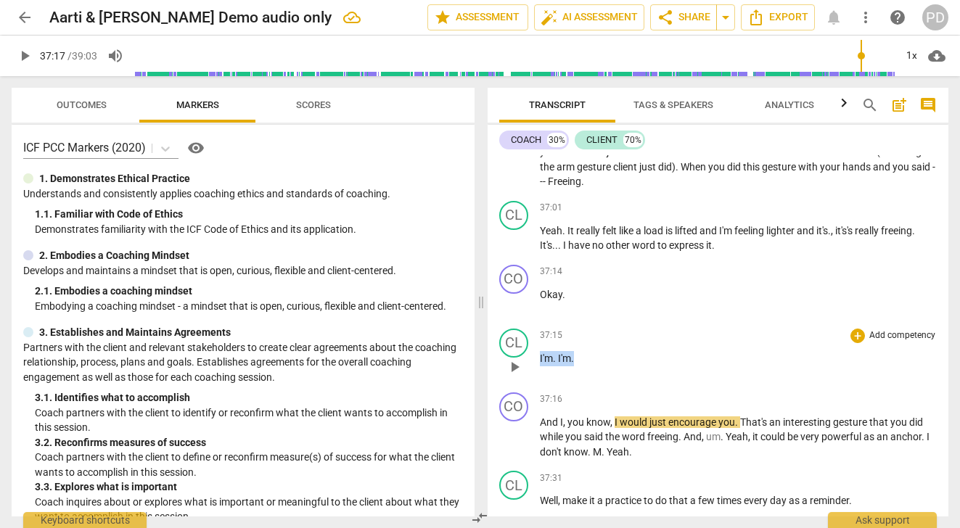
drag, startPoint x: 578, startPoint y: 404, endPoint x: 528, endPoint y: 401, distance: 50.9
click at [528, 387] on div "CL play_arrow pause 37:15 + Add competency keyboard_arrow_right I'm . I'm ." at bounding box center [719, 355] width 462 height 64
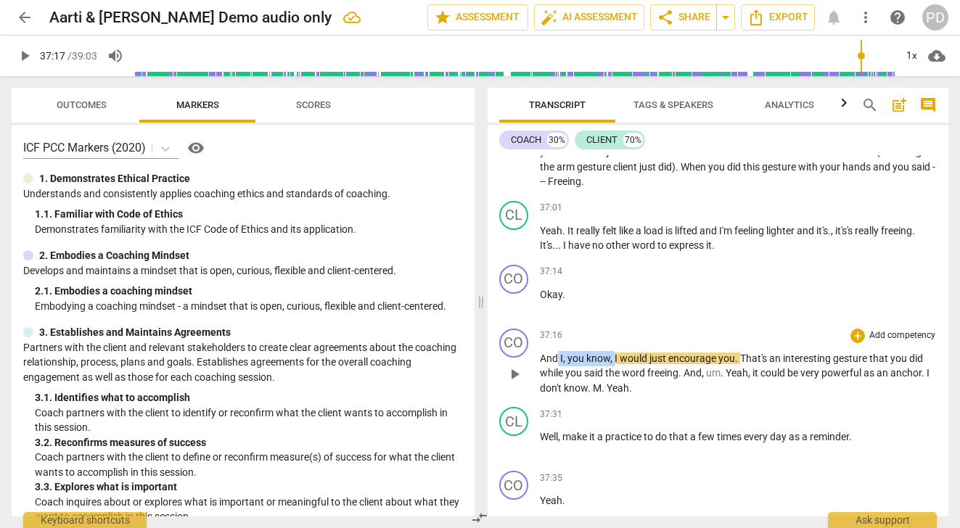
drag, startPoint x: 615, startPoint y: 404, endPoint x: 557, endPoint y: 396, distance: 58.5
click at [557, 396] on p "And I , you know , I would just encourage you . That's an interesting gesture t…" at bounding box center [739, 373] width 398 height 45
click at [681, 396] on p "And I would just encourage you . That's an interesting gesture that you did whi…" at bounding box center [739, 373] width 398 height 45
click at [686, 364] on span "That's" at bounding box center [695, 359] width 29 height 12
click at [697, 364] on span "Hat's" at bounding box center [704, 359] width 22 height 12
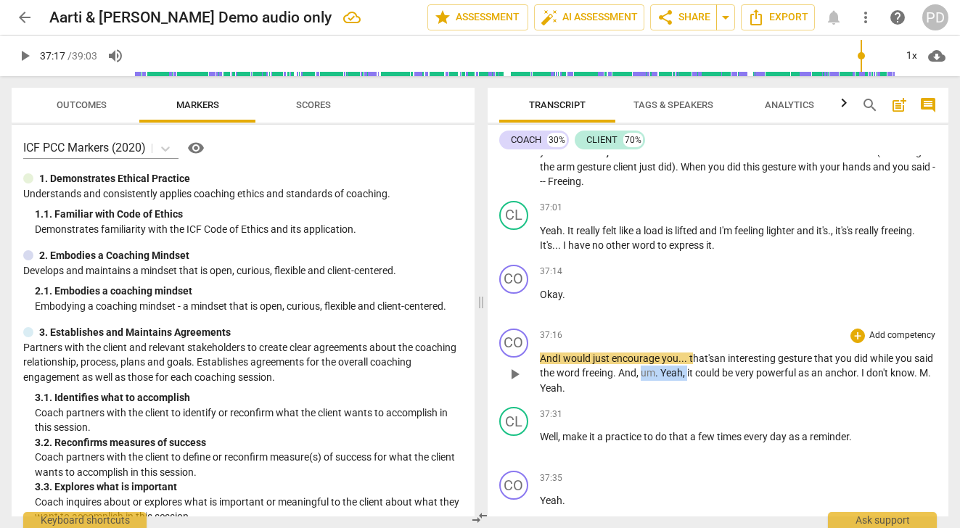
drag, startPoint x: 708, startPoint y: 419, endPoint x: 663, endPoint y: 421, distance: 45.0
click at [663, 396] on p "And I would just encourage you... t hat's an interesting gesture that you did w…" at bounding box center [739, 373] width 398 height 45
click at [655, 379] on span "um" at bounding box center [648, 373] width 15 height 12
drag, startPoint x: 685, startPoint y: 419, endPoint x: 660, endPoint y: 418, distance: 24.7
click at [660, 396] on p "And I would just encourage you... t hat's an interesting gesture that you did w…" at bounding box center [739, 373] width 398 height 45
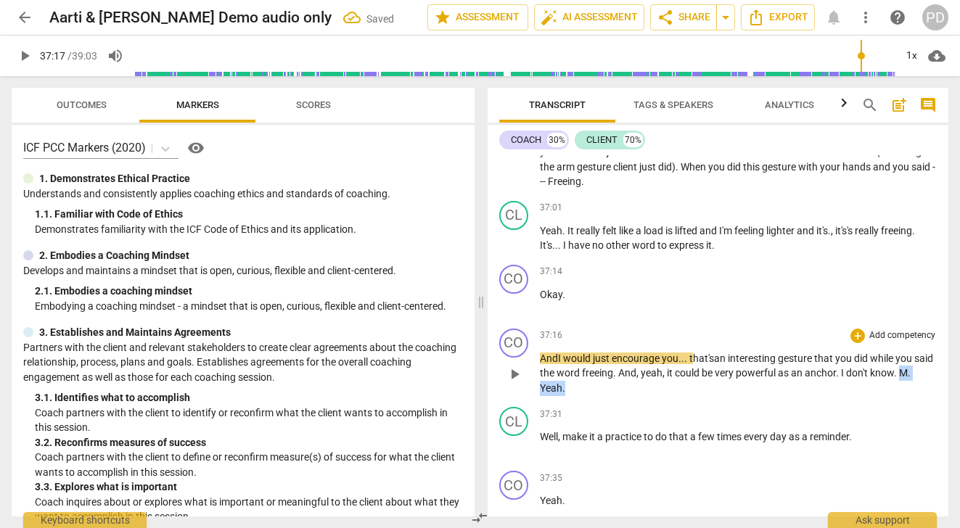
drag, startPoint x: 581, startPoint y: 432, endPoint x: 533, endPoint y: 436, distance: 47.4
click at [533, 402] on div "CO play_arrow pause 37:16 + Add competency keyboard_arrow_right And I would jus…" at bounding box center [719, 362] width 462 height 79
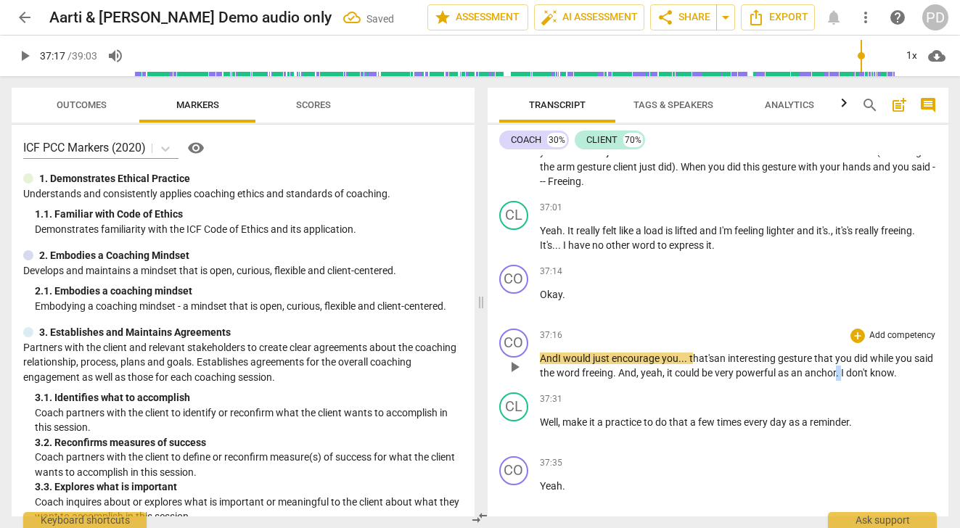
click at [859, 381] on p "And I would just encourage you... t hat's an interesting gesture that you did w…" at bounding box center [739, 366] width 398 height 30
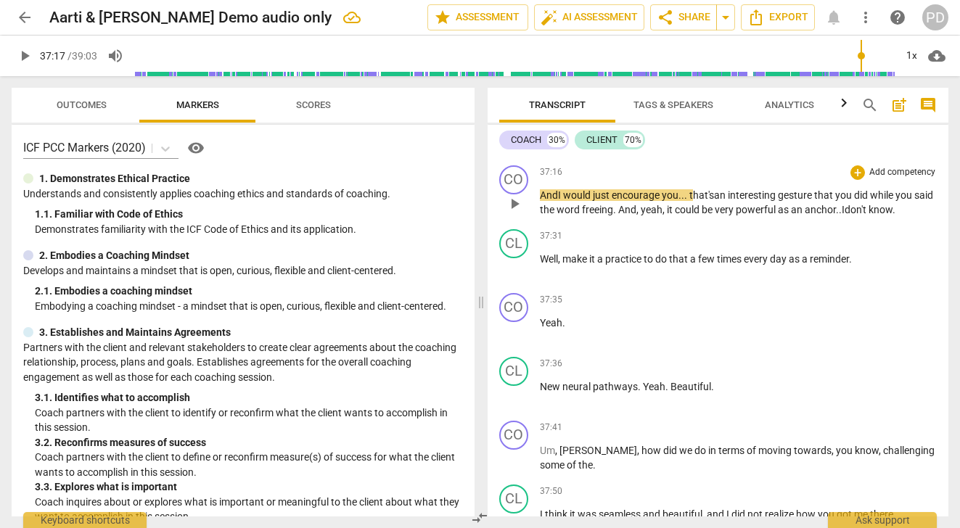
scroll to position [10728, 0]
click at [22, 54] on span "play_arrow" at bounding box center [24, 55] width 17 height 17
click at [635, 218] on p "And I would just encourage you . . . that's an interesting gesture that you did…" at bounding box center [739, 203] width 398 height 30
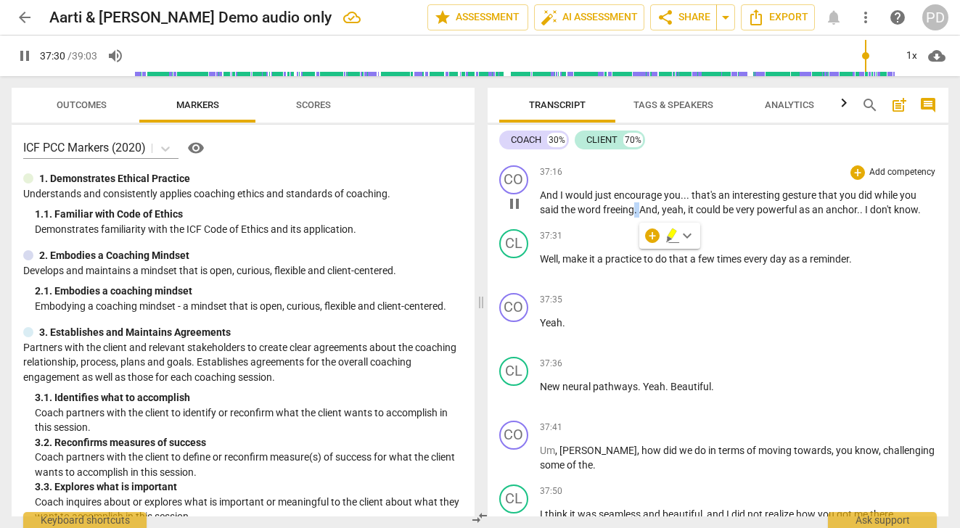
type input "2251"
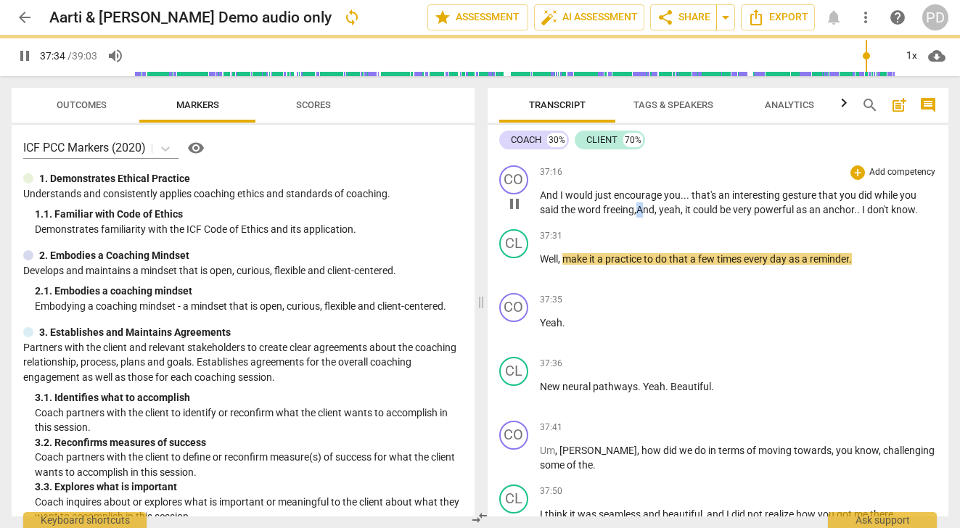
click at [639, 216] on span "And" at bounding box center [645, 210] width 18 height 12
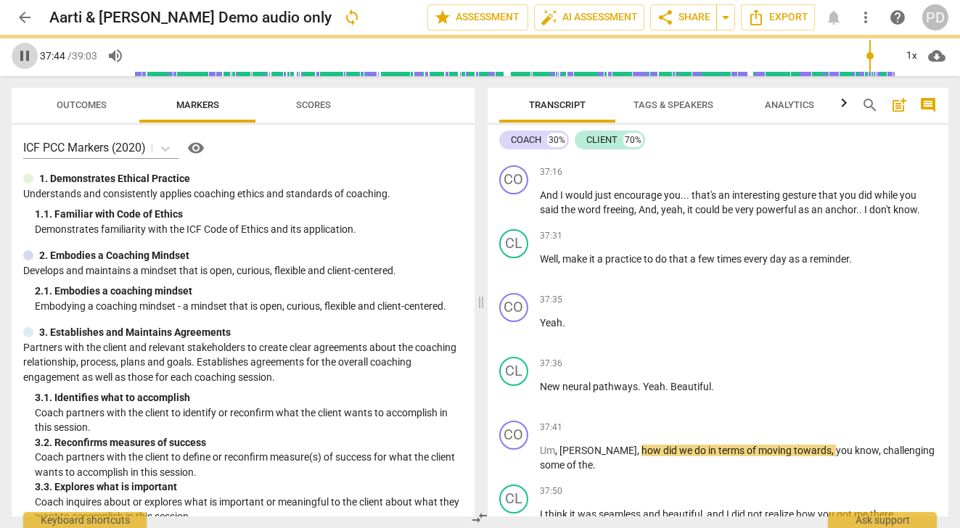
click at [23, 52] on span "pause" at bounding box center [24, 55] width 17 height 17
type input "2264"
drag, startPoint x: 658, startPoint y: 254, endPoint x: 637, endPoint y: 253, distance: 21.1
click at [637, 218] on p "And I would just encourage you . . . that's an interesting gesture that you did…" at bounding box center [739, 203] width 398 height 30
drag, startPoint x: 687, startPoint y: 253, endPoint x: 638, endPoint y: 254, distance: 49.4
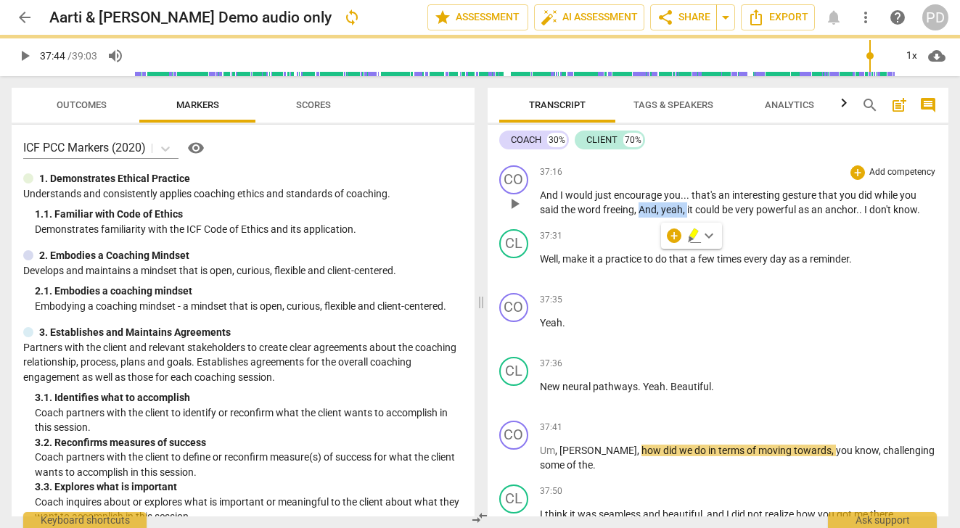
click at [638, 218] on p "And I would just encourage you . . . that's an interesting gesture that you did…" at bounding box center [739, 203] width 398 height 30
click at [562, 265] on span "make" at bounding box center [575, 259] width 27 height 12
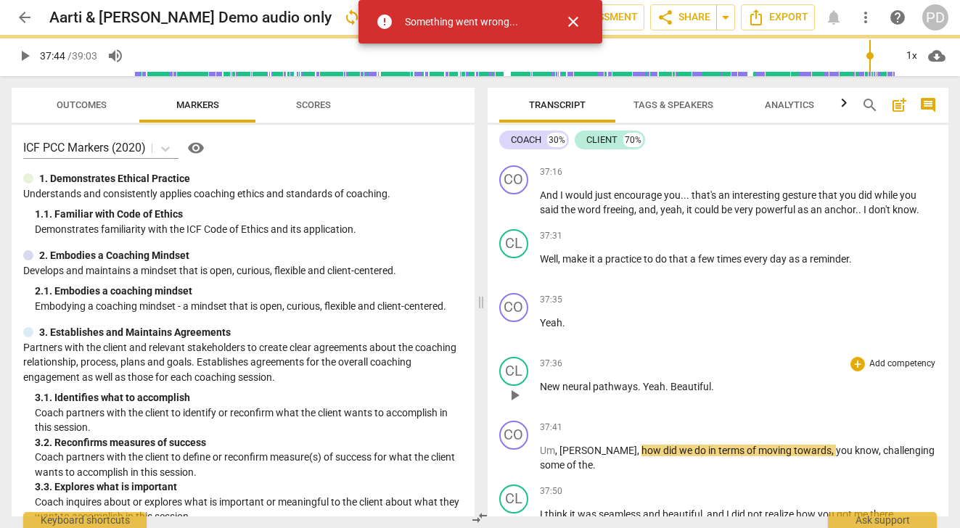
click at [643, 393] on span "Yeah" at bounding box center [654, 387] width 22 height 12
click at [531, 14] on div "error Something went wrong... close" at bounding box center [481, 22] width 244 height 44
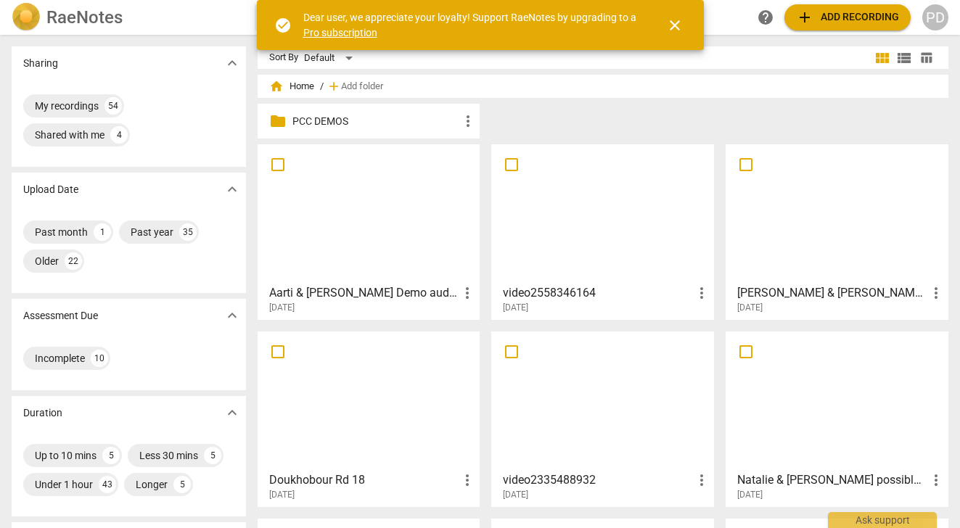
click at [335, 231] on div at bounding box center [369, 213] width 213 height 128
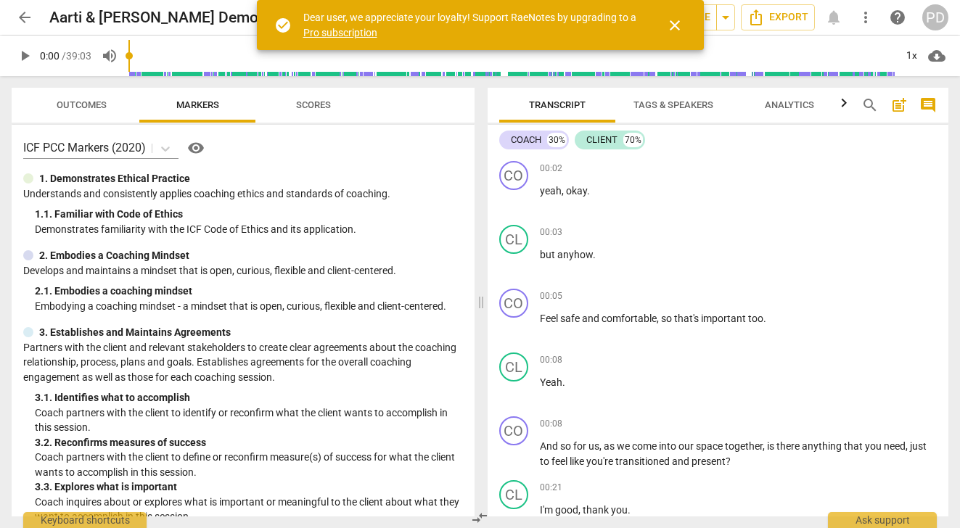
click at [675, 19] on span "close" at bounding box center [674, 25] width 17 height 17
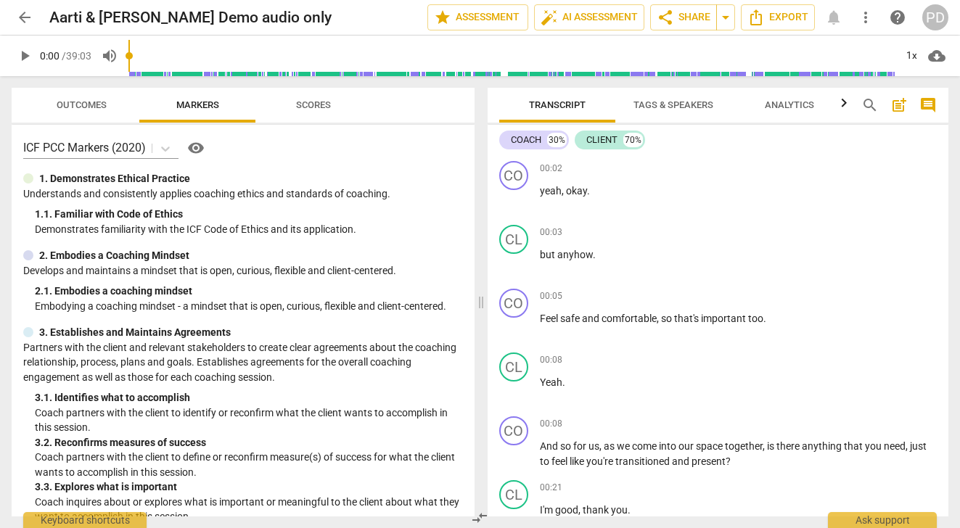
type input "2205"
click at [848, 67] on input "range" at bounding box center [511, 56] width 766 height 46
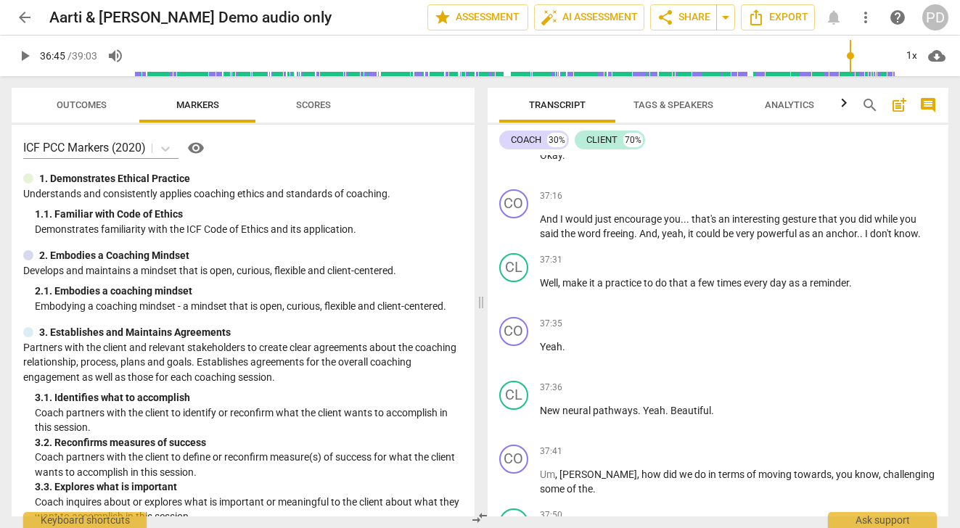
scroll to position [10728, 0]
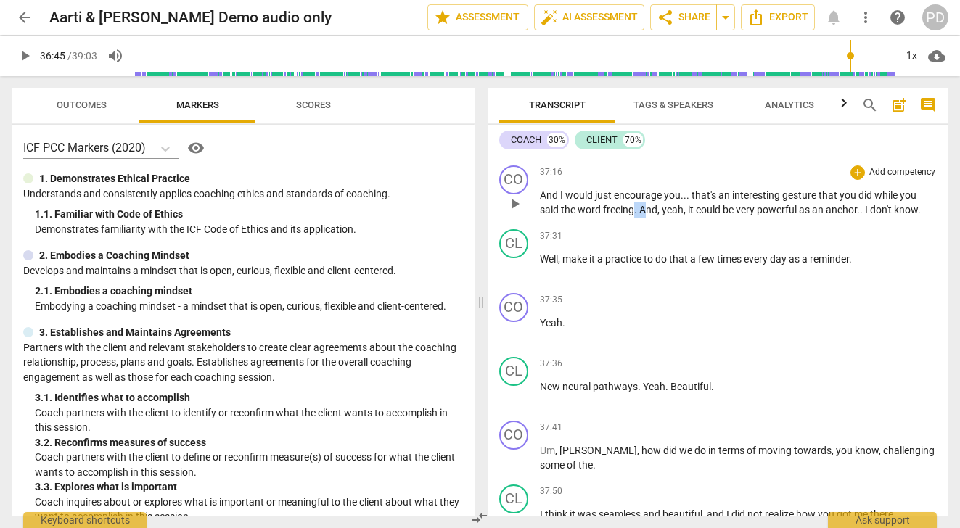
drag, startPoint x: 646, startPoint y: 255, endPoint x: 635, endPoint y: 252, distance: 11.5
click at [635, 218] on p "And I would just encourage you . . . that's an interesting gesture that you did…" at bounding box center [739, 203] width 398 height 30
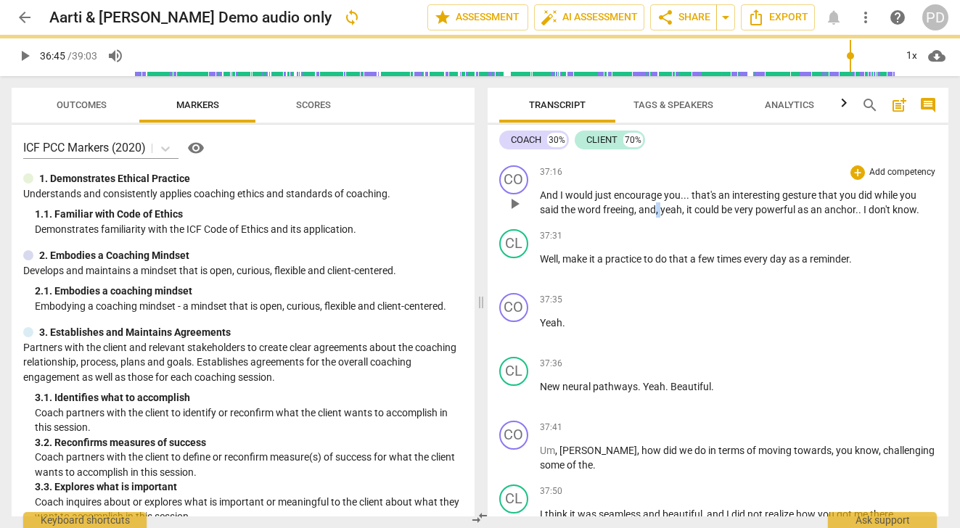
click at [656, 218] on p "And I would just encourage you . . . that's an interesting gesture that you did…" at bounding box center [739, 203] width 398 height 30
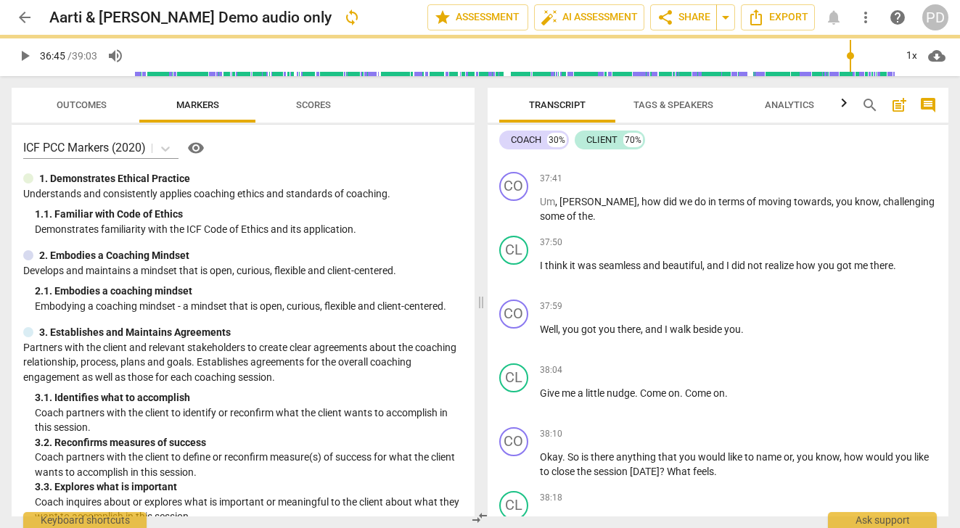
scroll to position [11001, 0]
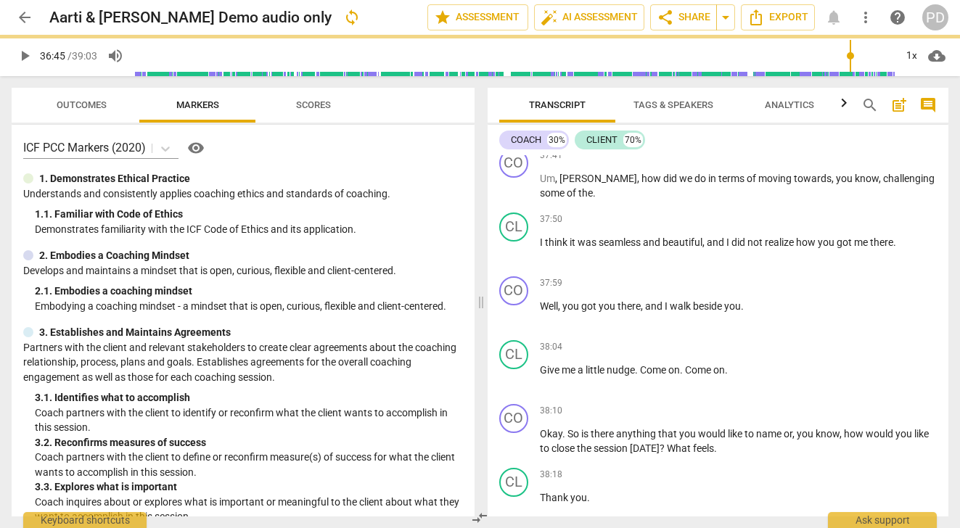
click at [853, 62] on input "range" at bounding box center [514, 56] width 761 height 46
click at [25, 59] on span "play_arrow" at bounding box center [24, 55] width 17 height 17
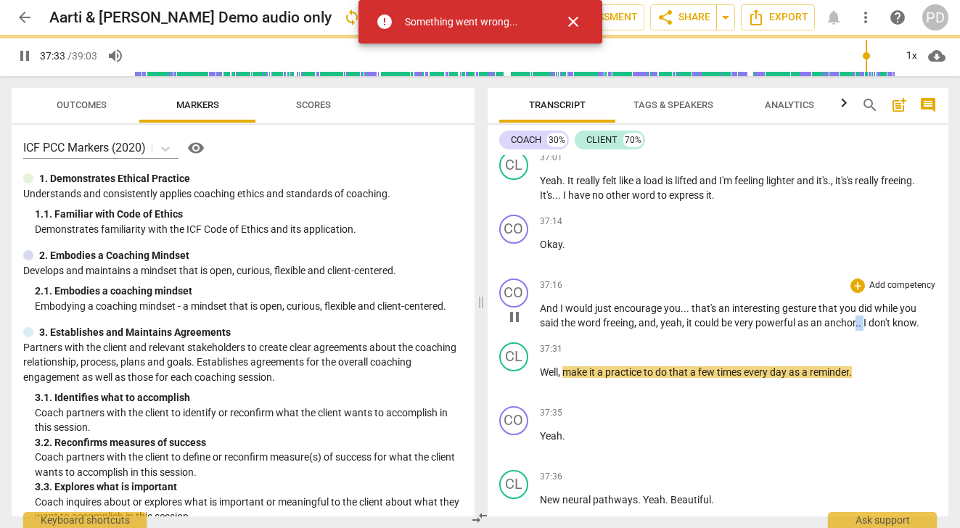
drag, startPoint x: 865, startPoint y: 368, endPoint x: 857, endPoint y: 366, distance: 8.3
click at [857, 331] on p "And I would just encourage you . . . that's an interesting gesture that you did…" at bounding box center [739, 316] width 398 height 30
type input "2254"
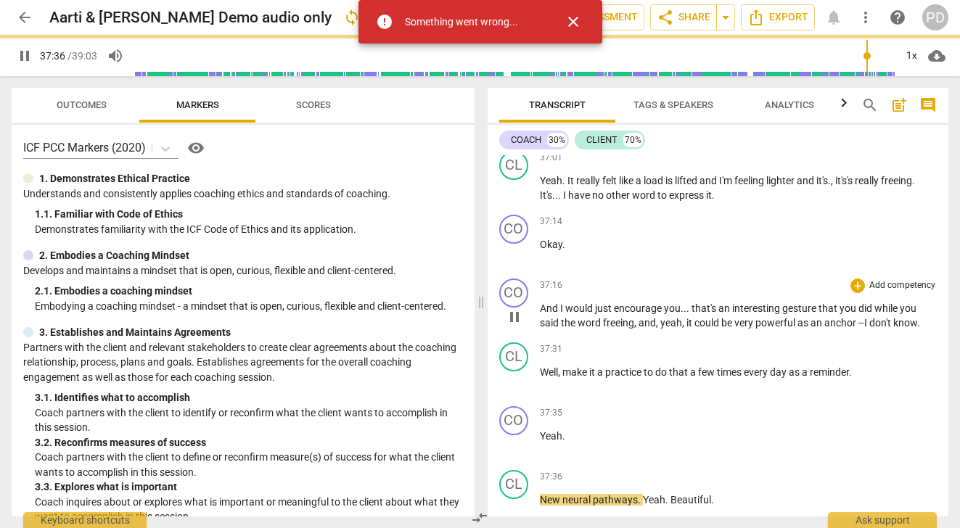
scroll to position [10821, 0]
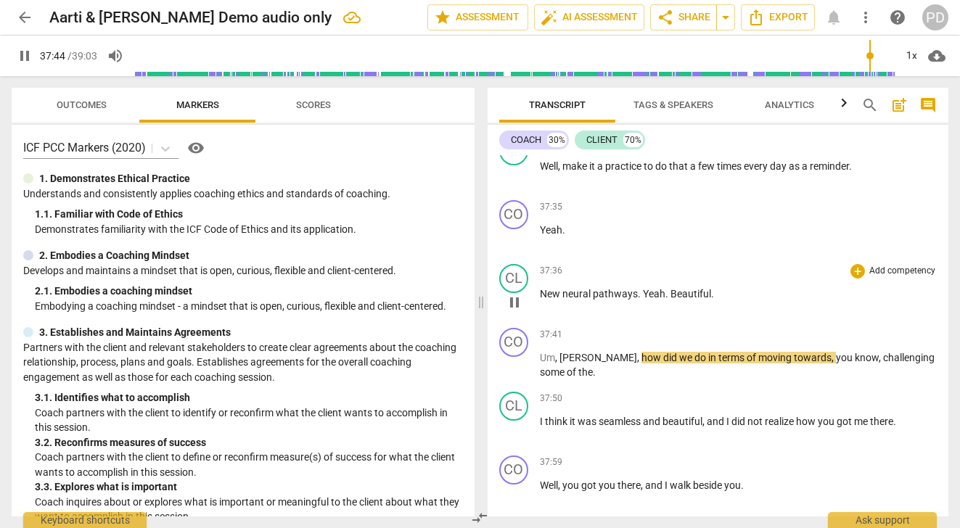
click at [668, 300] on span "." at bounding box center [667, 294] width 5 height 12
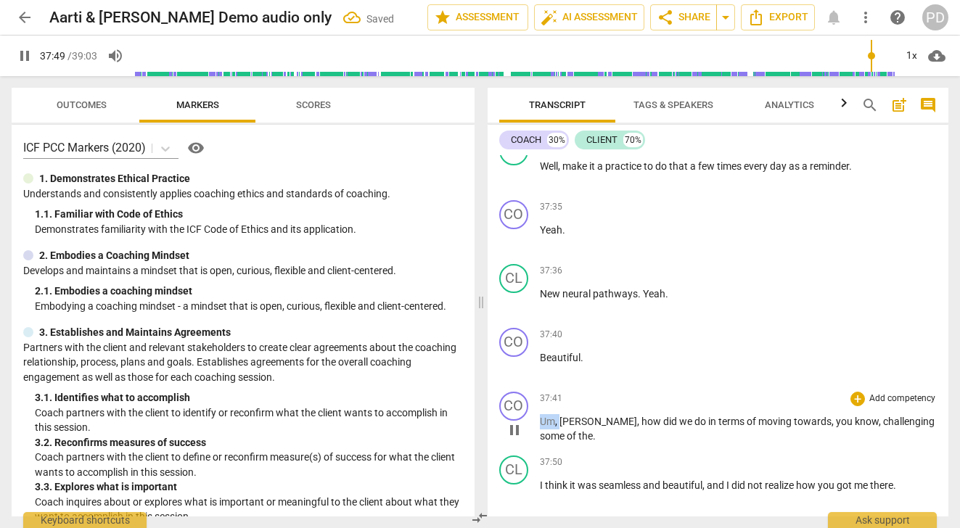
drag, startPoint x: 560, startPoint y: 464, endPoint x: 533, endPoint y: 462, distance: 27.0
click at [533, 450] on div "CO play_arrow pause 37:41 + Add competency keyboard_arrow_right Um , Artie , ho…" at bounding box center [719, 418] width 462 height 64
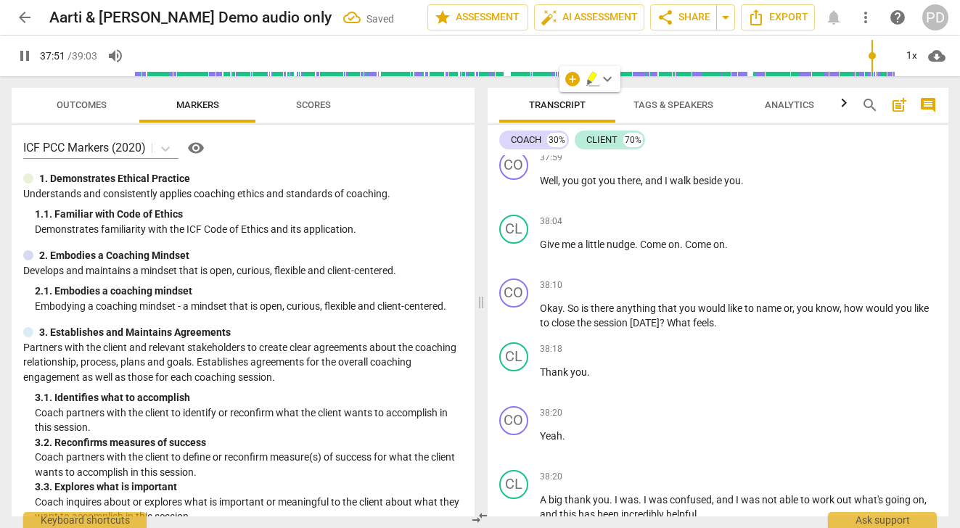
type input "2271"
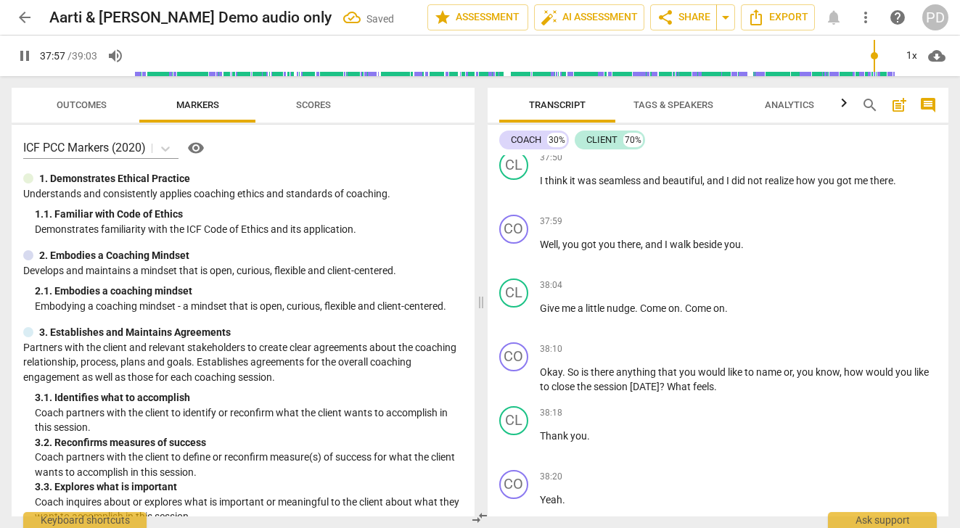
click at [25, 57] on span "pause" at bounding box center [24, 55] width 17 height 17
type input "2278"
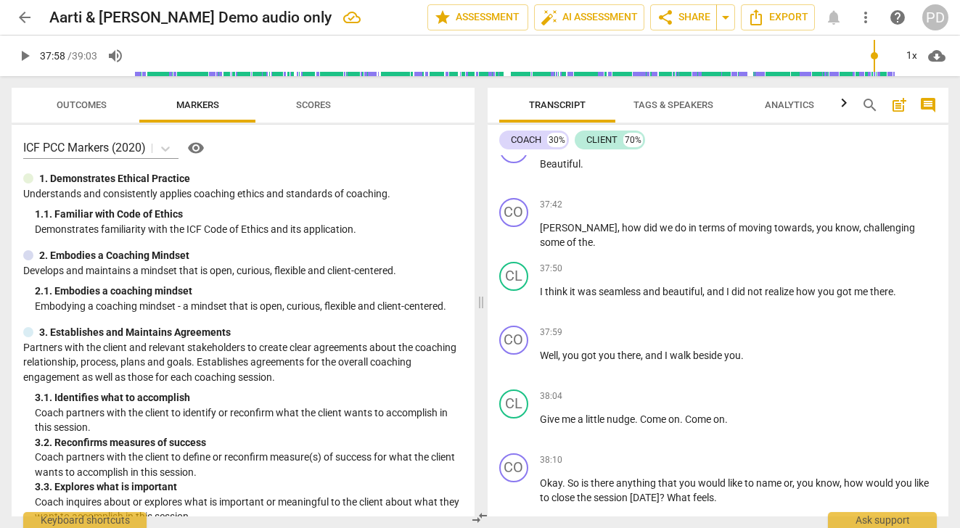
scroll to position [10932, 0]
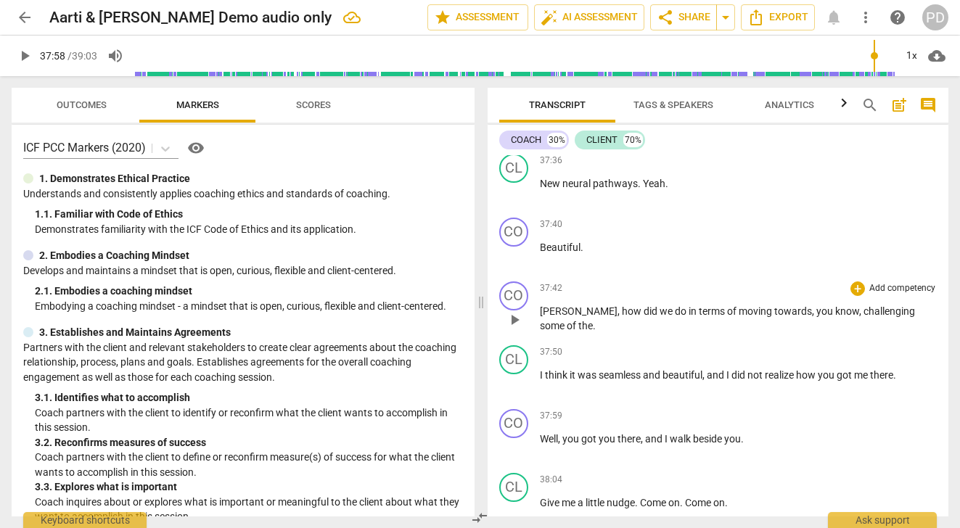
click at [547, 317] on span "[PERSON_NAME]" at bounding box center [579, 312] width 78 height 12
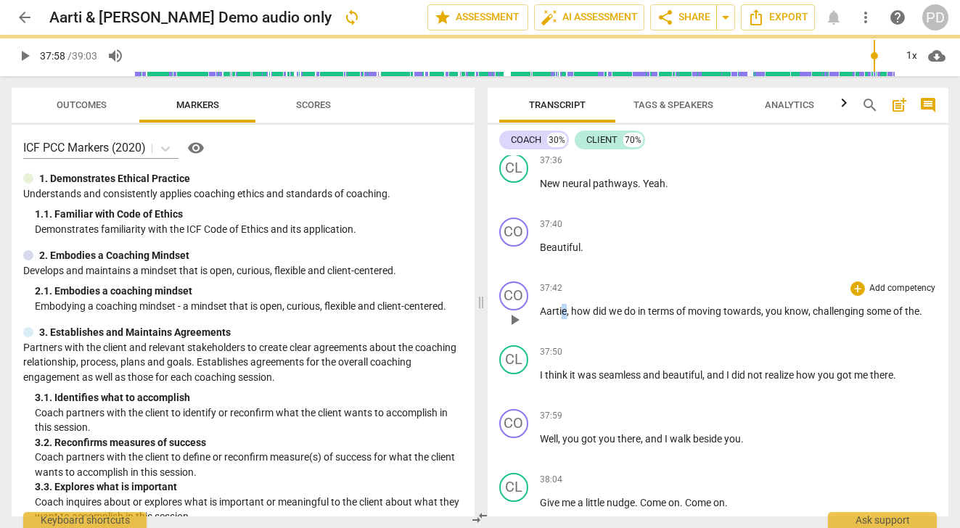
click at [562, 319] on p "Aartie , how did we do in terms of moving towards , you know , challenging some…" at bounding box center [739, 311] width 398 height 15
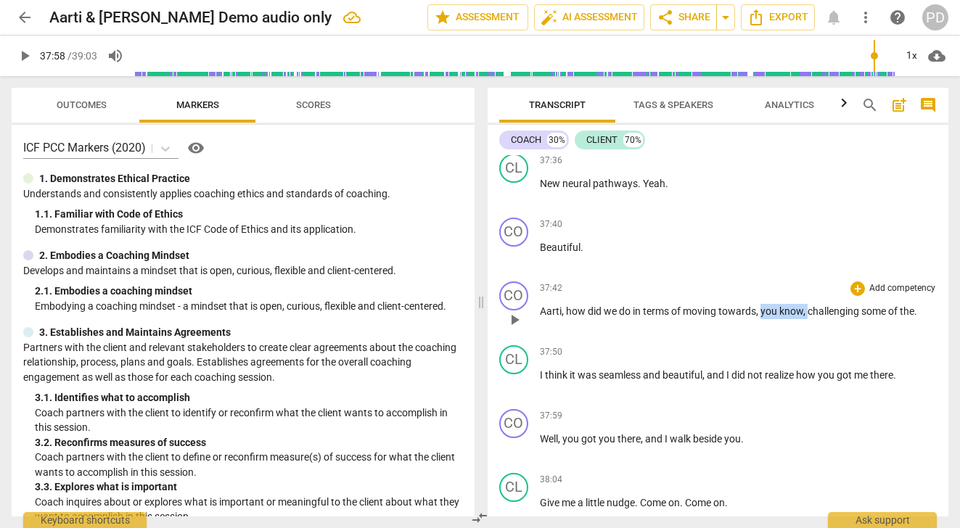
drag, startPoint x: 808, startPoint y: 356, endPoint x: 761, endPoint y: 353, distance: 47.3
click at [761, 319] on p "Aarti , how did we do in terms of moving towards , you know , challenging some …" at bounding box center [739, 311] width 398 height 15
click at [871, 66] on input "range" at bounding box center [514, 56] width 761 height 46
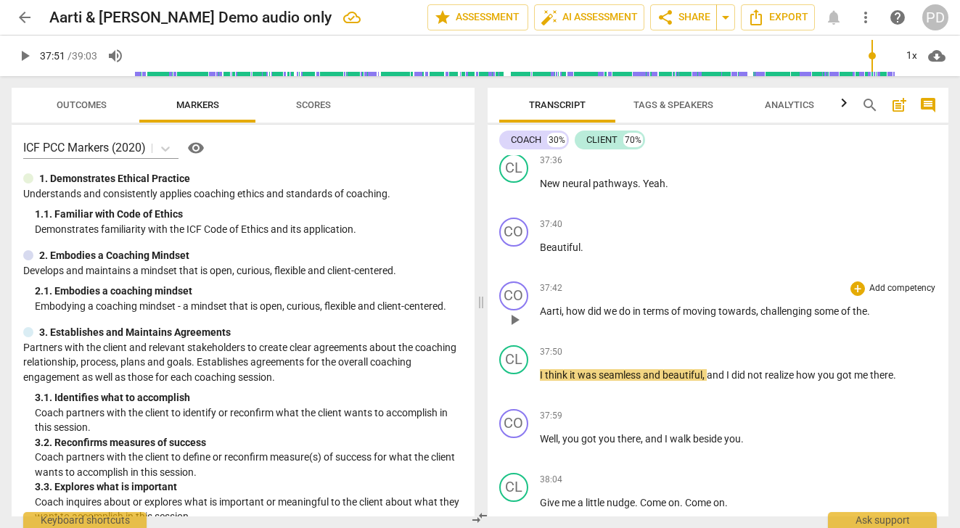
click at [869, 65] on input "range" at bounding box center [514, 56] width 761 height 46
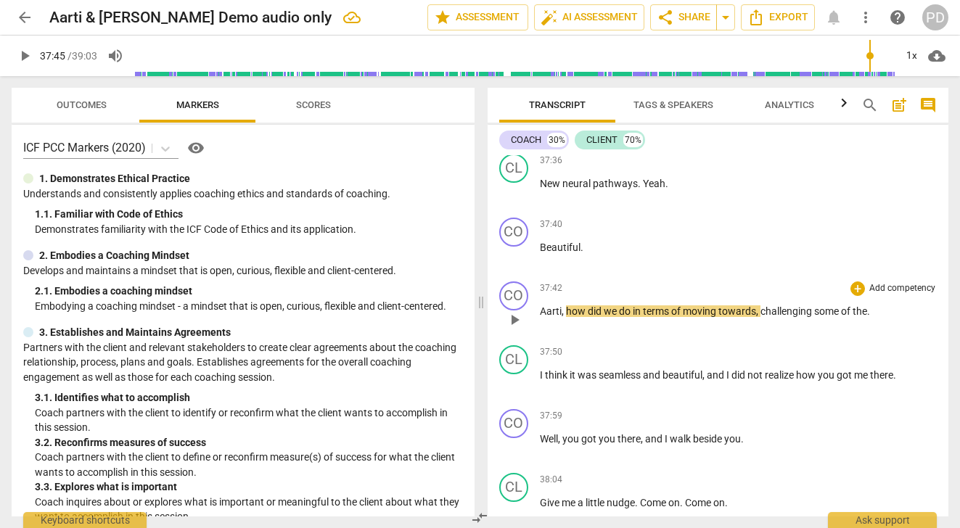
click at [22, 55] on span "play_arrow" at bounding box center [24, 55] width 17 height 17
click at [870, 317] on span "." at bounding box center [868, 312] width 3 height 12
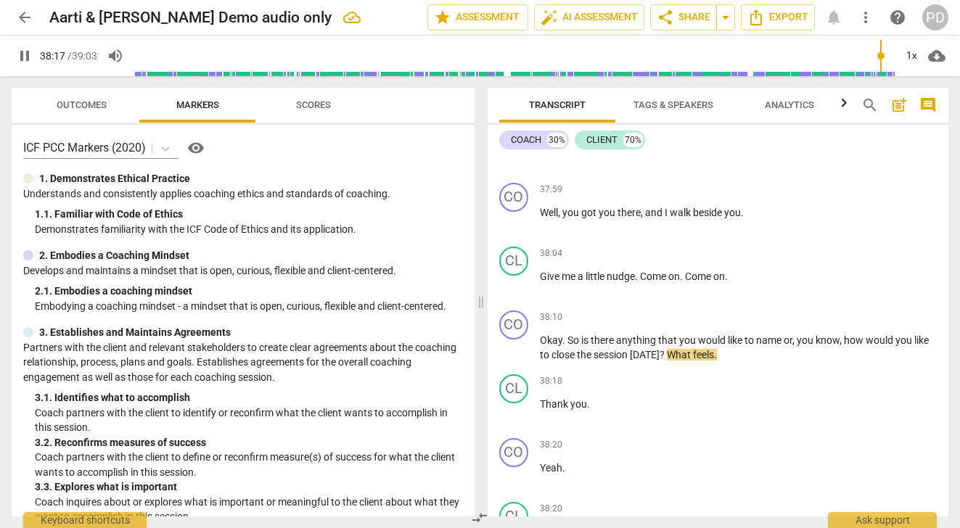
scroll to position [11229, 0]
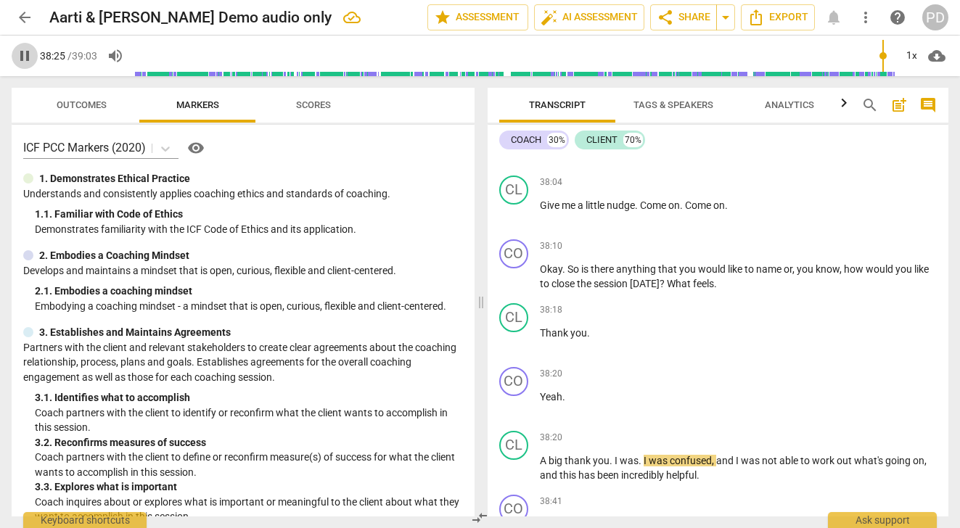
click at [22, 56] on span "pause" at bounding box center [24, 55] width 17 height 17
type input "2306"
drag, startPoint x: 842, startPoint y: 314, endPoint x: 796, endPoint y: 313, distance: 45.7
click at [796, 292] on p "Okay . So is there anything that you would like to name or , you know , how wou…" at bounding box center [739, 277] width 398 height 30
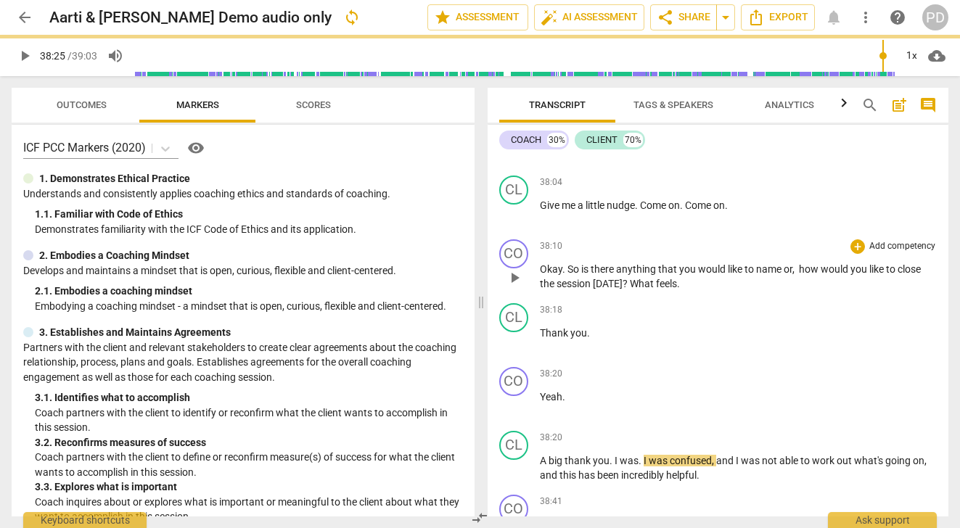
click at [782, 275] on span "name" at bounding box center [770, 269] width 28 height 12
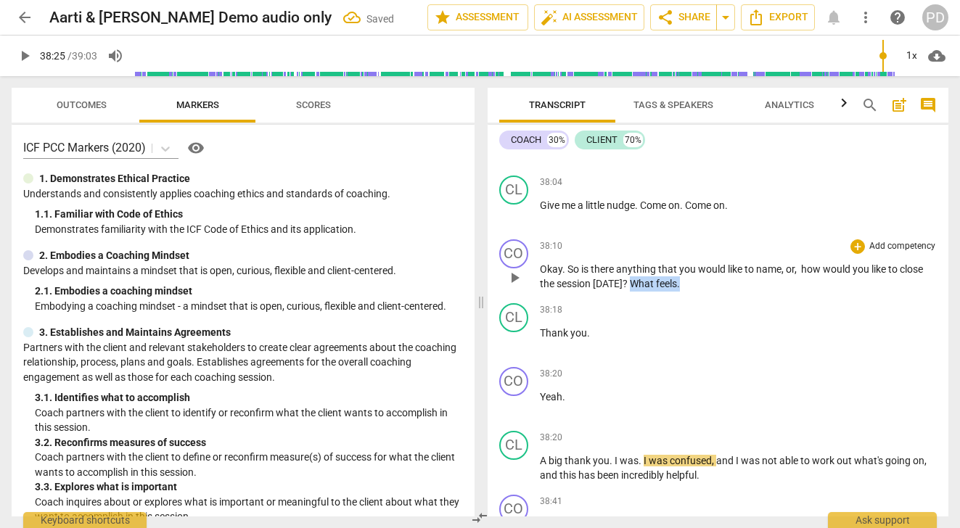
drag, startPoint x: 678, startPoint y: 329, endPoint x: 626, endPoint y: 323, distance: 51.9
click at [626, 292] on p "Okay . So is there anything that you would like to name, or , how would you lik…" at bounding box center [739, 277] width 398 height 30
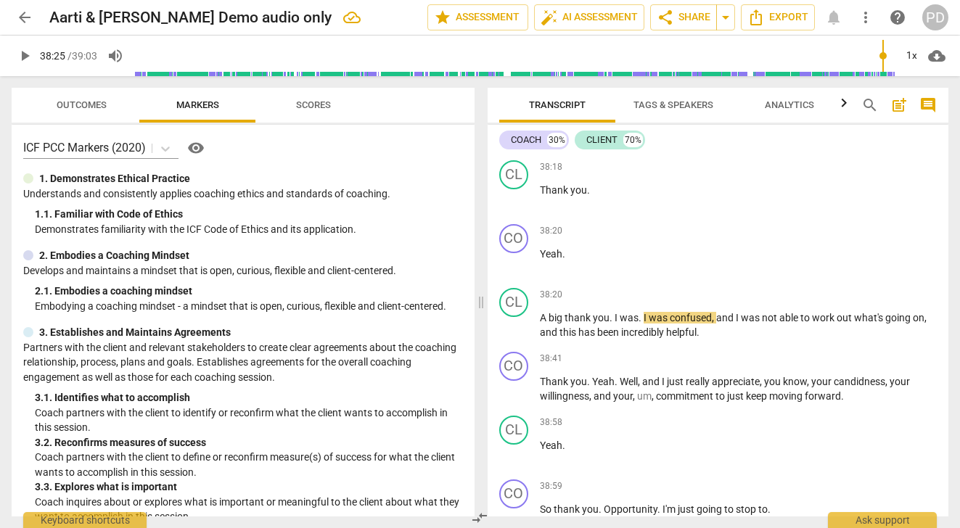
scroll to position [11384, 0]
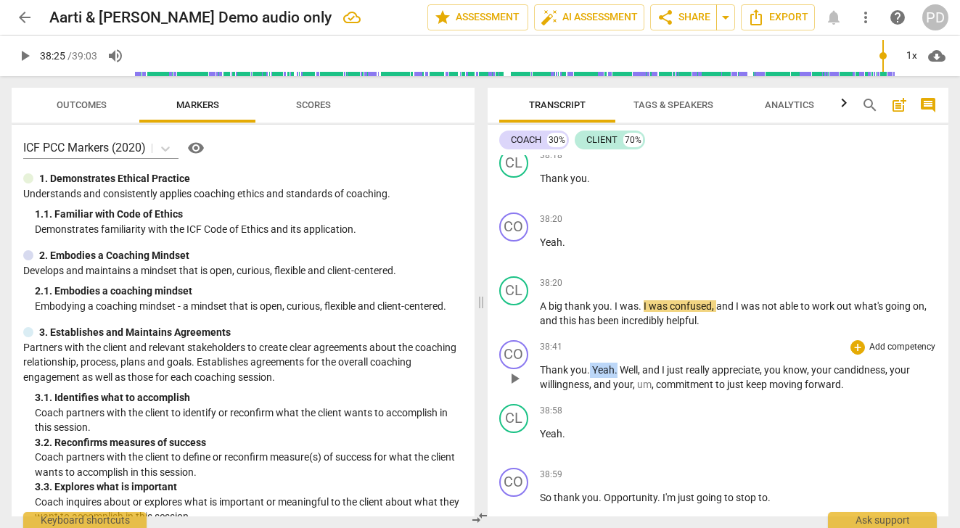
drag, startPoint x: 618, startPoint y: 414, endPoint x: 589, endPoint y: 409, distance: 29.4
click at [589, 393] on p "Thank you . Yeah . Well , and I just really appreciate , you know , your candid…" at bounding box center [739, 378] width 398 height 30
drag, startPoint x: 784, startPoint y: 413, endPoint x: 738, endPoint y: 411, distance: 45.7
click at [737, 393] on p "Thank you . Well , and I just really appreciate , you know , your candidness , …" at bounding box center [739, 378] width 398 height 30
drag, startPoint x: 582, startPoint y: 431, endPoint x: 565, endPoint y: 431, distance: 17.4
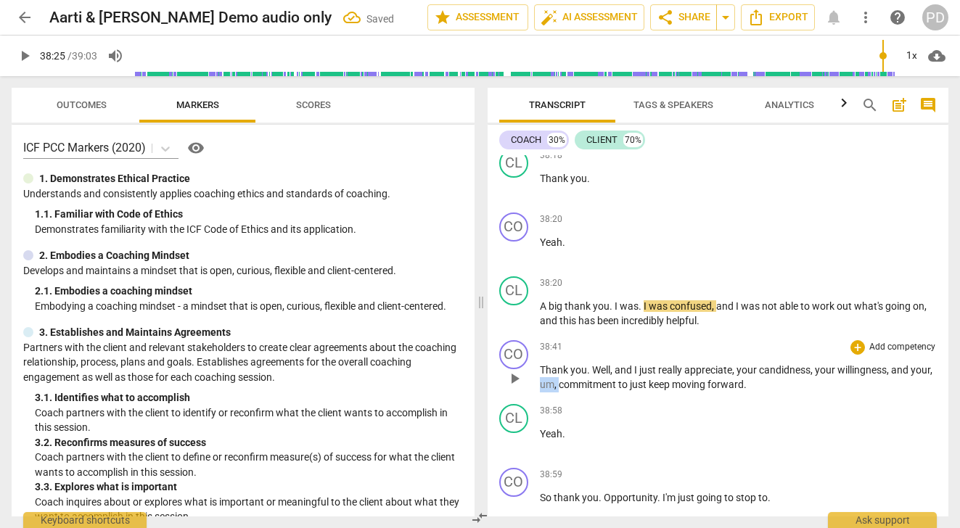
click at [565, 393] on p "Thank you . Well , and I just really appreciate , your candidness , your willin…" at bounding box center [739, 378] width 398 height 30
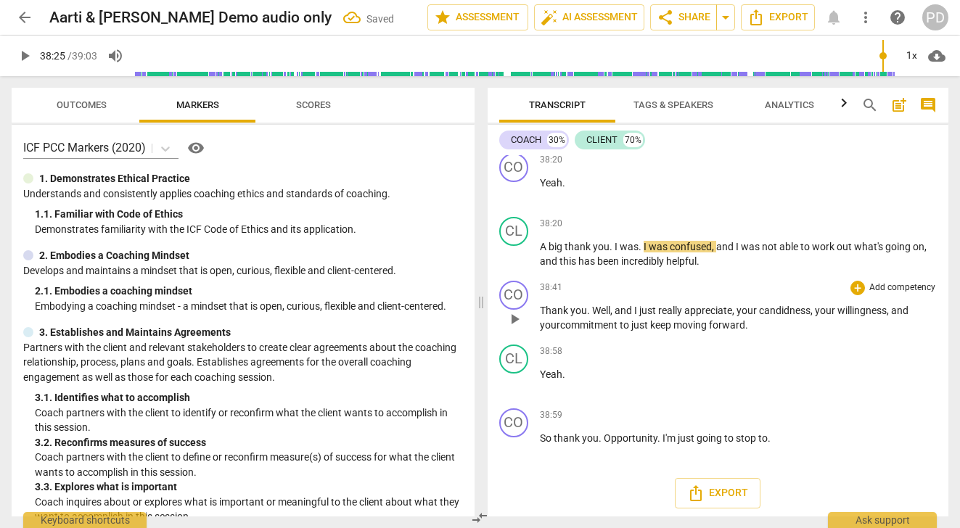
scroll to position [11491, 0]
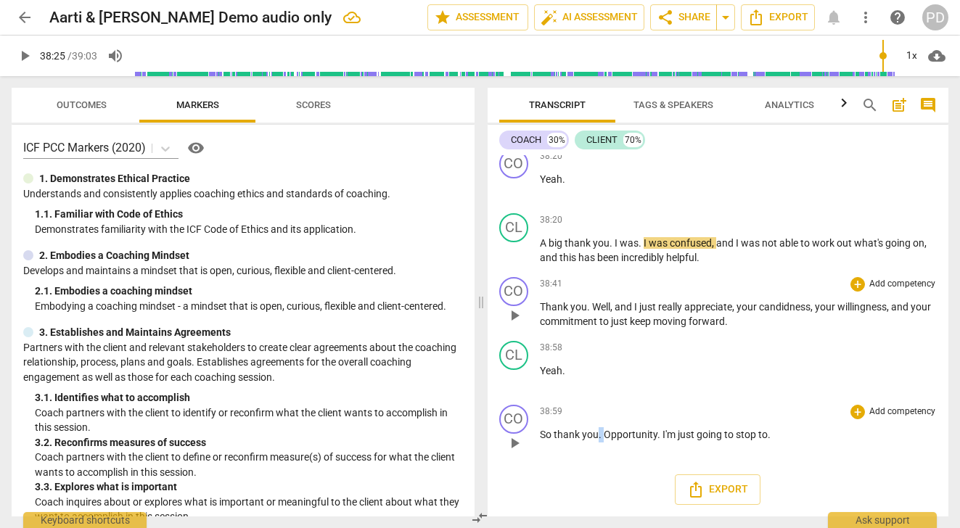
click at [599, 435] on span "." at bounding box center [601, 435] width 5 height 12
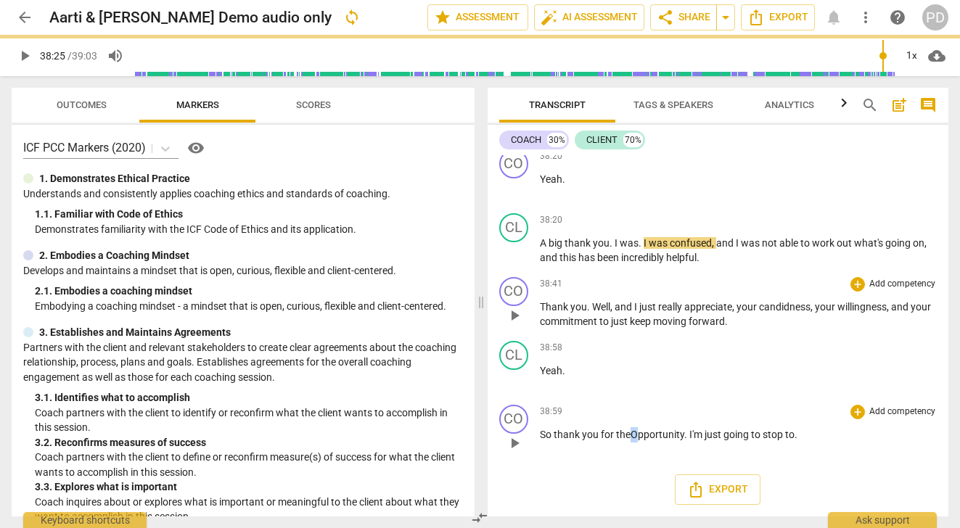
click at [634, 435] on span "Opportunity" at bounding box center [658, 435] width 54 height 12
click at [685, 434] on span "." at bounding box center [685, 435] width 5 height 12
drag, startPoint x: 794, startPoint y: 435, endPoint x: 787, endPoint y: 433, distance: 7.4
click at [787, 433] on p "So thank you for the opportunity . I'm just going to stop to ." at bounding box center [739, 434] width 398 height 15
click at [785, 435] on span "the recording" at bounding box center [814, 435] width 60 height 12
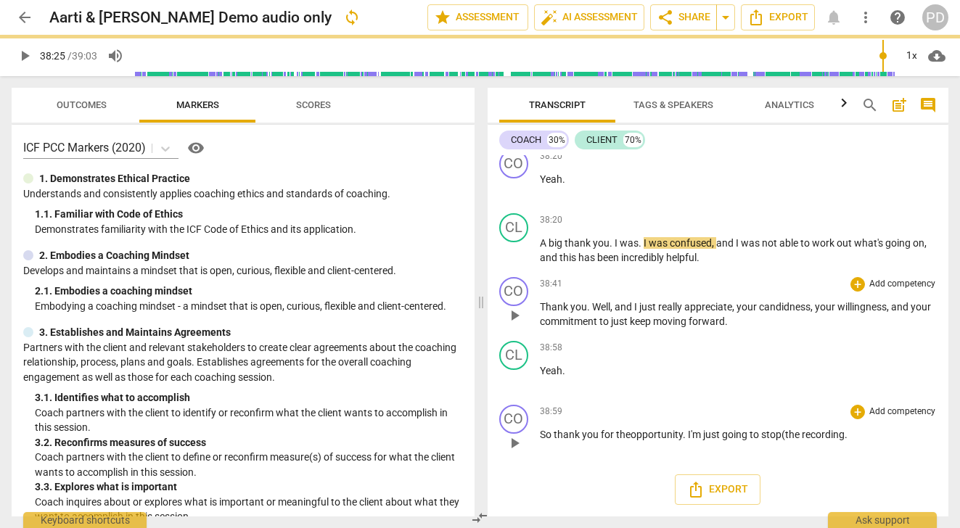
click at [848, 433] on span "." at bounding box center [846, 435] width 3 height 12
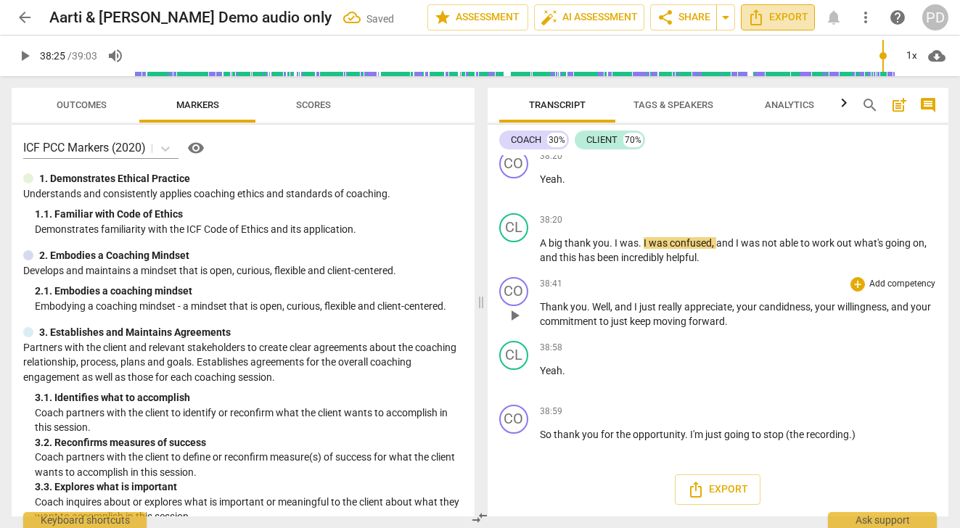
click at [779, 16] on span "Export" at bounding box center [777, 17] width 61 height 17
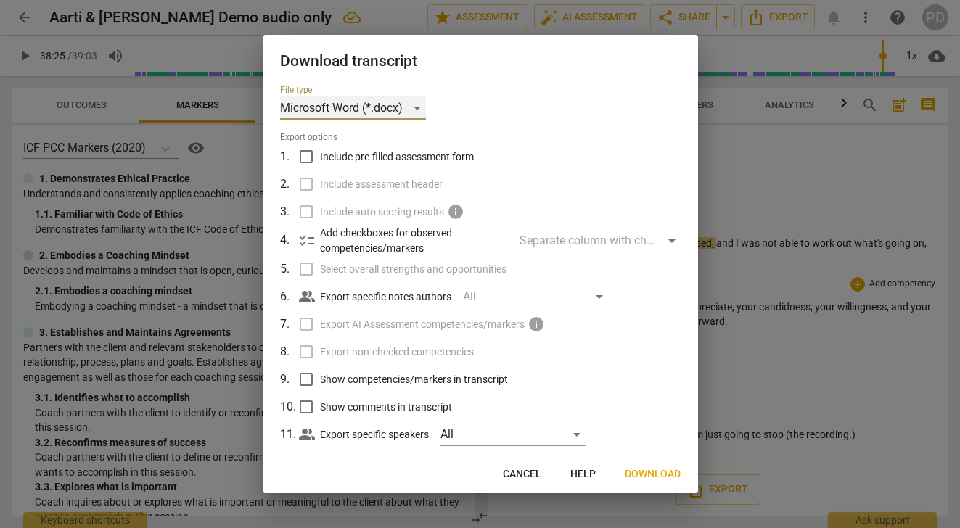
click at [418, 108] on div "Microsoft Word (*.docx)" at bounding box center [353, 108] width 146 height 23
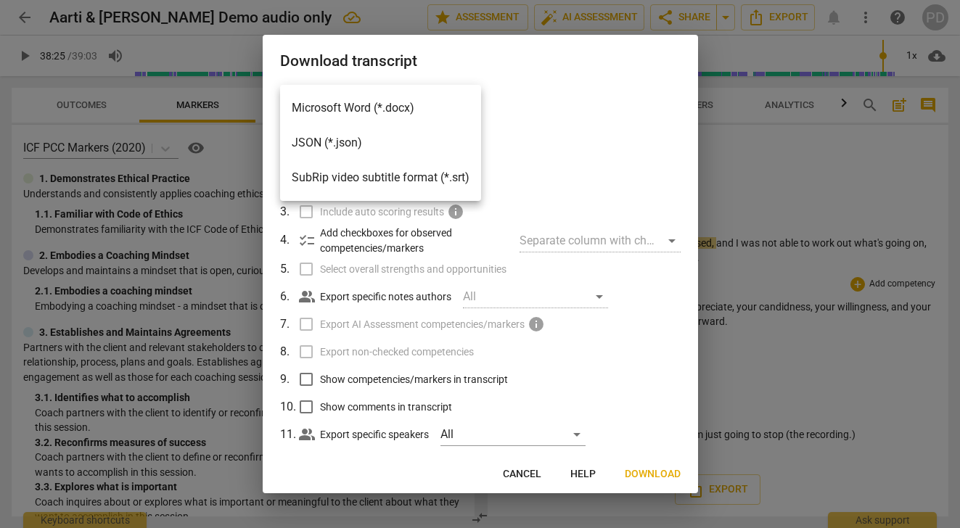
click at [330, 105] on li "Microsoft Word (*.docx)" at bounding box center [380, 108] width 201 height 35
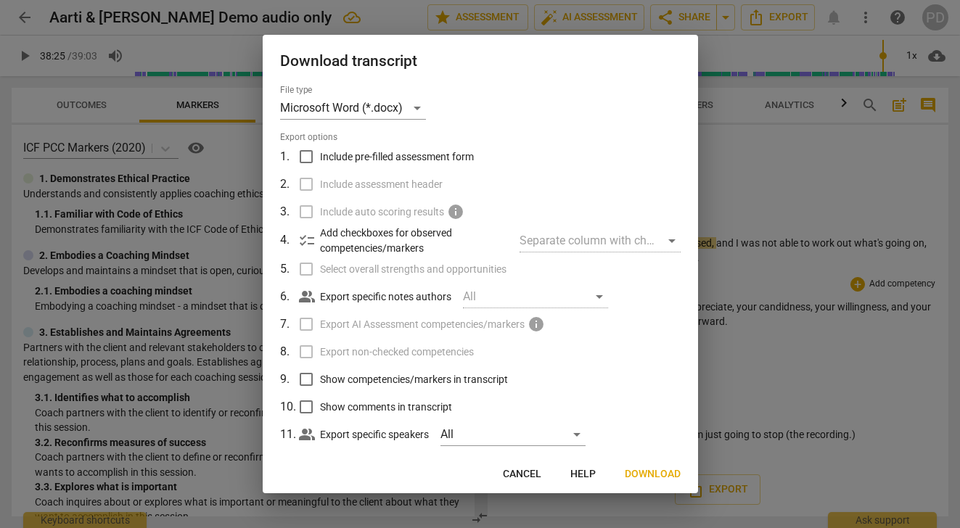
scroll to position [22, 0]
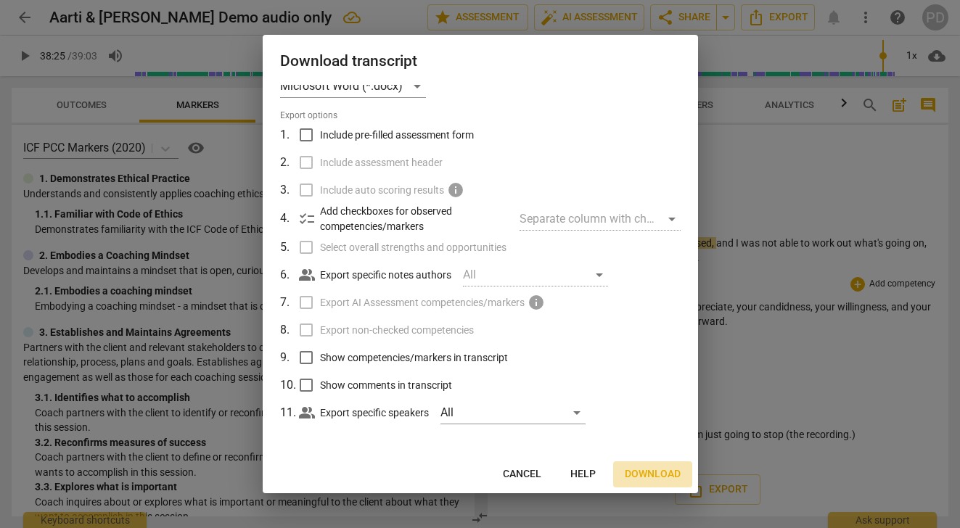
click at [643, 475] on span "Download" at bounding box center [653, 474] width 56 height 15
